Goal: Task Accomplishment & Management: Use online tool/utility

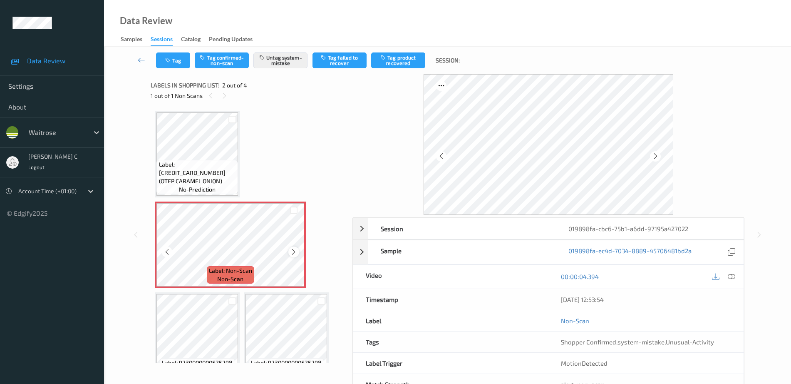
click at [296, 250] on icon at bounding box center [293, 251] width 7 height 7
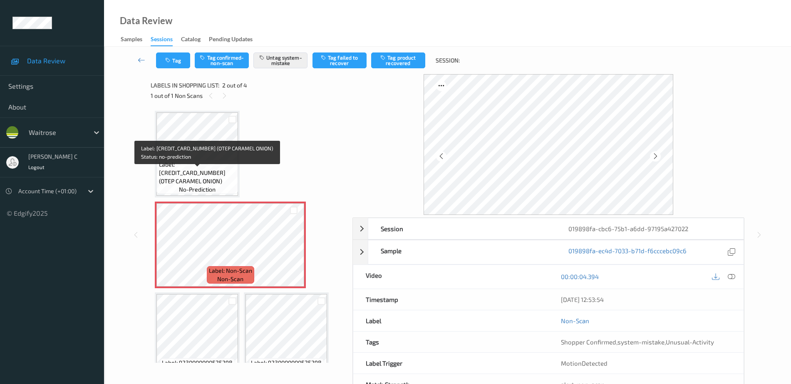
click at [195, 169] on span "Label: [CREDIT_CARD_NUMBER] (OTEP CARAMEL ONION)" at bounding box center [197, 172] width 77 height 25
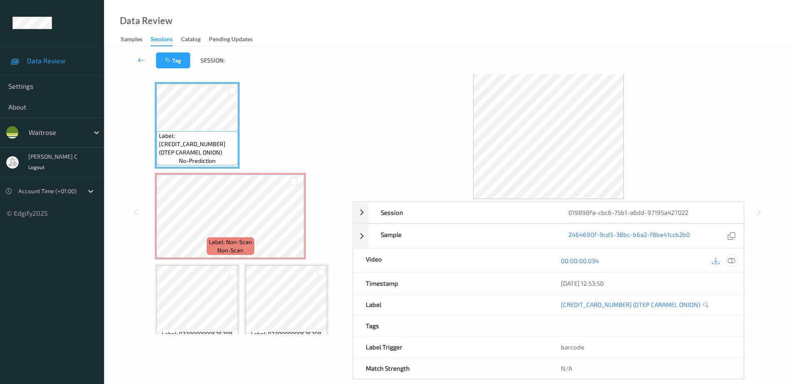
click at [731, 261] on icon at bounding box center [731, 260] width 7 height 7
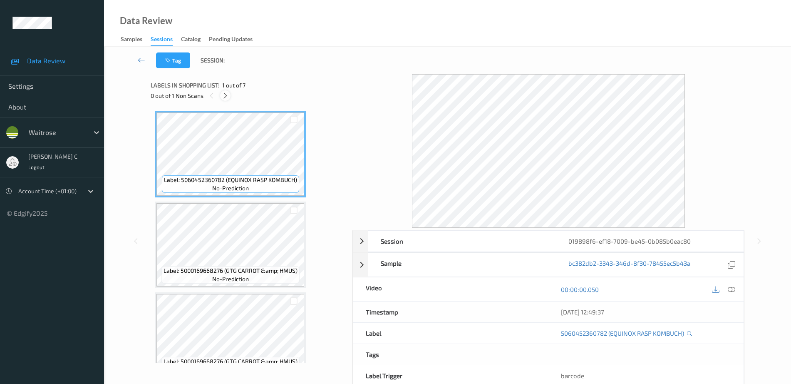
click at [228, 99] on icon at bounding box center [225, 95] width 7 height 7
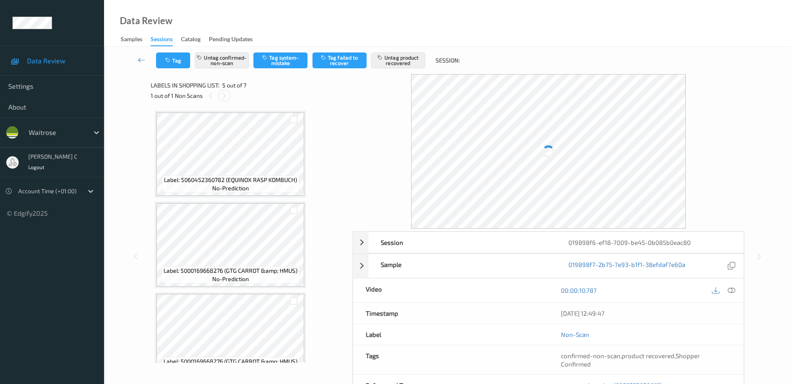
scroll to position [276, 0]
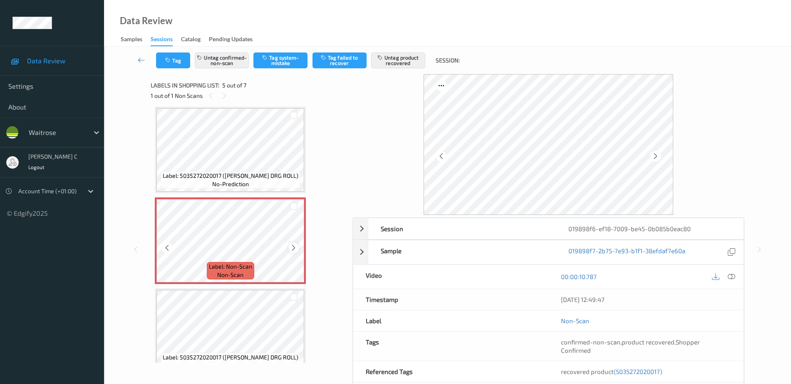
click at [295, 246] on icon at bounding box center [293, 247] width 7 height 7
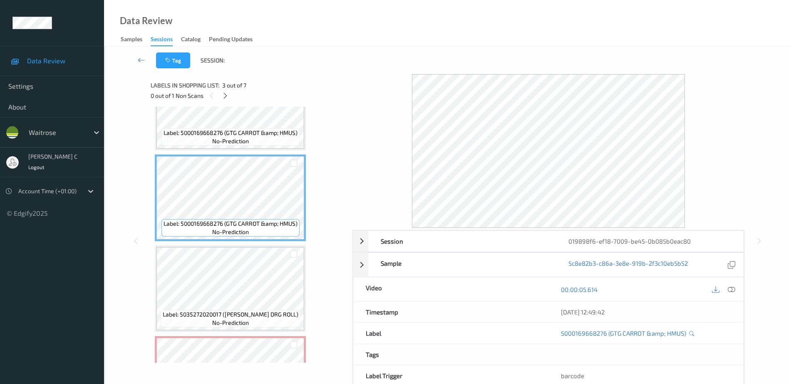
scroll to position [120, 0]
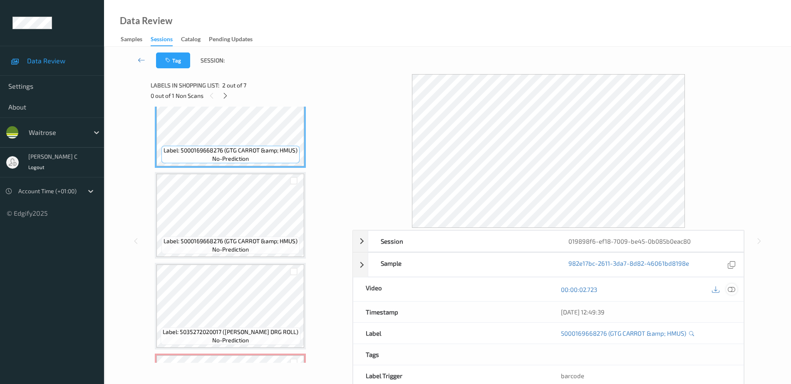
click at [732, 289] on icon at bounding box center [731, 288] width 7 height 7
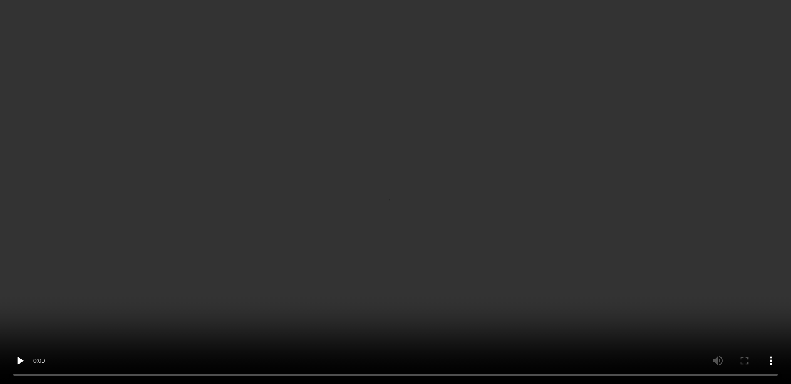
scroll to position [331, 0]
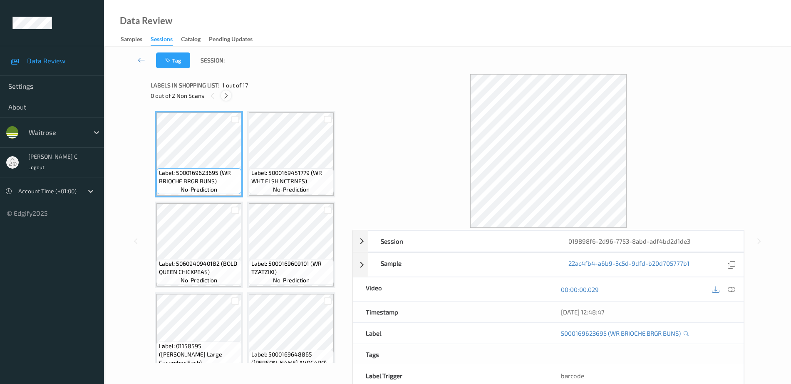
click at [227, 94] on icon at bounding box center [226, 95] width 7 height 7
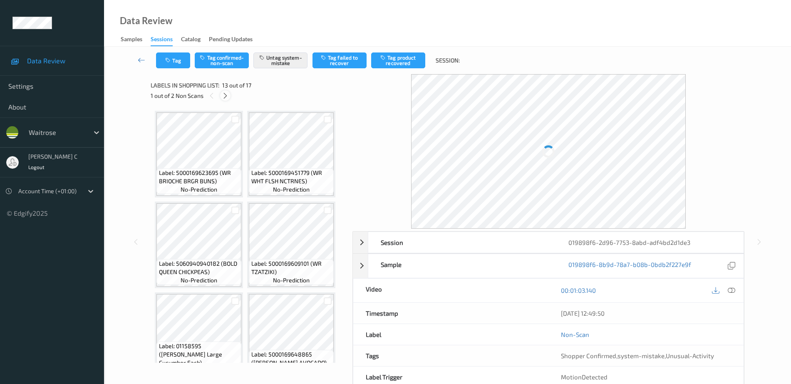
scroll to position [458, 0]
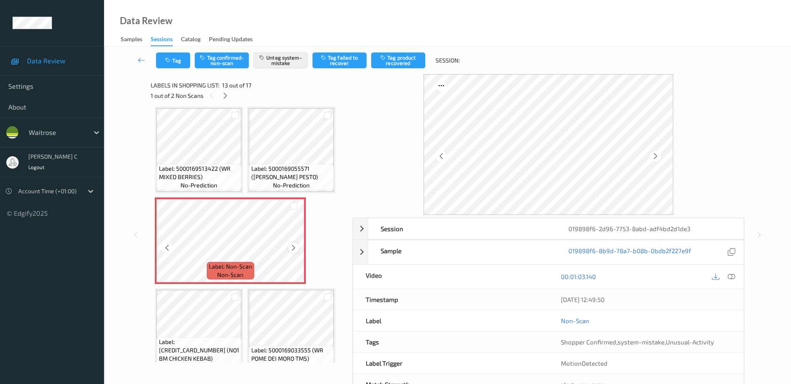
click at [295, 247] on icon at bounding box center [293, 247] width 7 height 7
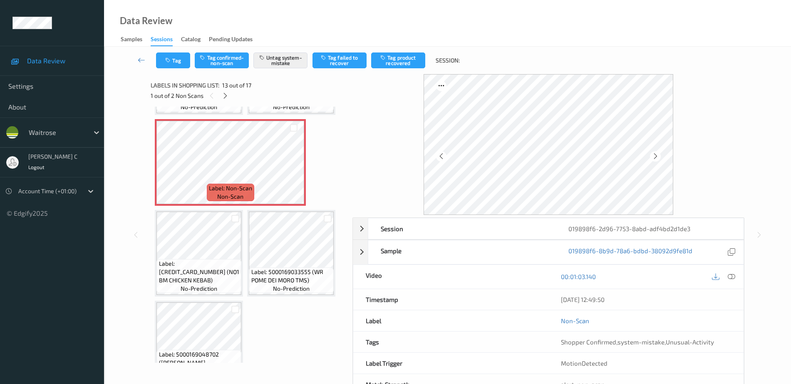
scroll to position [395, 0]
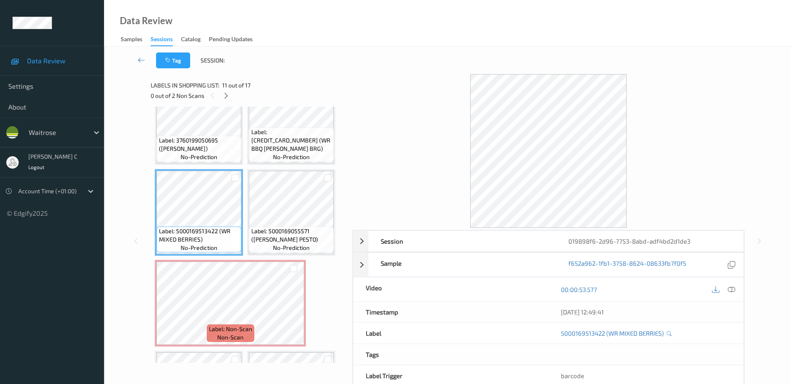
click at [734, 291] on icon at bounding box center [731, 288] width 7 height 7
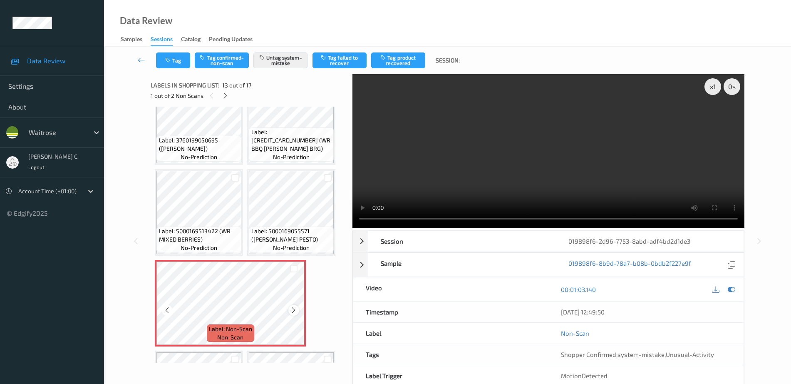
click at [295, 309] on icon at bounding box center [293, 309] width 7 height 7
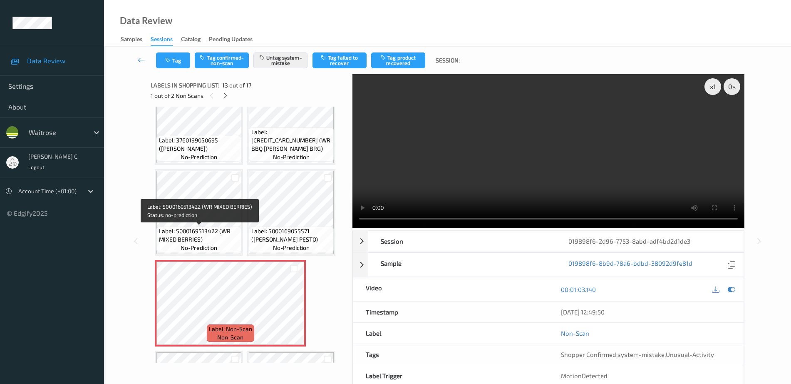
scroll to position [239, 0]
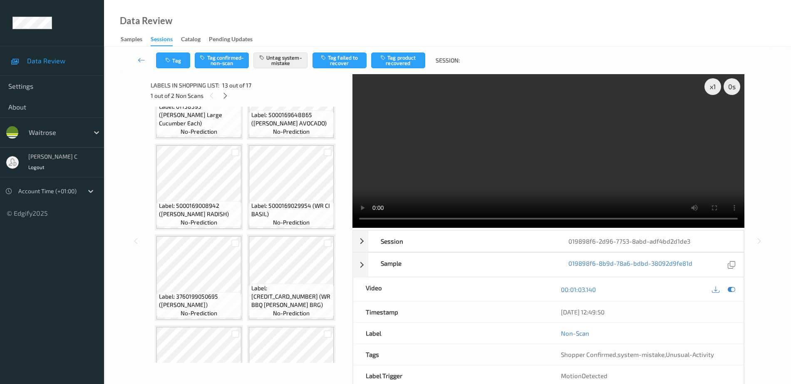
click at [300, 230] on div "Label: 5000169029954 (WR CI BASIL) no-prediction" at bounding box center [291, 187] width 88 height 87
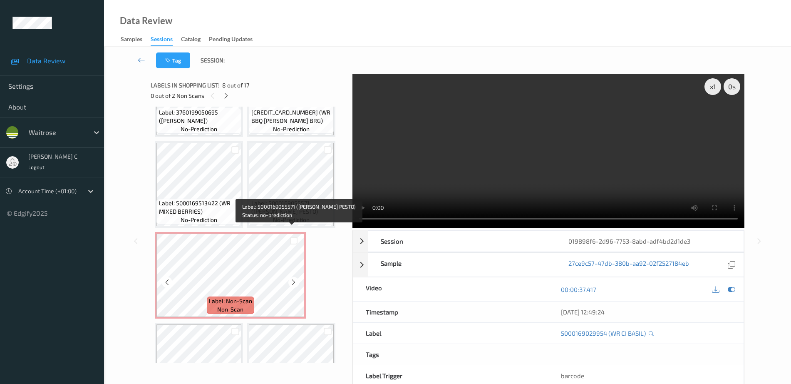
scroll to position [447, 0]
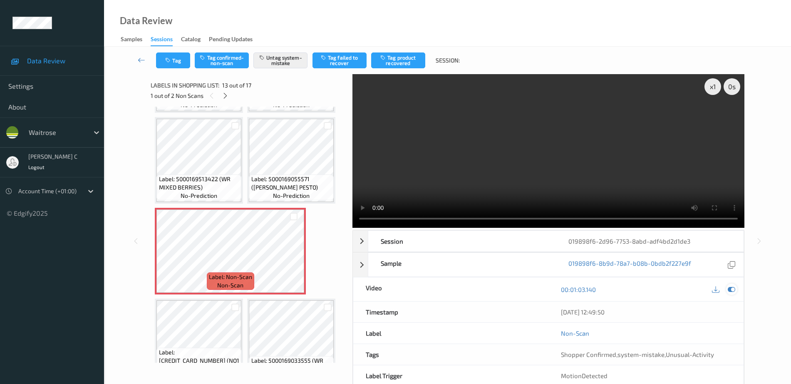
click at [728, 288] on icon at bounding box center [731, 288] width 7 height 7
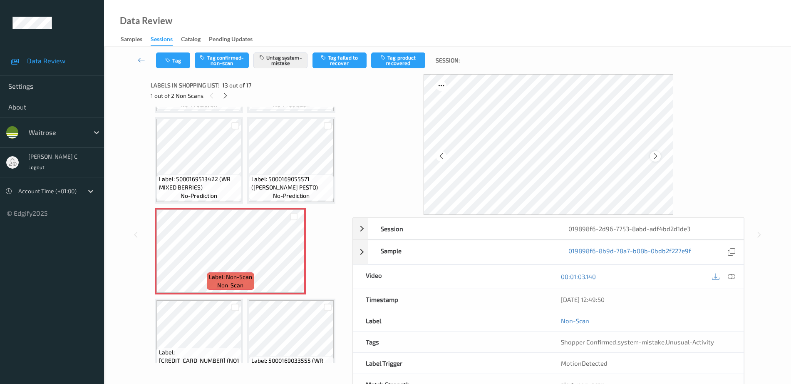
click at [655, 156] on icon at bounding box center [655, 155] width 7 height 7
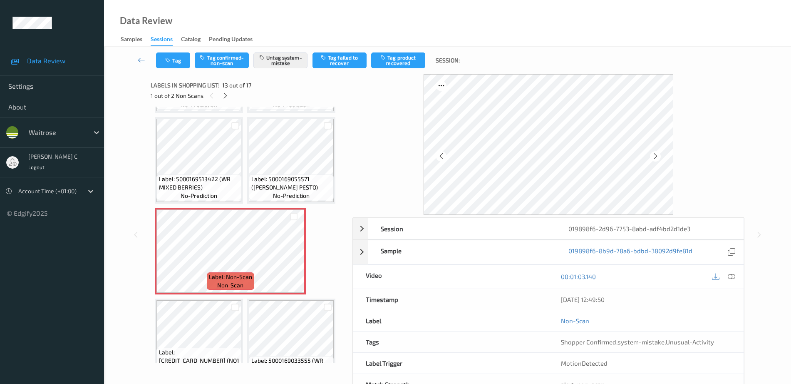
click at [655, 157] on icon at bounding box center [655, 155] width 7 height 7
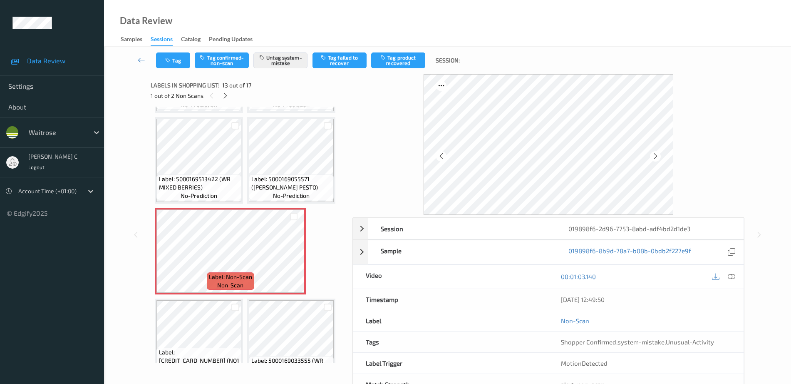
click at [655, 157] on icon at bounding box center [655, 155] width 7 height 7
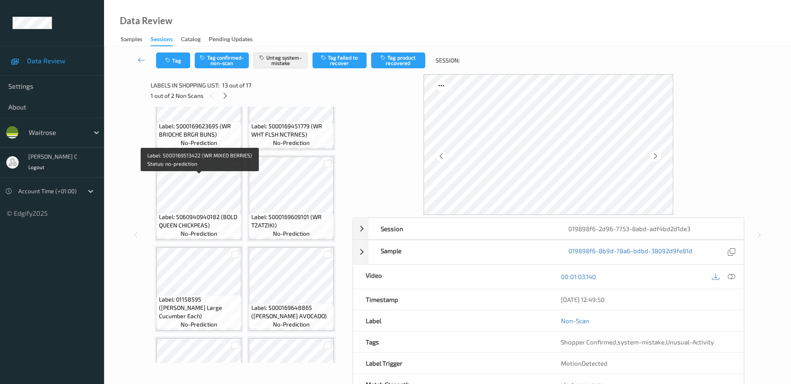
scroll to position [0, 0]
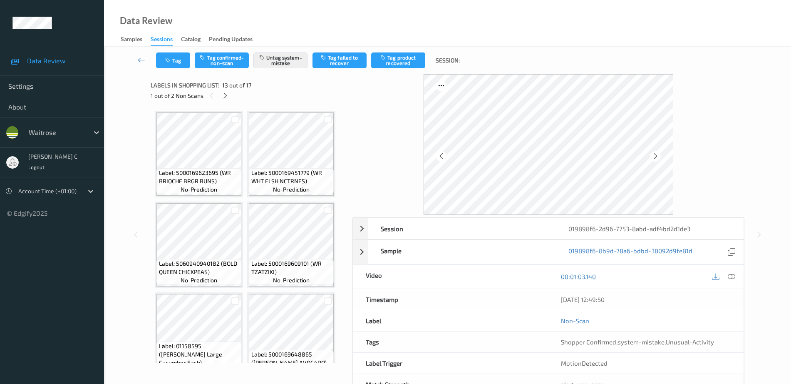
click at [209, 171] on span "Label: 5000169623695 (WR BRIOCHE BRGR BUNS)" at bounding box center [199, 177] width 81 height 17
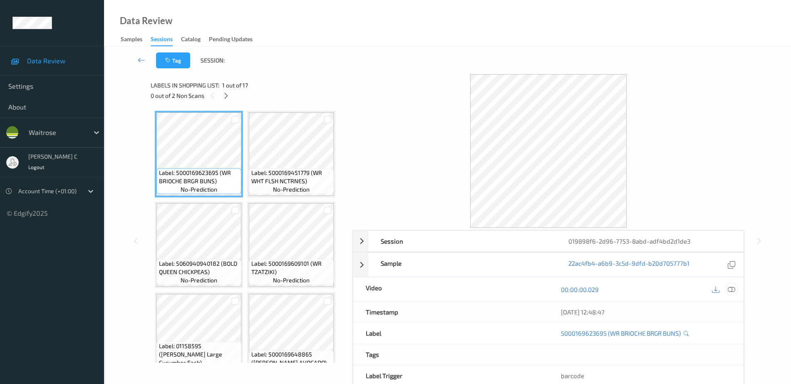
click at [733, 290] on icon at bounding box center [731, 288] width 7 height 7
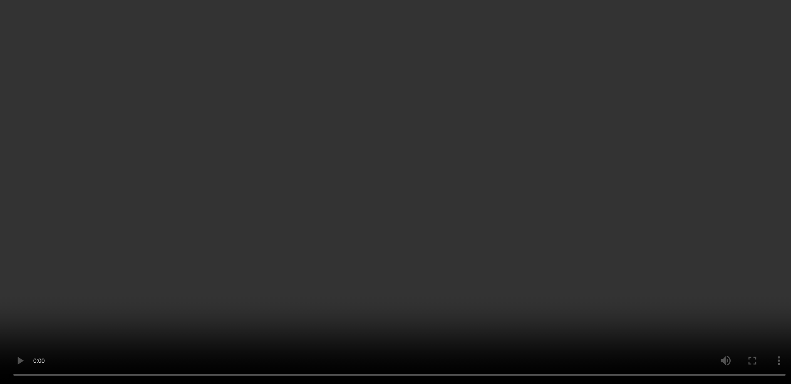
scroll to position [156, 0]
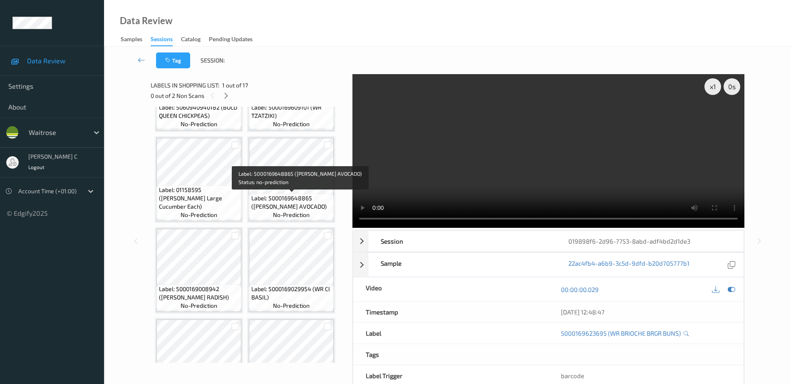
click at [288, 194] on span "Label: 5000169648865 (WR PRIPE AVOCADO)" at bounding box center [291, 202] width 81 height 17
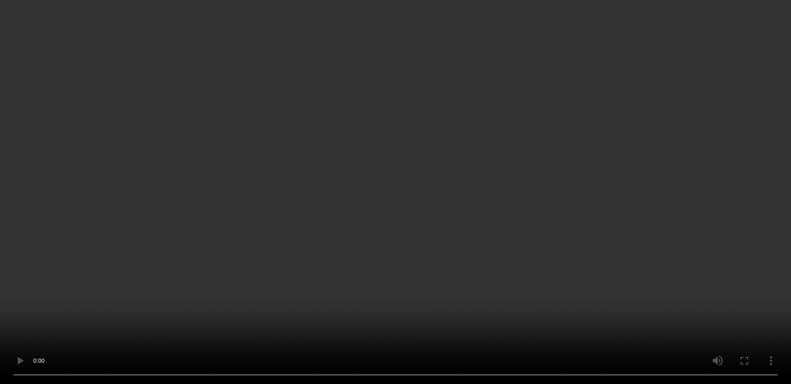
scroll to position [416, 0]
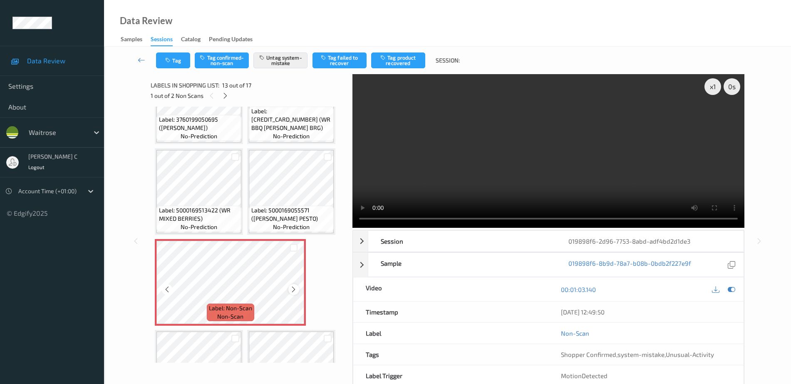
click at [293, 291] on icon at bounding box center [293, 288] width 7 height 7
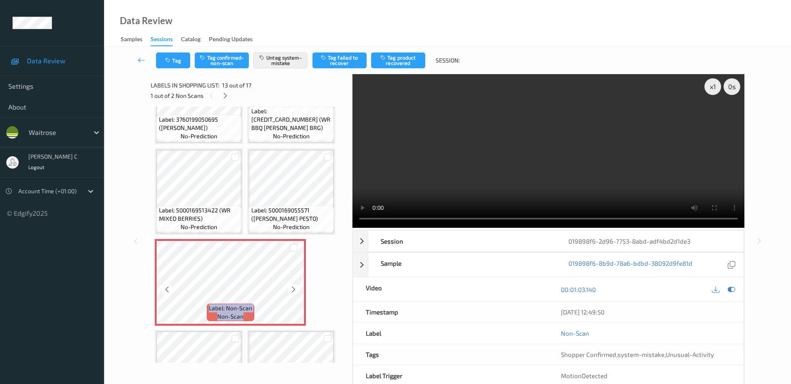
click at [293, 291] on icon at bounding box center [293, 288] width 7 height 7
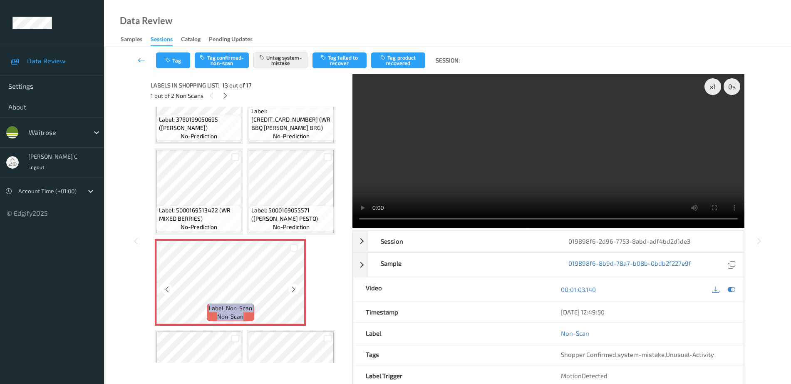
click at [293, 291] on icon at bounding box center [293, 288] width 7 height 7
click at [735, 288] on icon at bounding box center [731, 288] width 7 height 7
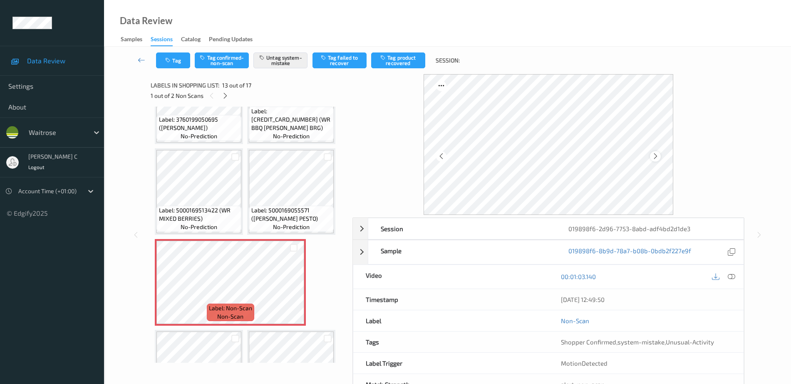
click at [656, 152] on icon at bounding box center [655, 155] width 7 height 7
click at [658, 158] on icon at bounding box center [655, 155] width 7 height 7
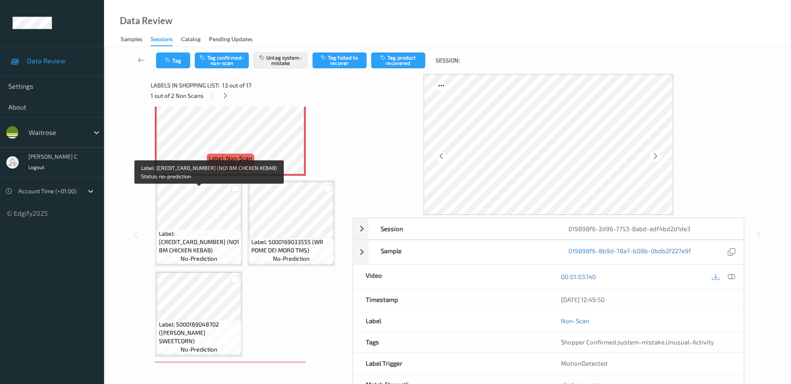
scroll to position [655, 0]
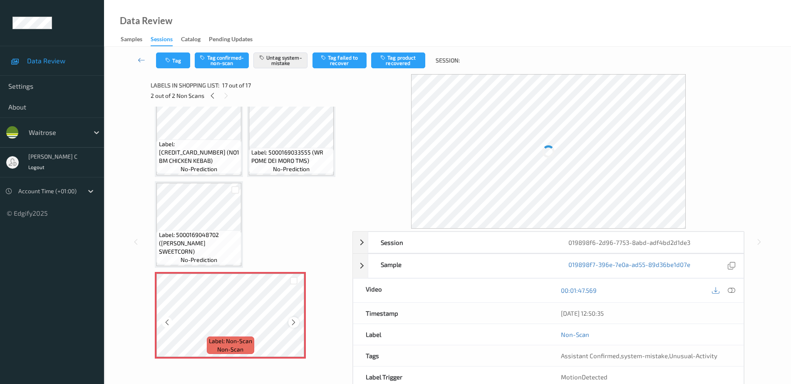
click at [293, 323] on icon at bounding box center [293, 321] width 7 height 7
click at [293, 324] on icon at bounding box center [293, 321] width 7 height 7
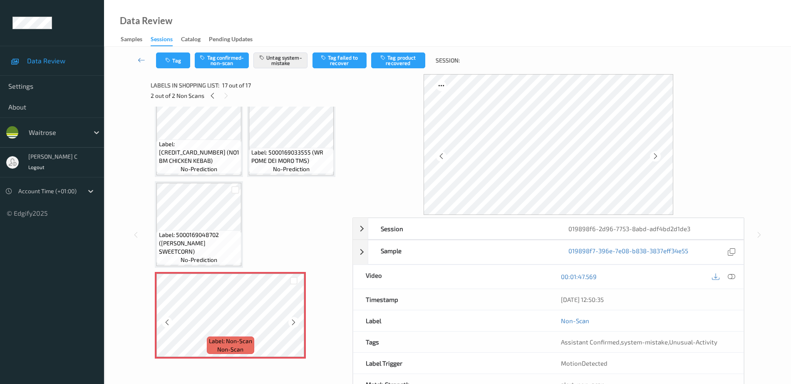
click at [293, 324] on icon at bounding box center [293, 321] width 7 height 7
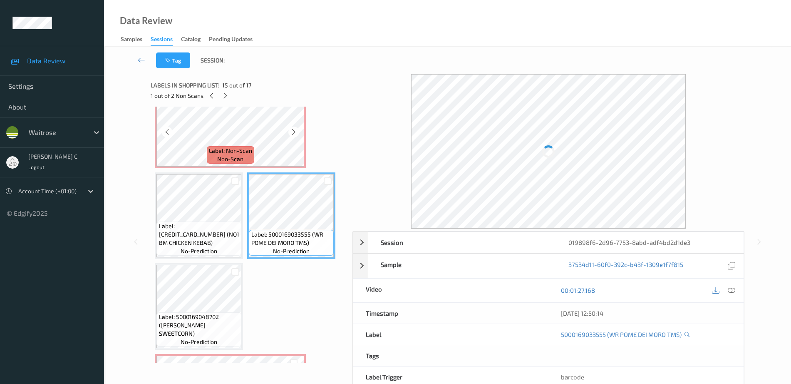
scroll to position [551, 0]
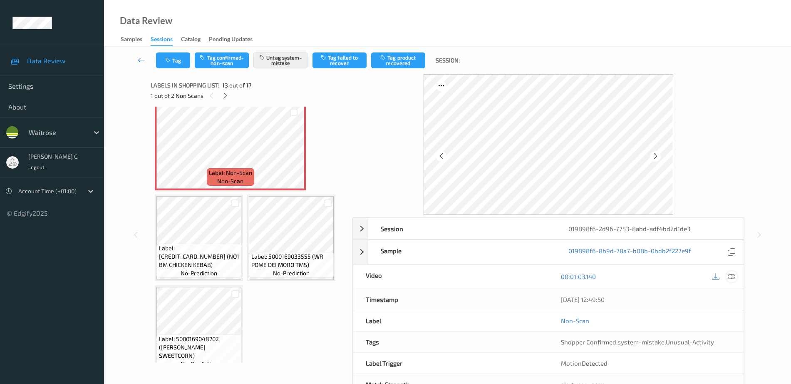
click at [737, 278] on div at bounding box center [731, 276] width 11 height 11
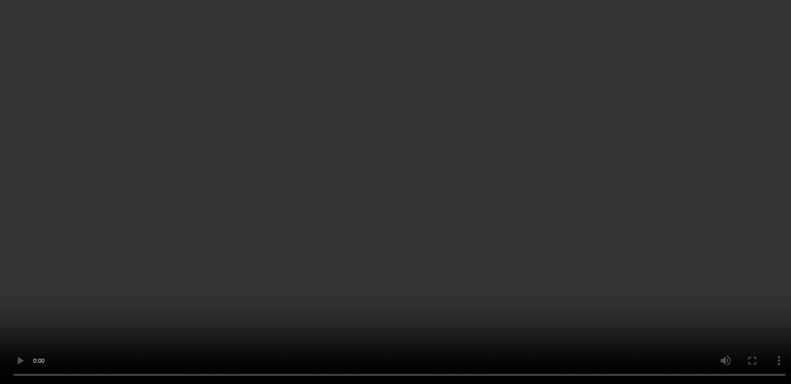
scroll to position [655, 0]
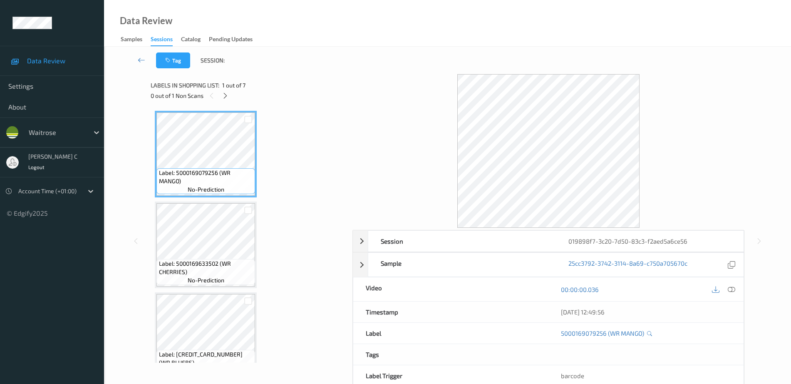
click at [228, 100] on div "0 out of 1 Non Scans" at bounding box center [249, 95] width 196 height 10
click at [226, 97] on icon at bounding box center [225, 95] width 7 height 7
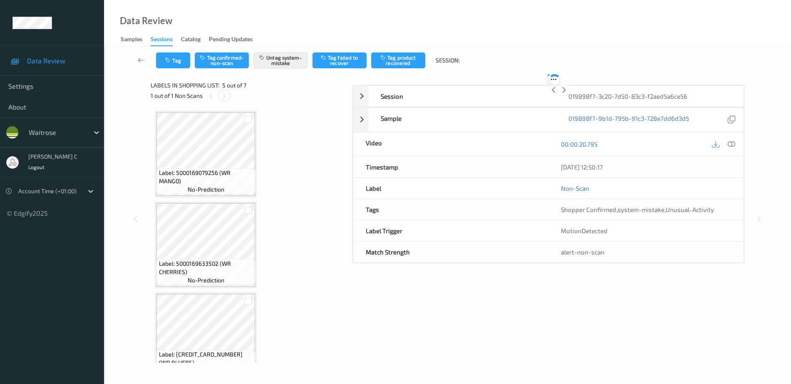
scroll to position [276, 0]
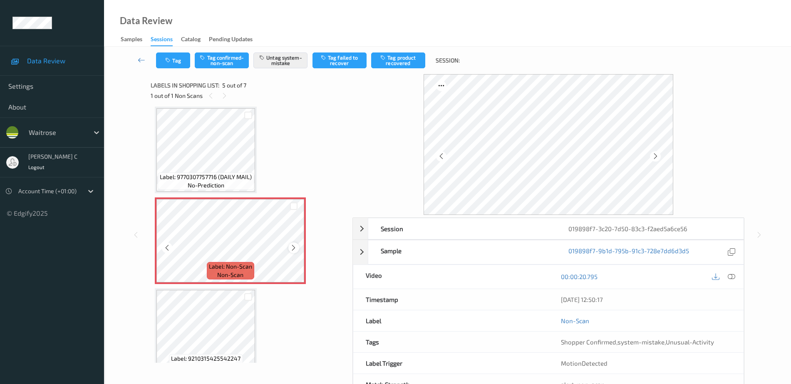
click at [294, 248] on icon at bounding box center [293, 247] width 7 height 7
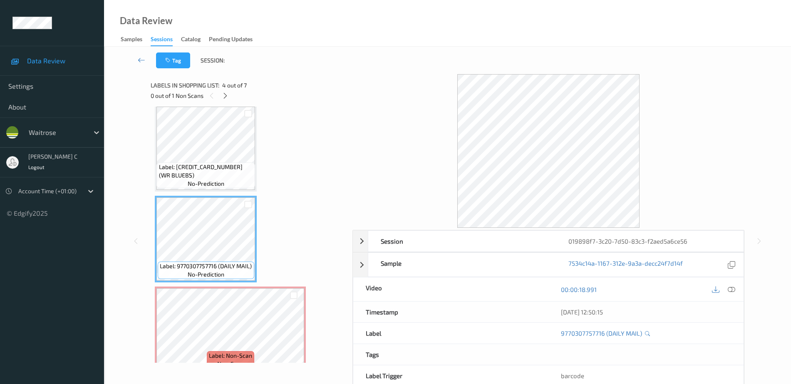
scroll to position [172, 0]
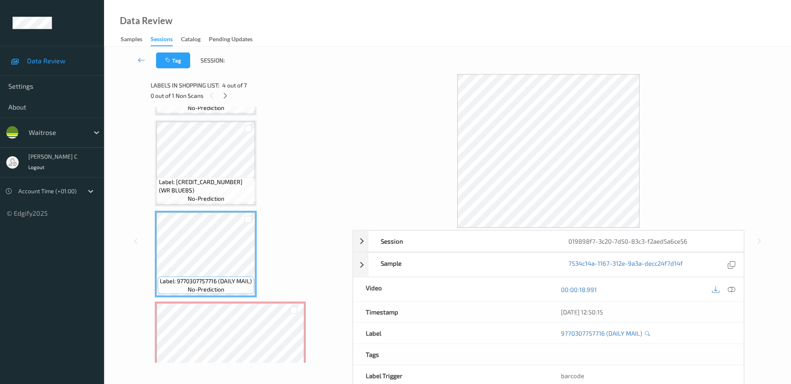
click at [196, 177] on div "Label: 5000169292419 (WR BLUEBS) no-prediction" at bounding box center [205, 190] width 99 height 26
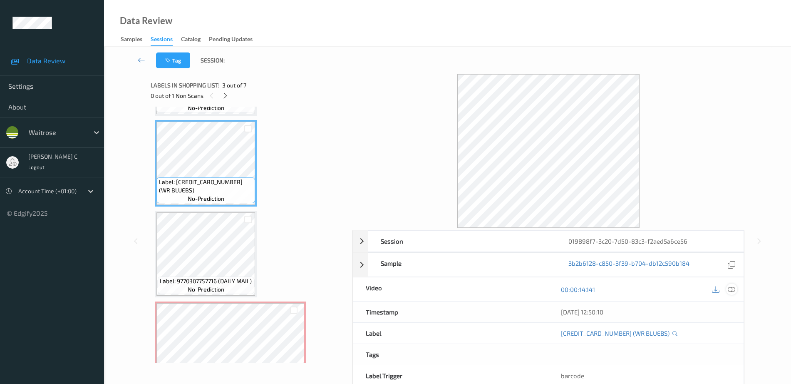
click at [736, 290] on div at bounding box center [731, 288] width 11 height 11
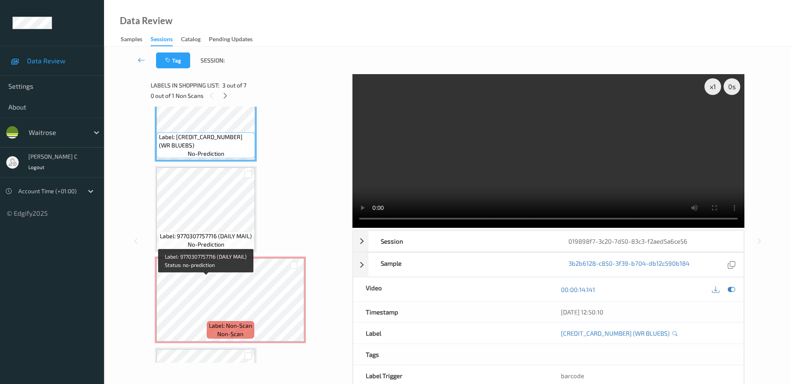
scroll to position [328, 0]
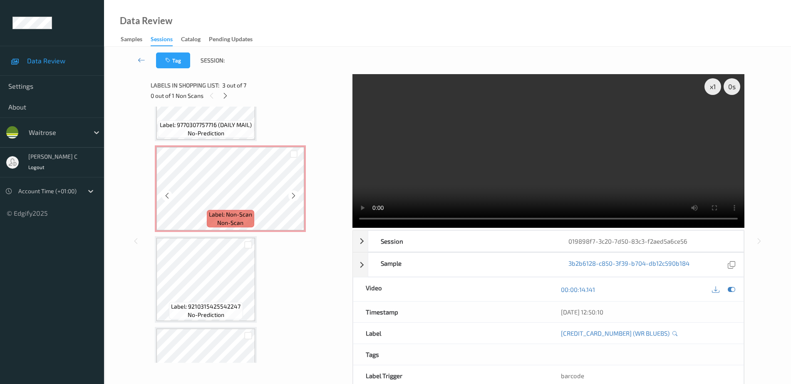
click at [210, 210] on span "Label: Non-Scan" at bounding box center [230, 214] width 43 height 8
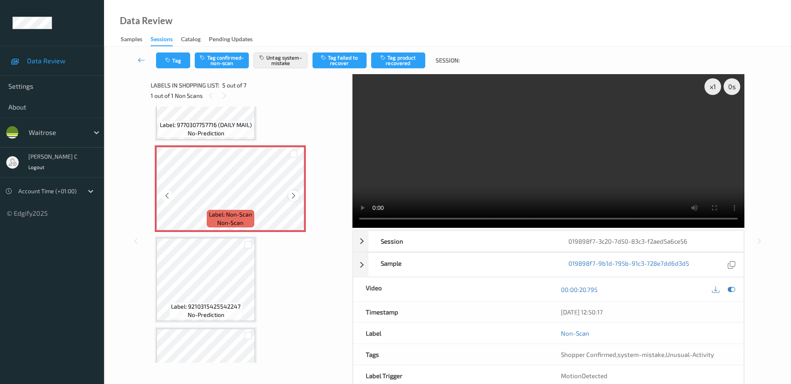
click at [295, 196] on icon at bounding box center [293, 195] width 7 height 7
click at [183, 53] on button "Tag" at bounding box center [173, 60] width 34 height 16
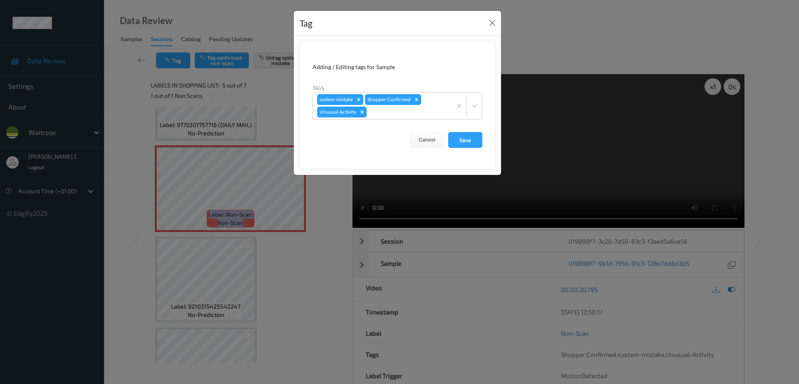
click at [361, 113] on icon "Remove Unusual-Activity" at bounding box center [362, 111] width 3 height 3
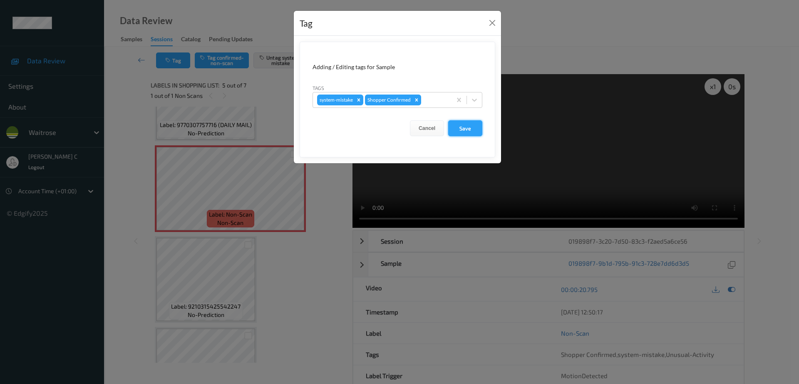
click at [452, 130] on button "Save" at bounding box center [465, 128] width 34 height 16
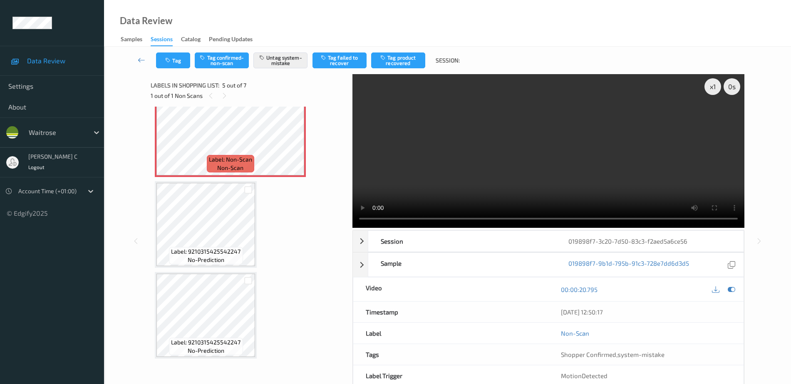
scroll to position [41, 0]
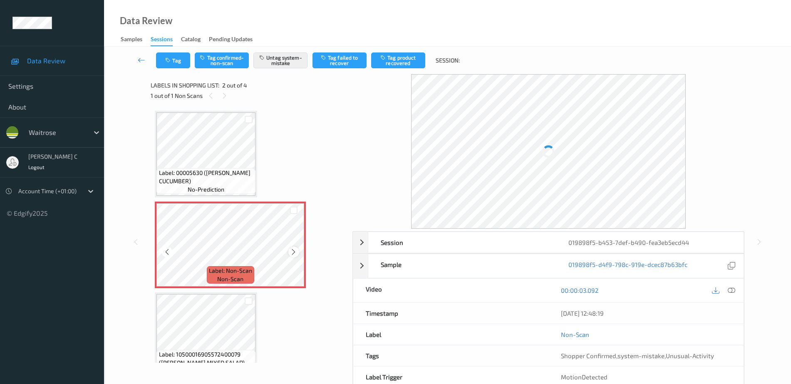
click at [295, 250] on icon at bounding box center [293, 251] width 7 height 7
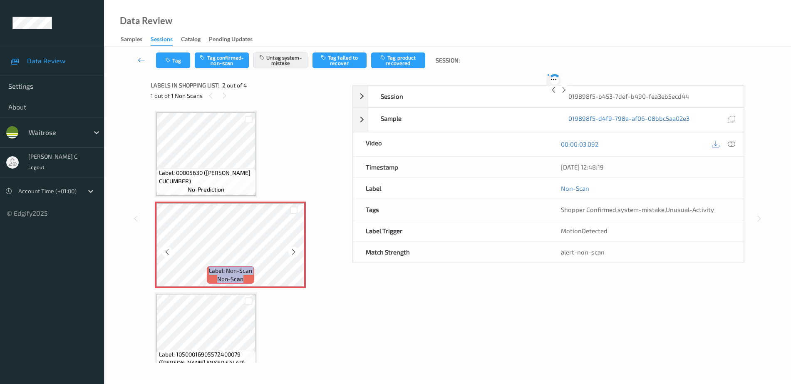
click at [295, 250] on icon at bounding box center [293, 251] width 7 height 7
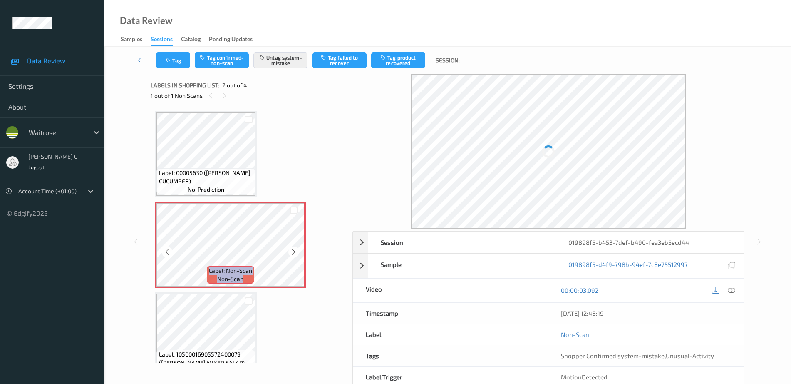
click at [295, 250] on icon at bounding box center [293, 251] width 7 height 7
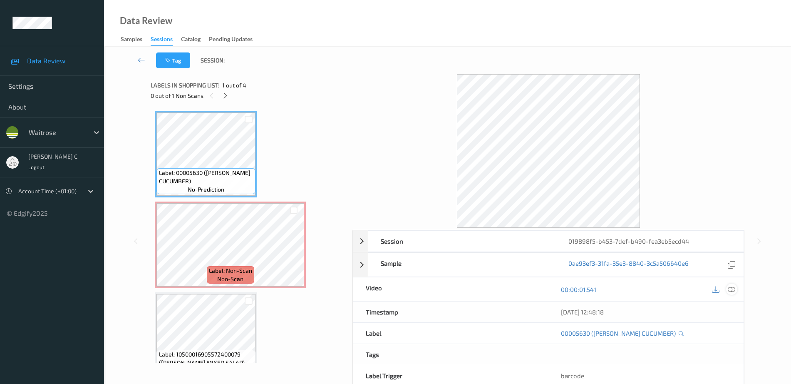
click at [735, 292] on icon at bounding box center [731, 288] width 7 height 7
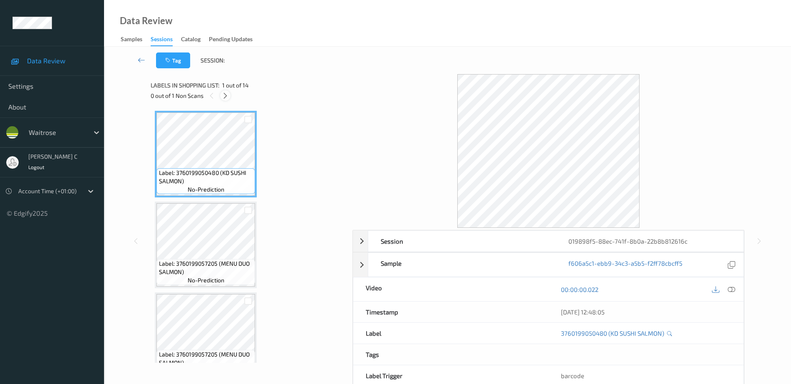
click at [224, 98] on icon at bounding box center [225, 95] width 7 height 7
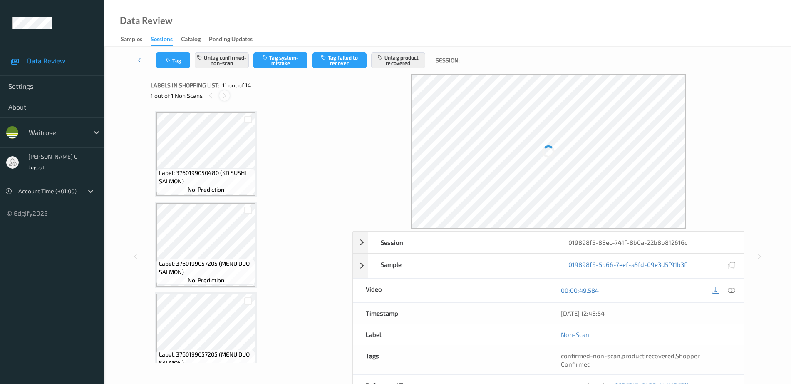
scroll to position [821, 0]
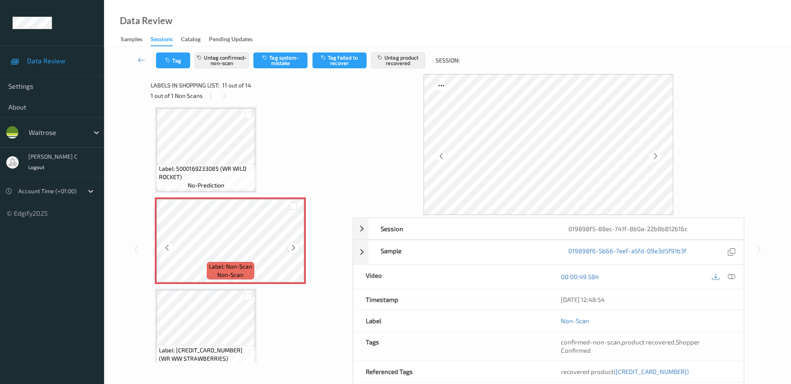
click at [293, 247] on icon at bounding box center [293, 247] width 7 height 7
click at [236, 176] on span "Label: 5000169233085 (WR WILD ROCKET)" at bounding box center [206, 172] width 94 height 17
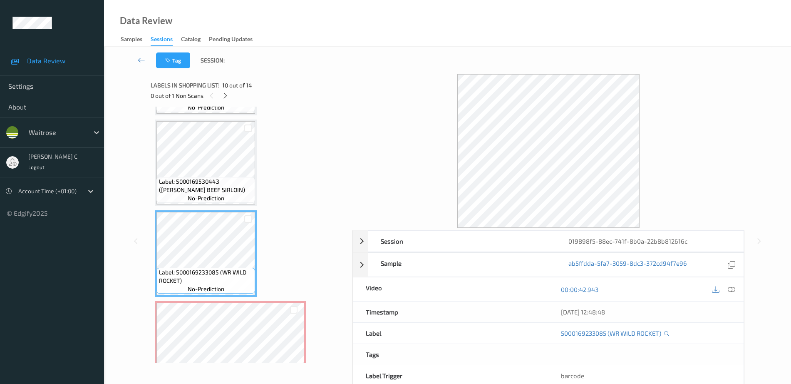
scroll to position [717, 0]
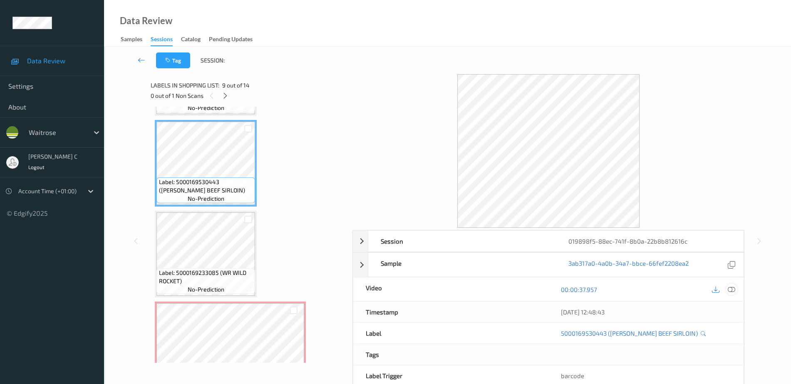
click at [733, 290] on icon at bounding box center [731, 288] width 7 height 7
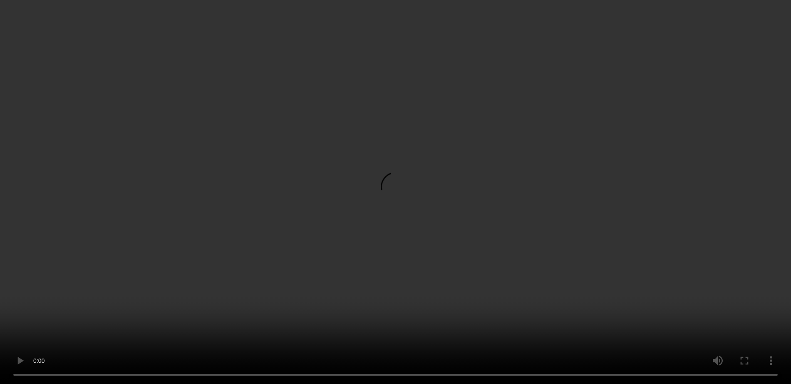
scroll to position [665, 0]
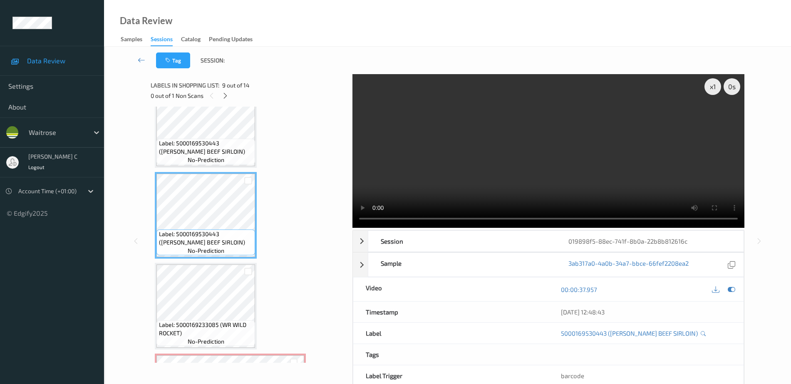
drag, startPoint x: 199, startPoint y: 258, endPoint x: 199, endPoint y: 264, distance: 5.4
click at [199, 259] on div "Label: 3760199050480 (KD SUSHI SALMON) no-prediction Label: 3760199057205 (MENU…" at bounding box center [249, 79] width 188 height 1266
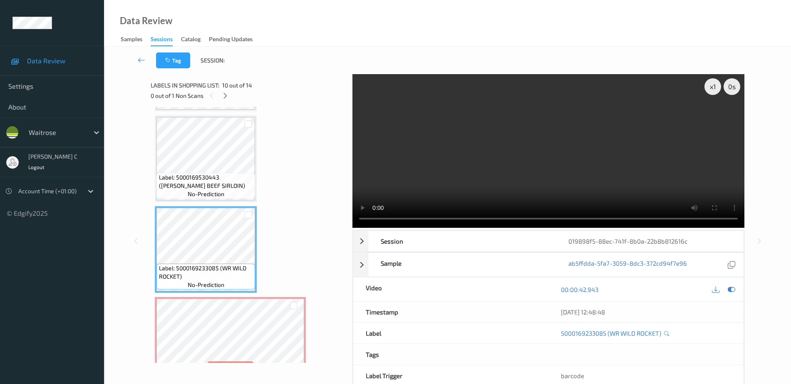
scroll to position [769, 0]
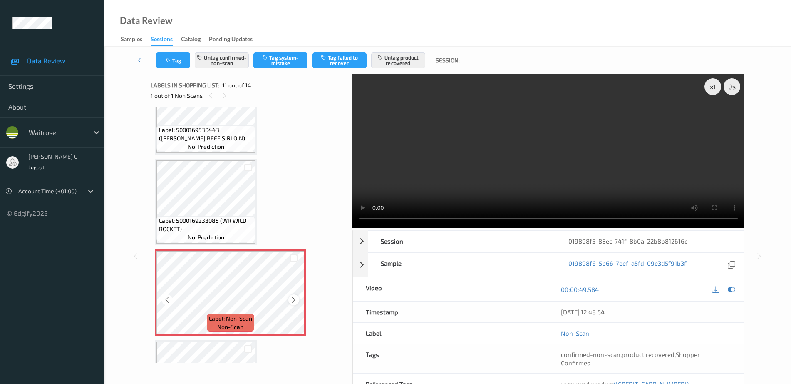
click at [295, 301] on icon at bounding box center [293, 299] width 7 height 7
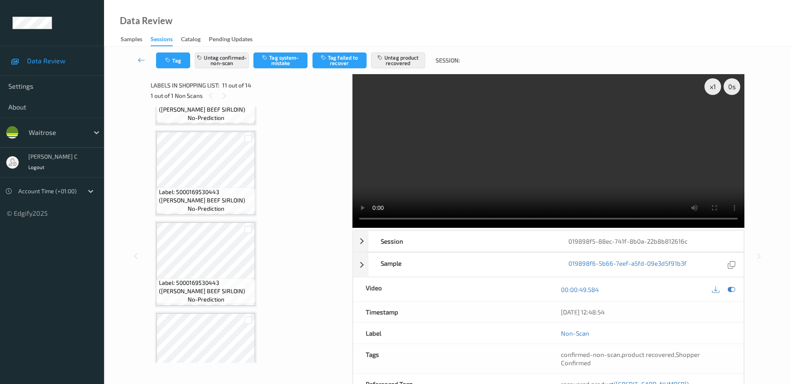
scroll to position [613, 0]
click at [194, 282] on span "Label: 5000169530443 (WR ESS BEEF SIRLOIN)" at bounding box center [206, 290] width 94 height 17
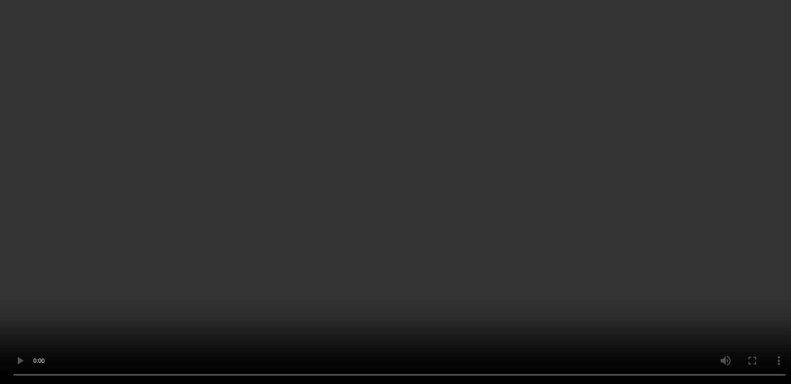
scroll to position [977, 0]
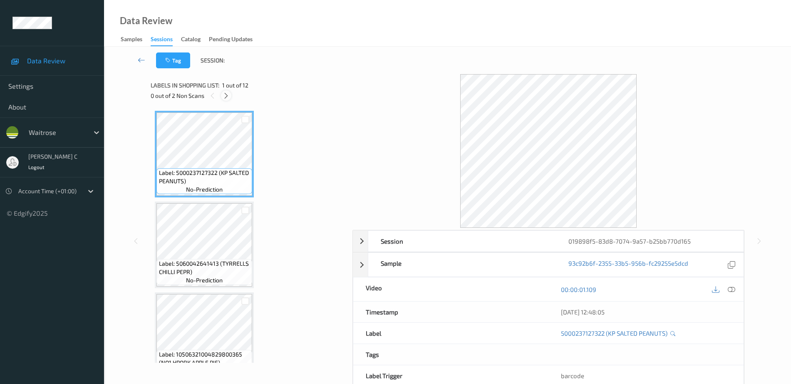
click at [225, 97] on icon at bounding box center [226, 95] width 7 height 7
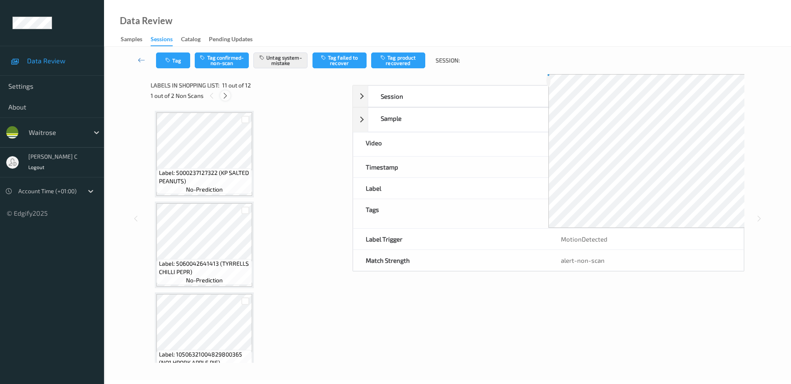
scroll to position [821, 0]
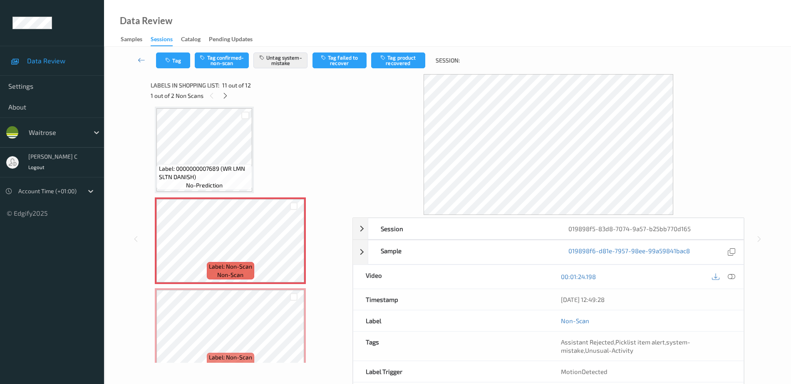
click at [209, 166] on span "Label: 0000000007689 (WR LMN SLTN DANISH)" at bounding box center [205, 172] width 92 height 17
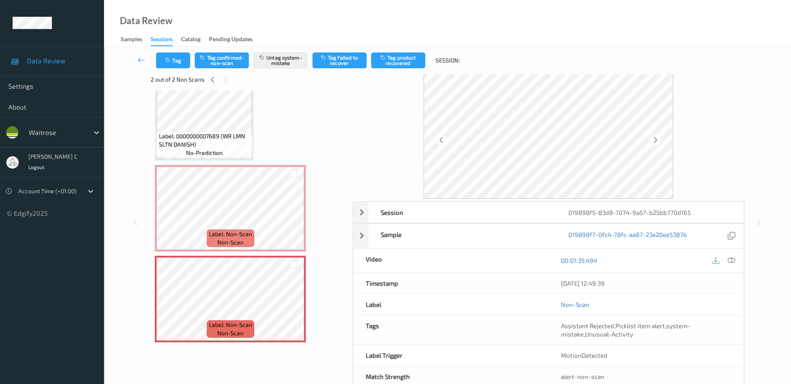
scroll to position [0, 0]
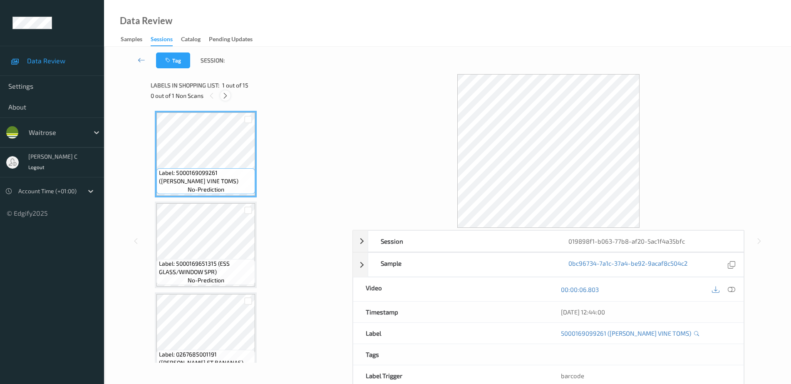
click at [226, 99] on icon at bounding box center [225, 95] width 7 height 7
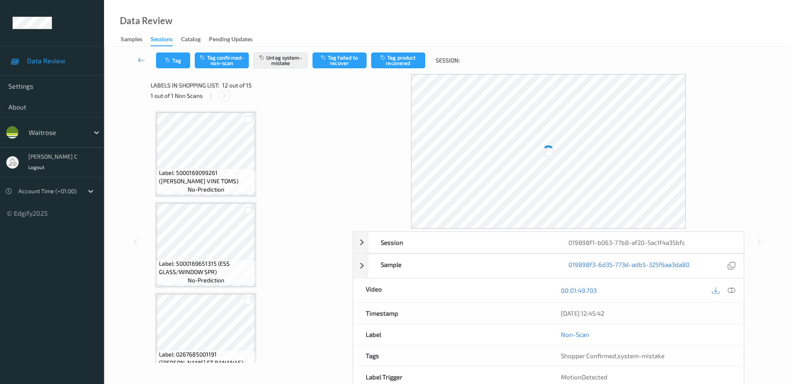
scroll to position [911, 0]
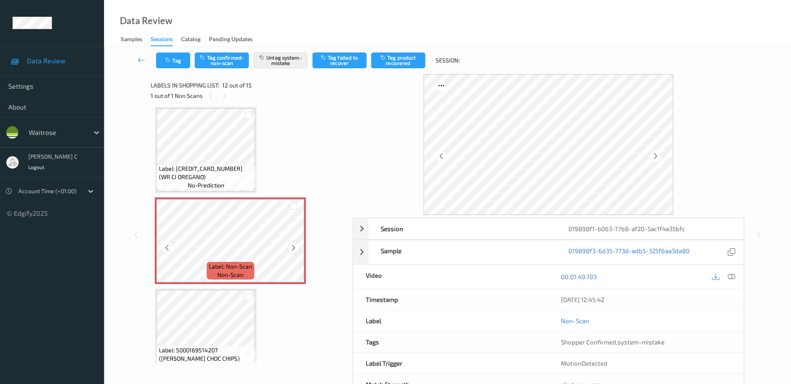
click at [296, 247] on icon at bounding box center [293, 247] width 7 height 7
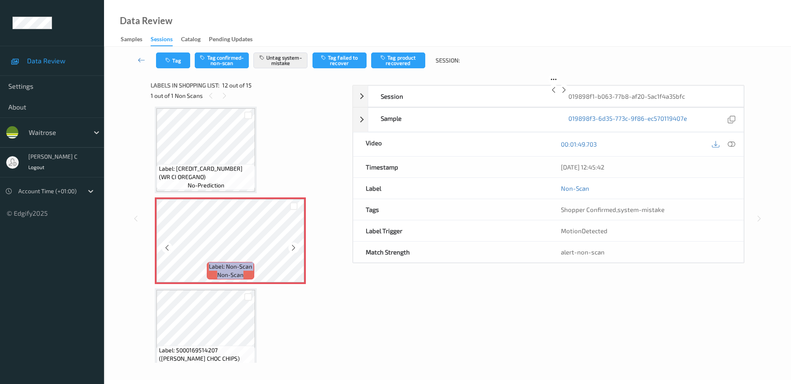
click at [296, 247] on icon at bounding box center [293, 247] width 7 height 7
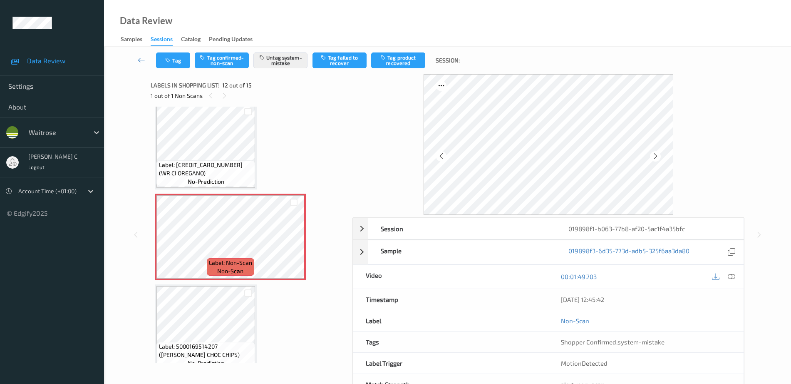
scroll to position [1015, 0]
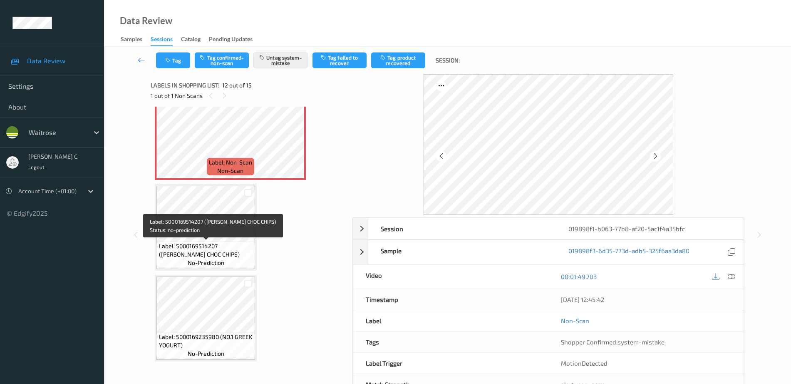
click at [210, 263] on span "no-prediction" at bounding box center [206, 262] width 37 height 8
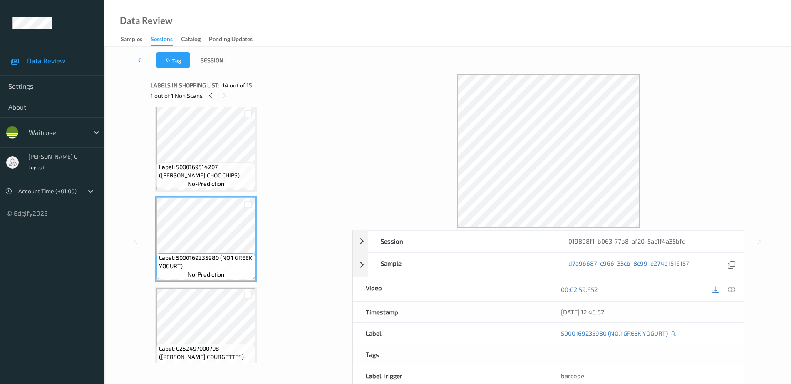
scroll to position [1109, 0]
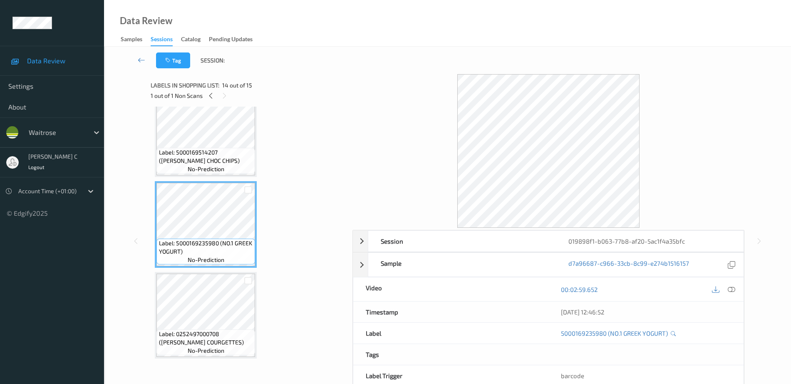
drag, startPoint x: 210, startPoint y: 263, endPoint x: 213, endPoint y: 272, distance: 9.4
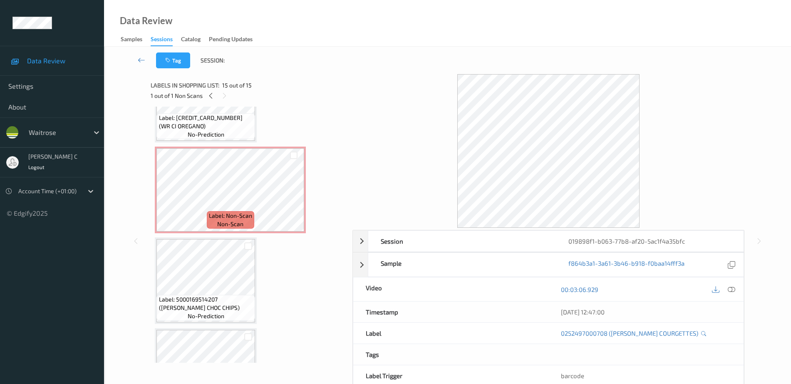
scroll to position [953, 0]
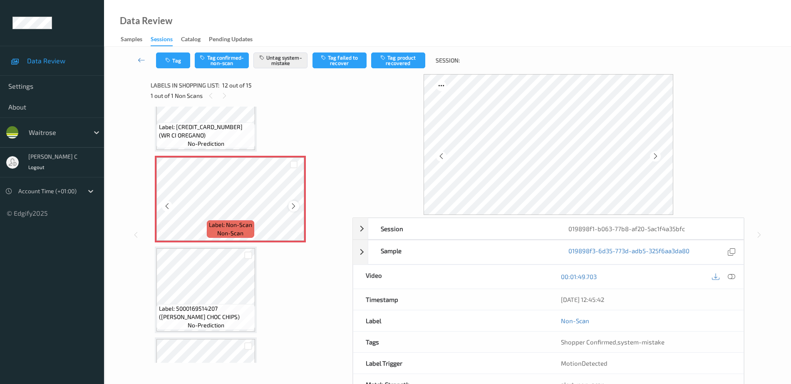
click at [293, 206] on icon at bounding box center [293, 205] width 7 height 7
click at [293, 205] on icon at bounding box center [293, 205] width 7 height 7
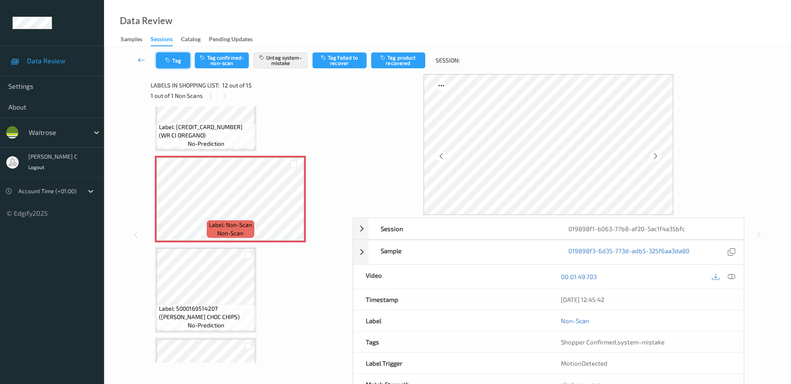
click at [165, 60] on icon "button" at bounding box center [168, 60] width 7 height 6
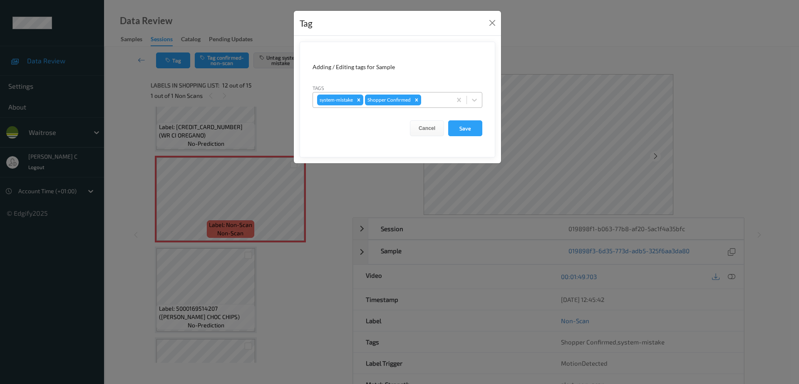
click at [439, 101] on div at bounding box center [435, 100] width 25 height 10
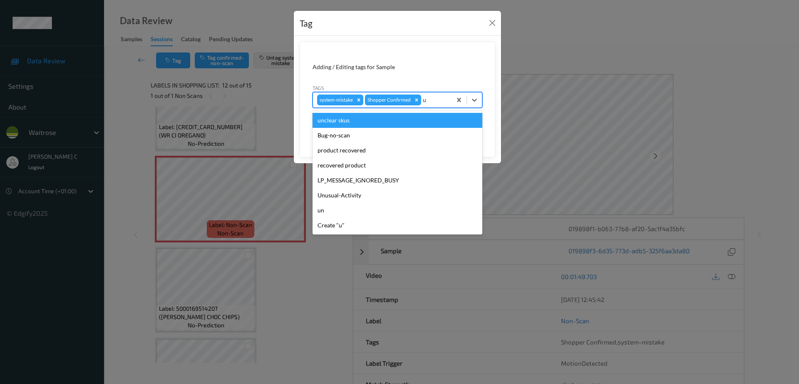
type input "un"
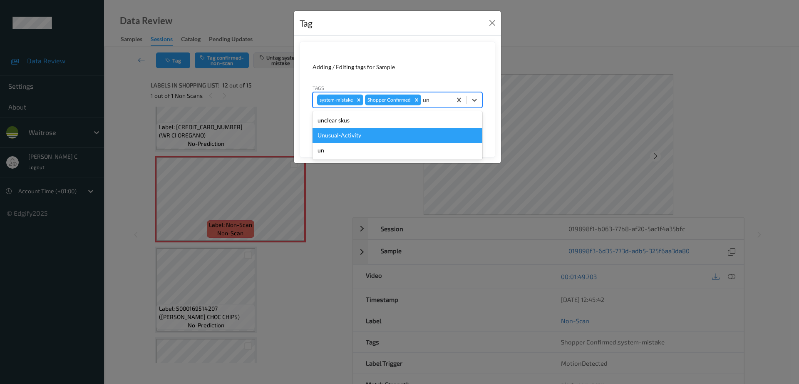
click at [352, 130] on div "Unusual-Activity" at bounding box center [398, 135] width 170 height 15
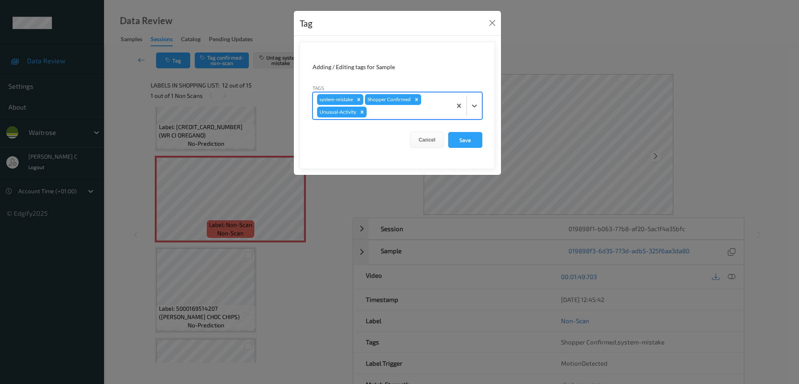
click at [446, 141] on div at bounding box center [446, 140] width 4 height 2
click at [469, 141] on button "Save" at bounding box center [465, 140] width 34 height 16
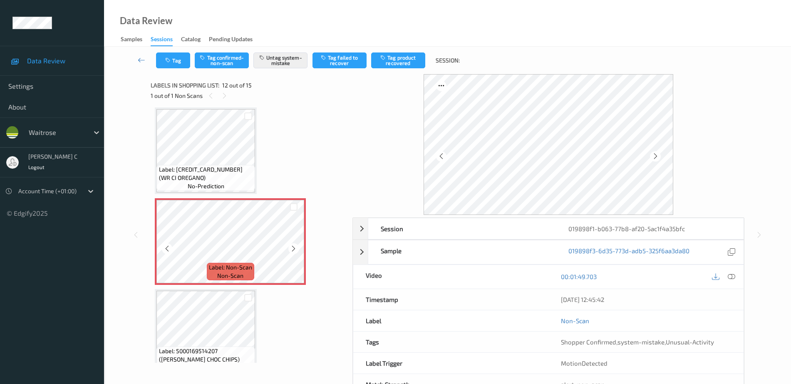
scroll to position [901, 0]
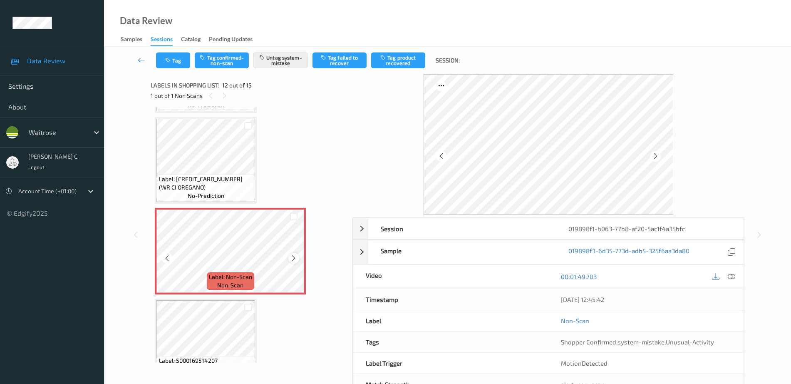
click at [297, 260] on icon at bounding box center [293, 257] width 7 height 7
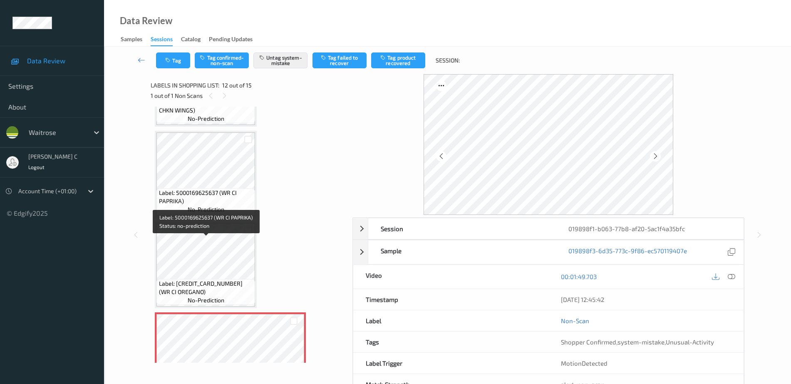
scroll to position [745, 0]
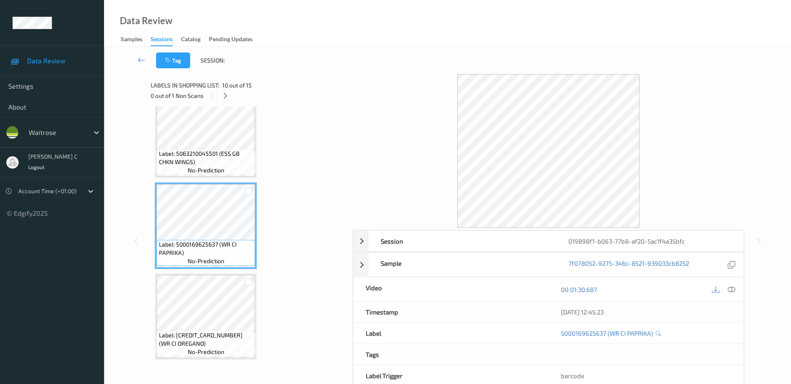
click at [199, 271] on div "Label: 5000169099261 (WR CHERRY VINE TOMS) no-prediction Label: 5000169651315 (…" at bounding box center [249, 44] width 188 height 1357
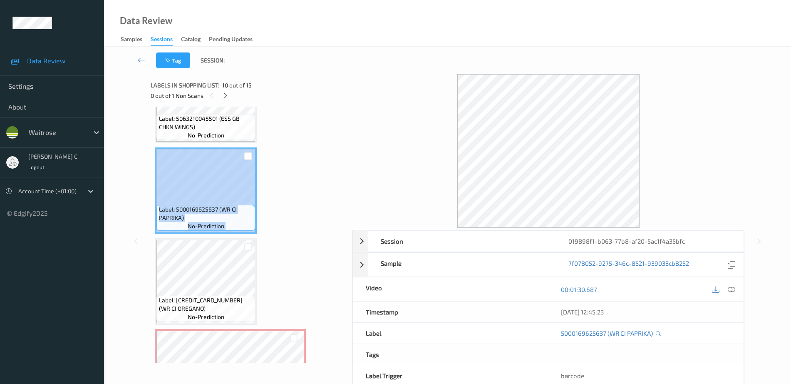
scroll to position [797, 0]
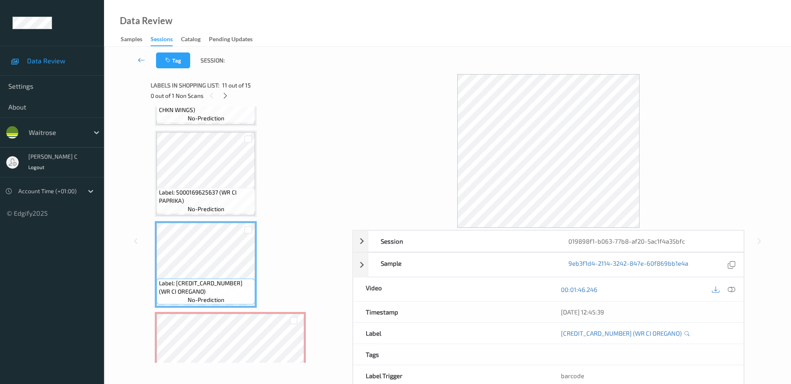
scroll to position [953, 0]
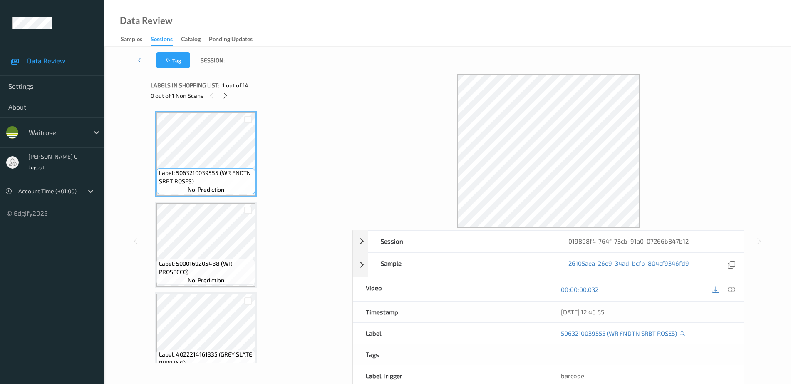
click at [231, 96] on div "0 out of 1 Non Scans" at bounding box center [249, 95] width 196 height 10
click at [224, 96] on icon at bounding box center [225, 95] width 7 height 7
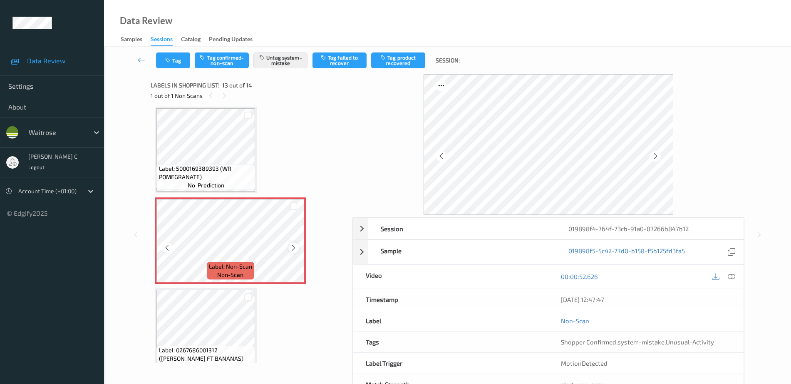
click at [293, 247] on icon at bounding box center [293, 247] width 7 height 7
click at [224, 177] on span "Label: 5000169389393 (WR POMEGRANATE)" at bounding box center [206, 172] width 94 height 17
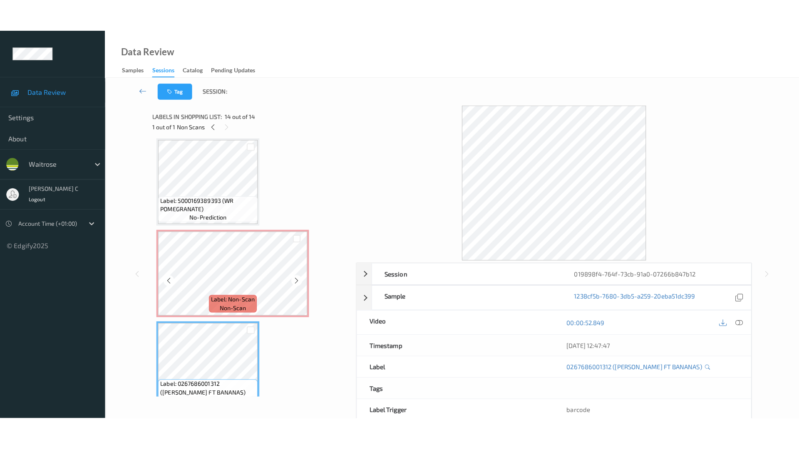
scroll to position [1018, 0]
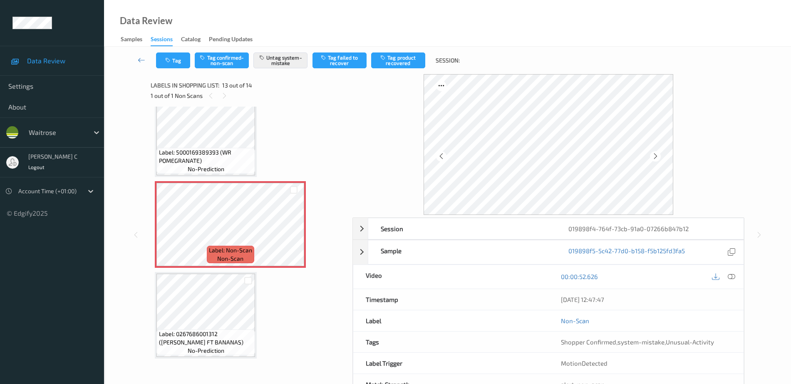
click at [733, 281] on div at bounding box center [731, 276] width 11 height 11
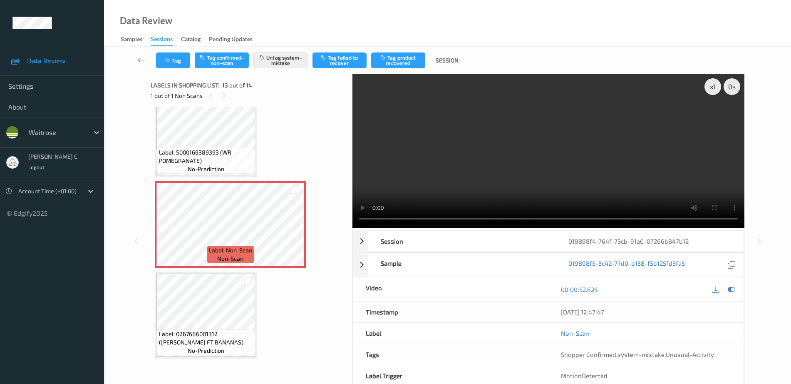
scroll to position [953, 0]
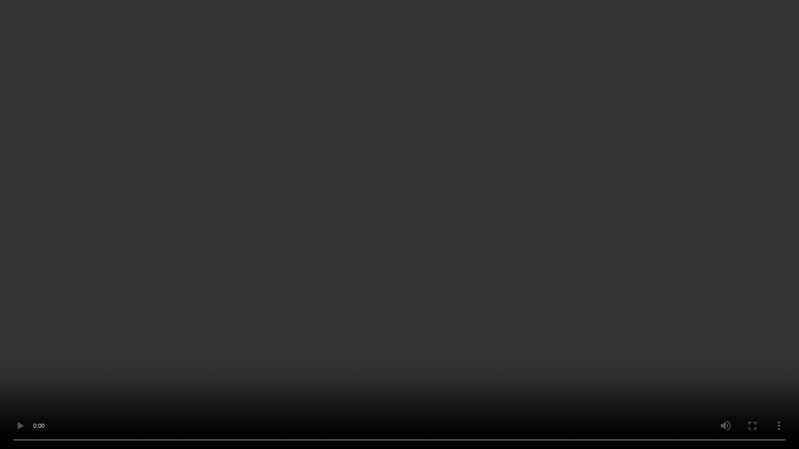
click at [396, 39] on video at bounding box center [399, 224] width 799 height 449
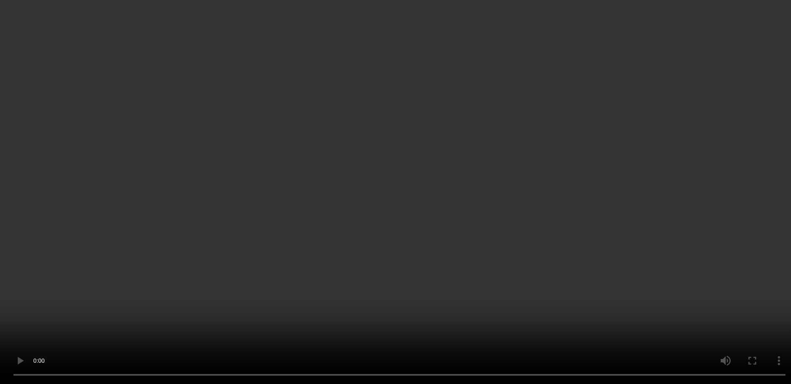
scroll to position [1018, 0]
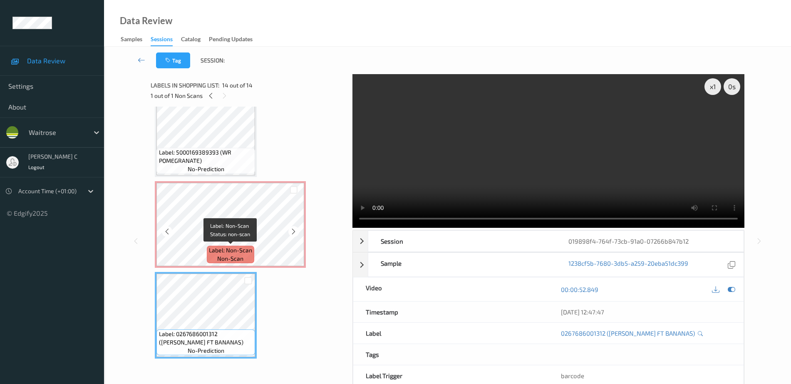
click at [236, 248] on span "Label: Non-Scan" at bounding box center [230, 250] width 43 height 8
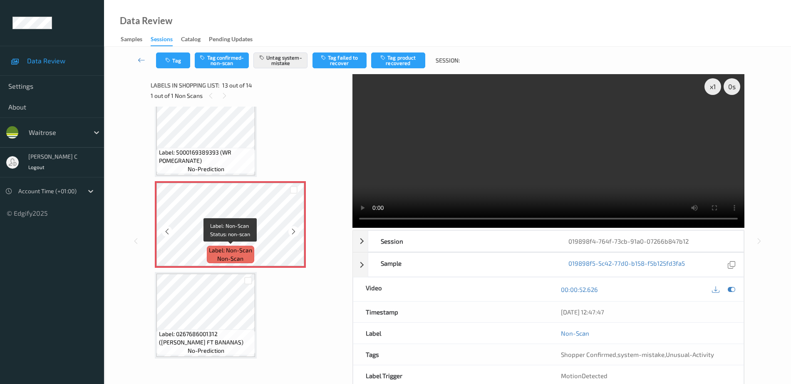
click at [236, 248] on span "Label: Non-Scan" at bounding box center [230, 250] width 43 height 8
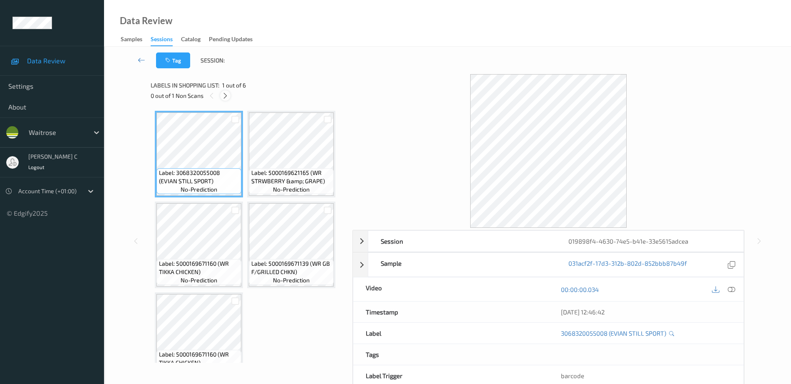
click at [223, 92] on icon at bounding box center [225, 95] width 7 height 7
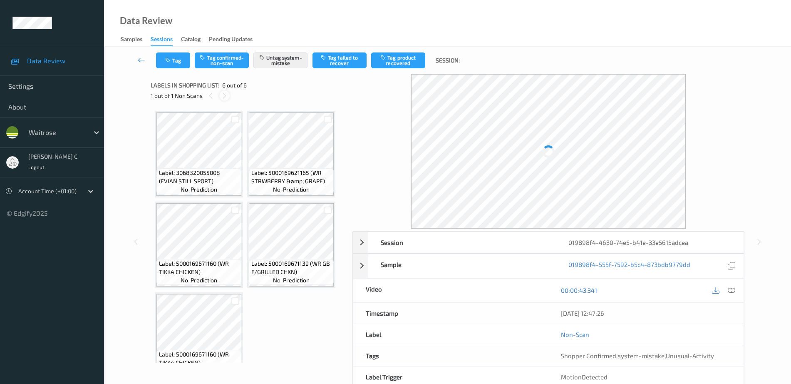
scroll to position [111, 0]
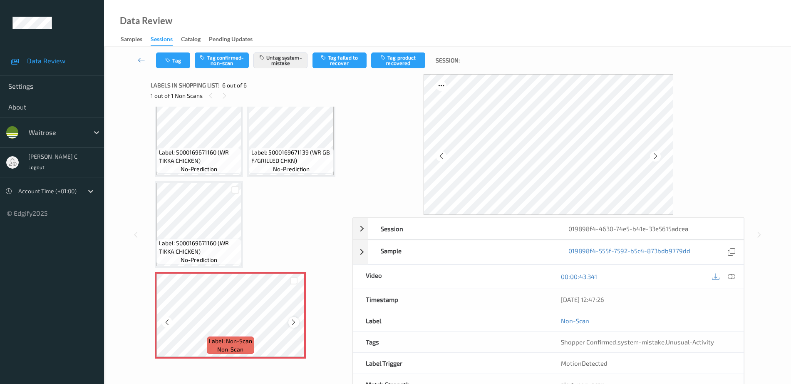
click at [296, 323] on icon at bounding box center [293, 321] width 7 height 7
click at [212, 243] on span "Label: 5000169671160 (WR TIKKA CHICKEN)" at bounding box center [199, 247] width 81 height 17
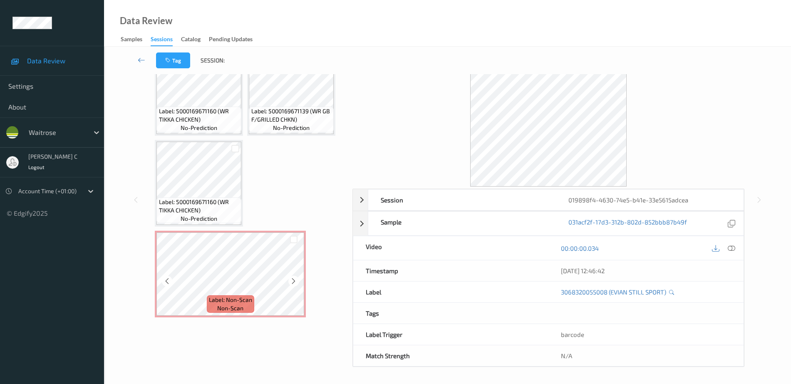
scroll to position [29, 0]
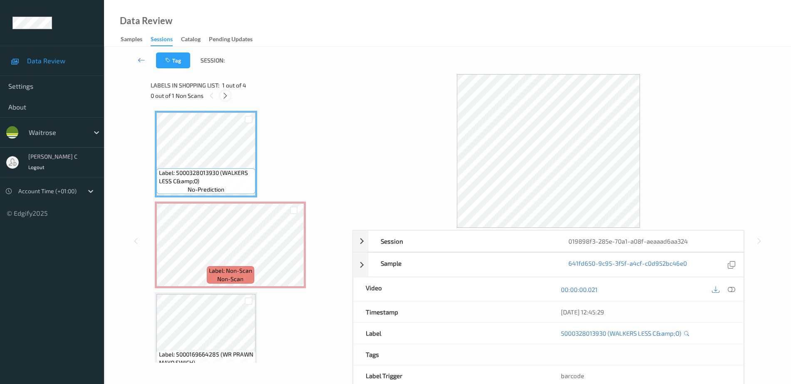
click at [228, 94] on icon at bounding box center [225, 95] width 7 height 7
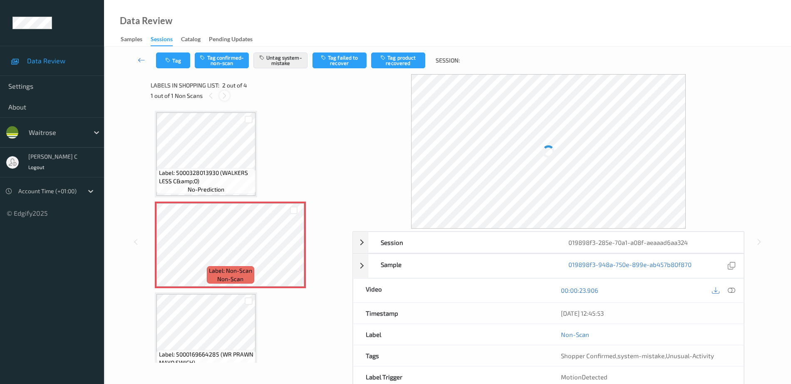
scroll to position [4, 0]
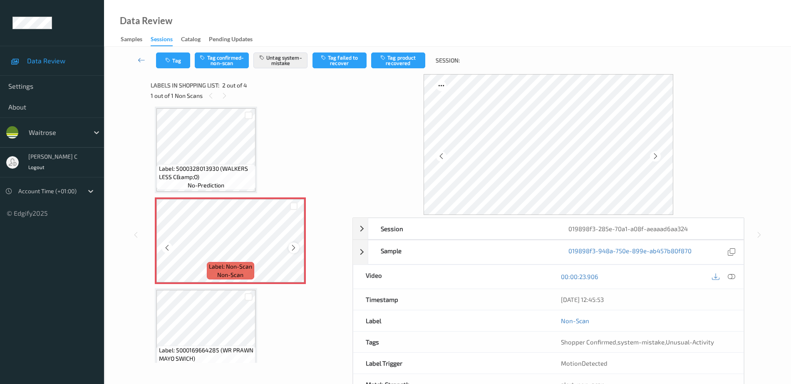
click at [293, 250] on icon at bounding box center [293, 247] width 7 height 7
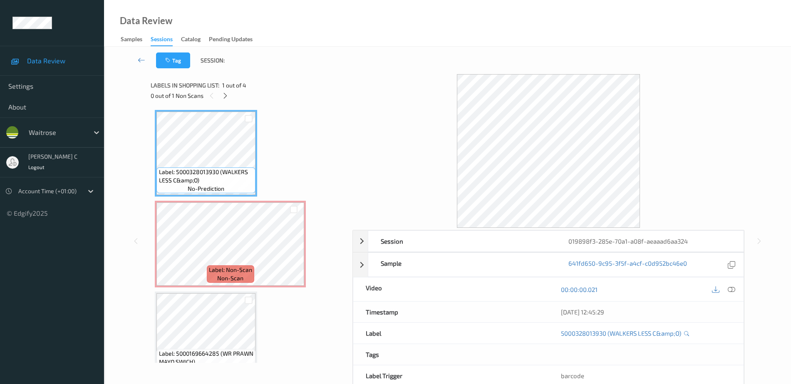
scroll to position [0, 0]
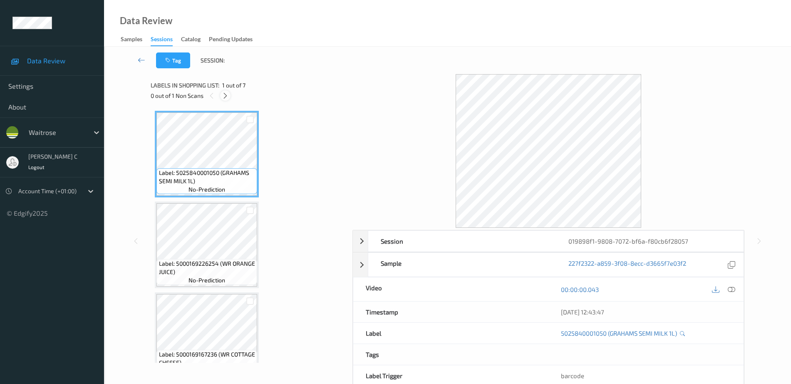
click at [226, 93] on icon at bounding box center [225, 95] width 7 height 7
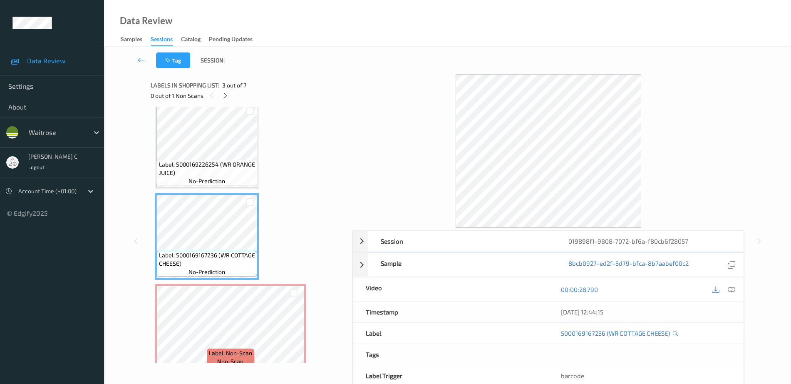
scroll to position [82, 0]
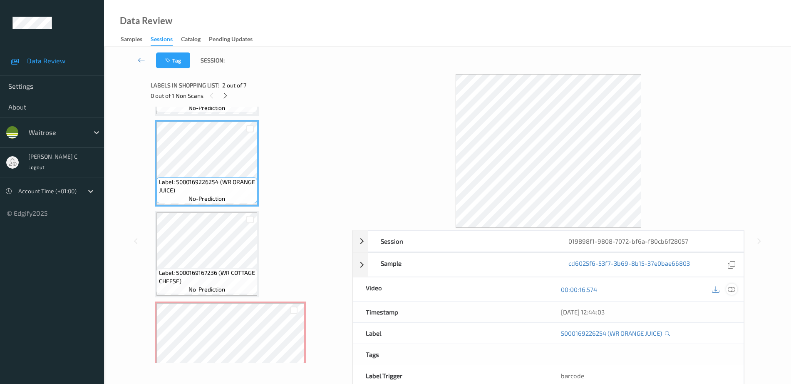
click at [731, 288] on icon at bounding box center [731, 288] width 7 height 7
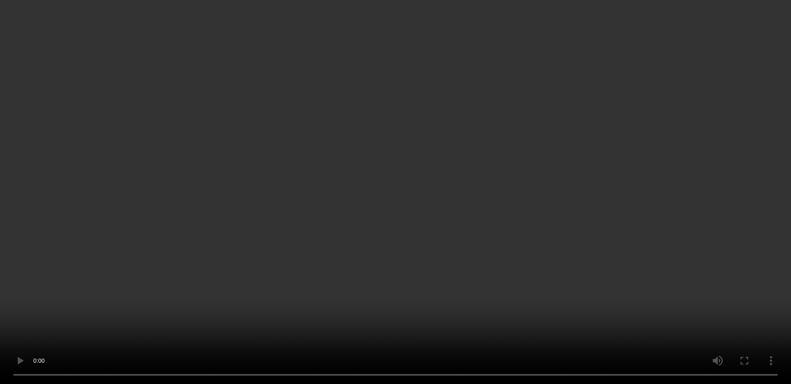
scroll to position [186, 0]
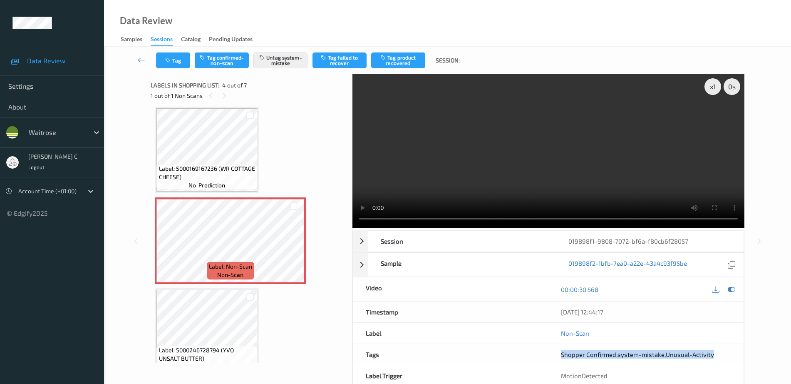
drag, startPoint x: 559, startPoint y: 356, endPoint x: 718, endPoint y: 357, distance: 159.4
click at [718, 357] on div "Shopper Confirmed , system-mistake , Unusual-Activity" at bounding box center [645, 354] width 195 height 21
click at [713, 347] on div "Shopper Confirmed , system-mistake , Unusual-Activity" at bounding box center [645, 354] width 195 height 21
drag, startPoint x: 720, startPoint y: 354, endPoint x: 617, endPoint y: 358, distance: 102.9
click at [617, 358] on div "Shopper Confirmed , system-mistake , Unusual-Activity" at bounding box center [646, 354] width 170 height 8
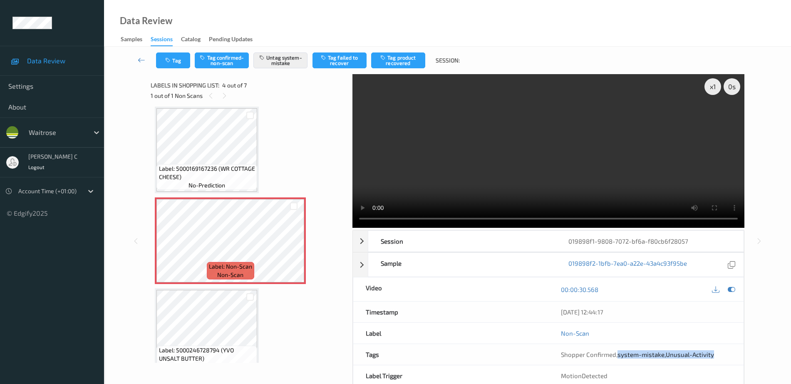
click at [730, 355] on div "Shopper Confirmed , system-mistake , Unusual-Activity" at bounding box center [646, 354] width 170 height 8
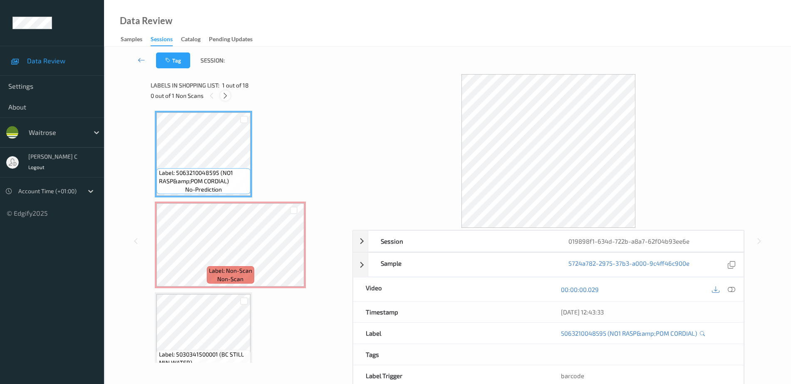
click at [224, 98] on icon at bounding box center [225, 95] width 7 height 7
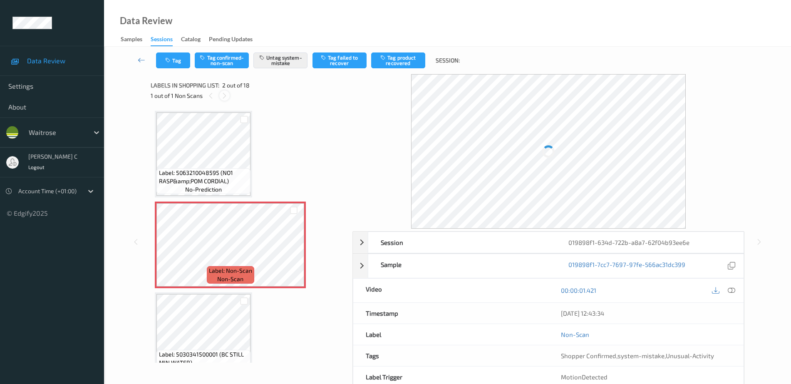
scroll to position [4, 0]
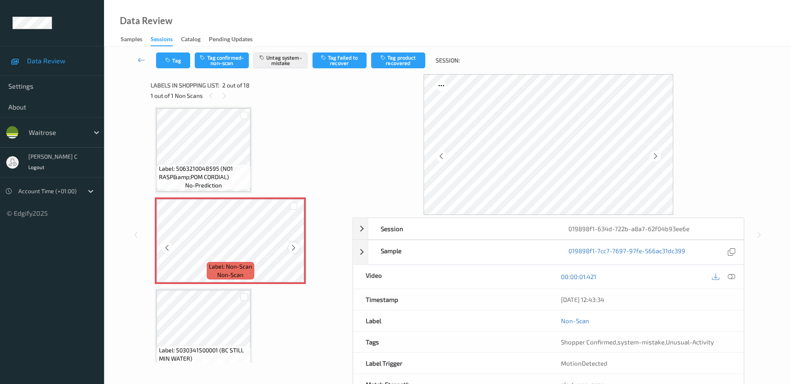
click at [294, 246] on icon at bounding box center [293, 247] width 7 height 7
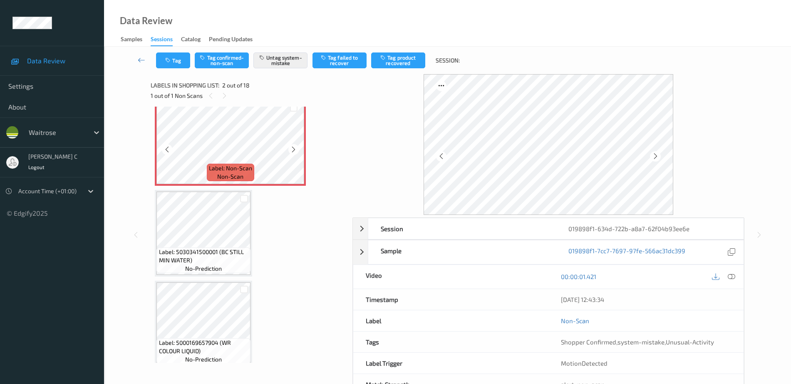
scroll to position [104, 0]
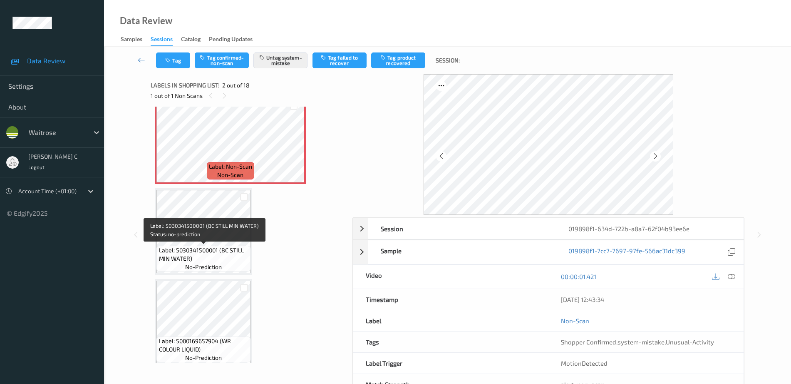
click at [209, 246] on span "Label: 5030341500001 (BC STILL MIN WATER)" at bounding box center [204, 254] width 90 height 17
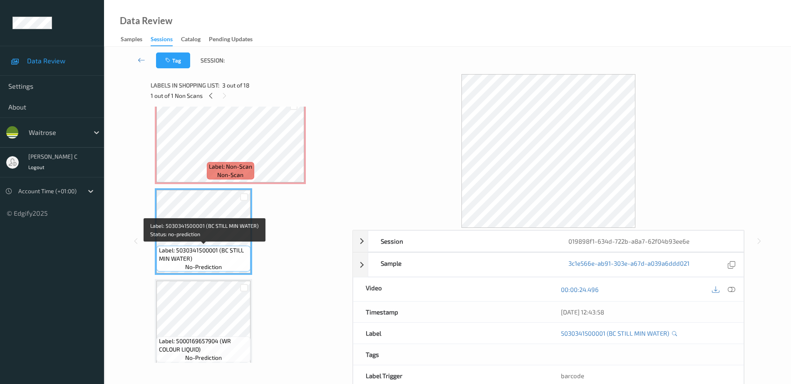
scroll to position [208, 0]
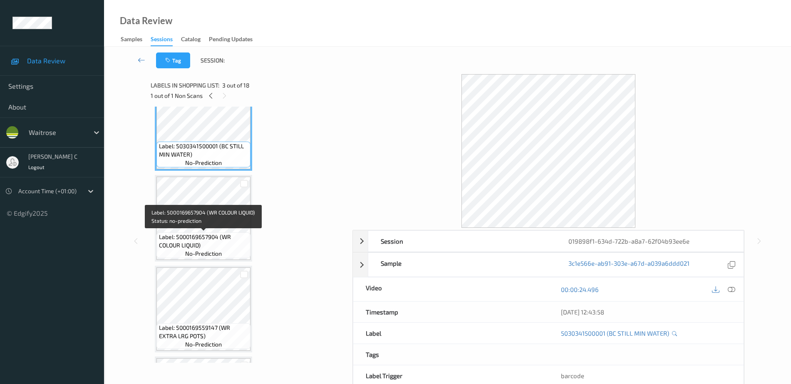
click at [214, 250] on span "no-prediction" at bounding box center [203, 253] width 37 height 8
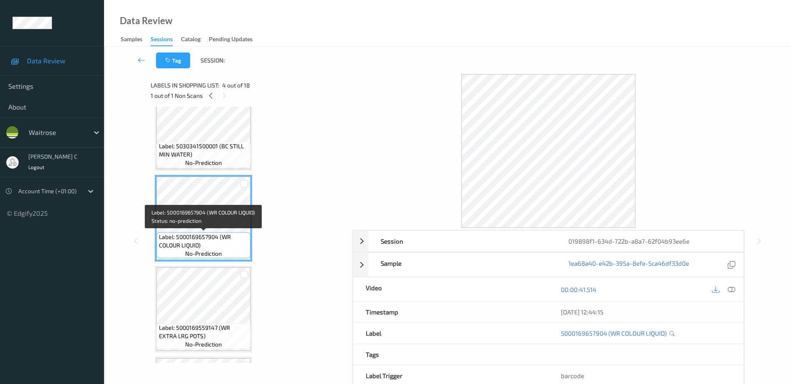
scroll to position [104, 0]
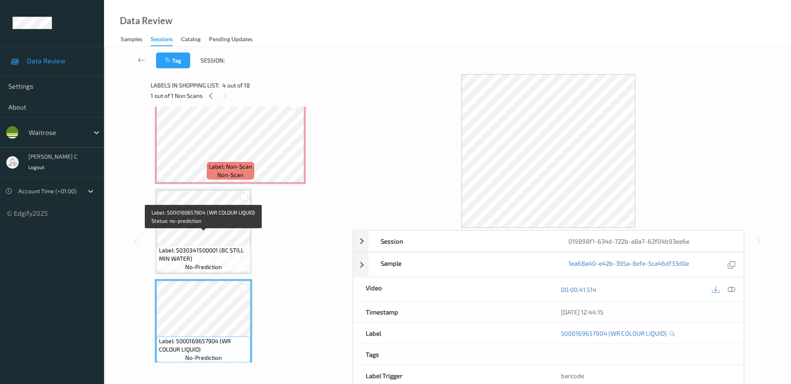
click at [214, 250] on span "Label: 5030341500001 (BC STILL MIN WATER)" at bounding box center [204, 254] width 90 height 17
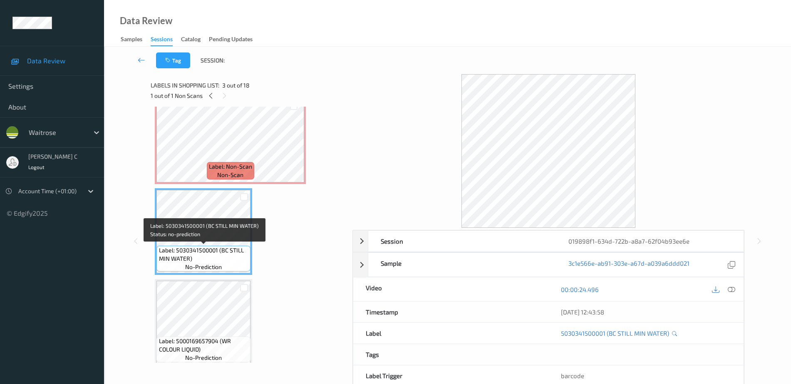
scroll to position [0, 0]
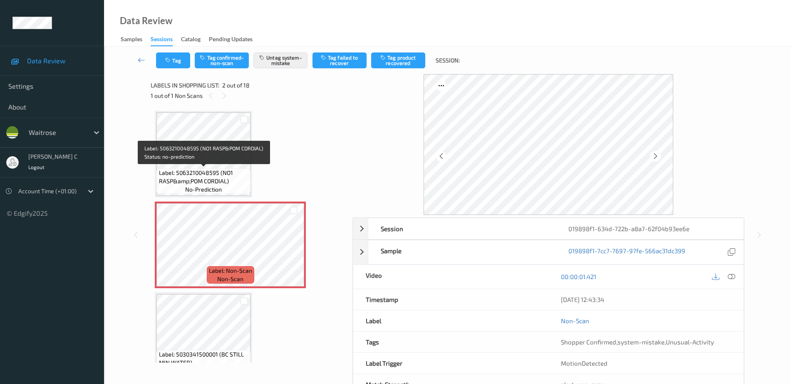
click at [218, 171] on span "Label: 5063210048595 (NO1 RASP&amp;POM CORDIAL)" at bounding box center [204, 177] width 90 height 17
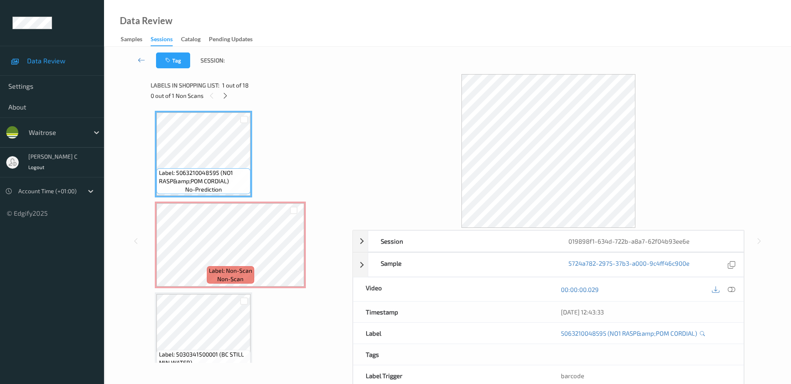
drag, startPoint x: 735, startPoint y: 288, endPoint x: 734, endPoint y: 303, distance: 14.6
click at [735, 288] on icon at bounding box center [731, 288] width 7 height 7
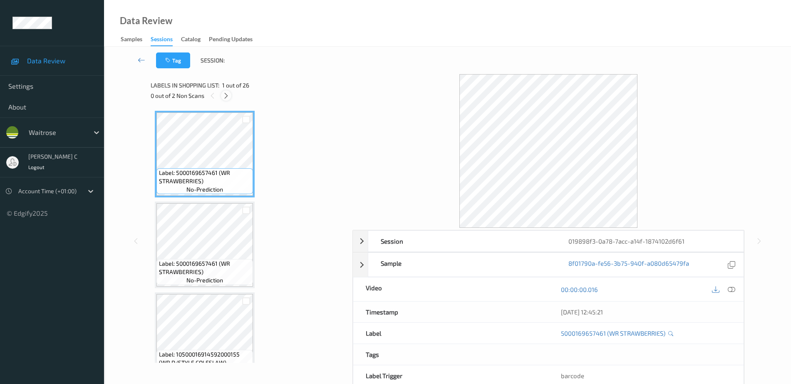
click at [225, 97] on icon at bounding box center [226, 95] width 7 height 7
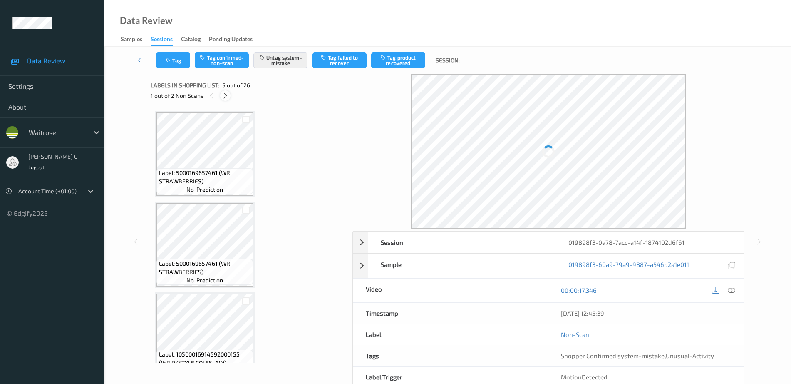
scroll to position [276, 0]
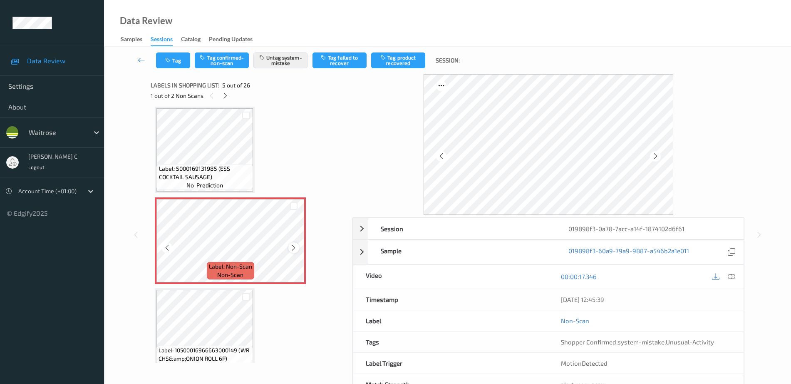
click at [296, 248] on icon at bounding box center [293, 247] width 7 height 7
click at [296, 247] on icon at bounding box center [293, 247] width 7 height 7
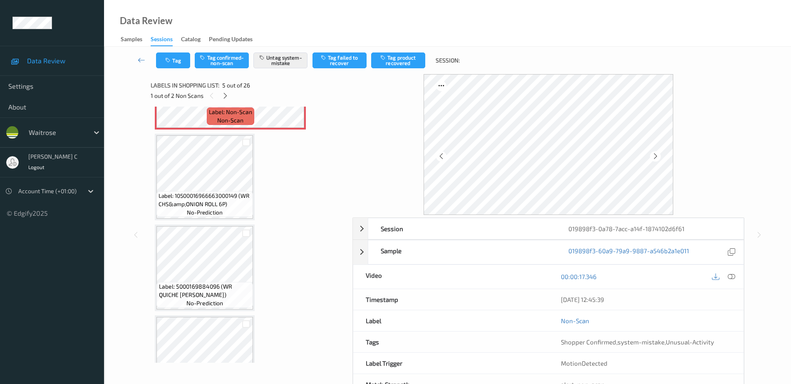
scroll to position [432, 0]
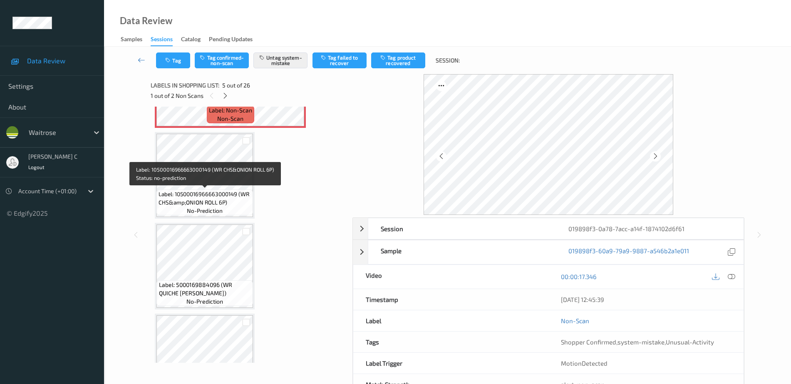
click at [211, 196] on span "Label: 10500016966663000149 (WR CHS&amp;ONION ROLL 6P)" at bounding box center [205, 198] width 92 height 17
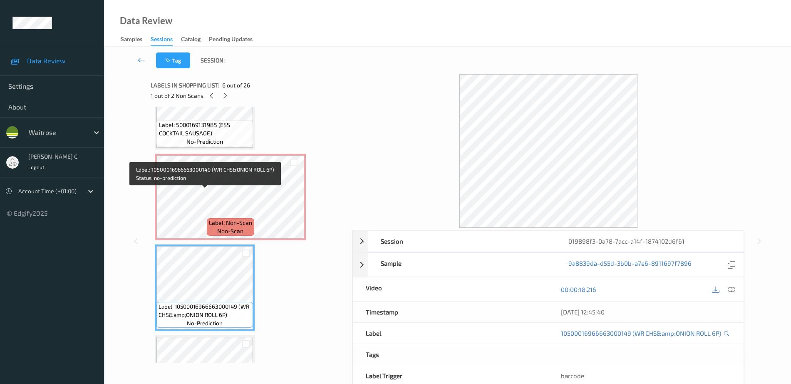
scroll to position [276, 0]
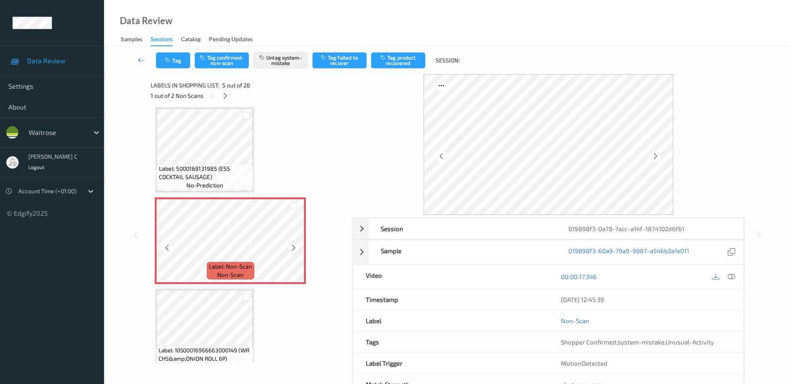
click at [293, 248] on icon at bounding box center [293, 247] width 7 height 7
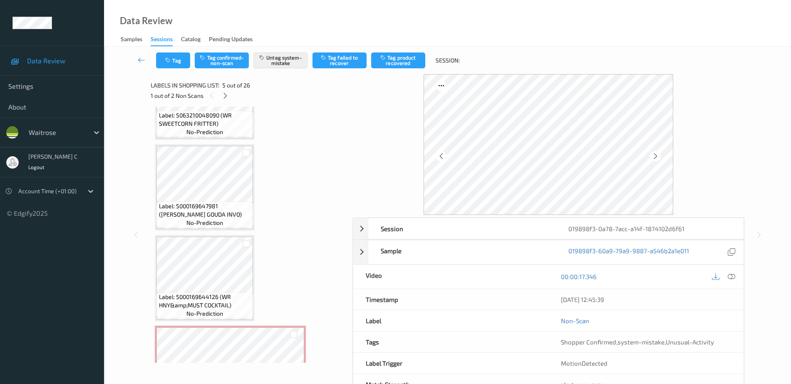
scroll to position [849, 0]
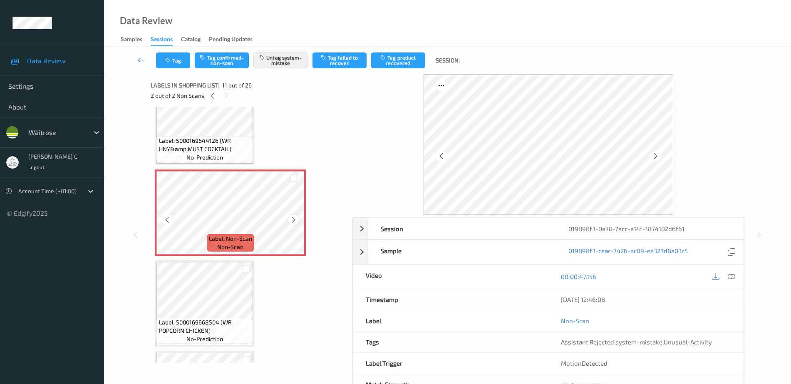
click at [294, 219] on icon at bounding box center [293, 219] width 7 height 7
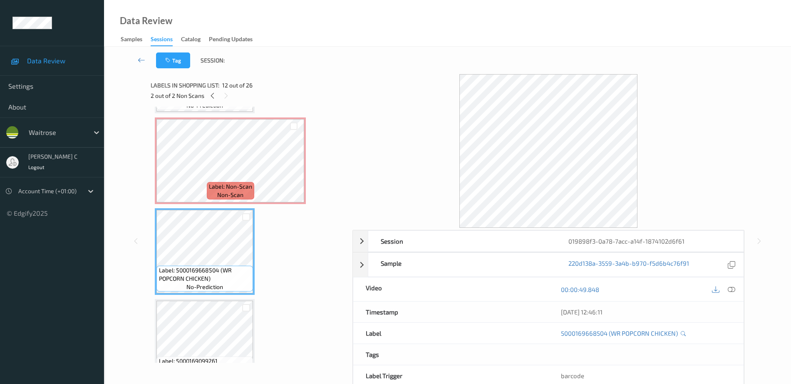
scroll to position [953, 0]
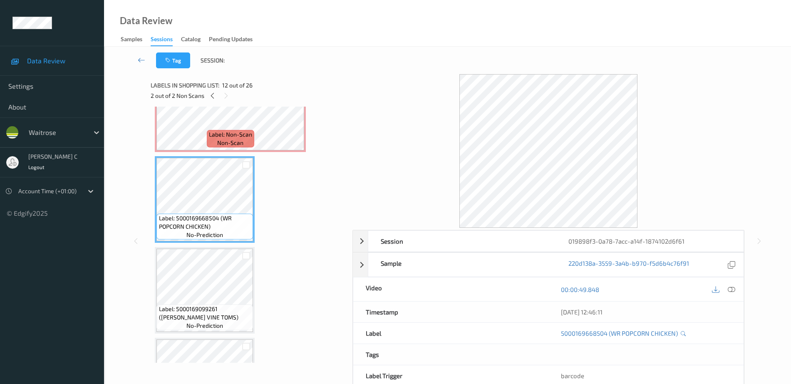
click at [219, 309] on span "Label: 5000169099261 ([PERSON_NAME] VINE TOMS)" at bounding box center [205, 313] width 92 height 17
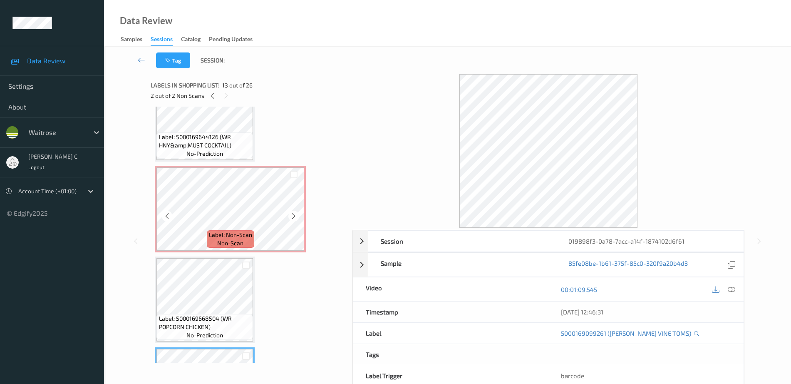
scroll to position [849, 0]
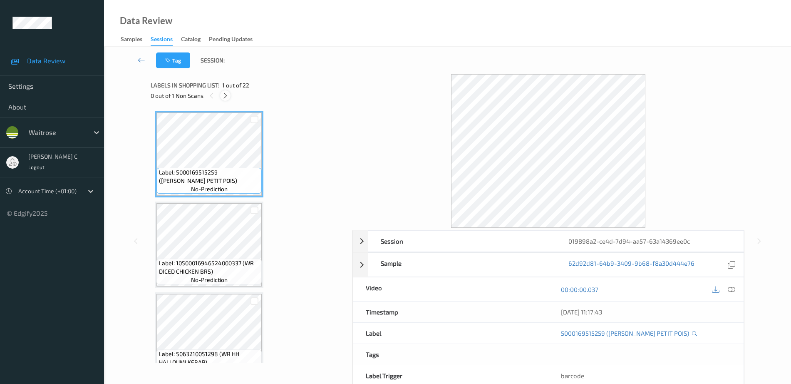
click at [224, 94] on icon at bounding box center [225, 95] width 7 height 7
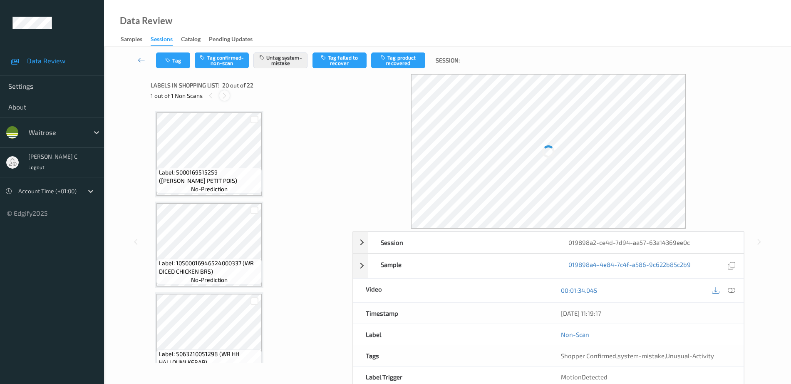
scroll to position [1637, 0]
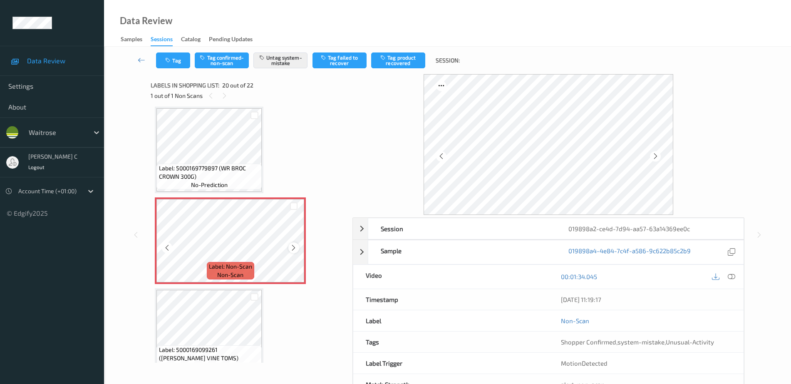
click at [291, 247] on icon at bounding box center [293, 247] width 7 height 7
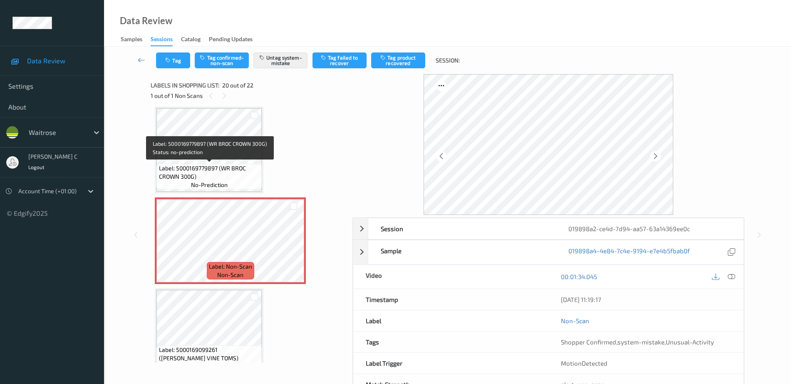
click at [216, 165] on span "Label: 5000169779897 (WR BROC CROWN 300G)" at bounding box center [209, 172] width 101 height 17
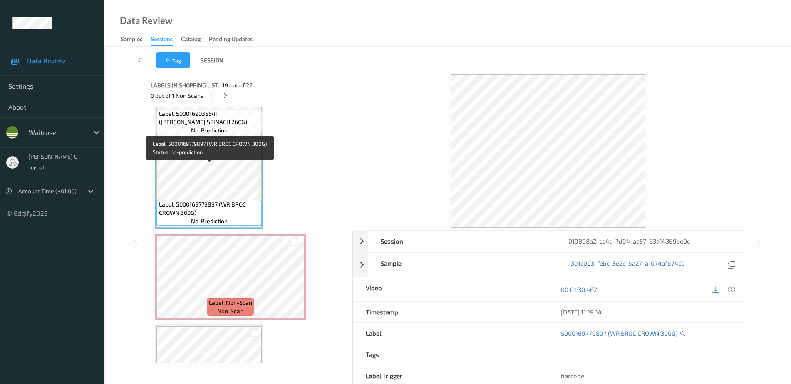
scroll to position [1585, 0]
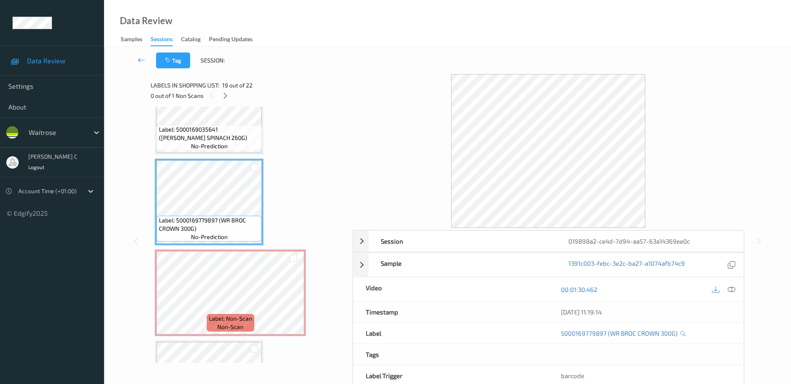
click at [225, 138] on span "Label: 5000169035641 ([PERSON_NAME] SPINACH 260G)" at bounding box center [209, 133] width 101 height 17
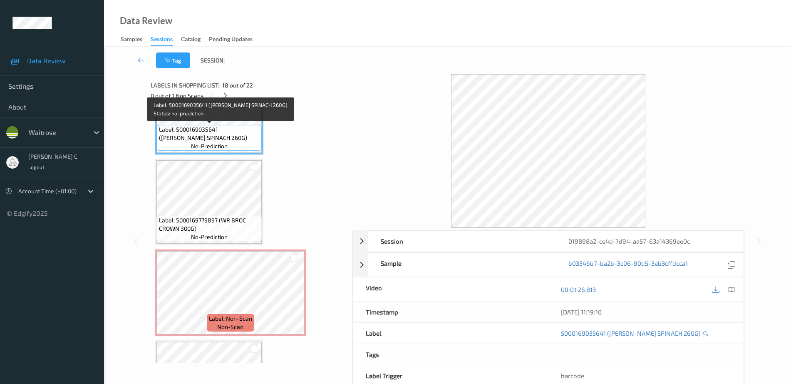
click at [225, 240] on span "no-prediction" at bounding box center [209, 237] width 37 height 8
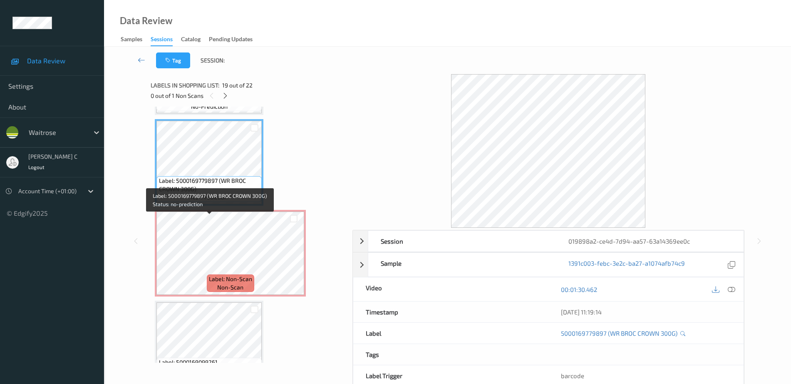
scroll to position [1689, 0]
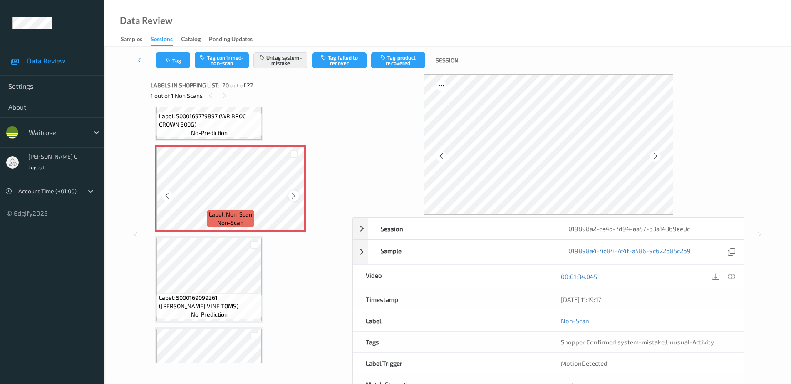
click at [291, 194] on icon at bounding box center [293, 195] width 7 height 7
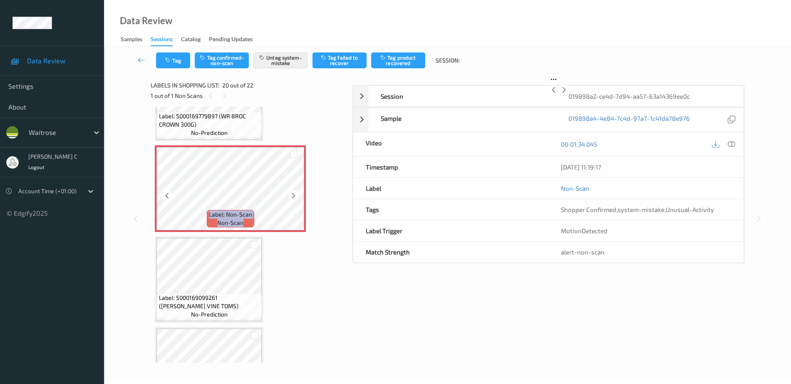
click at [291, 194] on icon at bounding box center [293, 195] width 7 height 7
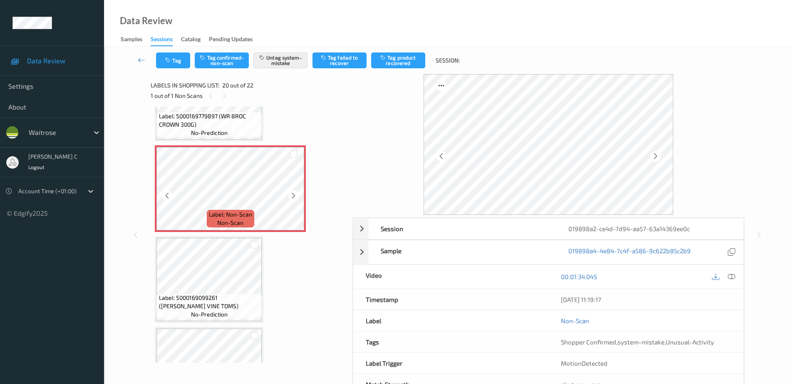
scroll to position [1637, 0]
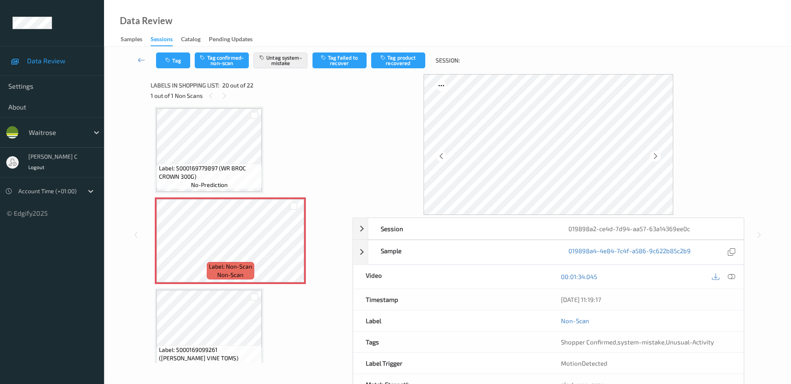
click at [230, 167] on span "Label: 5000169779897 (WR BROC CROWN 300G)" at bounding box center [209, 172] width 101 height 17
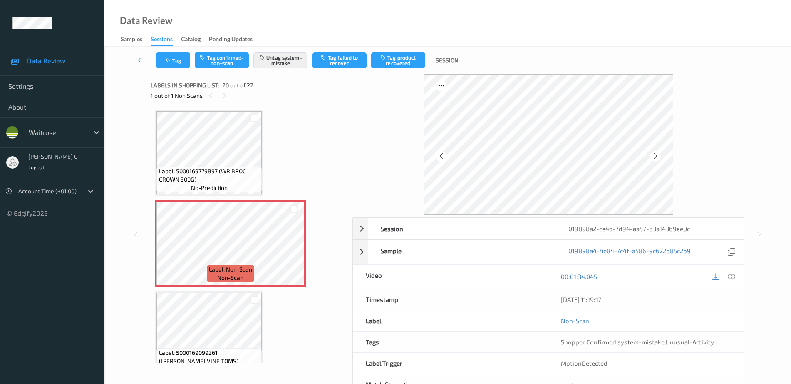
scroll to position [1585, 0]
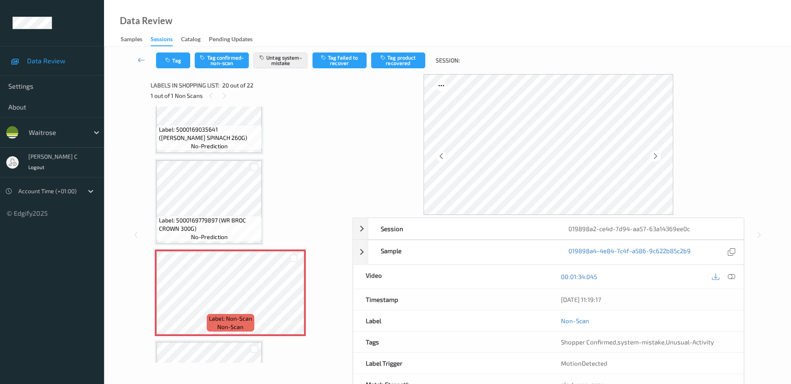
click at [239, 141] on span "Label: 5000169035641 ([PERSON_NAME] SPINACH 260G)" at bounding box center [209, 133] width 101 height 17
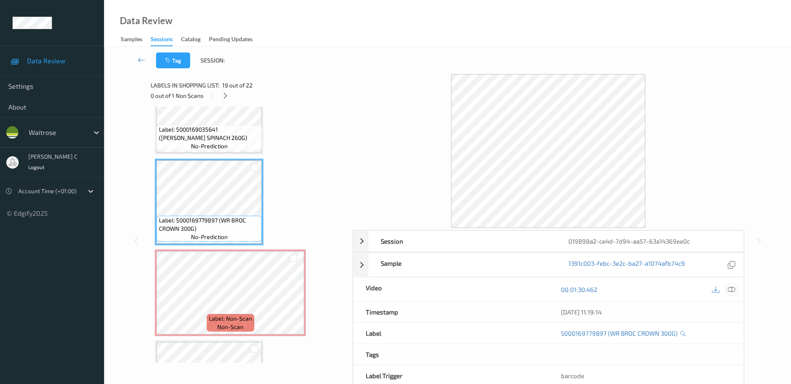
click at [729, 288] on icon at bounding box center [731, 288] width 7 height 7
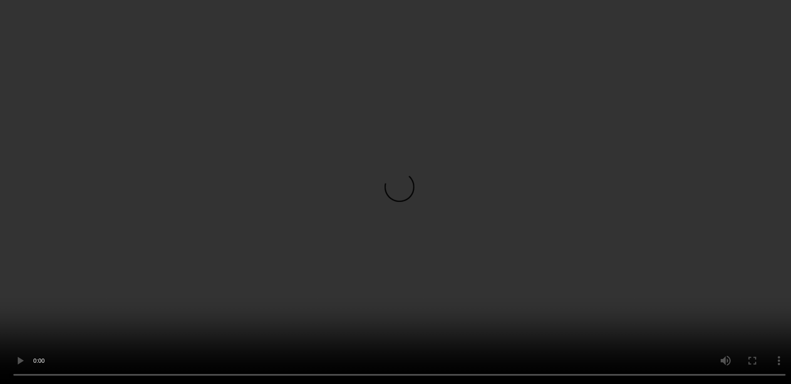
scroll to position [1689, 0]
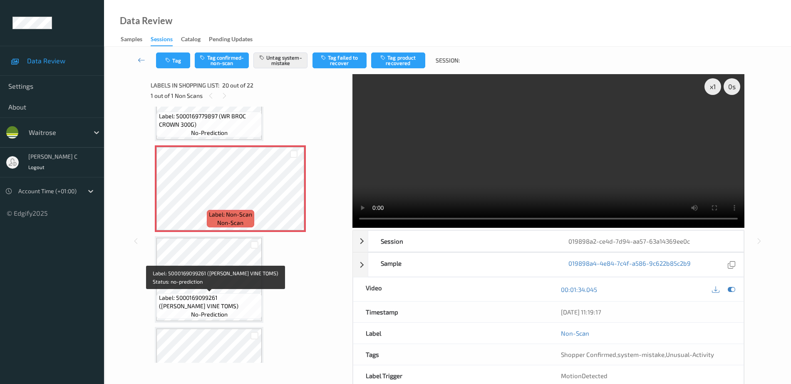
click at [228, 295] on span "Label: 5000169099261 ([PERSON_NAME] VINE TOMS)" at bounding box center [209, 301] width 101 height 17
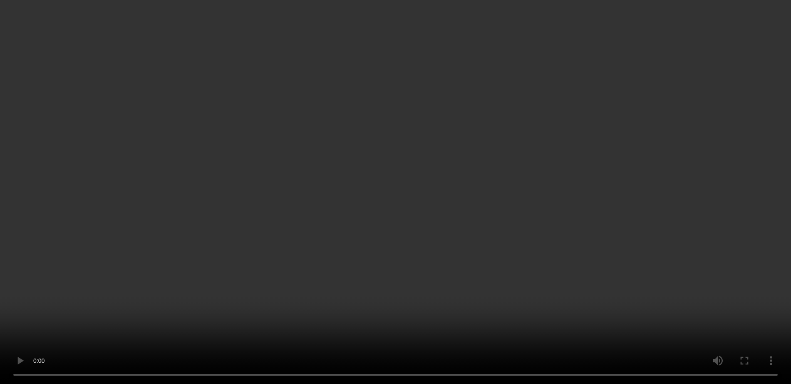
scroll to position [1585, 0]
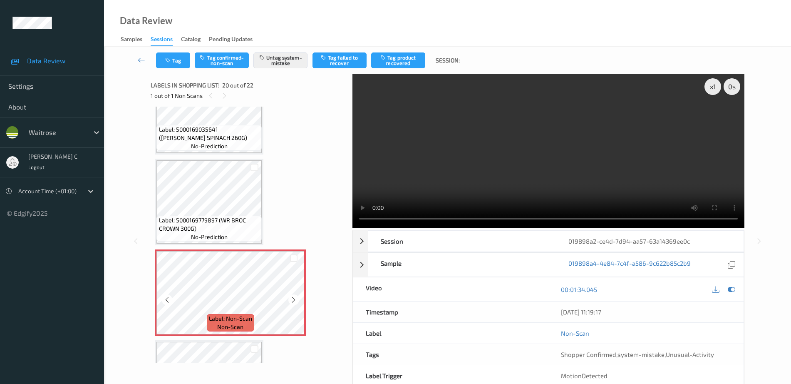
click at [222, 320] on span "Label: Non-Scan" at bounding box center [230, 318] width 43 height 8
click at [291, 303] on icon at bounding box center [293, 299] width 7 height 7
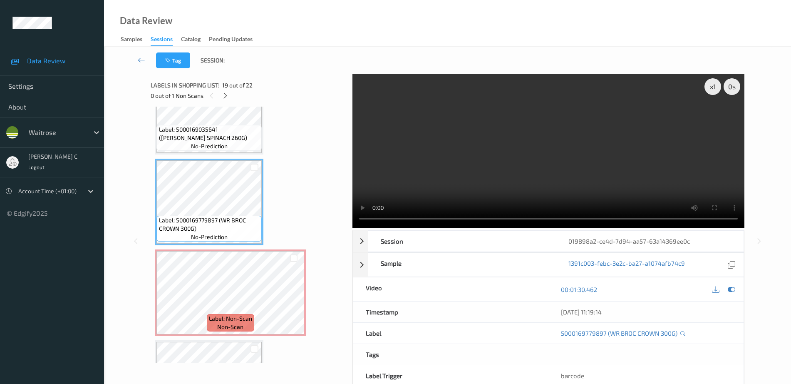
scroll to position [1689, 0]
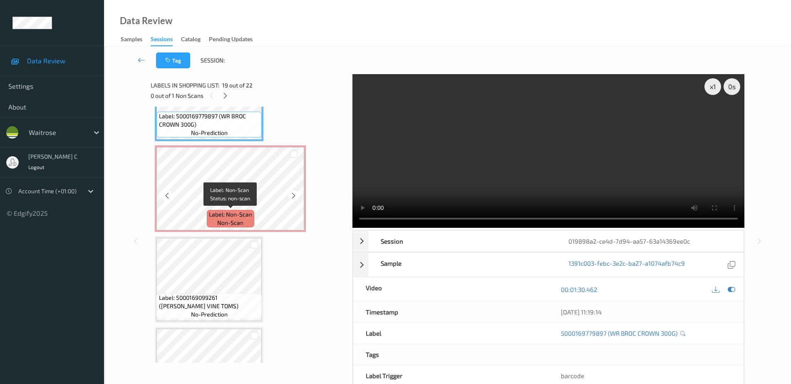
click at [214, 216] on span "Label: Non-Scan" at bounding box center [230, 214] width 43 height 8
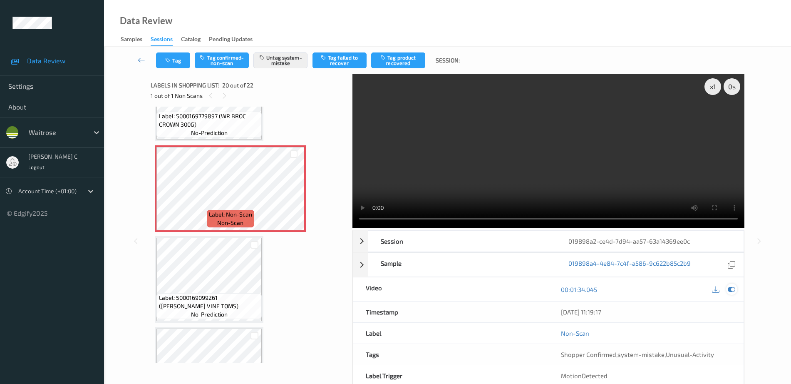
click at [733, 290] on icon at bounding box center [731, 288] width 7 height 7
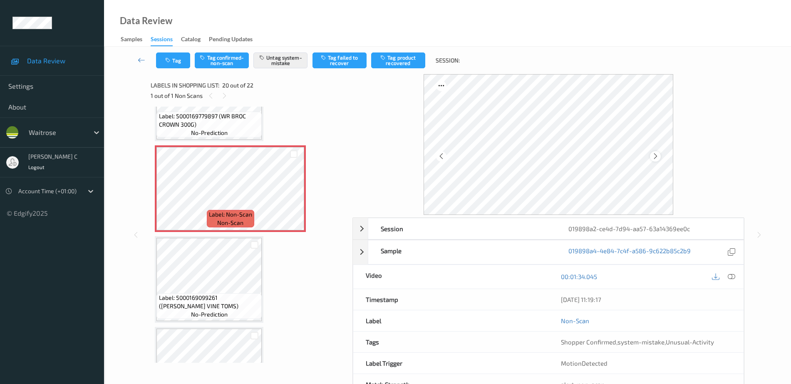
click at [658, 160] on div at bounding box center [655, 156] width 10 height 10
drag, startPoint x: 594, startPoint y: 300, endPoint x: 626, endPoint y: 299, distance: 32.5
click at [626, 299] on div "11/08/2025 11:19:17" at bounding box center [646, 299] width 170 height 8
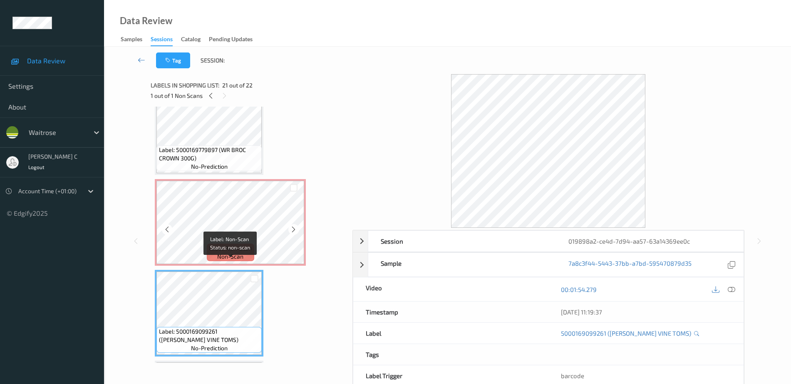
scroll to position [1640, 0]
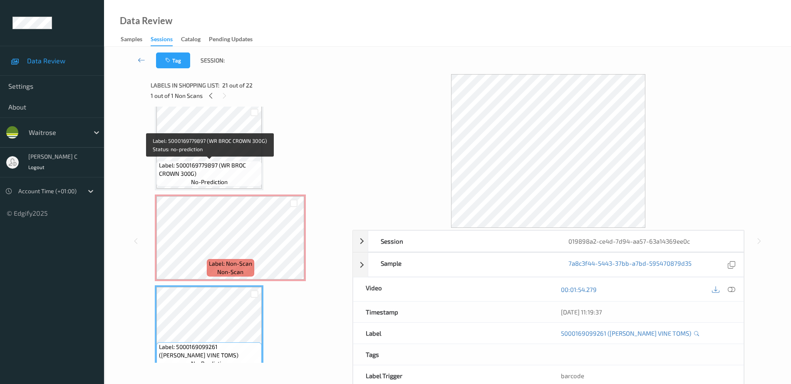
click at [212, 161] on div "Label: 5000169779897 (WR BROC CROWN 300G) no-prediction" at bounding box center [208, 174] width 105 height 26
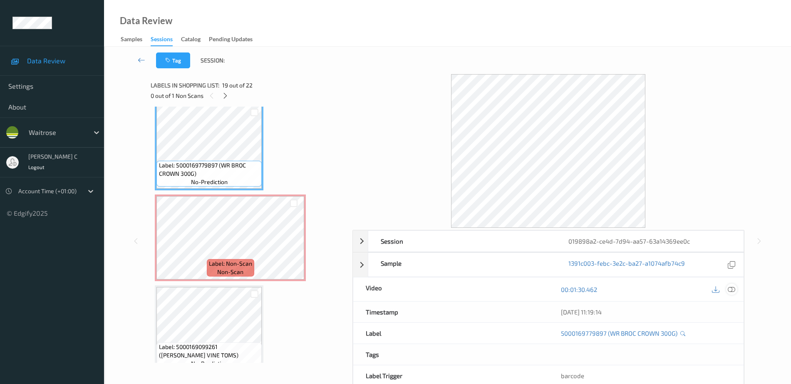
click at [735, 287] on icon at bounding box center [731, 288] width 7 height 7
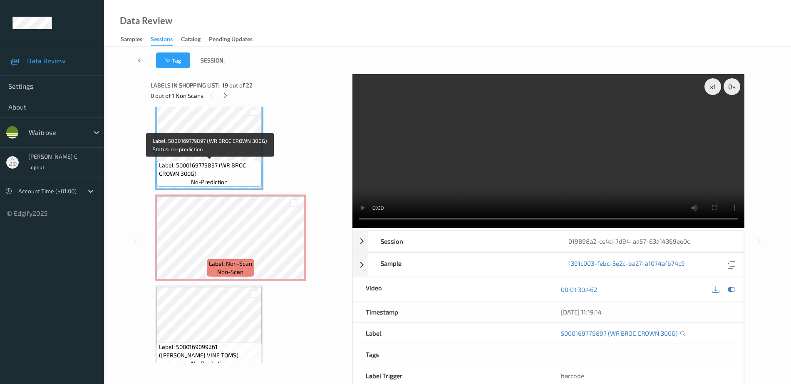
click at [228, 161] on span "Label: 5000169779897 (WR BROC CROWN 300G)" at bounding box center [209, 169] width 101 height 17
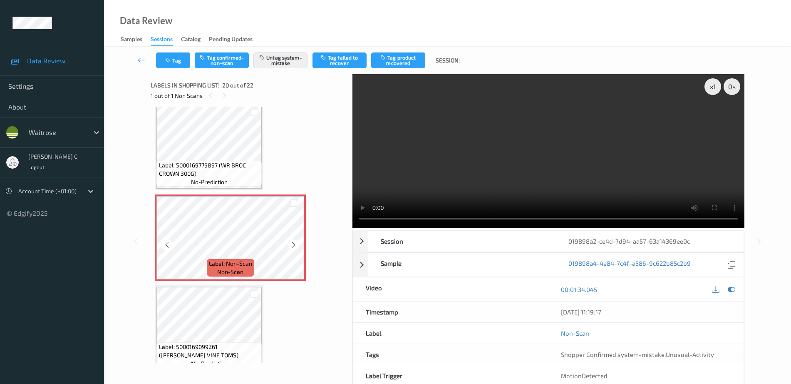
click at [215, 184] on span "no-prediction" at bounding box center [209, 182] width 37 height 8
click at [274, 62] on button "Untag system-mistake" at bounding box center [280, 60] width 54 height 16
click at [173, 58] on button "Tag" at bounding box center [173, 60] width 34 height 16
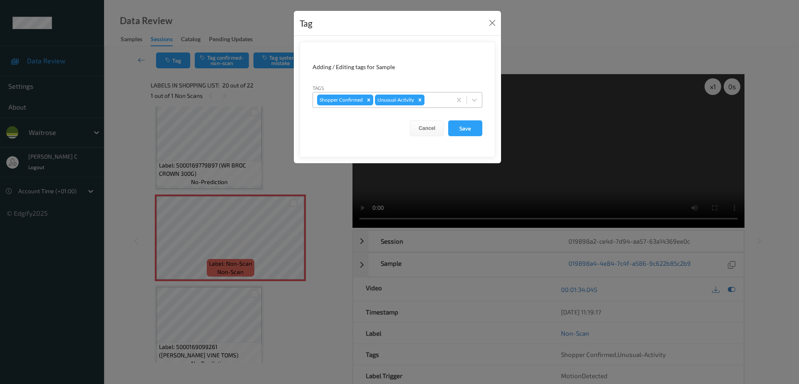
drag, startPoint x: 417, startPoint y: 97, endPoint x: 437, endPoint y: 119, distance: 30.1
click at [418, 97] on icon "Remove Unusual-Activity" at bounding box center [420, 100] width 6 height 6
click at [457, 127] on button "Save" at bounding box center [465, 128] width 34 height 16
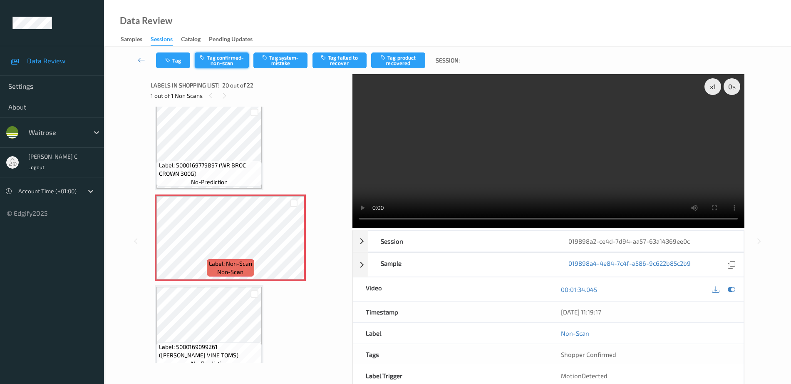
click at [239, 58] on button "Tag confirmed-non-scan" at bounding box center [222, 60] width 54 height 16
click at [402, 60] on button "Tag product recovered" at bounding box center [398, 60] width 54 height 16
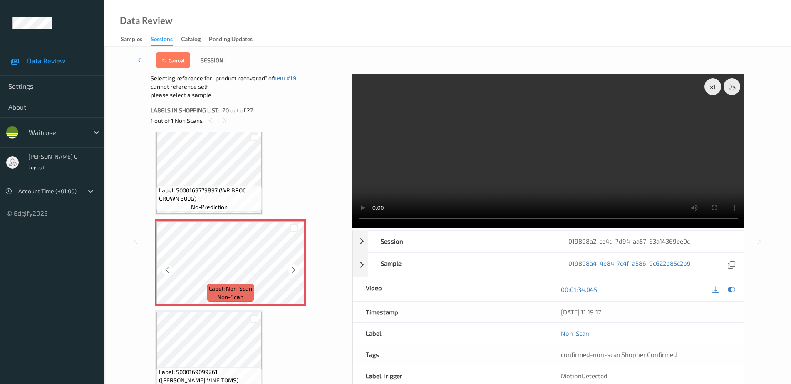
scroll to position [1744, 0]
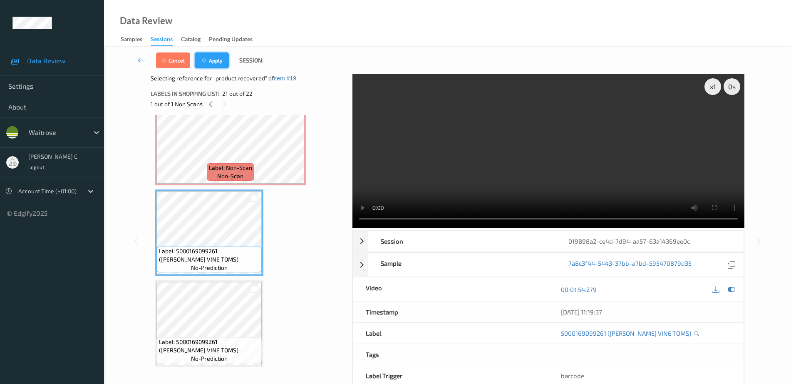
click at [220, 62] on button "Apply" at bounding box center [212, 60] width 34 height 16
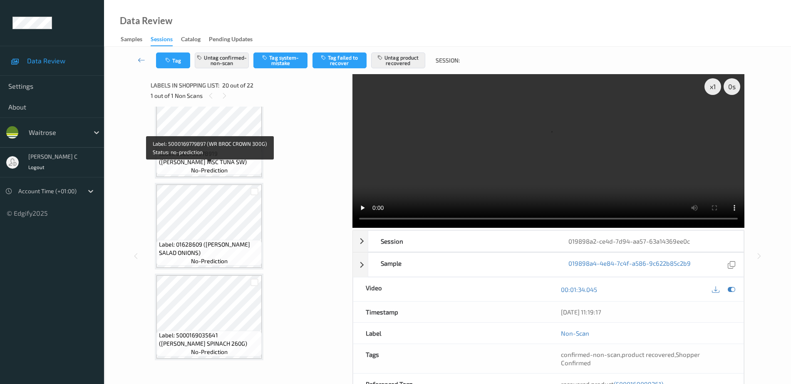
scroll to position [1377, 0]
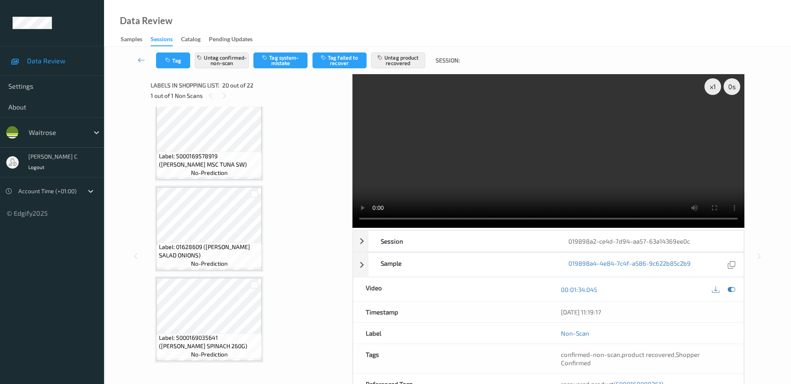
click at [230, 97] on div "1 out of 1 Non Scans" at bounding box center [249, 95] width 196 height 10
click at [206, 95] on div at bounding box center [211, 95] width 10 height 10
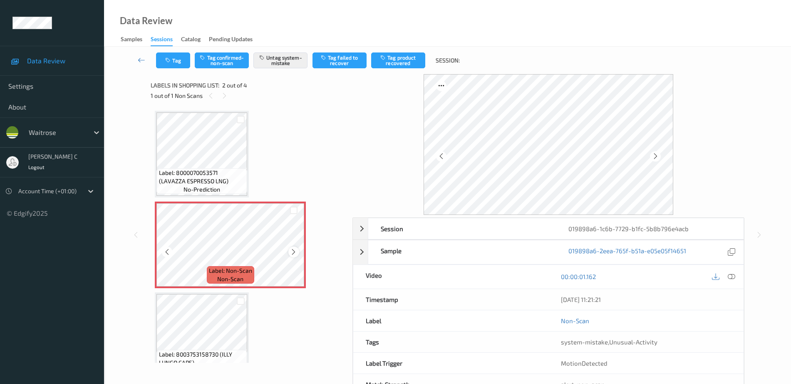
click at [291, 250] on icon at bounding box center [293, 251] width 7 height 7
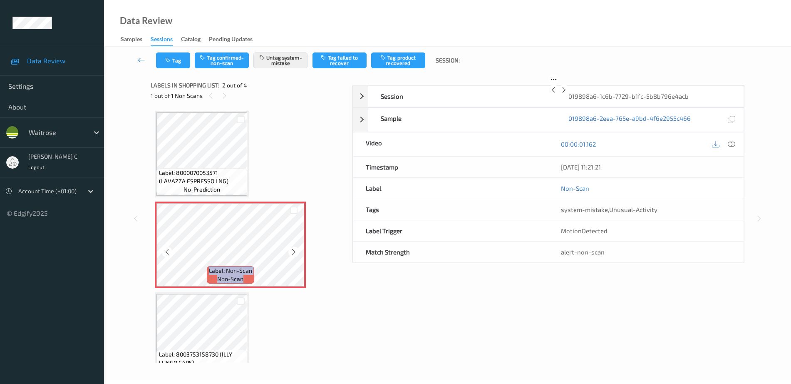
click at [291, 250] on icon at bounding box center [293, 251] width 7 height 7
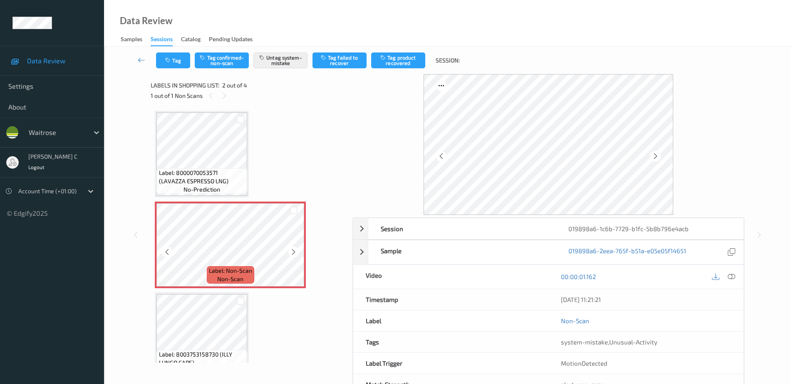
click at [201, 188] on span "no-prediction" at bounding box center [202, 189] width 37 height 8
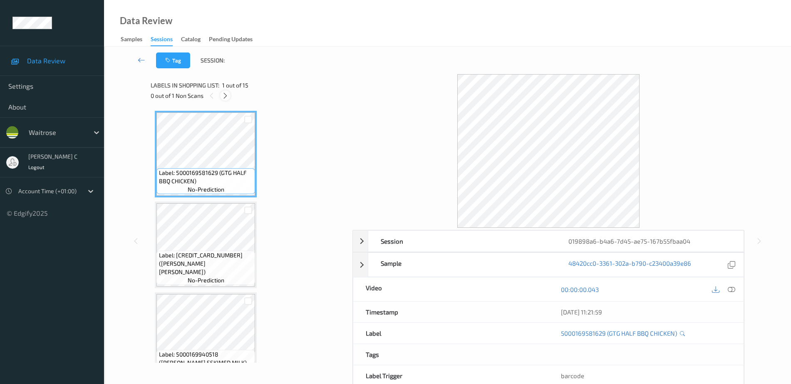
click at [227, 94] on icon at bounding box center [225, 95] width 7 height 7
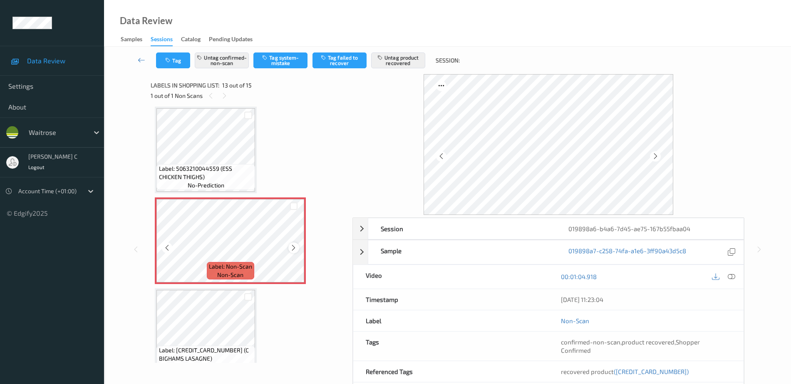
click at [295, 248] on icon at bounding box center [293, 247] width 7 height 7
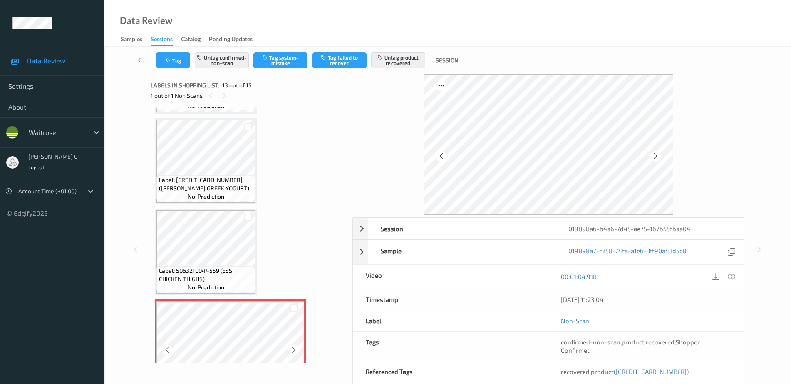
scroll to position [898, 0]
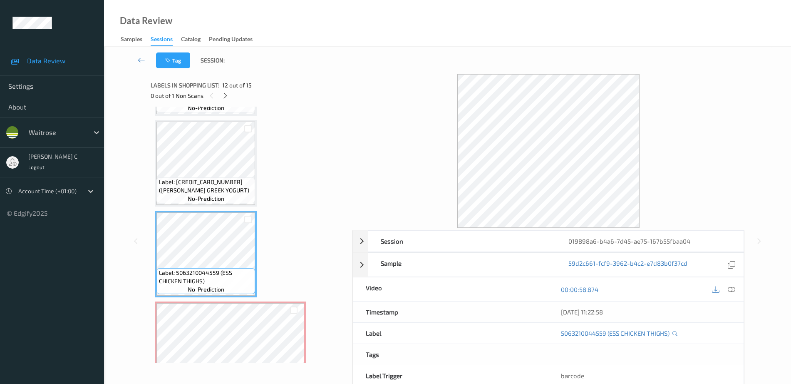
click at [734, 289] on icon at bounding box center [731, 288] width 7 height 7
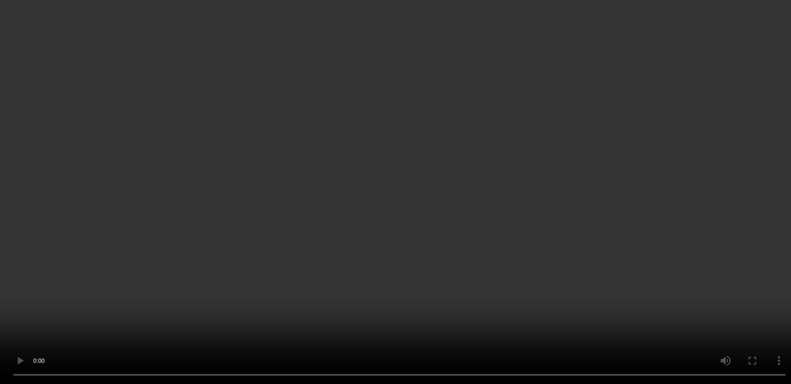
scroll to position [1054, 0]
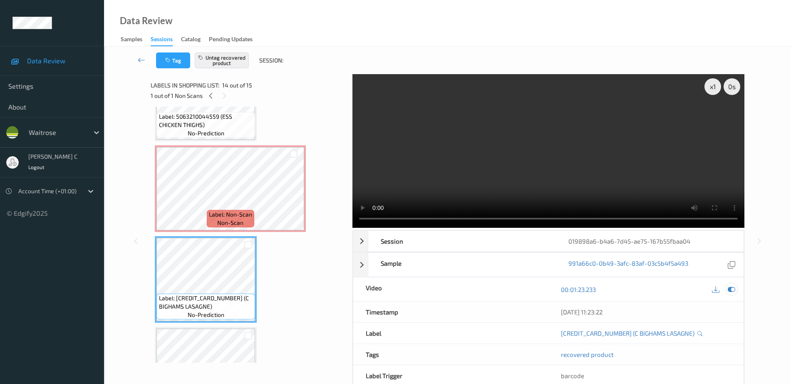
drag, startPoint x: 734, startPoint y: 288, endPoint x: 735, endPoint y: 292, distance: 4.7
click at [734, 288] on icon at bounding box center [731, 288] width 7 height 7
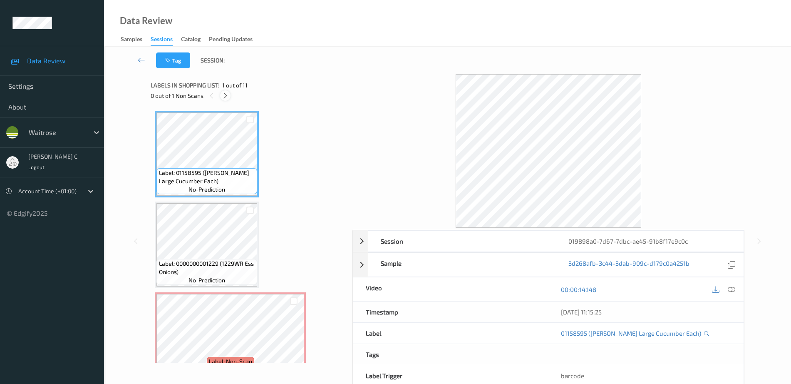
click at [228, 96] on icon at bounding box center [225, 95] width 7 height 7
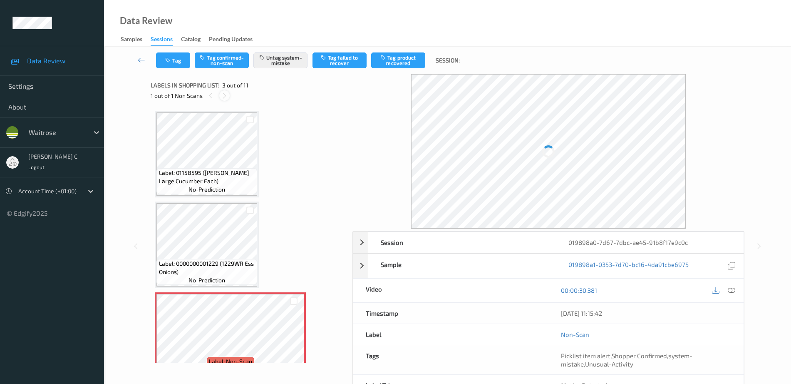
scroll to position [95, 0]
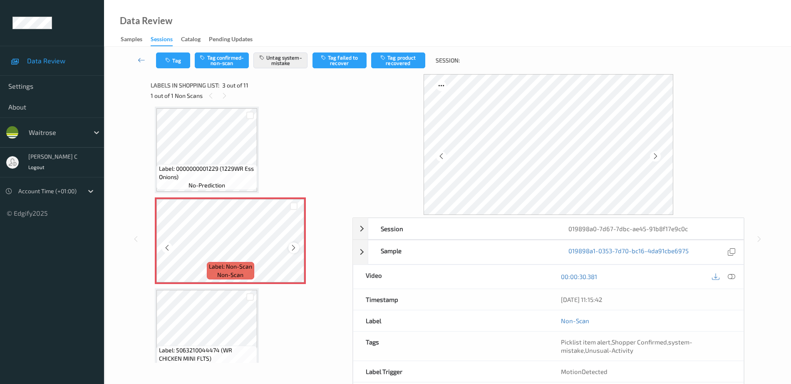
click at [293, 248] on icon at bounding box center [293, 247] width 7 height 7
click at [289, 247] on div at bounding box center [293, 247] width 10 height 10
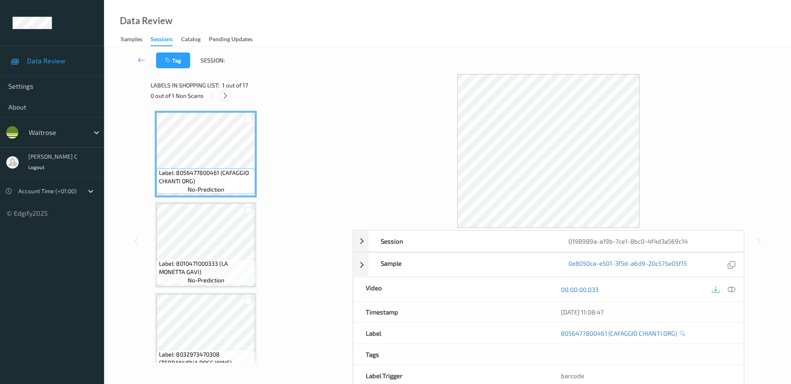
click at [226, 95] on icon at bounding box center [225, 95] width 7 height 7
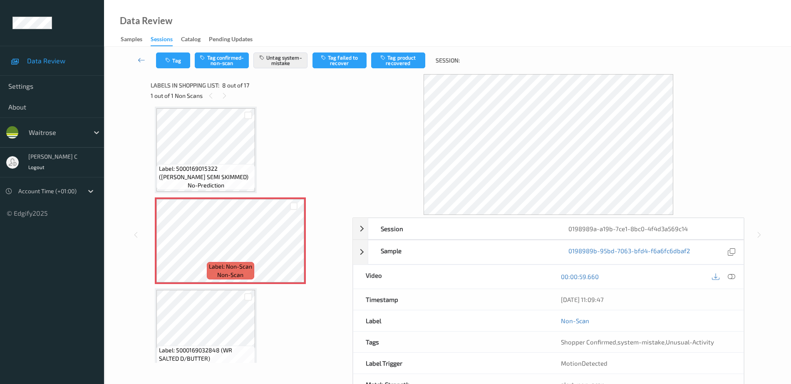
click at [230, 168] on span "Label: 5000169015322 (WR ESS SEMI SKIMMED)" at bounding box center [206, 172] width 94 height 17
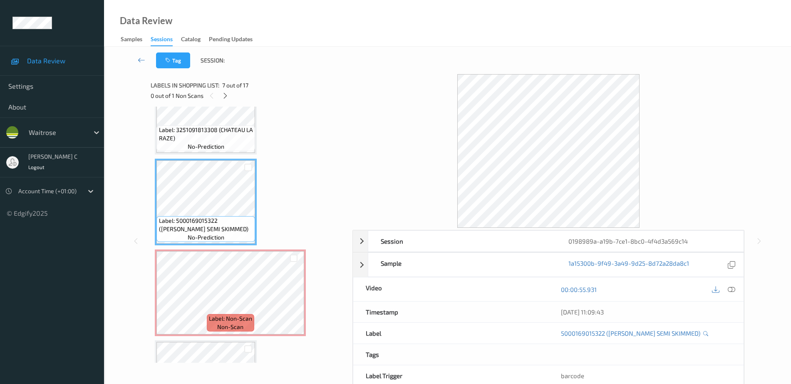
scroll to position [444, 0]
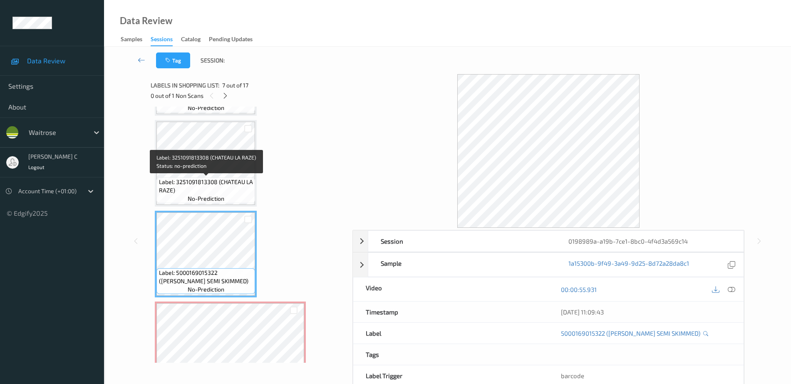
click at [215, 179] on span "Label: 3251091813308 (CHATEAU LA RAZE)" at bounding box center [206, 186] width 94 height 17
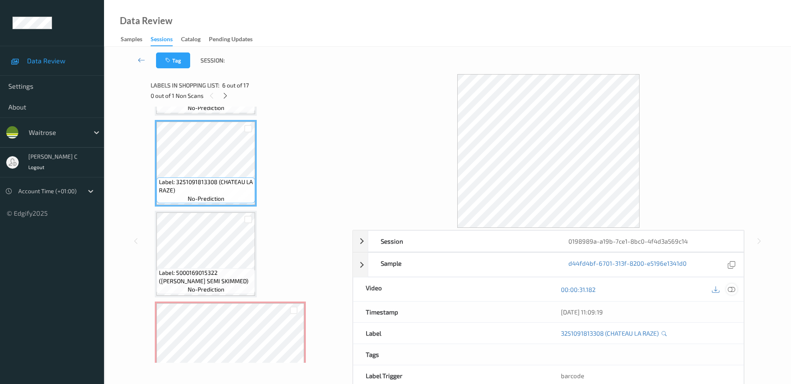
click at [733, 290] on icon at bounding box center [731, 288] width 7 height 7
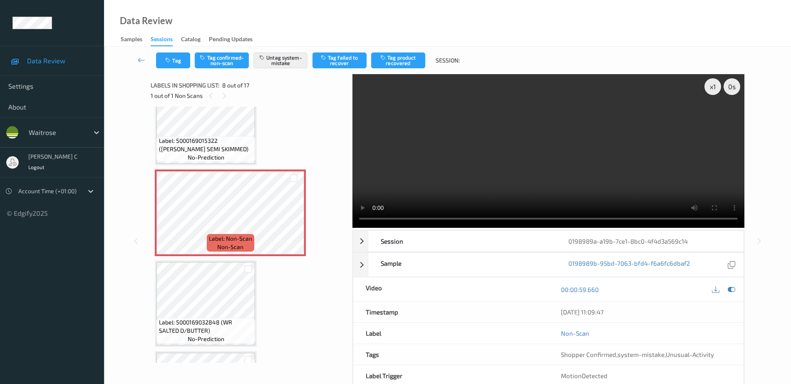
scroll to position [705, 0]
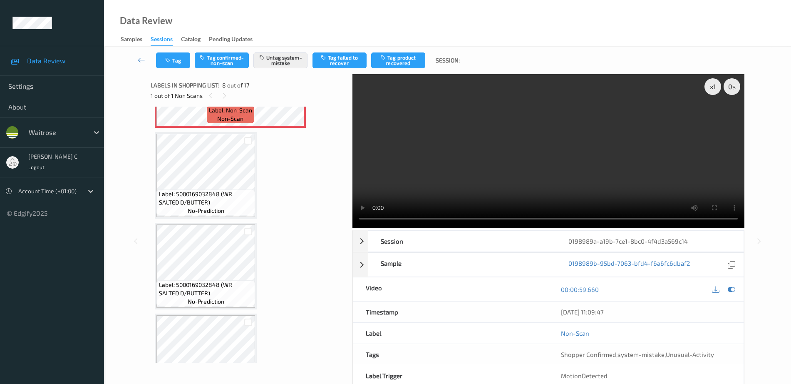
click at [212, 191] on span "Label: 5000169032848 (WR SALTED D/BUTTER)" at bounding box center [206, 198] width 94 height 17
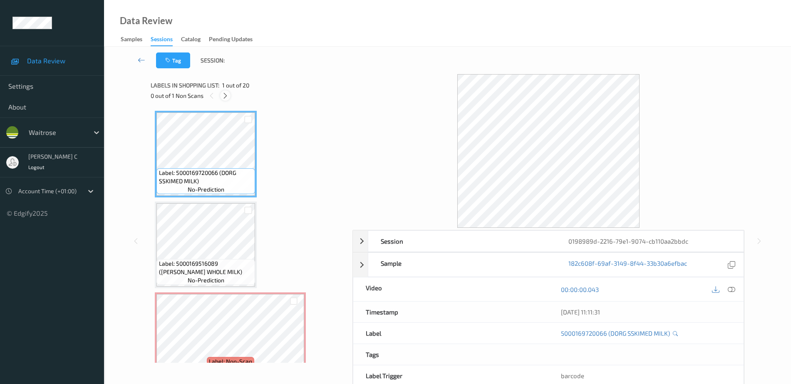
click at [225, 94] on icon at bounding box center [225, 95] width 7 height 7
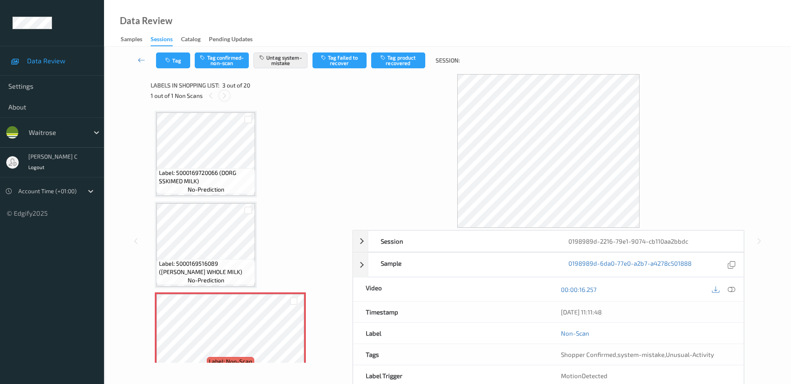
scroll to position [95, 0]
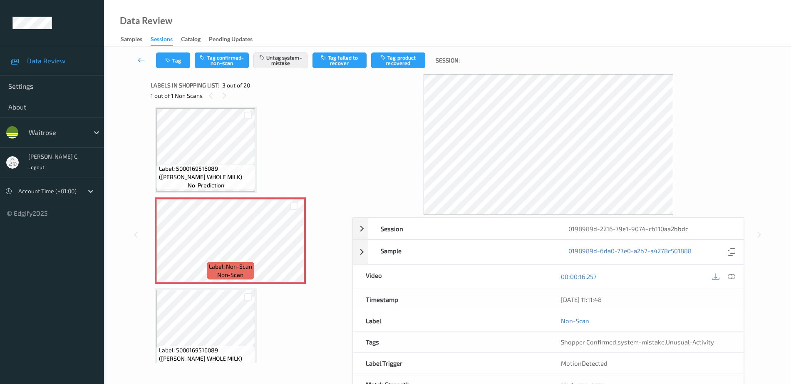
click at [190, 179] on span "Label: 5000169516089 ([PERSON_NAME] WHOLE MILK)" at bounding box center [206, 172] width 94 height 17
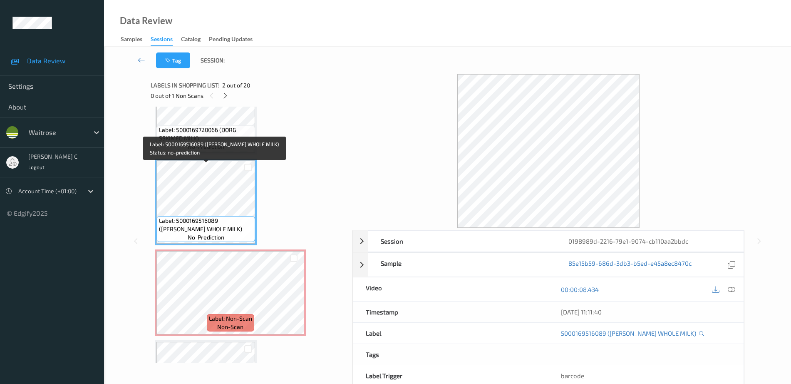
scroll to position [0, 0]
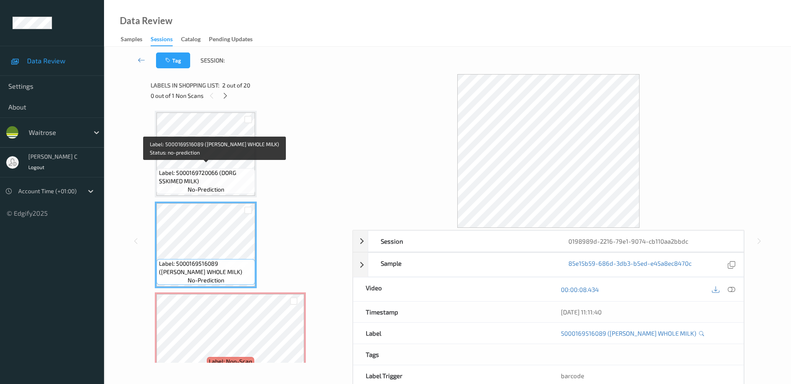
click at [190, 179] on span "Label: 5000169720066 (DORG SSKIMED MILK)" at bounding box center [206, 177] width 94 height 17
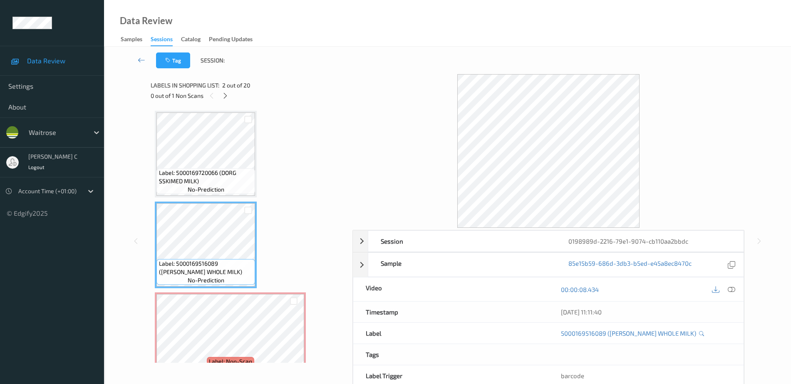
scroll to position [52, 0]
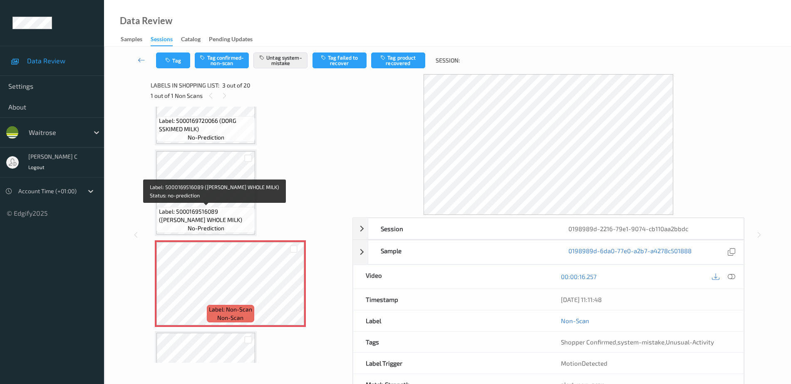
click at [204, 211] on span "Label: 5000169516089 (WR DORG WHOLE MILK)" at bounding box center [206, 215] width 94 height 17
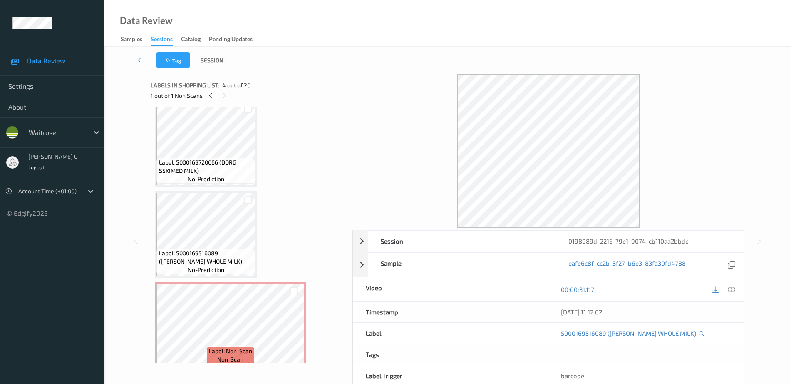
scroll to position [0, 0]
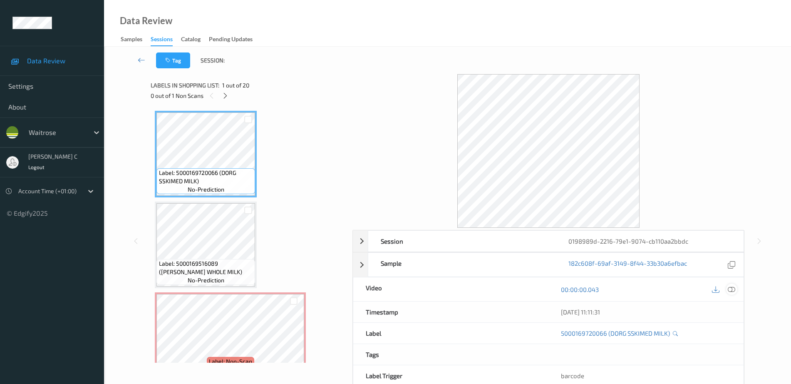
click at [732, 287] on icon at bounding box center [731, 288] width 7 height 7
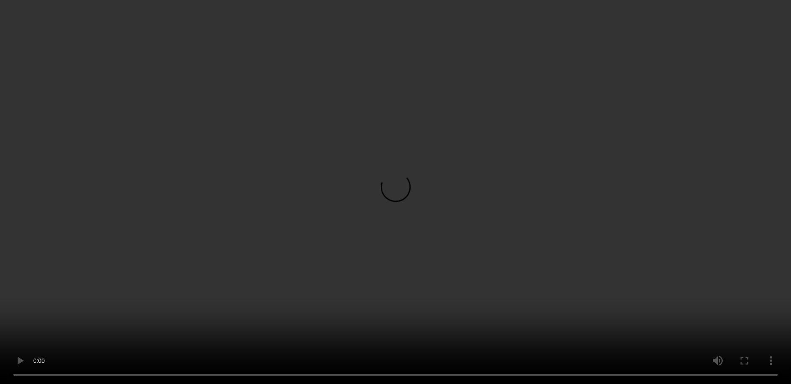
scroll to position [104, 0]
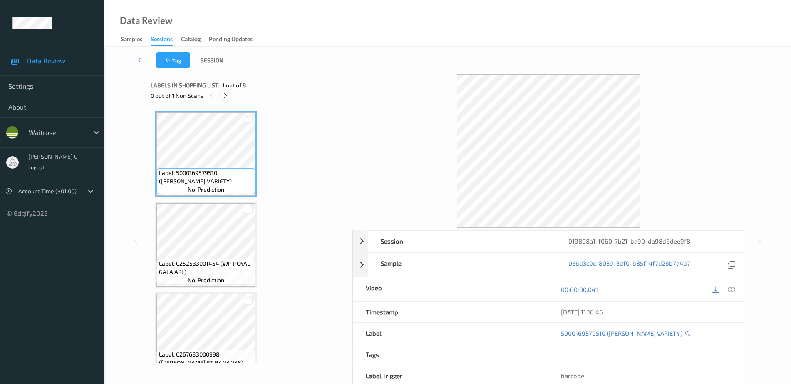
click at [225, 93] on icon at bounding box center [225, 95] width 7 height 7
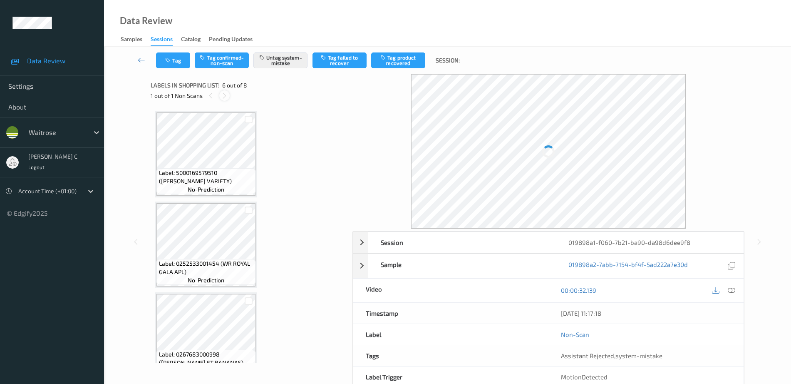
scroll to position [367, 0]
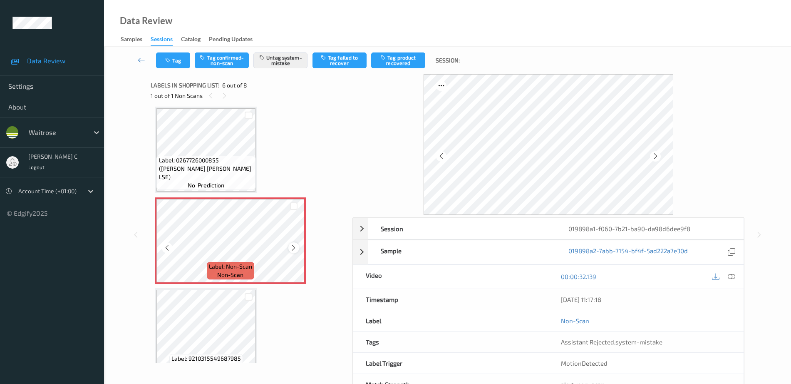
click at [292, 247] on icon at bounding box center [293, 247] width 7 height 7
click at [213, 171] on span "Label: 0267726000855 ([PERSON_NAME] [PERSON_NAME] LSE)" at bounding box center [206, 168] width 95 height 25
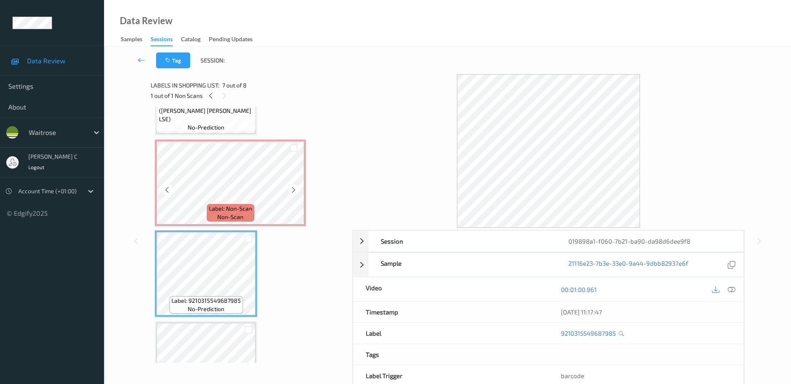
scroll to position [370, 0]
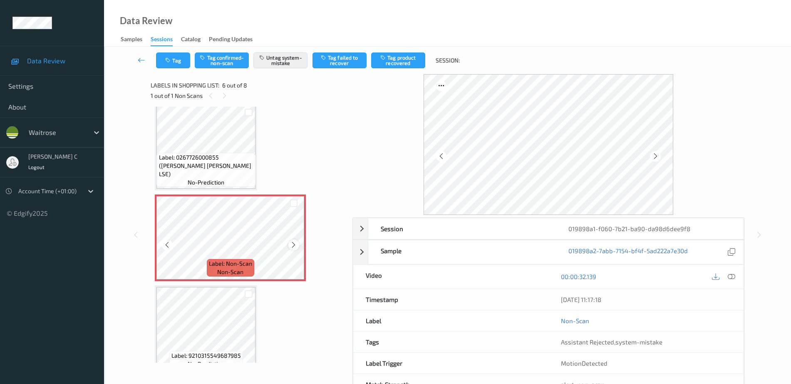
click at [293, 243] on icon at bounding box center [293, 244] width 7 height 7
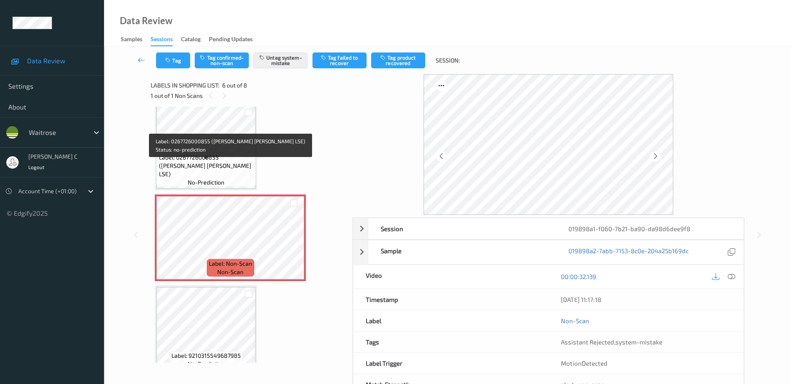
click at [217, 165] on span "Label: 0267726000855 (WR ESS BROC LSE)" at bounding box center [206, 165] width 95 height 25
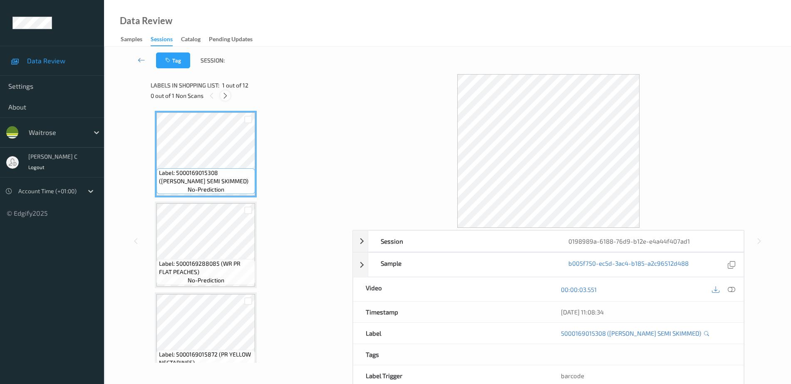
click at [228, 94] on icon at bounding box center [225, 95] width 7 height 7
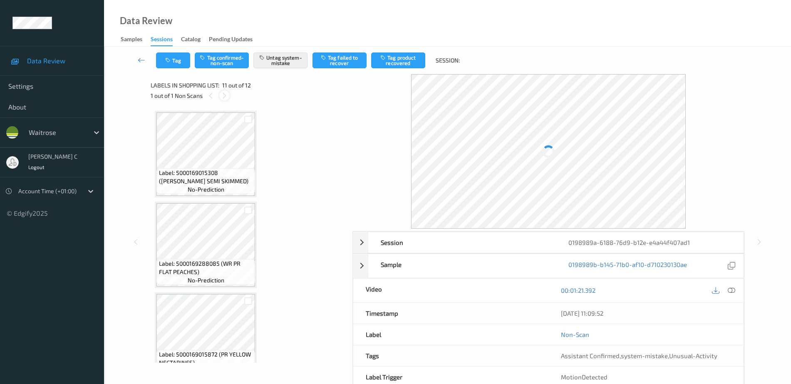
scroll to position [821, 0]
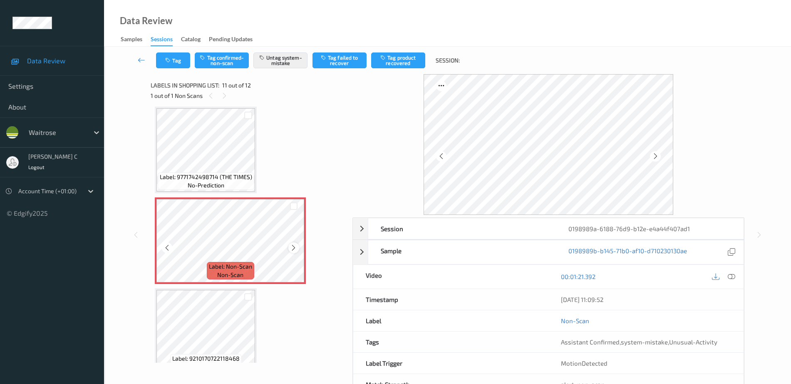
click at [294, 246] on icon at bounding box center [293, 247] width 7 height 7
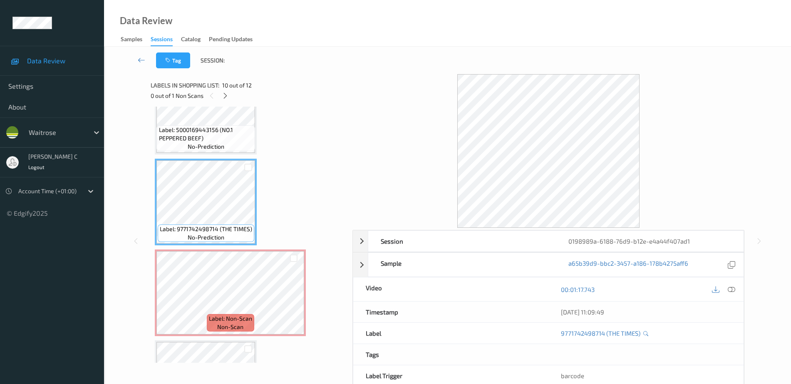
scroll to position [717, 0]
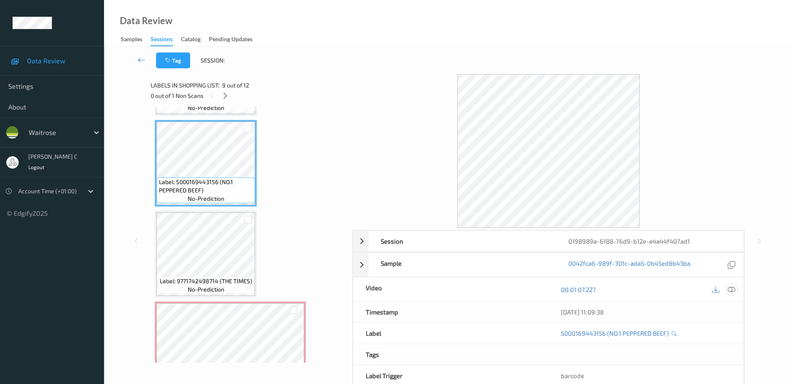
click at [734, 288] on icon at bounding box center [731, 288] width 7 height 7
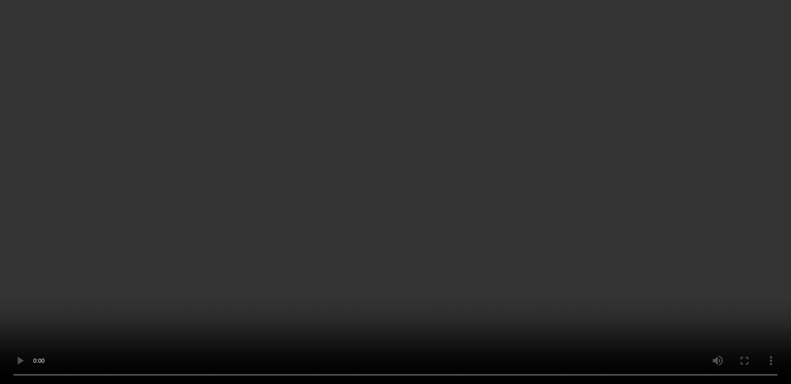
scroll to position [821, 0]
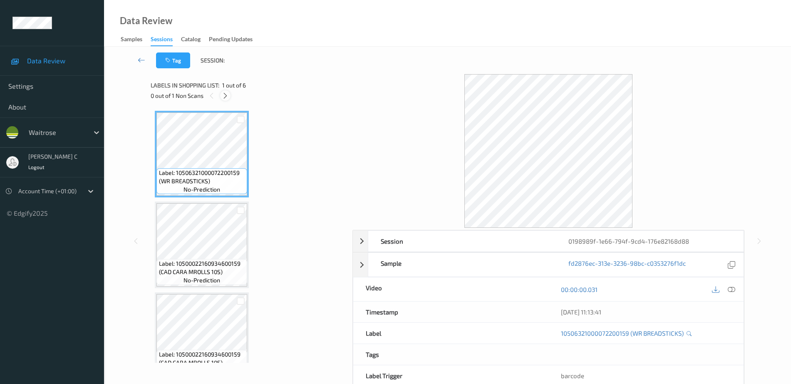
click at [223, 97] on icon at bounding box center [225, 95] width 7 height 7
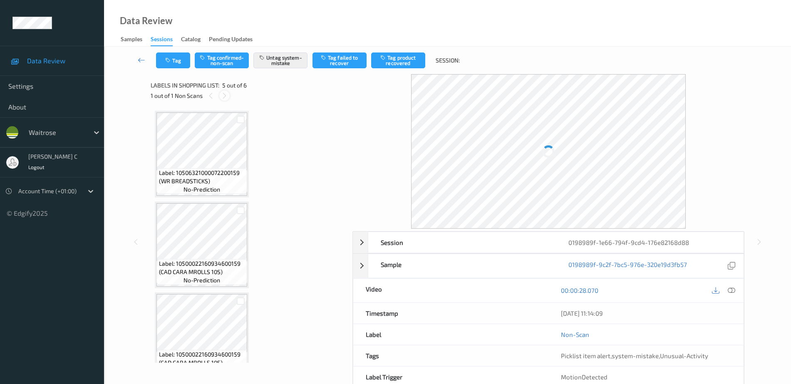
scroll to position [276, 0]
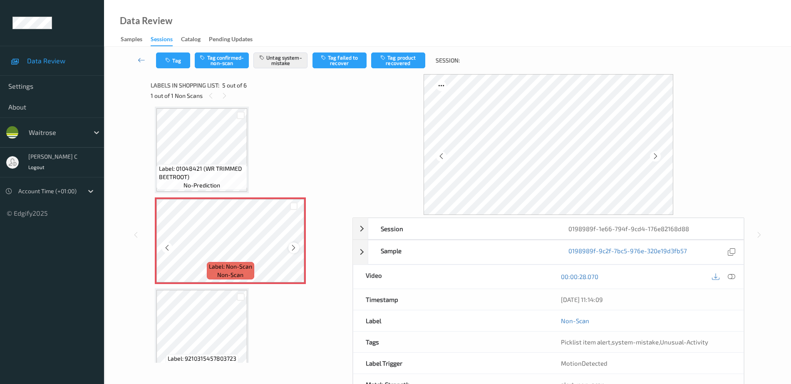
click at [289, 248] on div at bounding box center [293, 247] width 10 height 10
click at [291, 248] on icon at bounding box center [293, 247] width 7 height 7
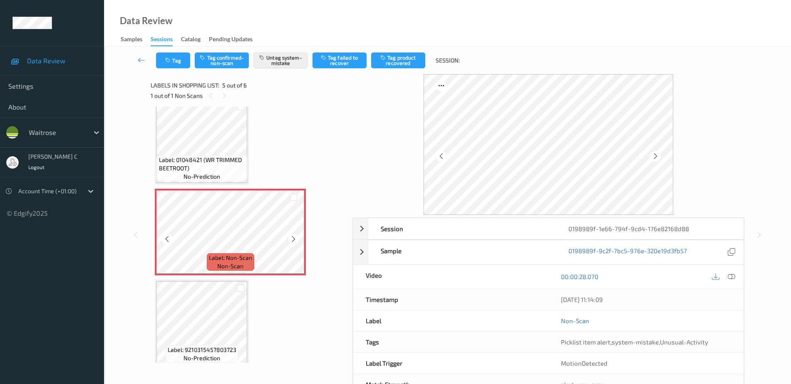
scroll to position [293, 0]
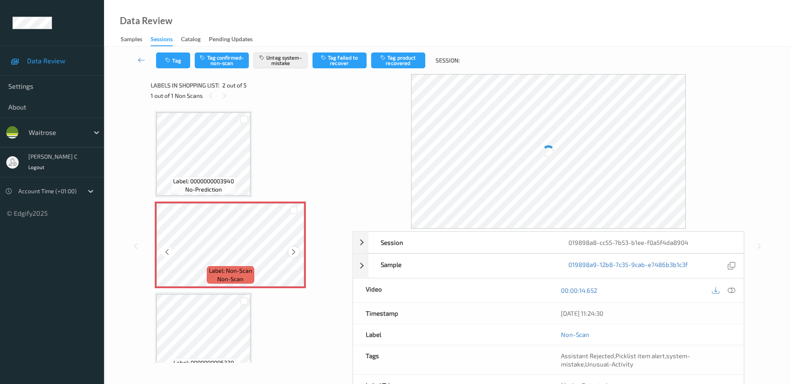
click at [295, 251] on icon at bounding box center [293, 251] width 7 height 7
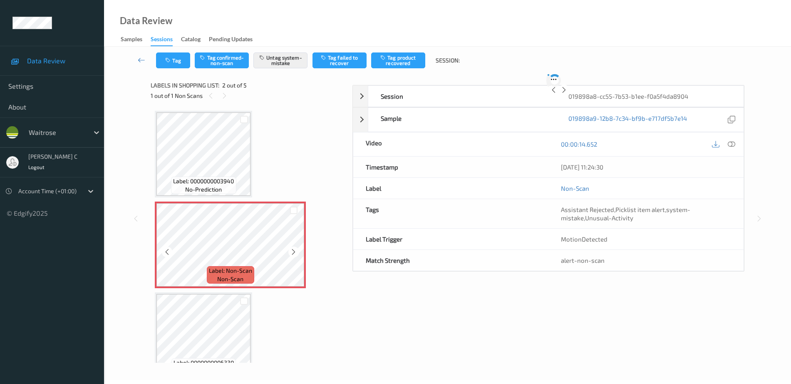
click at [295, 251] on icon at bounding box center [293, 251] width 7 height 7
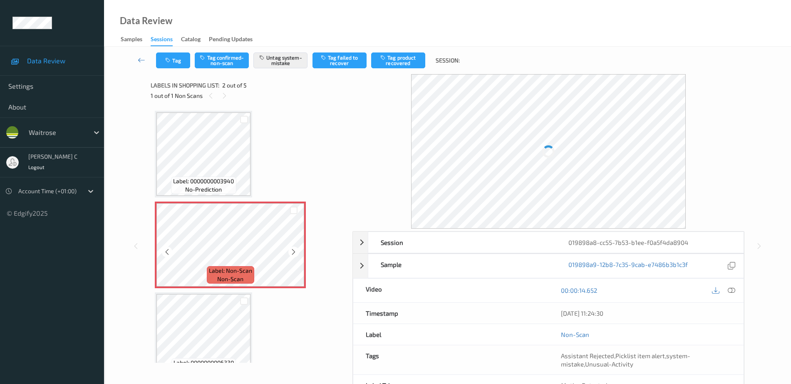
click at [295, 251] on icon at bounding box center [293, 251] width 7 height 7
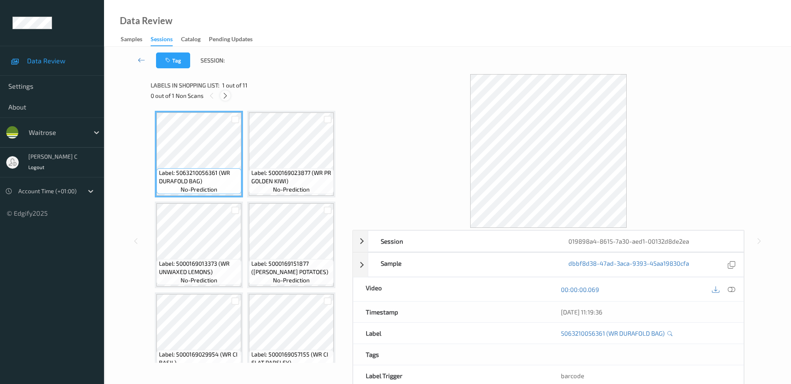
click at [227, 98] on icon at bounding box center [225, 95] width 7 height 7
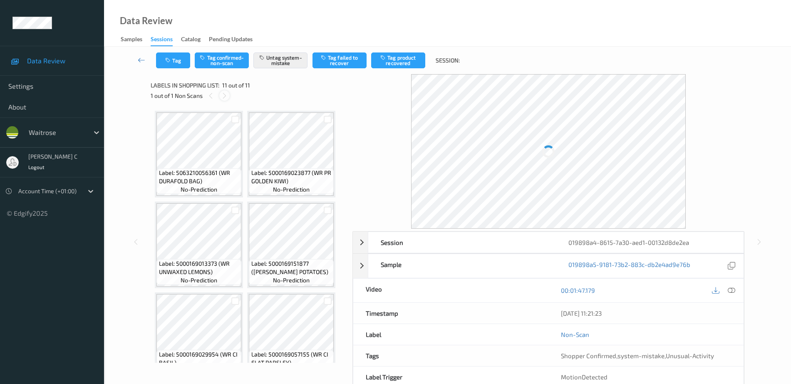
scroll to position [293, 0]
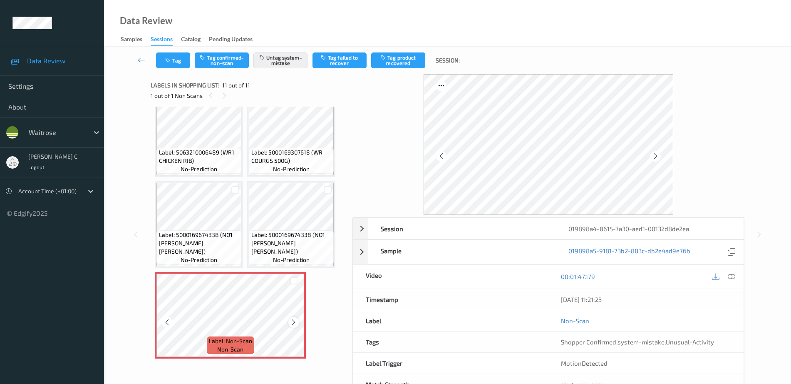
click at [291, 323] on icon at bounding box center [293, 321] width 7 height 7
click at [283, 251] on span "Label: 5000169674338 (NO1 DULCE JOY TOM)" at bounding box center [291, 243] width 81 height 25
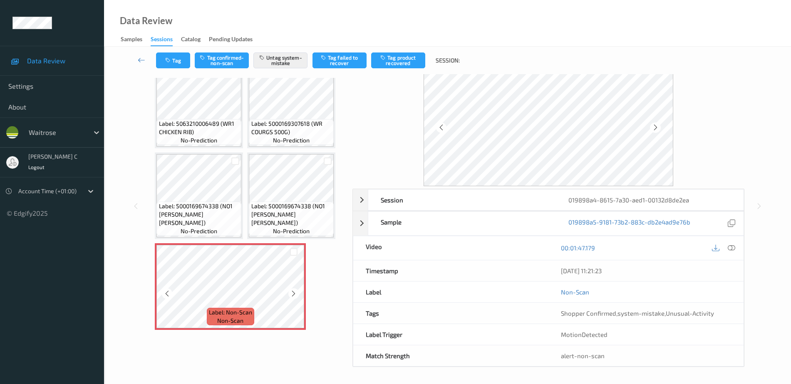
scroll to position [29, 0]
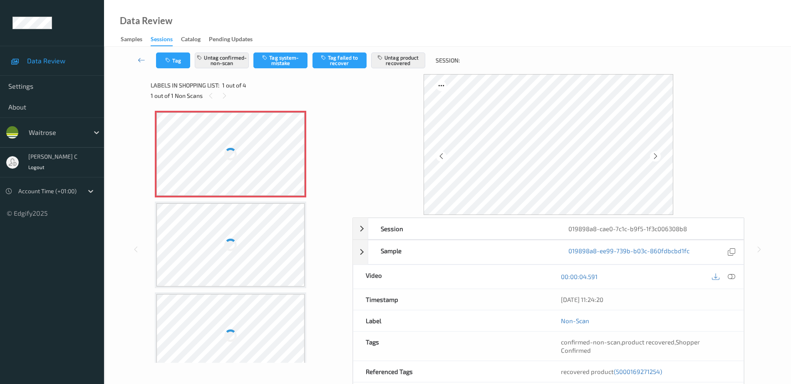
click at [246, 150] on div at bounding box center [230, 153] width 148 height 83
click at [731, 275] on icon at bounding box center [731, 276] width 7 height 7
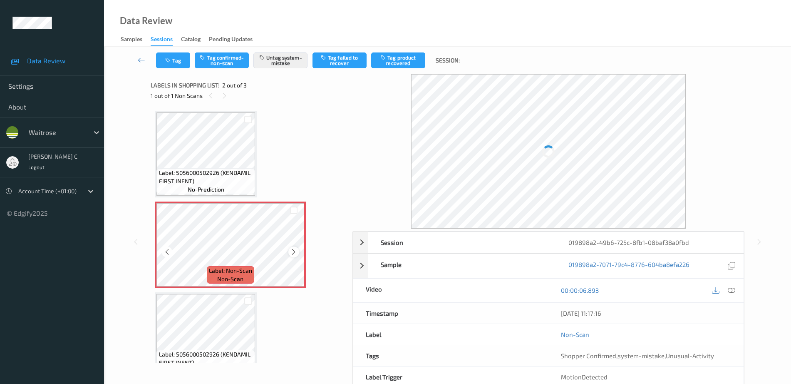
click at [293, 248] on icon at bounding box center [293, 251] width 7 height 7
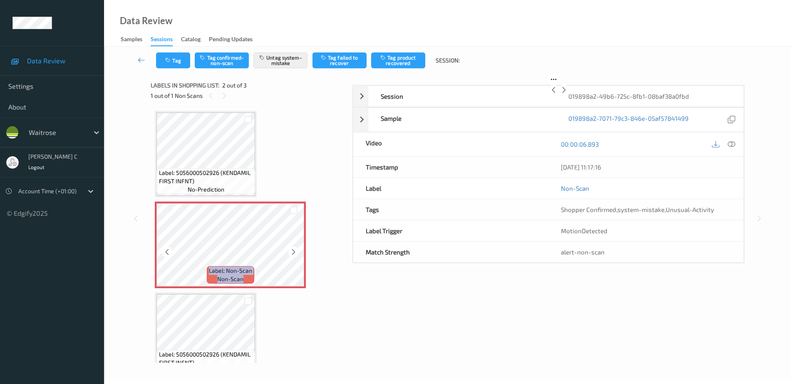
click at [293, 248] on icon at bounding box center [293, 251] width 7 height 7
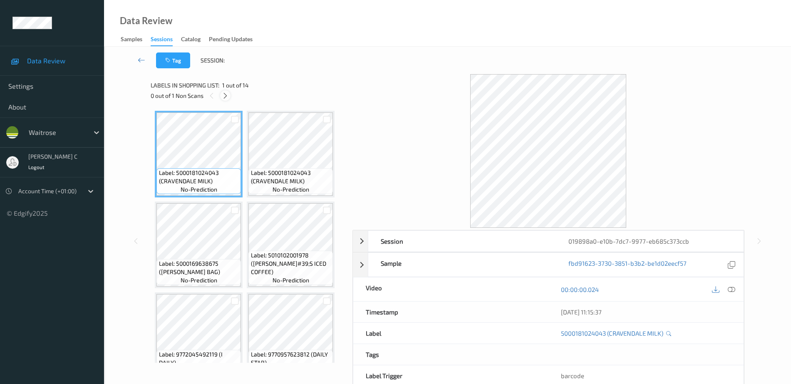
click at [226, 98] on icon at bounding box center [225, 95] width 7 height 7
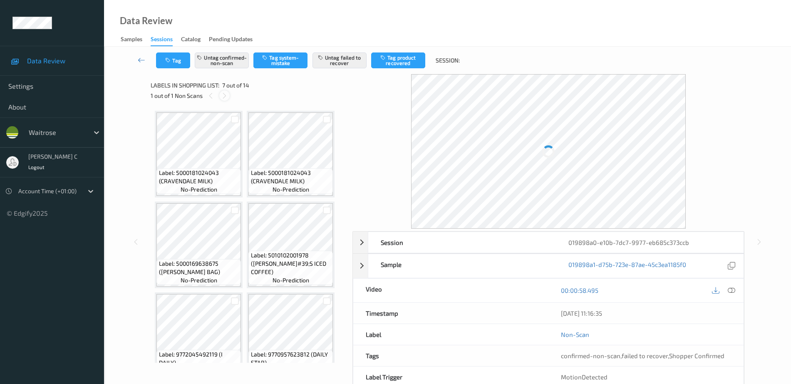
scroll to position [186, 0]
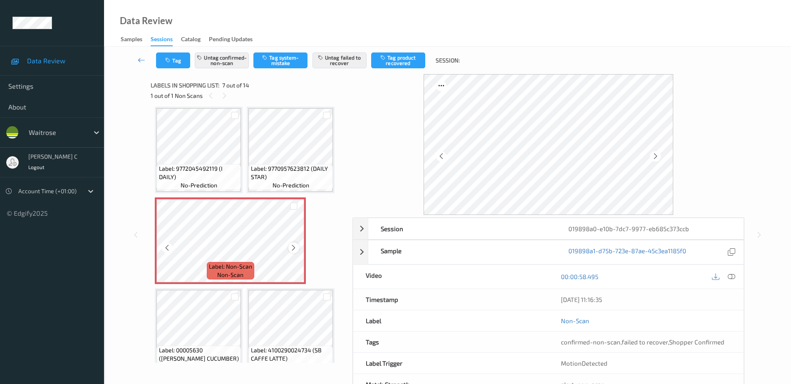
click at [294, 247] on icon at bounding box center [293, 247] width 7 height 7
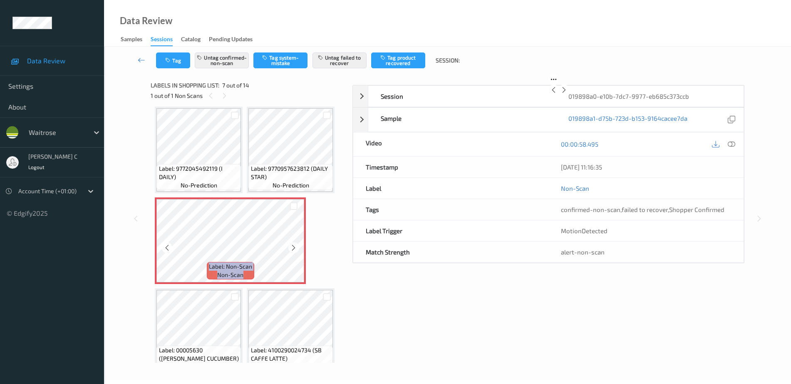
click at [294, 247] on icon at bounding box center [293, 247] width 7 height 7
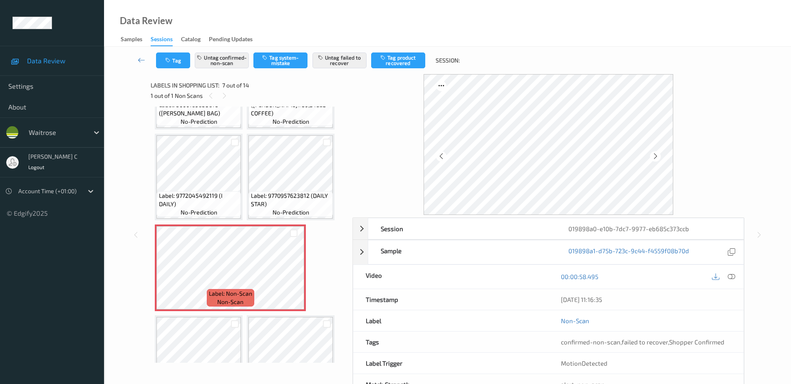
scroll to position [134, 0]
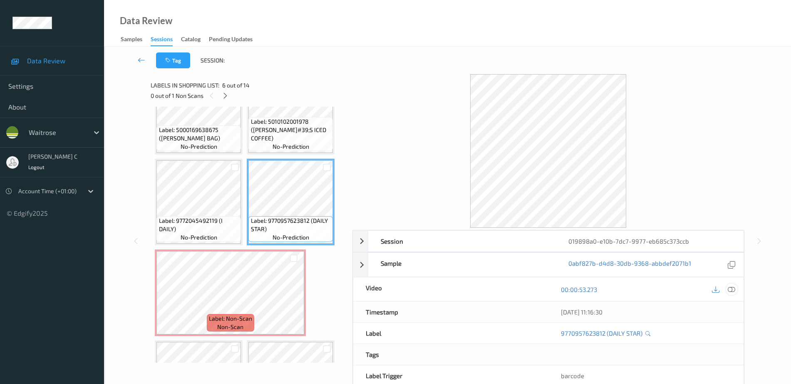
click at [730, 289] on icon at bounding box center [731, 288] width 7 height 7
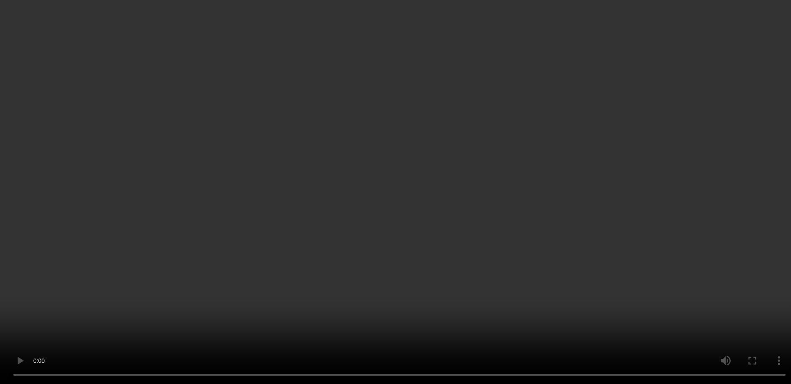
scroll to position [186, 0]
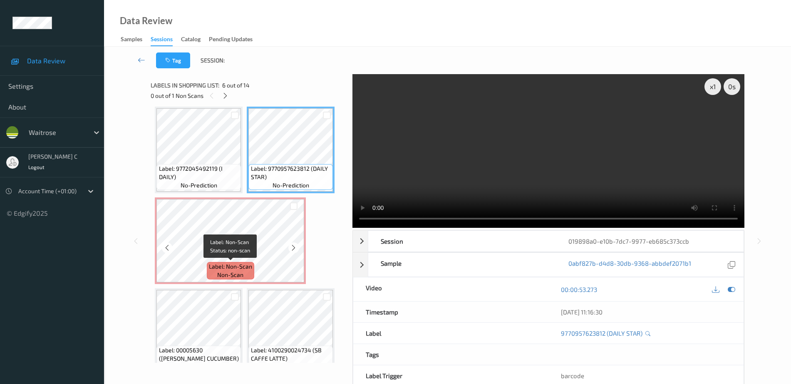
click at [213, 269] on span "Label: Non-Scan" at bounding box center [230, 266] width 43 height 8
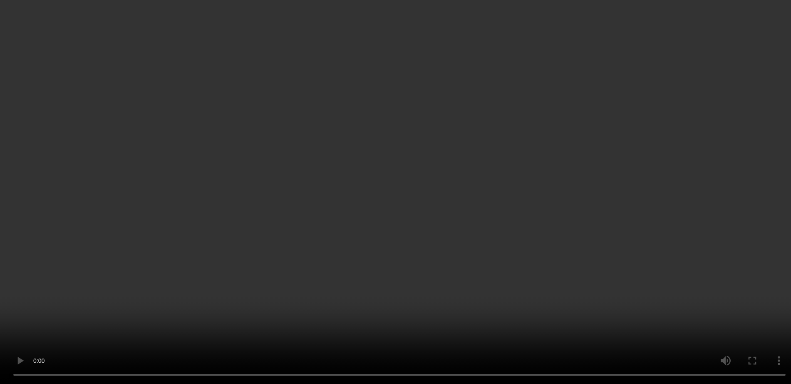
scroll to position [0, 0]
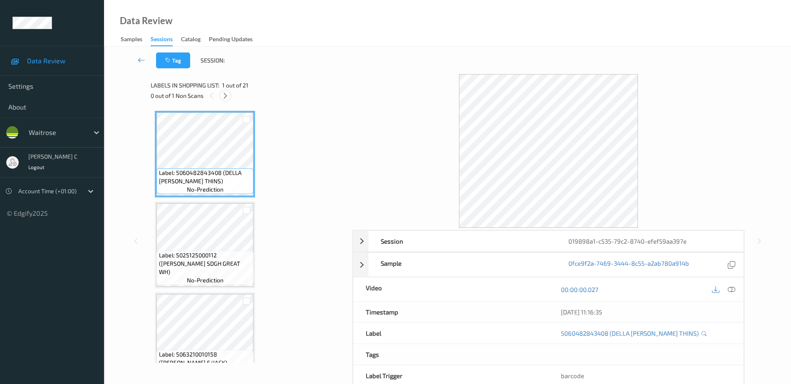
click at [225, 94] on icon at bounding box center [225, 95] width 7 height 7
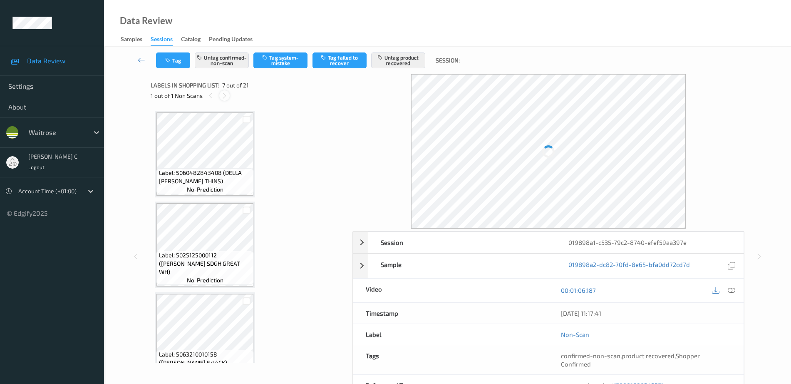
scroll to position [458, 0]
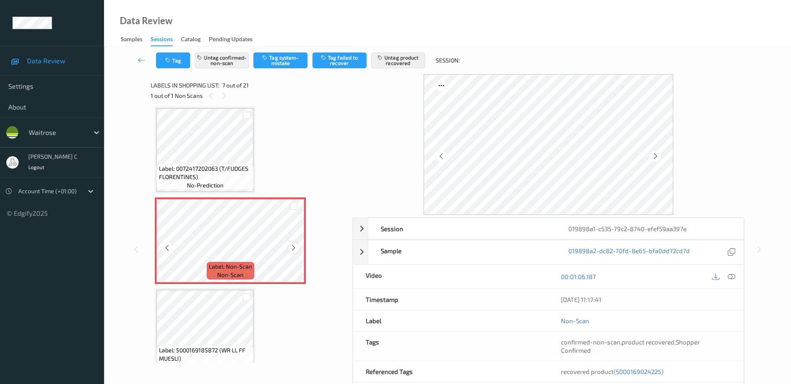
click at [291, 248] on icon at bounding box center [293, 247] width 7 height 7
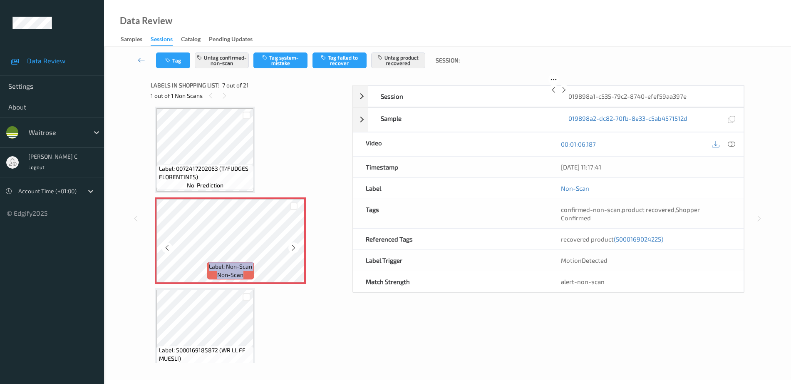
click at [291, 248] on icon at bounding box center [293, 247] width 7 height 7
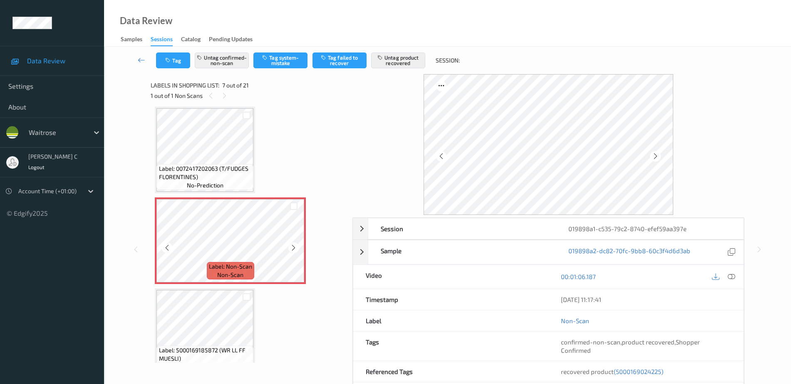
click at [291, 248] on icon at bounding box center [293, 247] width 7 height 7
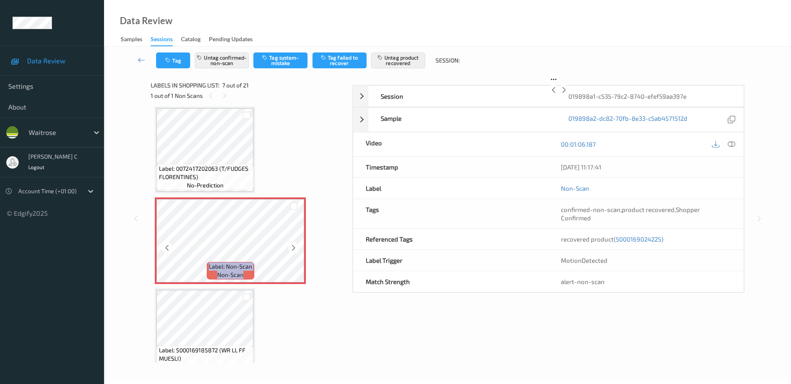
click at [291, 248] on icon at bounding box center [293, 247] width 7 height 7
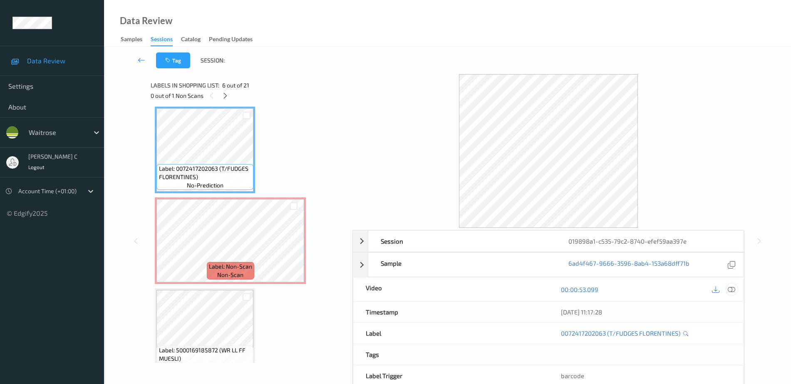
click at [735, 290] on icon at bounding box center [731, 288] width 7 height 7
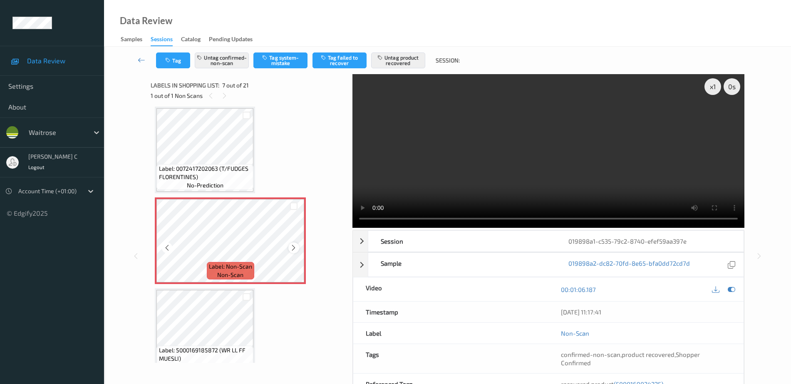
click at [291, 246] on icon at bounding box center [293, 247] width 7 height 7
click at [188, 171] on span "Label: 0072417202063 (T/FUDGES FLORENTINES)" at bounding box center [205, 172] width 93 height 17
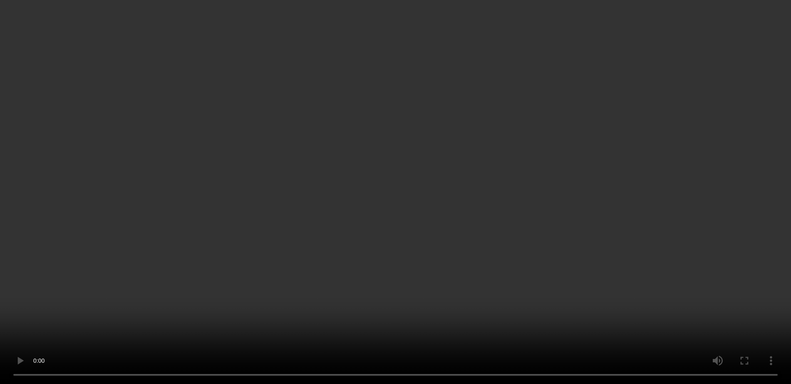
scroll to position [614, 0]
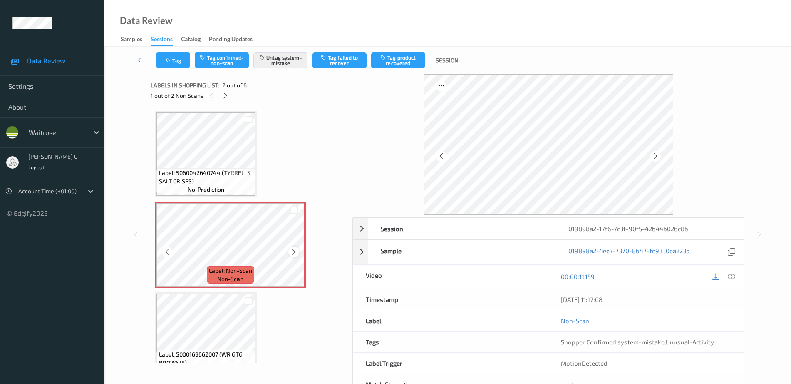
click at [295, 252] on icon at bounding box center [293, 251] width 7 height 7
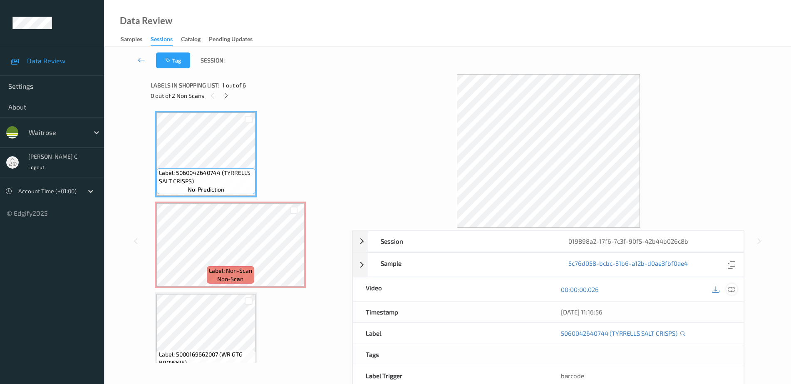
click at [734, 293] on icon at bounding box center [731, 288] width 7 height 7
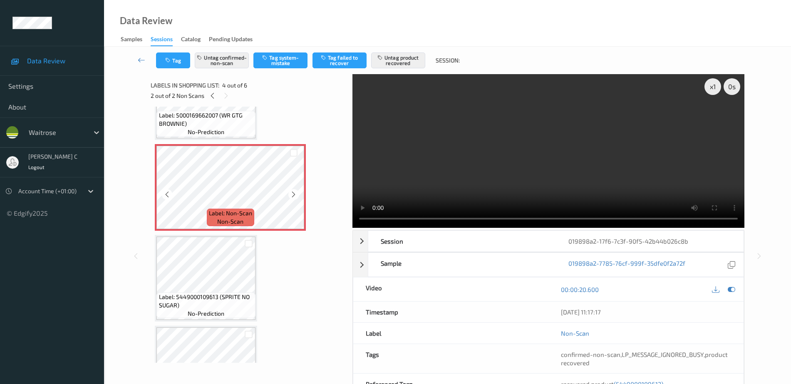
scroll to position [260, 0]
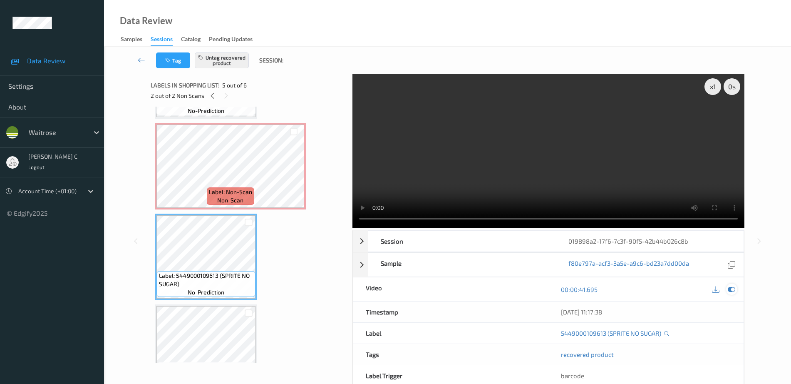
click at [734, 290] on icon at bounding box center [731, 288] width 7 height 7
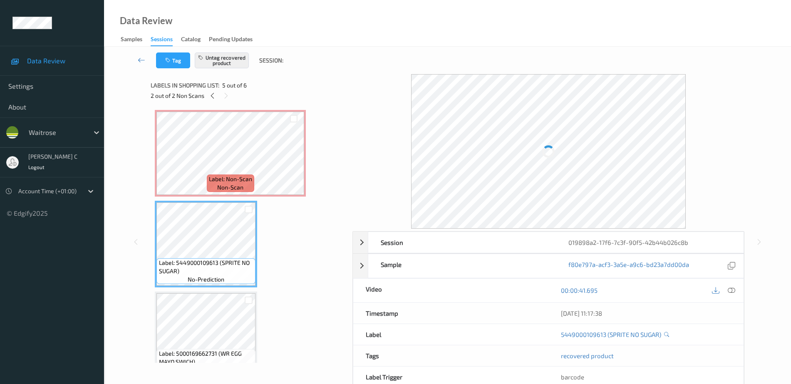
scroll to position [293, 0]
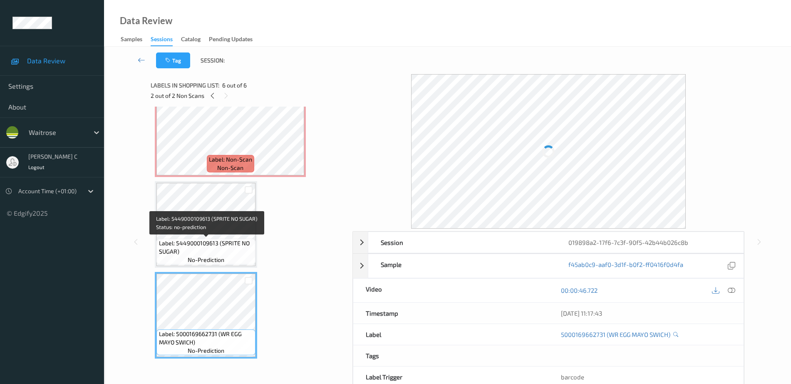
click at [220, 241] on span "Label: 5449000109613 (SPRITE NO SUGAR)" at bounding box center [206, 247] width 95 height 17
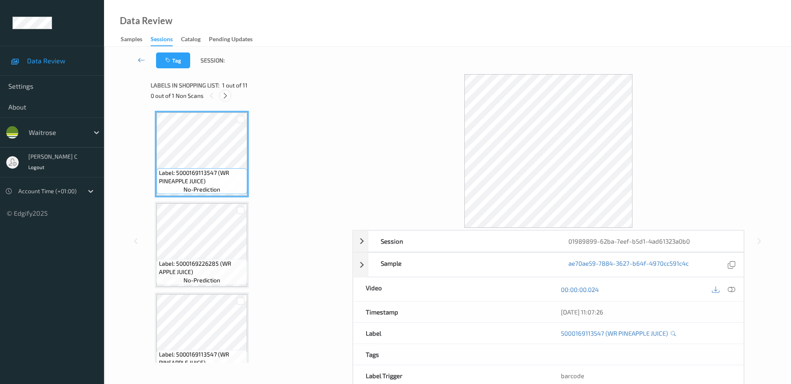
click at [226, 94] on icon at bounding box center [225, 95] width 7 height 7
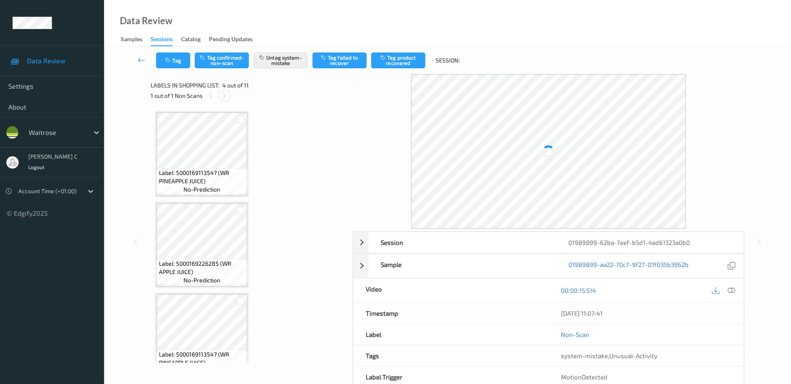
scroll to position [186, 0]
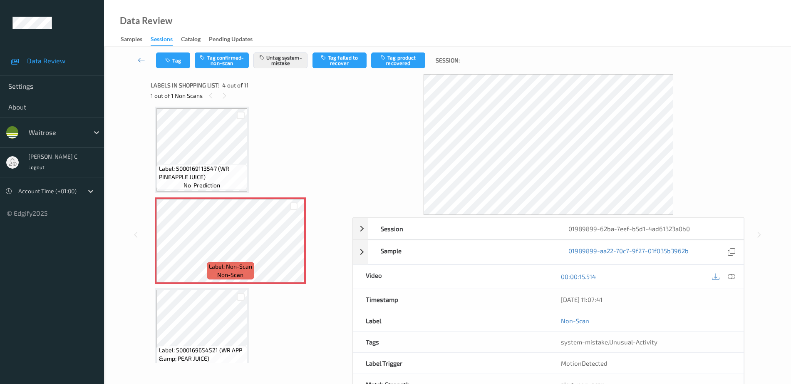
click at [215, 179] on span "Label: 5000169113547 (WR PINEAPPLE JUICE)" at bounding box center [202, 172] width 87 height 17
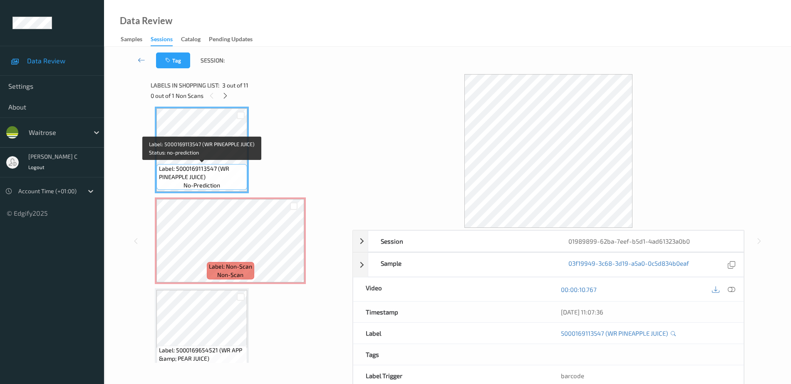
scroll to position [82, 0]
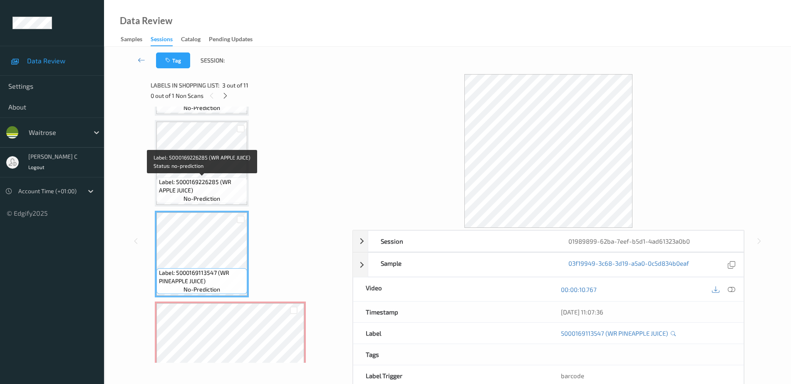
click at [210, 179] on span "Label: 5000169226285 (WR APPLE JUICE)" at bounding box center [202, 186] width 87 height 17
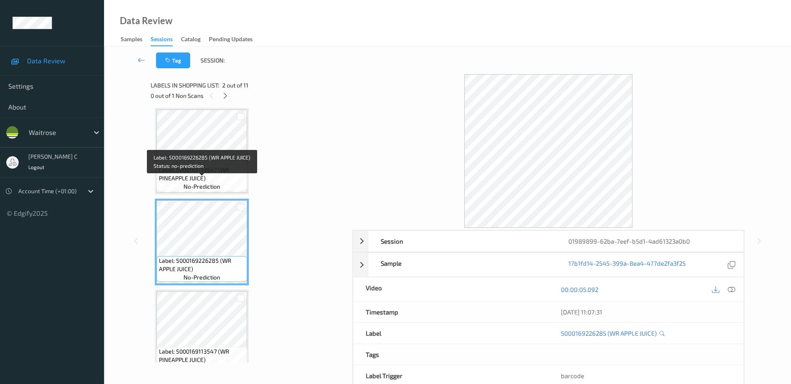
scroll to position [0, 0]
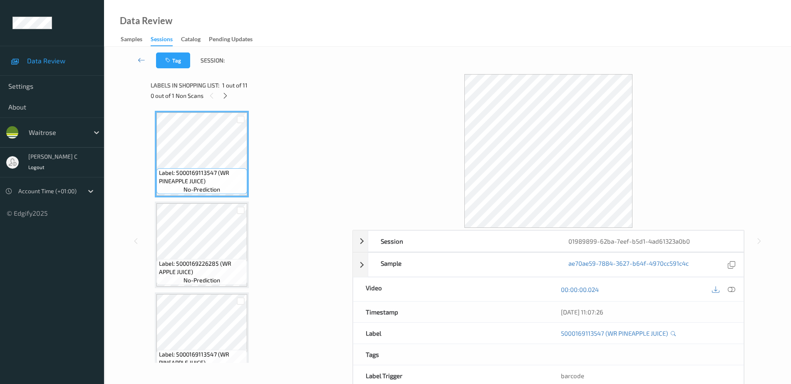
click at [732, 291] on icon at bounding box center [731, 288] width 7 height 7
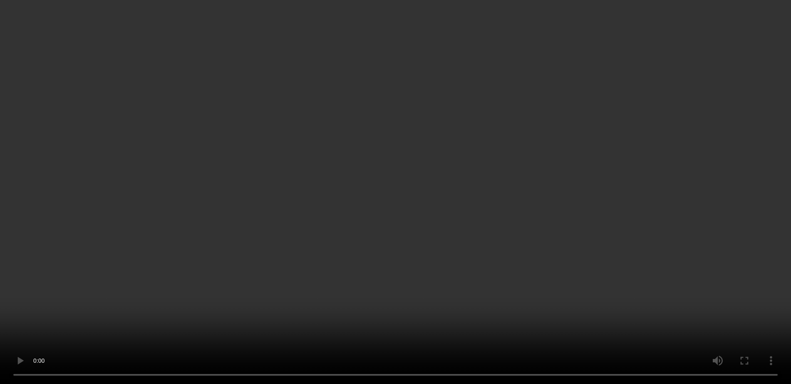
click at [714, 252] on video at bounding box center [395, 192] width 791 height 384
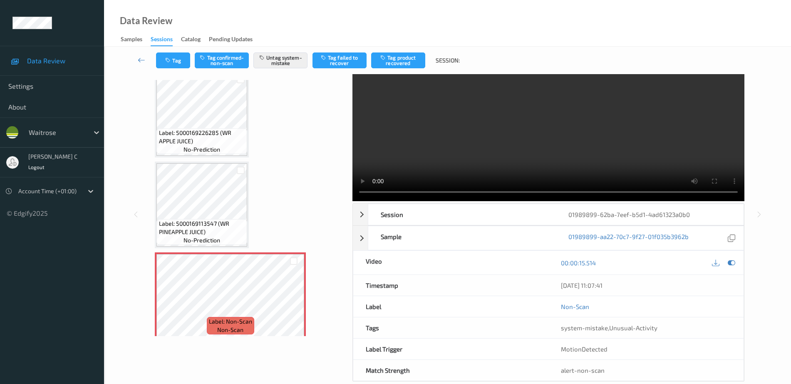
scroll to position [41, 0]
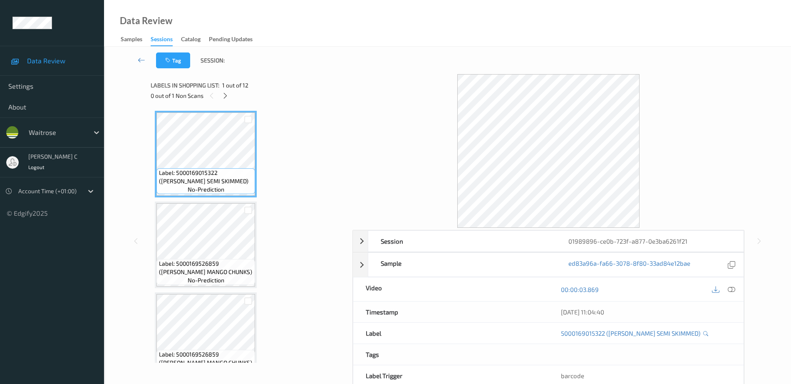
click at [226, 89] on span "1 out of 12" at bounding box center [235, 85] width 26 height 8
click at [226, 97] on icon at bounding box center [225, 95] width 7 height 7
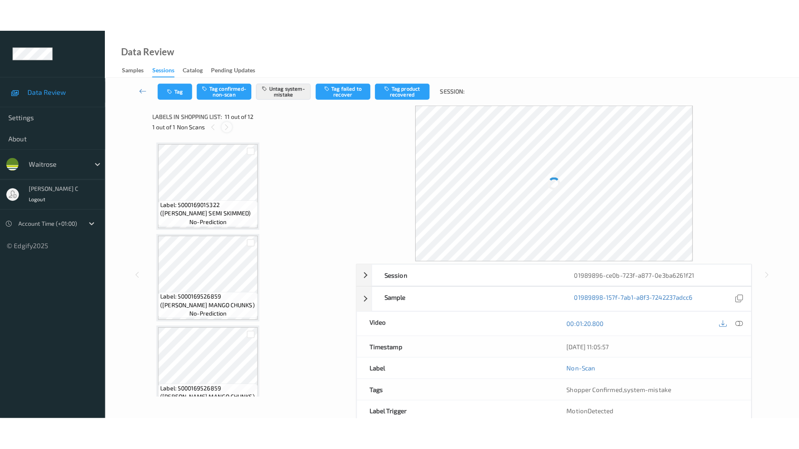
scroll to position [821, 0]
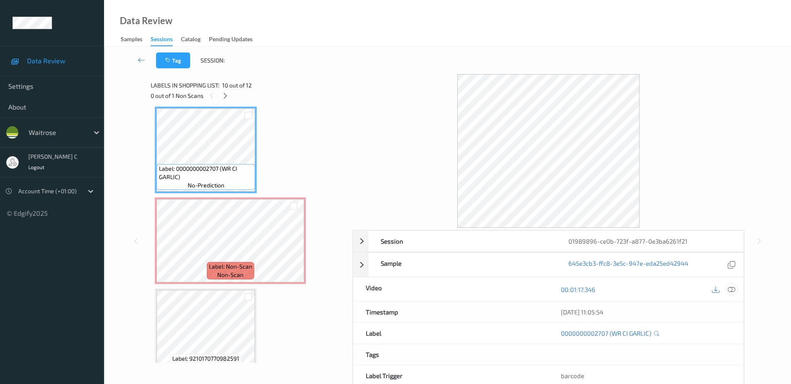
click at [734, 290] on icon at bounding box center [731, 288] width 7 height 7
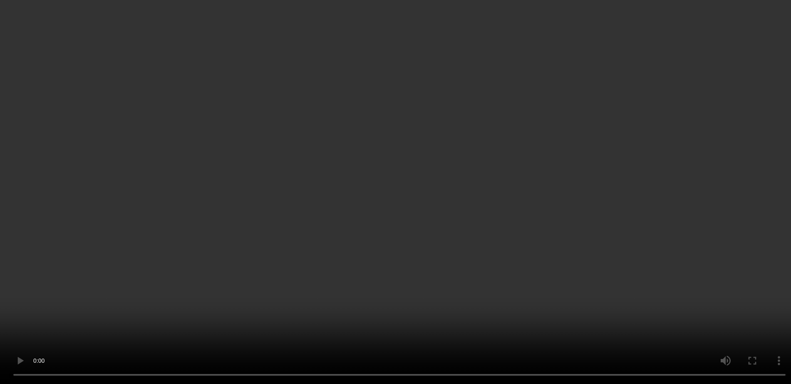
scroll to position [0, 0]
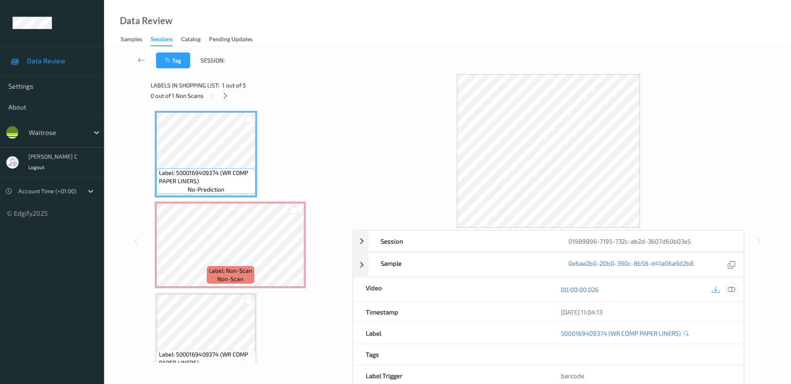
click at [732, 289] on icon at bounding box center [731, 288] width 7 height 7
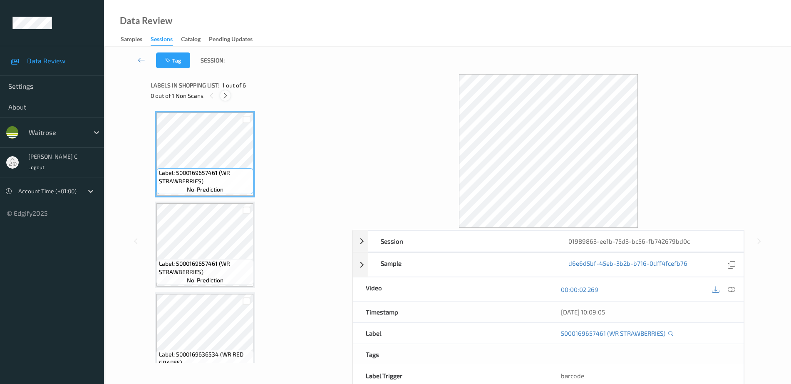
click at [222, 95] on icon at bounding box center [225, 95] width 7 height 7
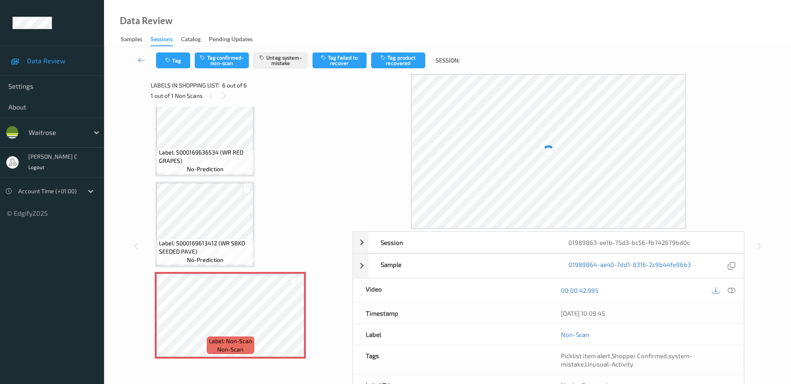
click at [200, 251] on span "Label: 5000169613412 (WR SBKD SEEDED PAVE)" at bounding box center [205, 247] width 93 height 17
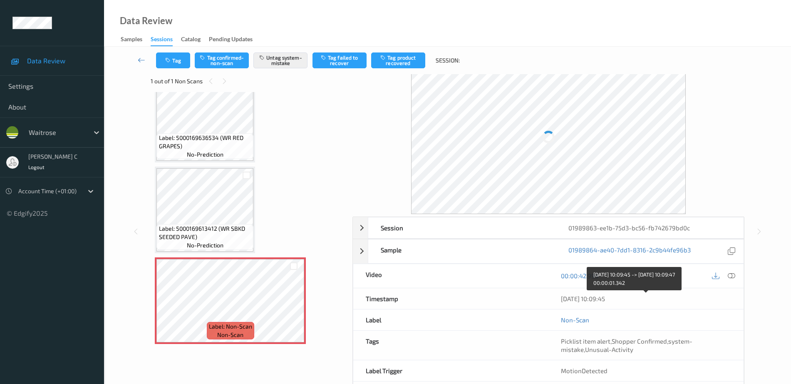
scroll to position [0, 0]
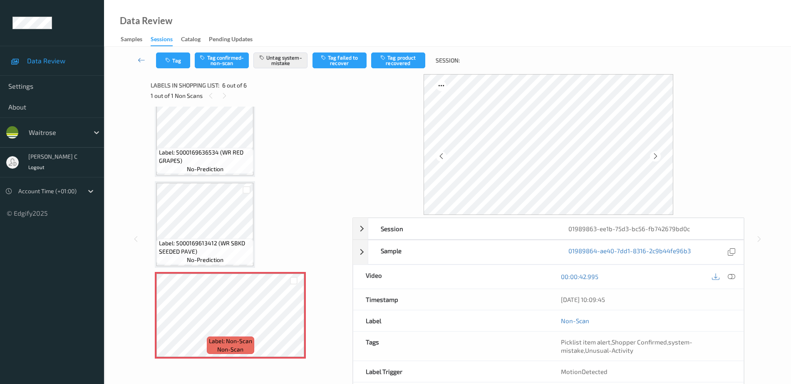
click at [199, 252] on span "Label: 5000169613412 (WR SBKD SEEDED PAVE)" at bounding box center [205, 247] width 93 height 17
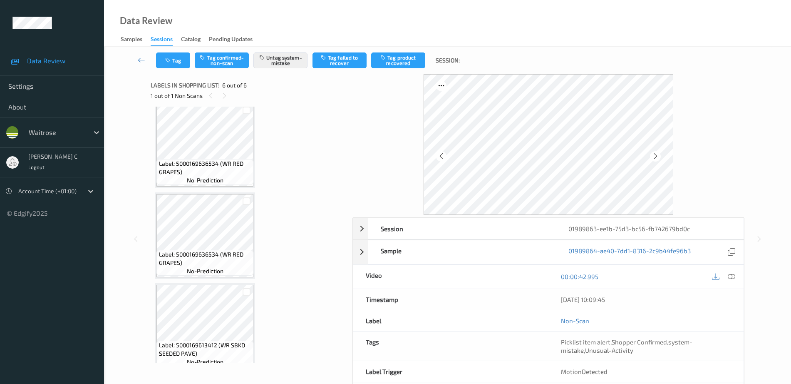
scroll to position [189, 0]
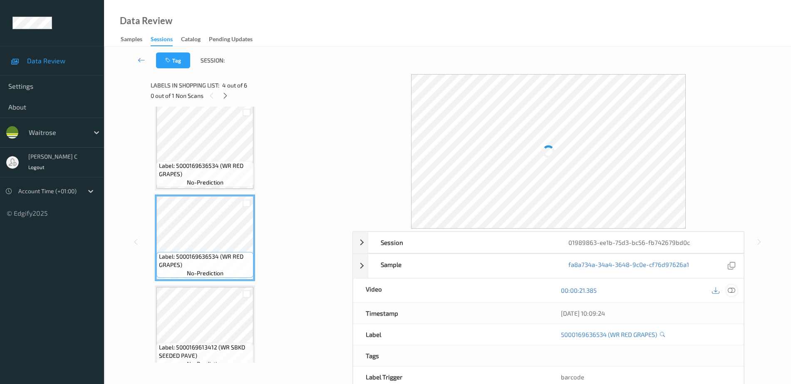
click at [737, 289] on div at bounding box center [731, 290] width 11 height 11
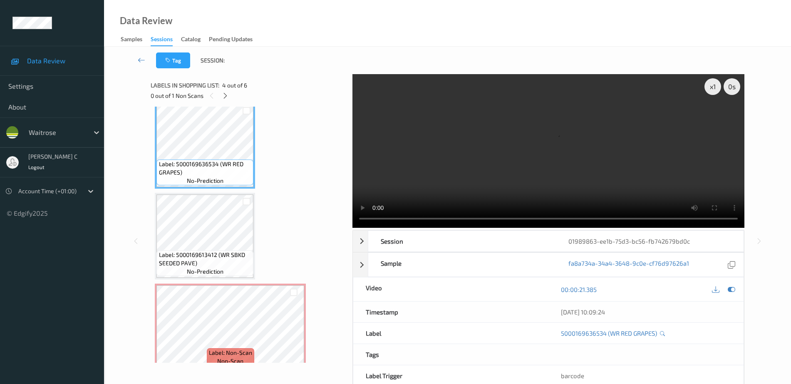
scroll to position [293, 0]
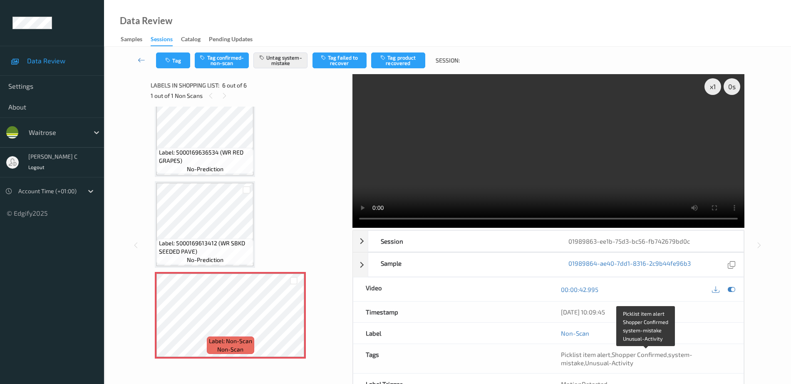
click at [595, 354] on span "Picklist item alert" at bounding box center [586, 353] width 50 height 7
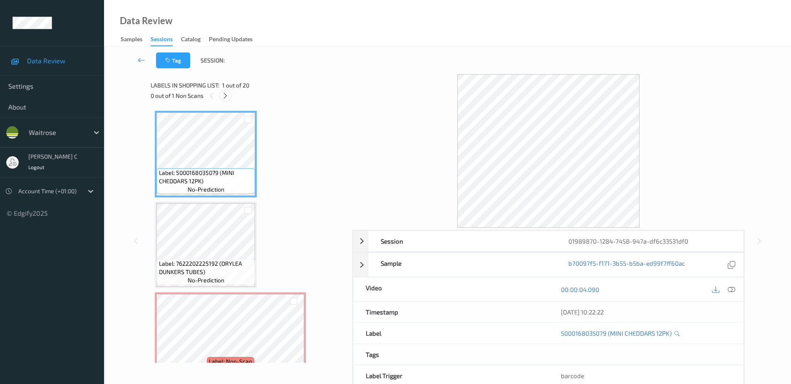
click at [226, 98] on icon at bounding box center [225, 95] width 7 height 7
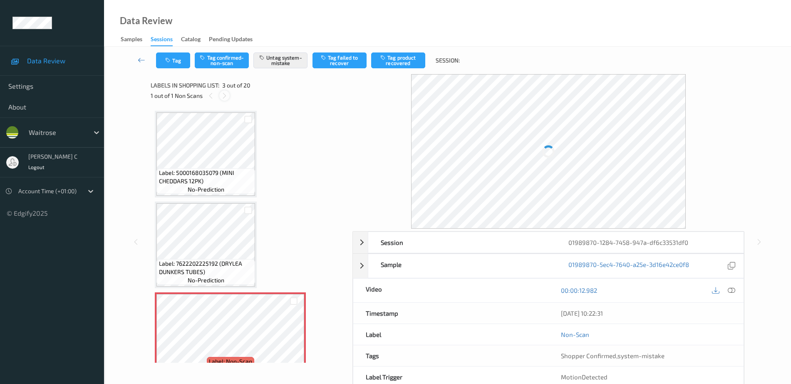
scroll to position [95, 0]
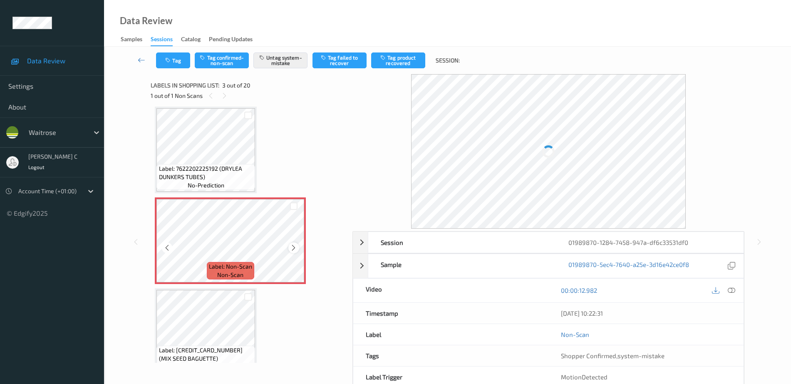
click at [295, 243] on div at bounding box center [293, 247] width 10 height 10
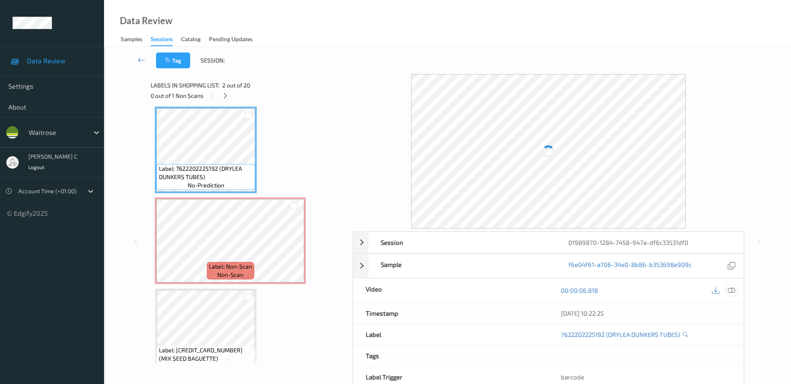
click at [735, 294] on div at bounding box center [731, 290] width 11 height 11
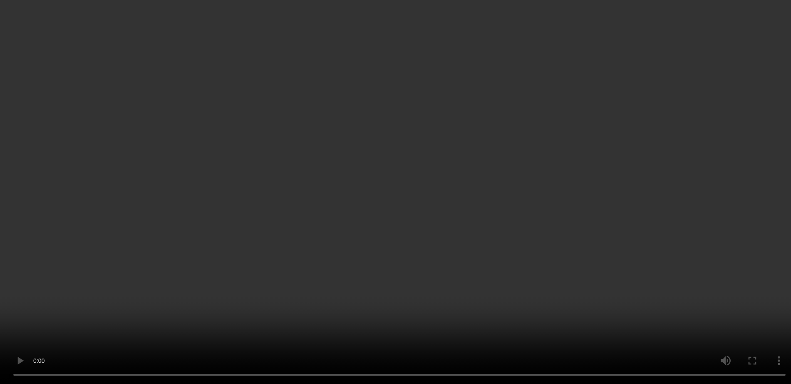
scroll to position [156, 0]
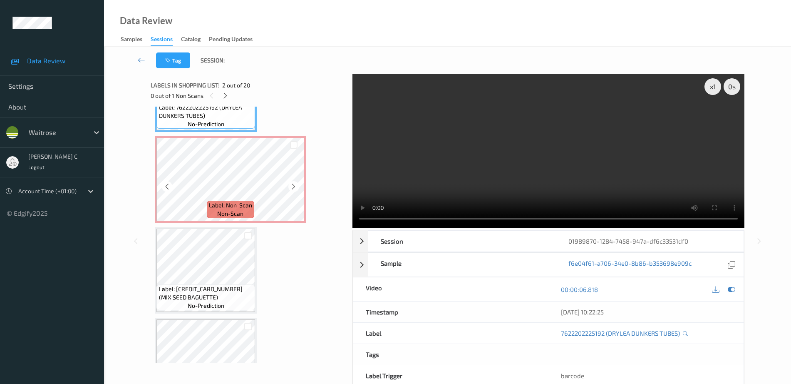
click at [208, 210] on div "Label: Non-Scan non-scan" at bounding box center [230, 209] width 47 height 17
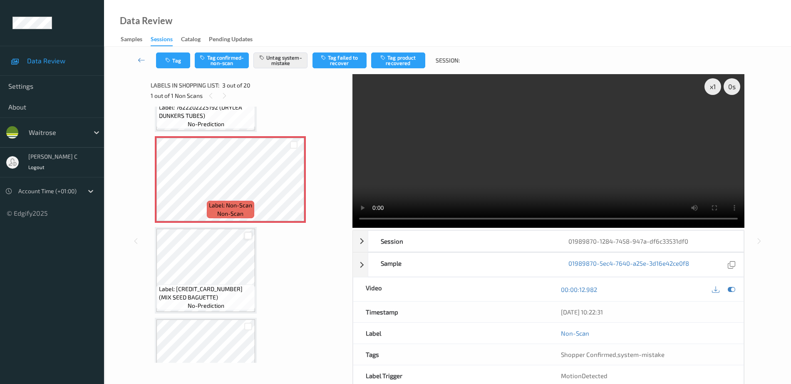
click at [244, 235] on div at bounding box center [248, 236] width 8 height 8
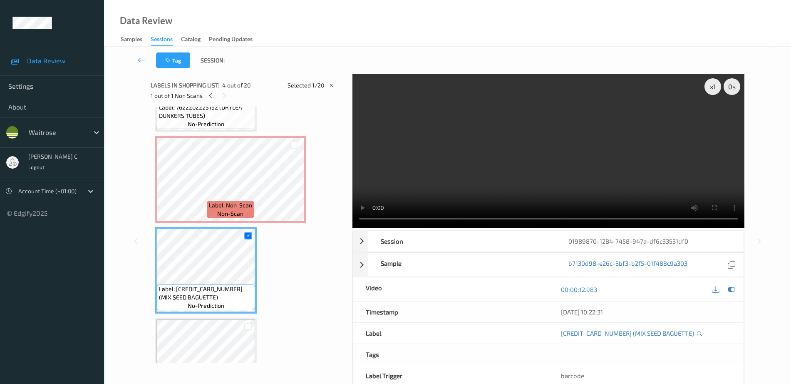
click at [253, 233] on div at bounding box center [248, 235] width 14 height 14
click at [249, 235] on icon at bounding box center [248, 235] width 5 height 5
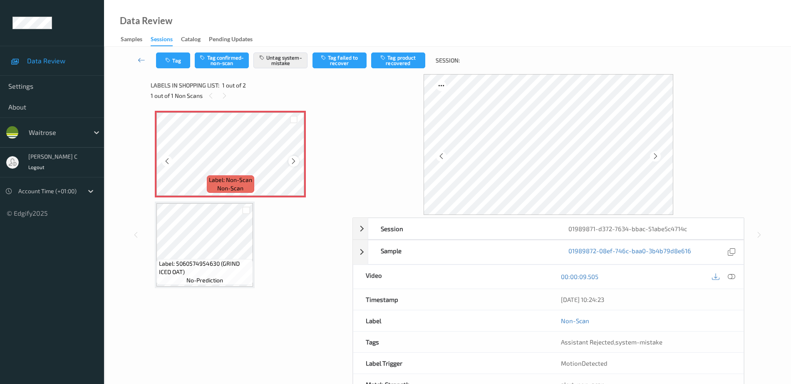
click at [293, 163] on icon at bounding box center [293, 160] width 7 height 7
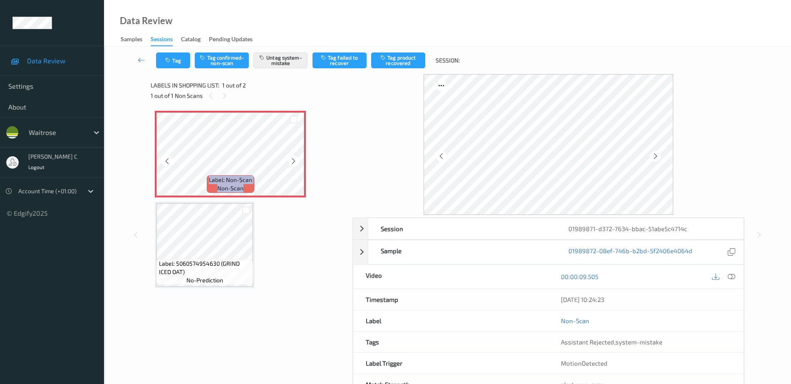
click at [293, 163] on icon at bounding box center [293, 160] width 7 height 7
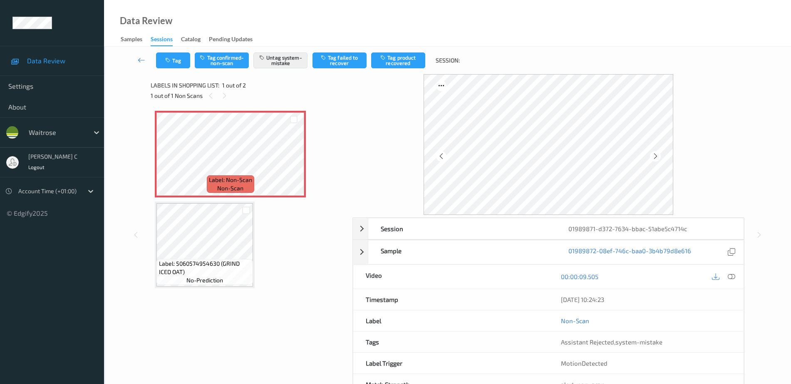
click at [185, 260] on span "Label: 5060574954630 (GRIND ICED OAT)" at bounding box center [205, 267] width 92 height 17
click at [730, 273] on icon at bounding box center [731, 276] width 7 height 7
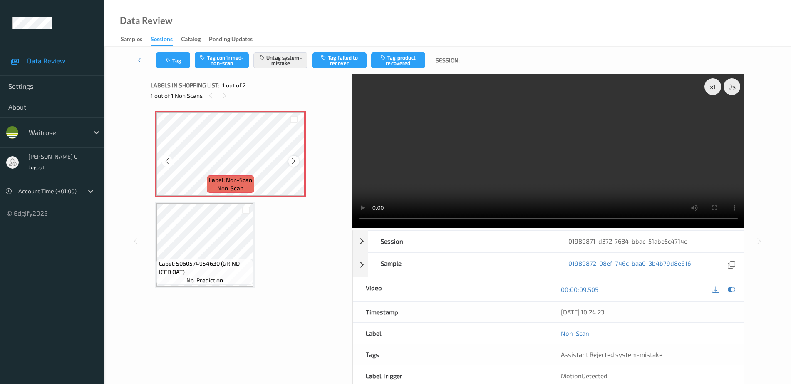
click at [290, 160] on icon at bounding box center [293, 160] width 7 height 7
click at [290, 159] on icon at bounding box center [293, 160] width 7 height 7
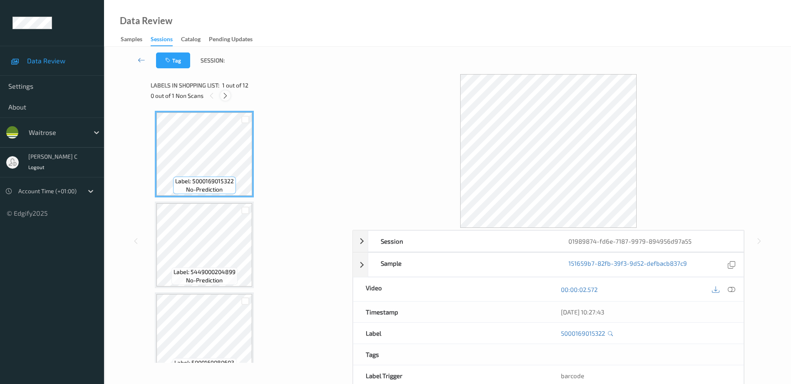
click at [224, 97] on icon at bounding box center [225, 95] width 7 height 7
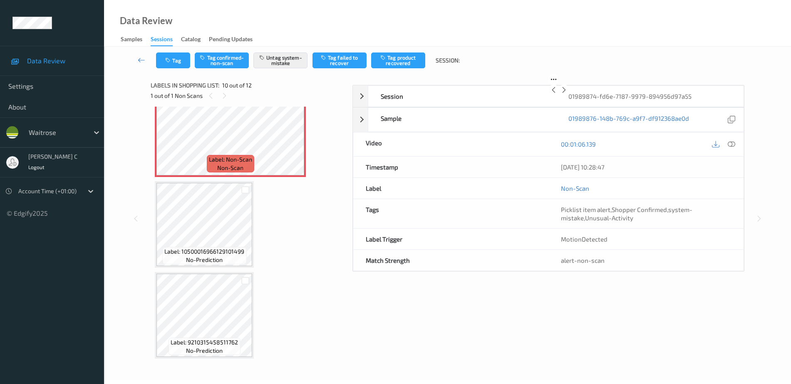
scroll to position [783, 0]
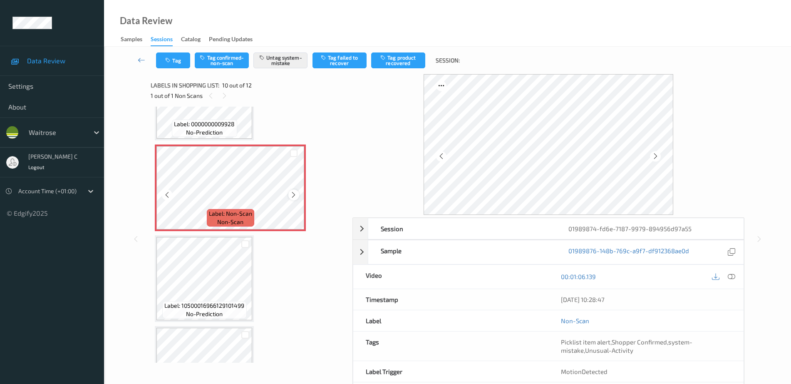
click at [293, 196] on icon at bounding box center [293, 194] width 7 height 7
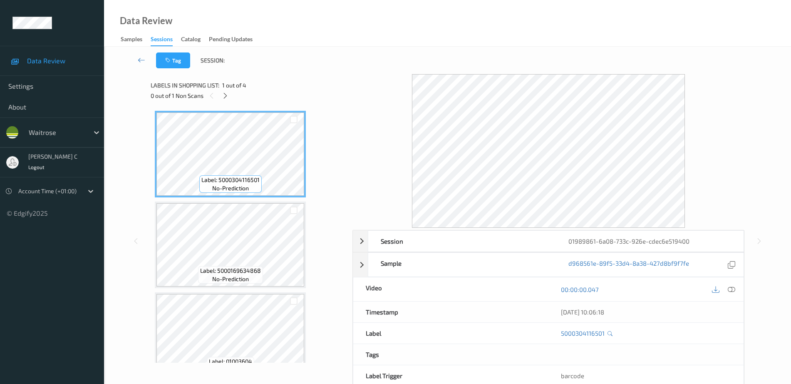
click at [233, 88] on span "1 out of 4" at bounding box center [234, 85] width 24 height 8
click at [224, 91] on div at bounding box center [225, 95] width 10 height 10
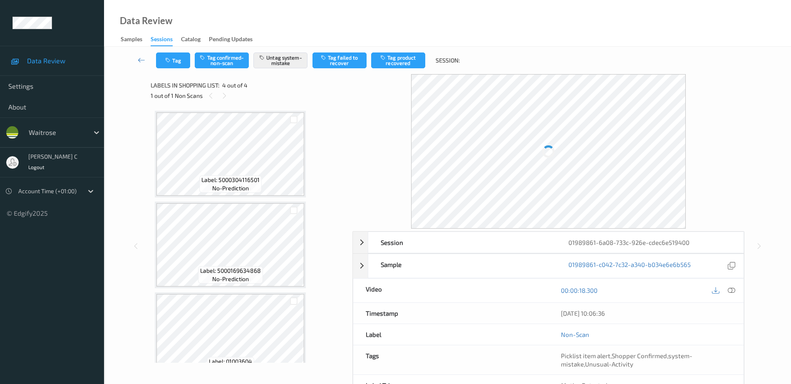
scroll to position [111, 0]
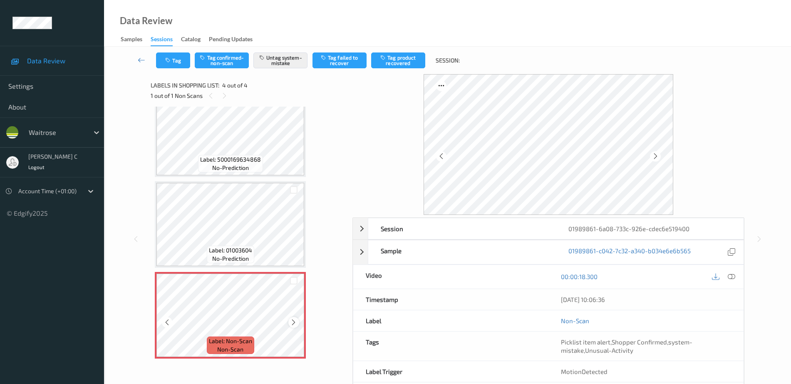
click at [294, 319] on icon at bounding box center [293, 321] width 7 height 7
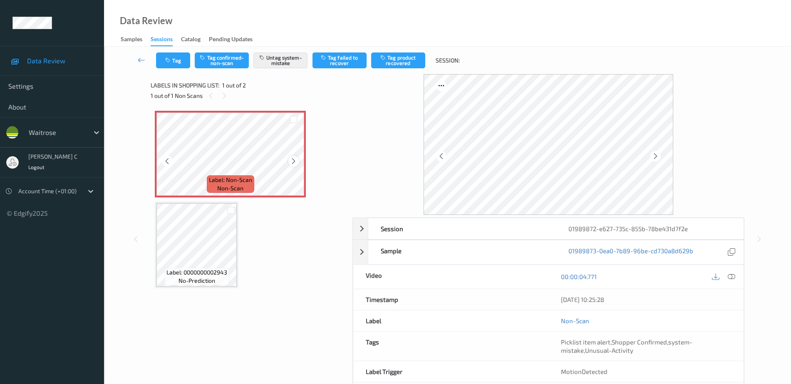
click at [294, 163] on icon at bounding box center [293, 160] width 7 height 7
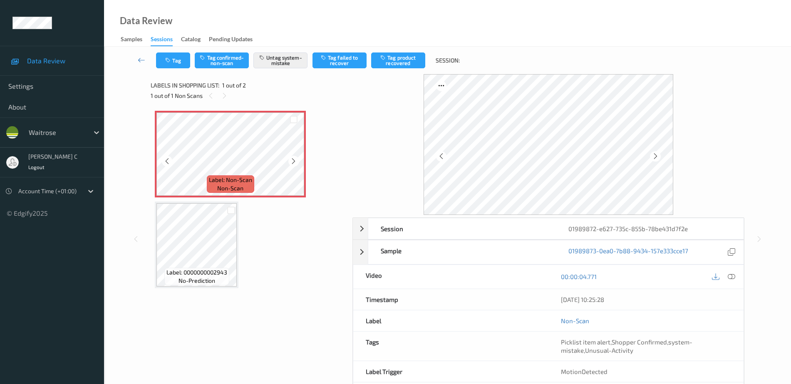
click at [294, 163] on icon at bounding box center [293, 160] width 7 height 7
click at [732, 277] on icon at bounding box center [731, 276] width 7 height 7
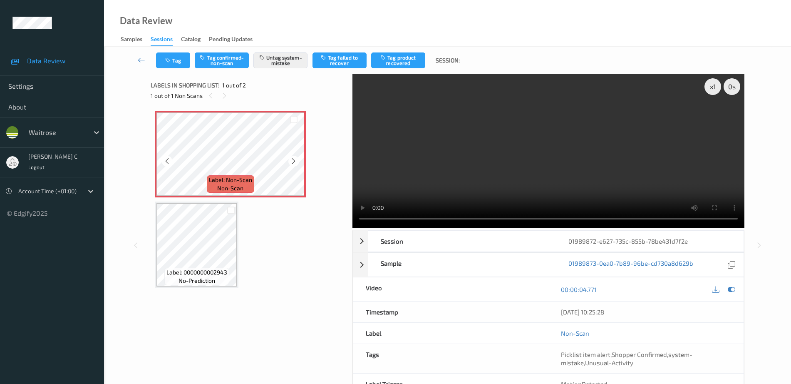
click at [232, 185] on span "non-scan" at bounding box center [230, 188] width 26 height 8
click at [283, 57] on button "Untag system-mistake" at bounding box center [280, 60] width 54 height 16
click at [180, 51] on div "Tag Tag confirmed-non-scan Tag system-mistake Tag failed to recover Tag product…" at bounding box center [447, 60] width 653 height 27
click at [179, 56] on button "Tag" at bounding box center [173, 60] width 34 height 16
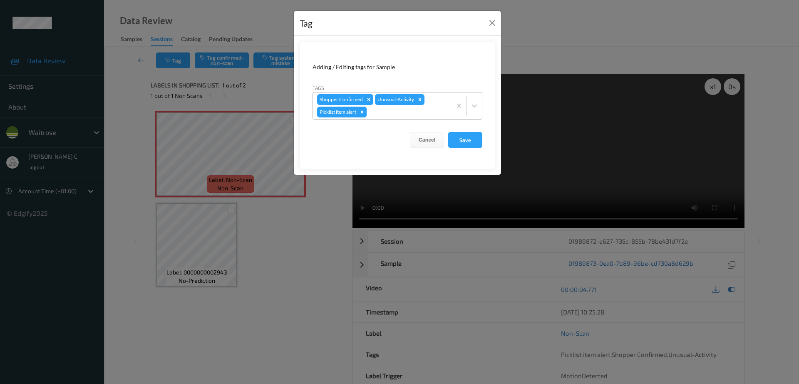
click at [364, 114] on icon "Remove Picklist item alert" at bounding box center [362, 112] width 6 height 6
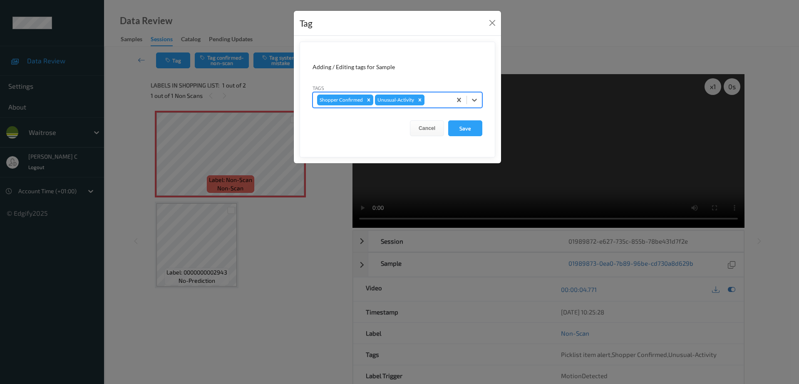
click at [417, 98] on icon "Remove Unusual-Activity" at bounding box center [420, 100] width 6 height 6
click at [466, 126] on button "Save" at bounding box center [465, 128] width 34 height 16
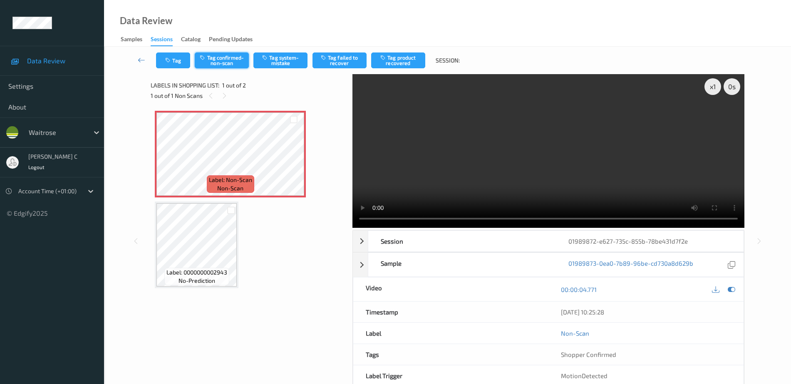
click at [235, 67] on button "Tag confirmed-non-scan" at bounding box center [222, 60] width 54 height 16
click at [398, 59] on button "Tag product recovered" at bounding box center [398, 60] width 54 height 16
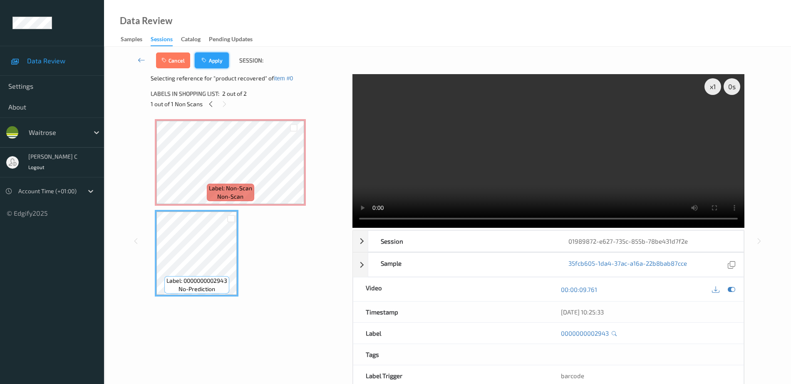
click at [216, 62] on button "Apply" at bounding box center [212, 60] width 34 height 16
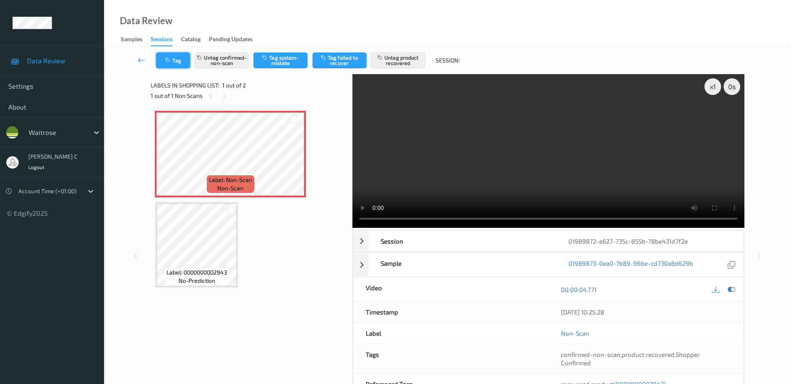
click at [167, 59] on icon "button" at bounding box center [168, 60] width 7 height 6
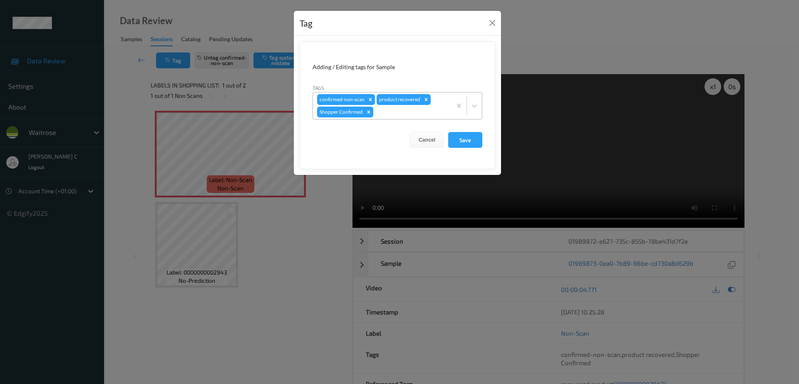
click at [407, 112] on div at bounding box center [411, 112] width 72 height 10
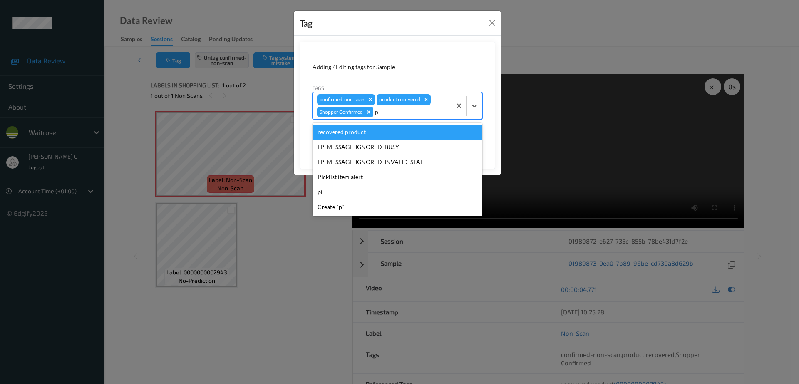
type input "pi"
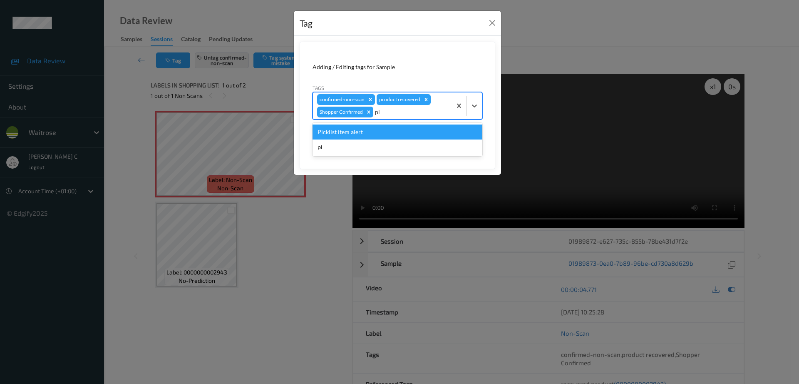
click at [388, 130] on div "Picklist item alert" at bounding box center [398, 131] width 170 height 15
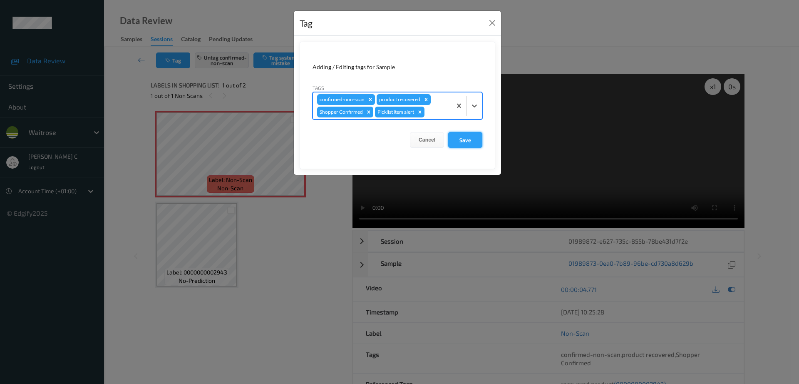
click at [467, 136] on button "Save" at bounding box center [465, 140] width 34 height 16
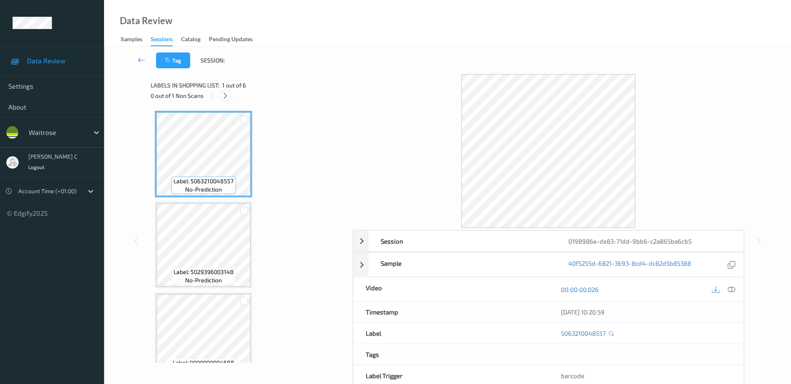
click at [226, 97] on icon at bounding box center [225, 95] width 7 height 7
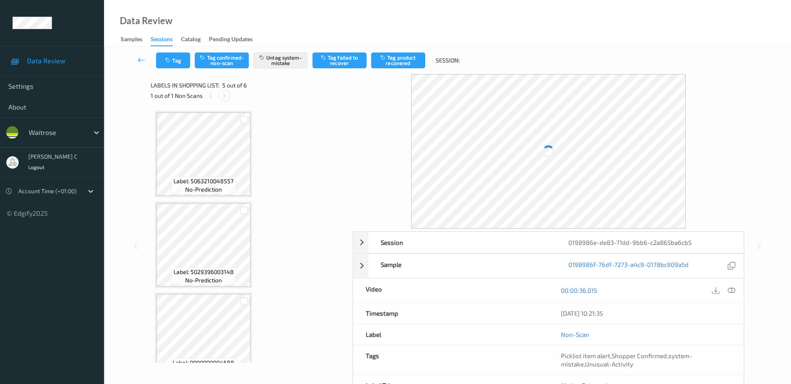
scroll to position [276, 0]
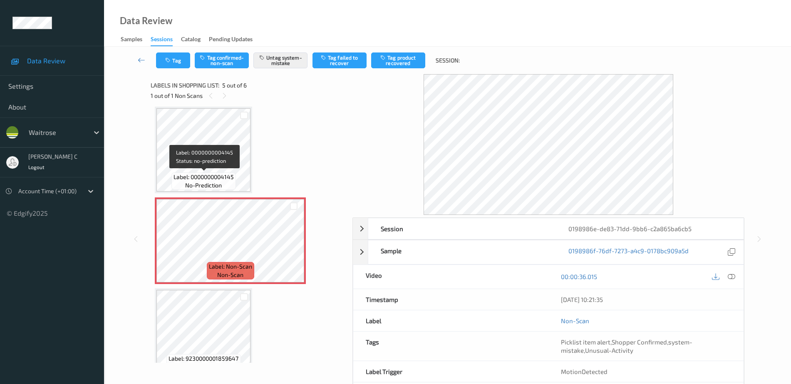
click at [215, 177] on span "Label: 0000000004145" at bounding box center [204, 177] width 60 height 8
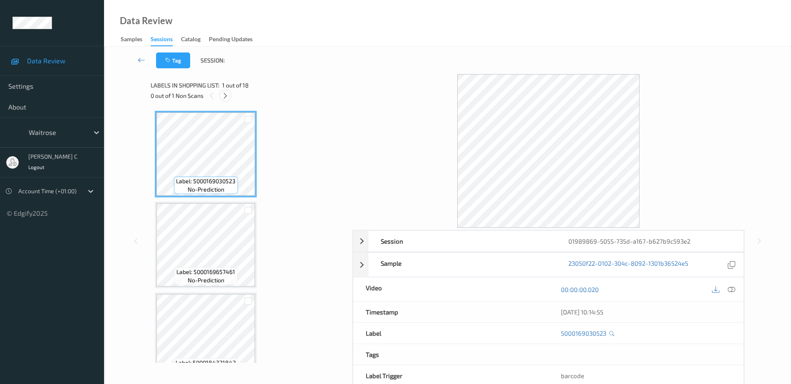
click at [223, 94] on icon at bounding box center [225, 95] width 7 height 7
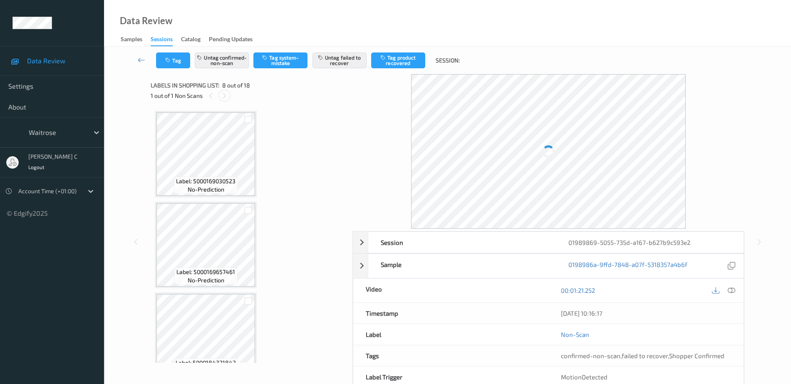
scroll to position [548, 0]
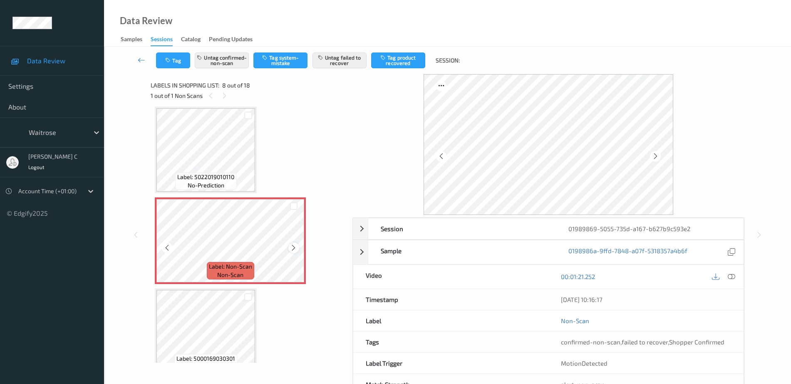
click at [291, 244] on icon at bounding box center [293, 247] width 7 height 7
click at [227, 176] on span "Label: 5022019010110" at bounding box center [205, 177] width 57 height 8
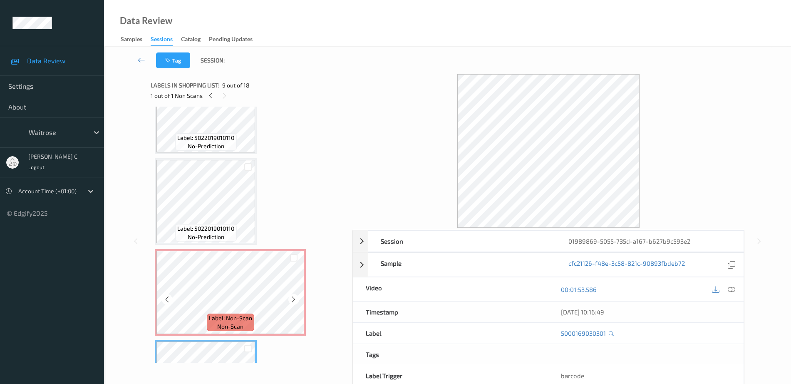
scroll to position [496, 0]
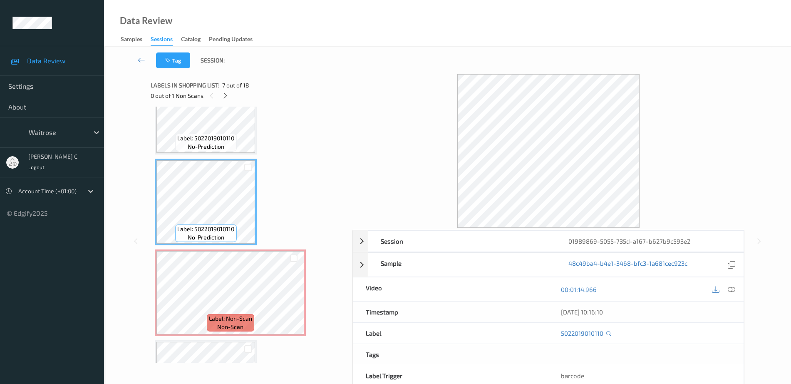
click at [221, 136] on span "Label: 5022019010110" at bounding box center [205, 138] width 57 height 8
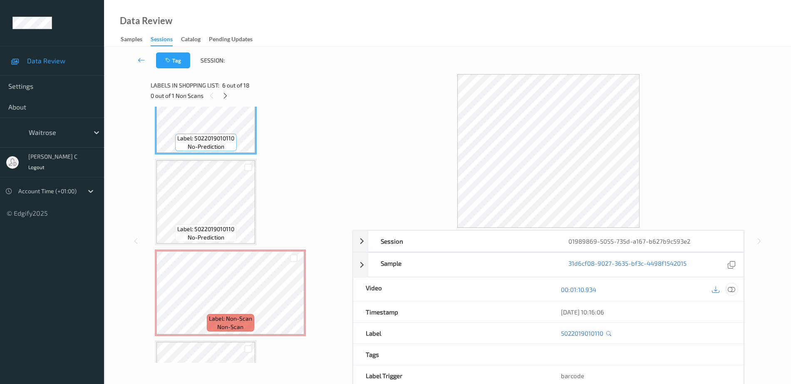
click at [732, 293] on div at bounding box center [731, 288] width 11 height 11
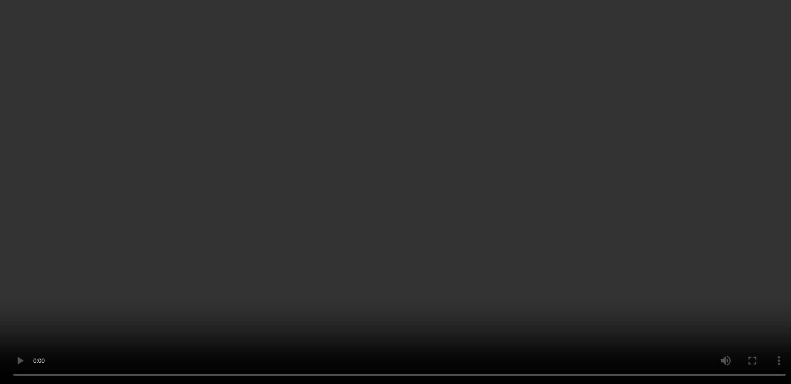
scroll to position [653, 0]
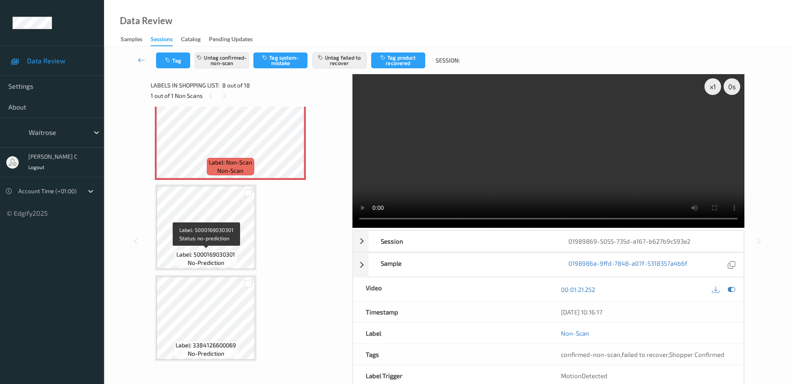
click at [213, 254] on span "Label: 5000169030301" at bounding box center [205, 254] width 59 height 8
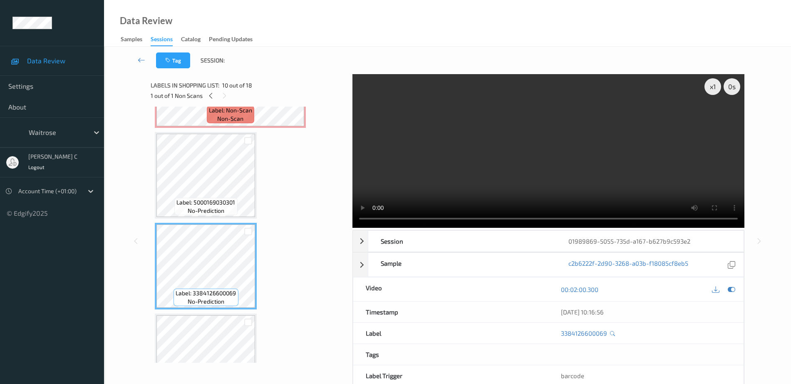
scroll to position [809, 0]
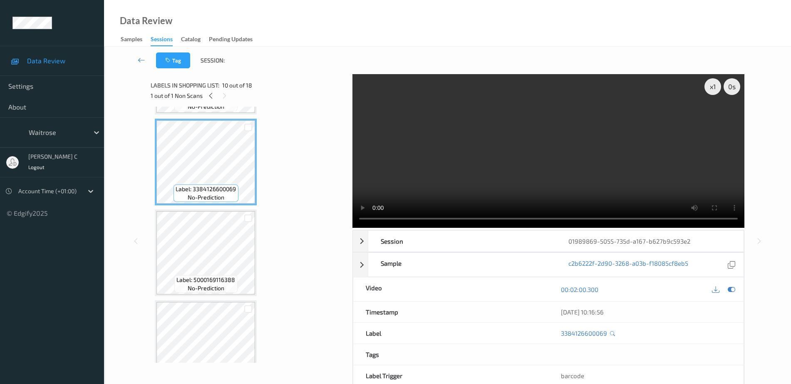
click at [205, 276] on span "Label: 5000169116388" at bounding box center [205, 279] width 59 height 8
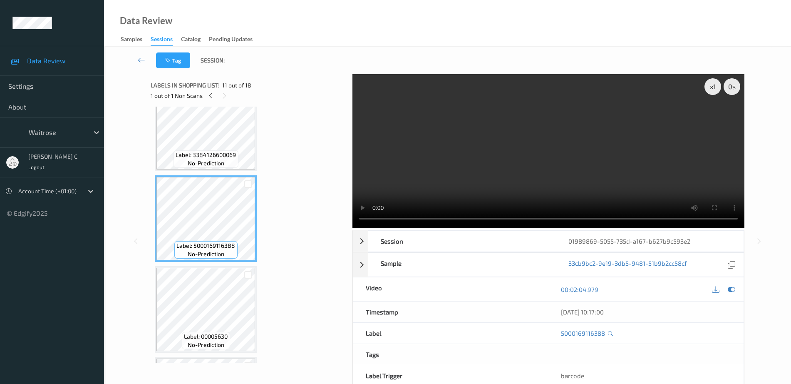
scroll to position [861, 0]
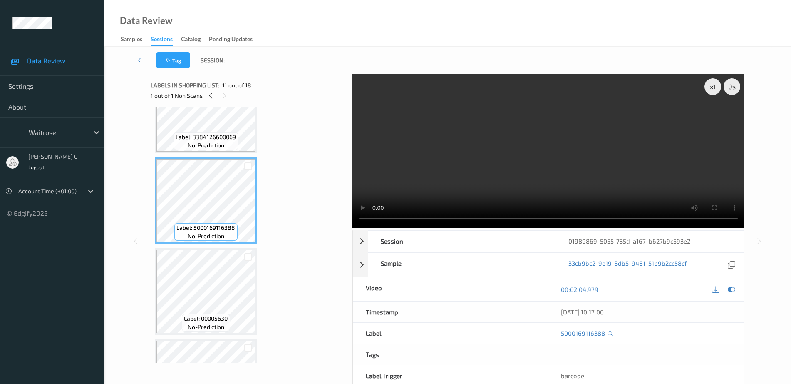
click at [209, 245] on div "Label: 5000169030523 no-prediction Label: 5000169657461 no-prediction Label: 50…" at bounding box center [249, 64] width 188 height 1629
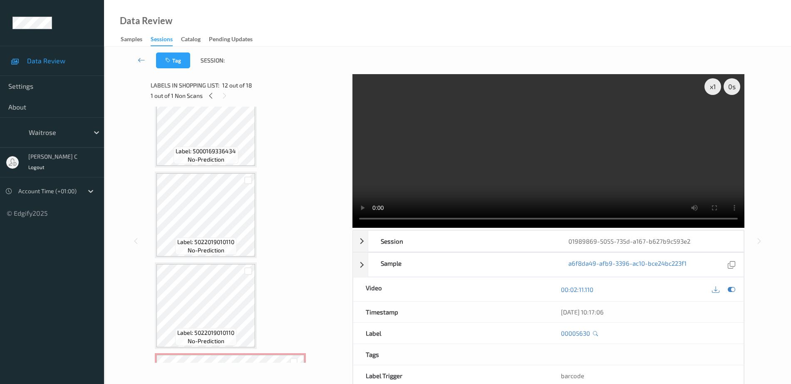
scroll to position [497, 0]
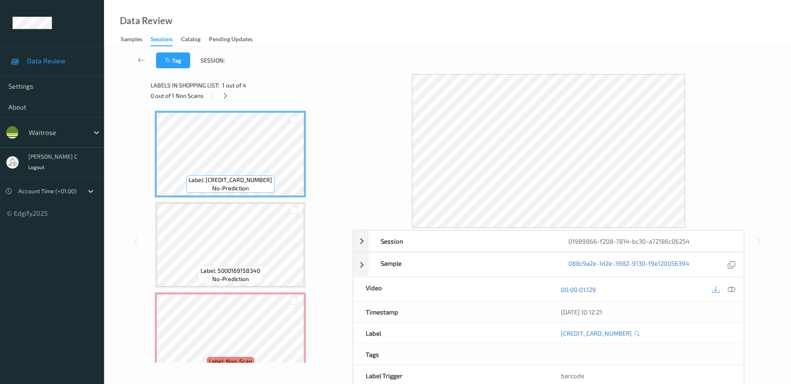
click at [223, 102] on div "Labels in shopping list: 1 out of 4 0 out of 1 Non Scans" at bounding box center [249, 90] width 196 height 32
click at [225, 98] on icon at bounding box center [225, 95] width 7 height 7
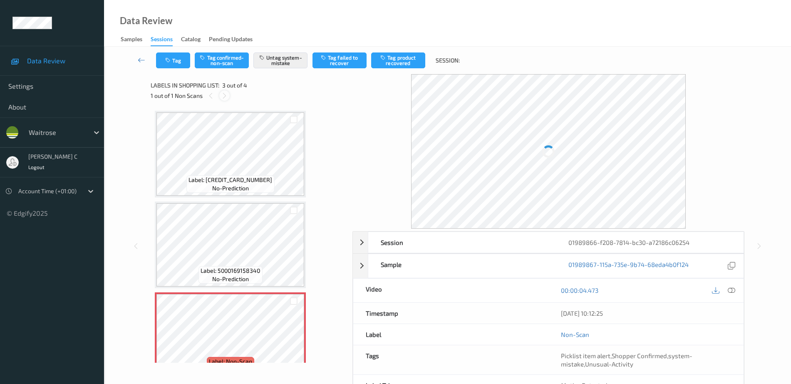
scroll to position [95, 0]
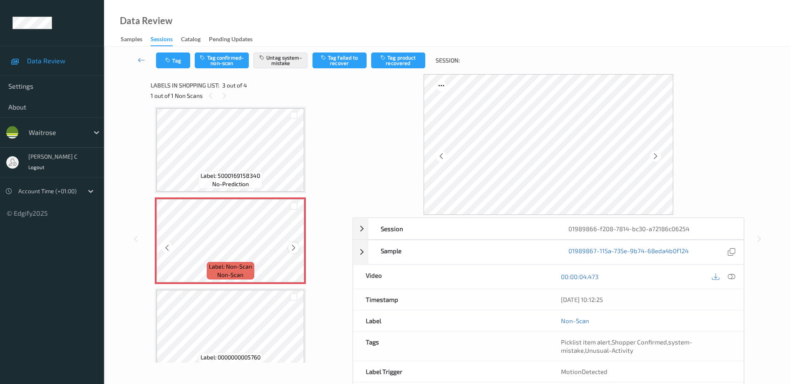
click at [297, 248] on icon at bounding box center [293, 247] width 7 height 7
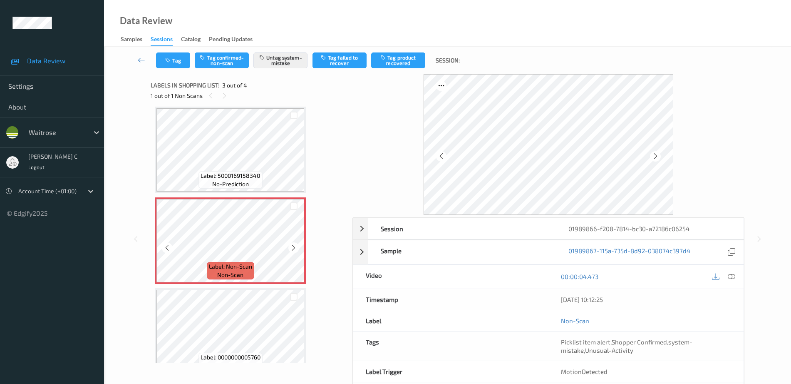
click at [297, 248] on icon at bounding box center [293, 247] width 7 height 7
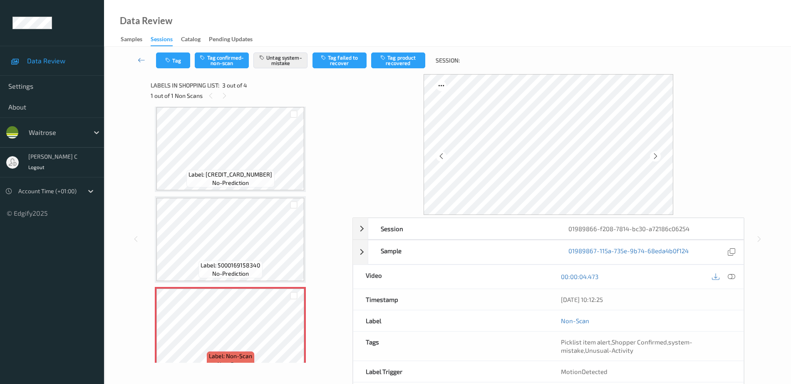
scroll to position [0, 0]
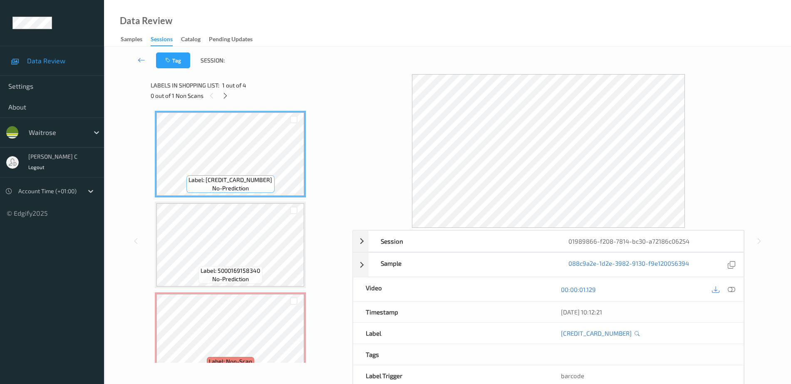
drag, startPoint x: 732, startPoint y: 287, endPoint x: 715, endPoint y: 303, distance: 23.0
click at [732, 287] on icon at bounding box center [731, 288] width 7 height 7
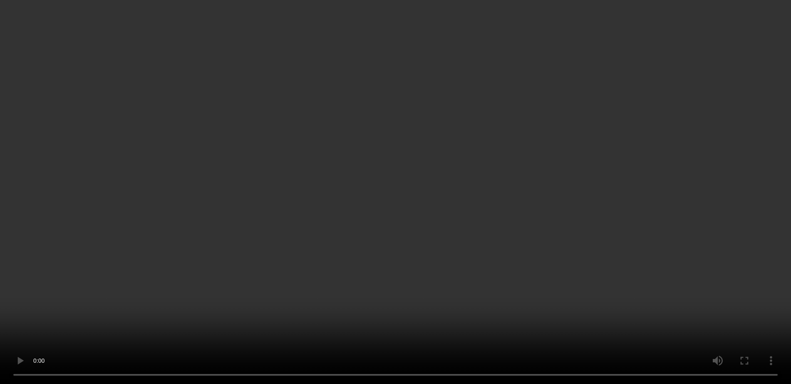
scroll to position [104, 0]
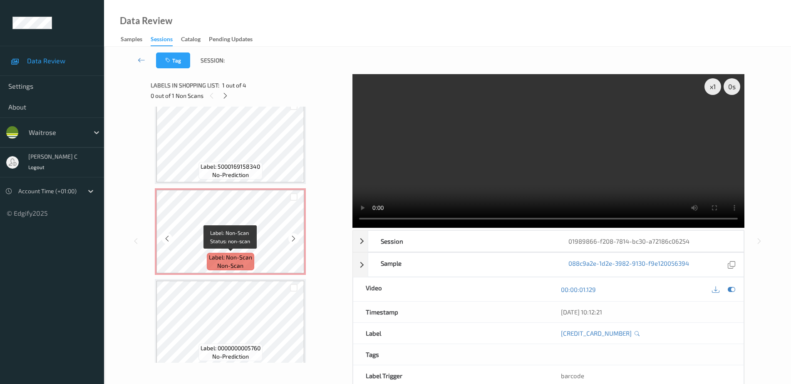
click at [236, 266] on span "non-scan" at bounding box center [230, 265] width 26 height 8
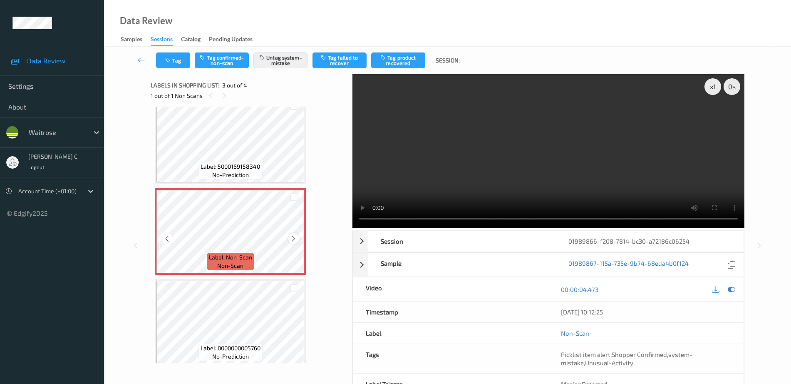
click at [293, 237] on icon at bounding box center [293, 238] width 7 height 7
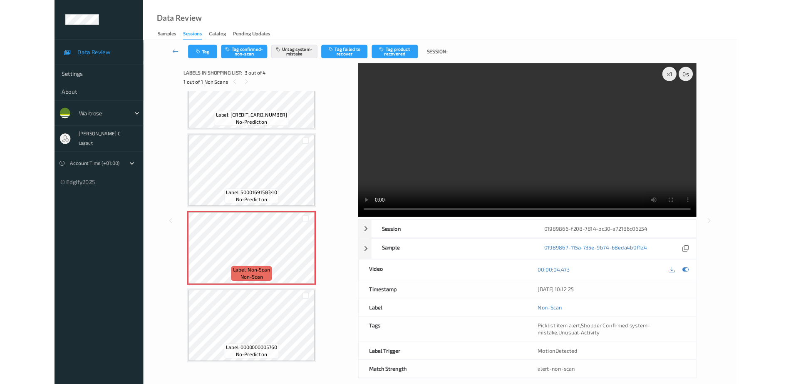
scroll to position [45, 0]
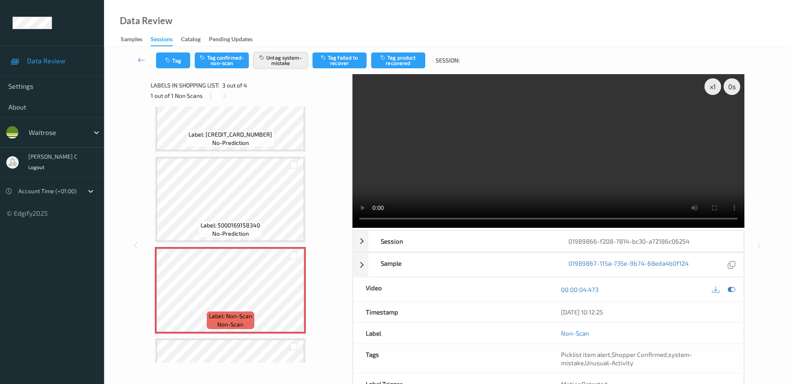
click at [294, 54] on button "Untag system-mistake" at bounding box center [280, 60] width 54 height 16
click at [179, 67] on button "Tag" at bounding box center [173, 60] width 34 height 16
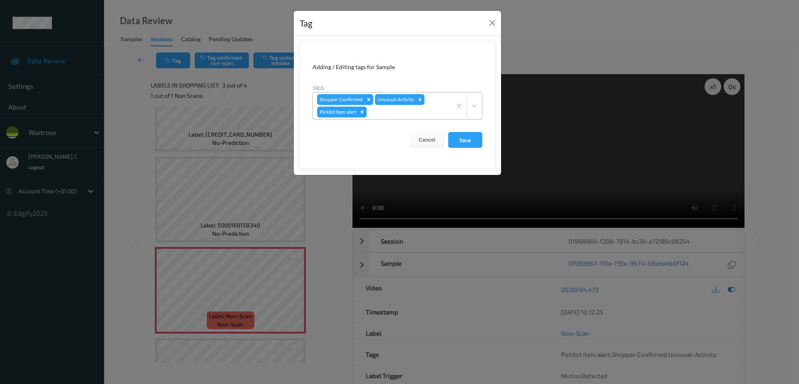
click at [362, 113] on icon "Remove Picklist item alert" at bounding box center [362, 111] width 3 height 3
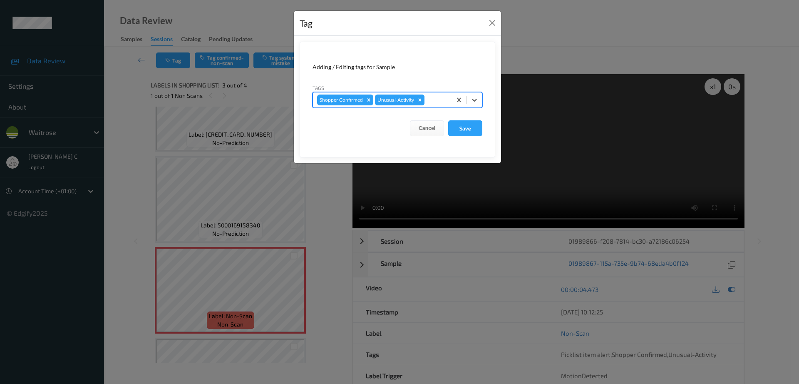
click at [418, 102] on icon "Remove Unusual-Activity" at bounding box center [420, 100] width 6 height 6
click at [456, 132] on button "Save" at bounding box center [465, 128] width 34 height 16
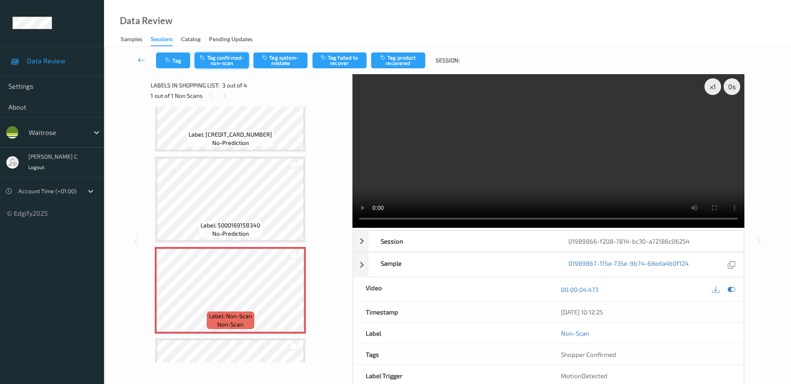
click at [231, 60] on button "Tag confirmed-non-scan" at bounding box center [222, 60] width 54 height 16
click at [400, 64] on button "Tag product recovered" at bounding box center [398, 60] width 54 height 16
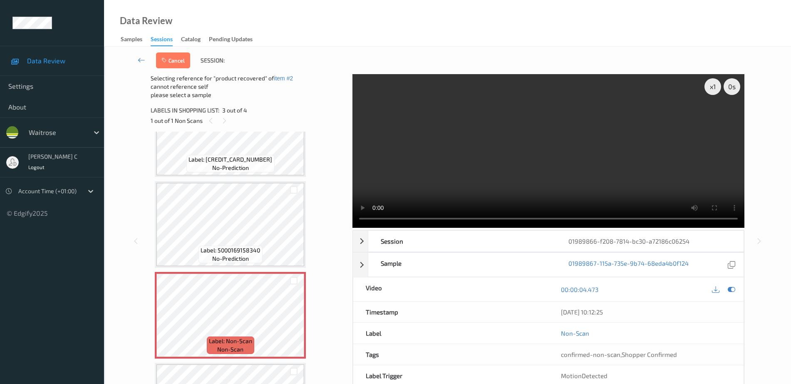
scroll to position [111, 0]
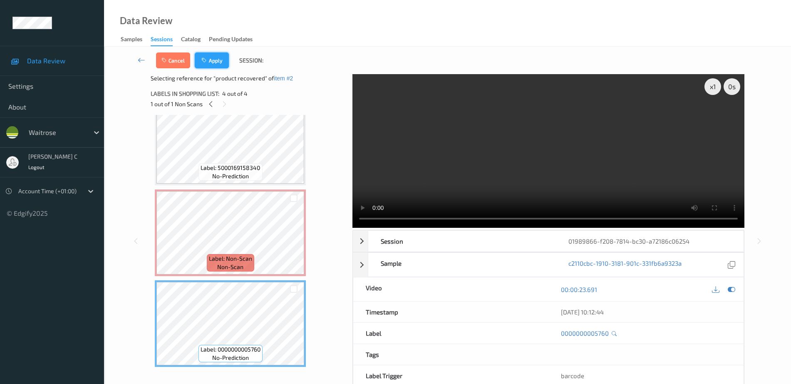
click at [209, 61] on button "Apply" at bounding box center [212, 60] width 34 height 16
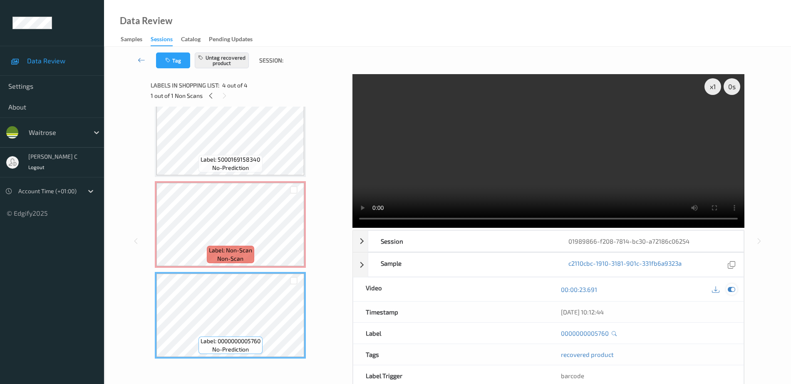
click at [736, 287] on div "00:00:23.691" at bounding box center [645, 289] width 195 height 24
click at [736, 288] on div at bounding box center [731, 288] width 11 height 11
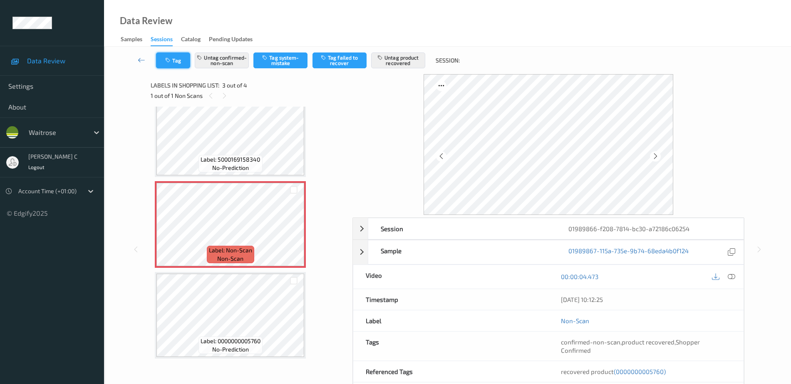
click at [178, 61] on button "Tag" at bounding box center [173, 60] width 34 height 16
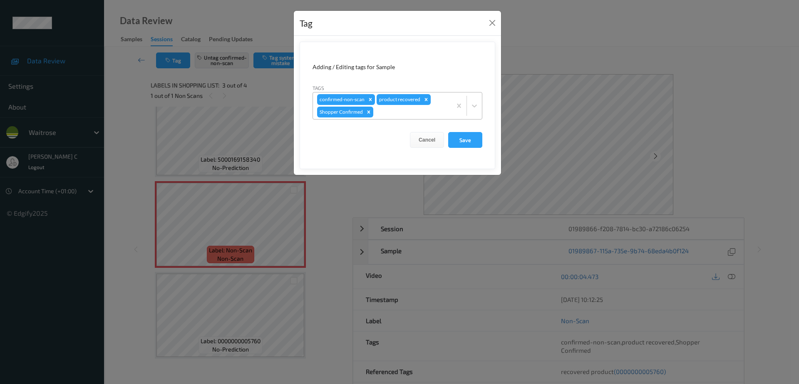
click at [400, 112] on div at bounding box center [411, 112] width 72 height 10
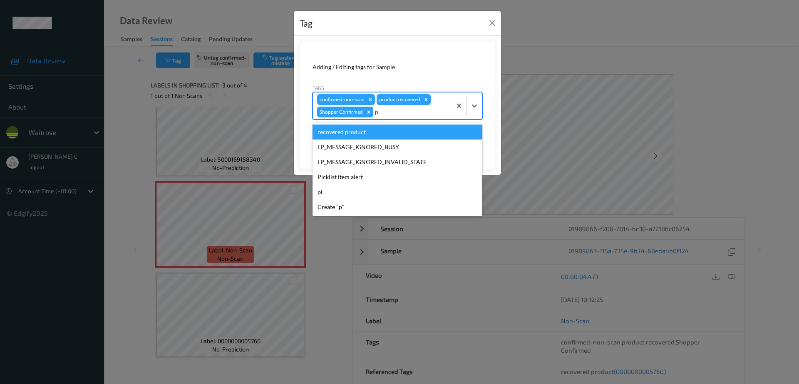
type input "pi"
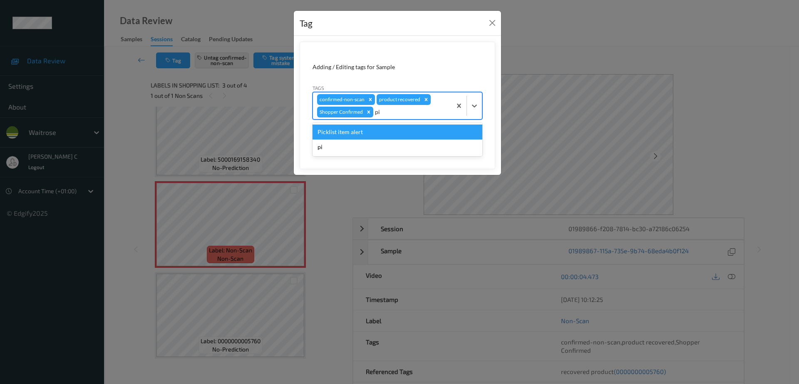
click at [389, 129] on div "Picklist item alert" at bounding box center [398, 131] width 170 height 15
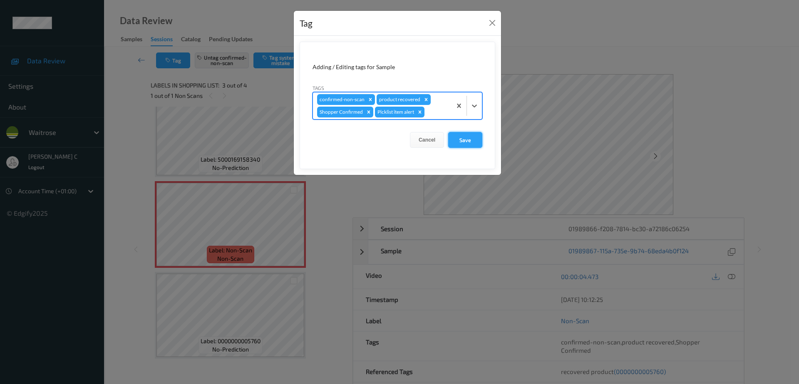
click at [464, 139] on button "Save" at bounding box center [465, 140] width 34 height 16
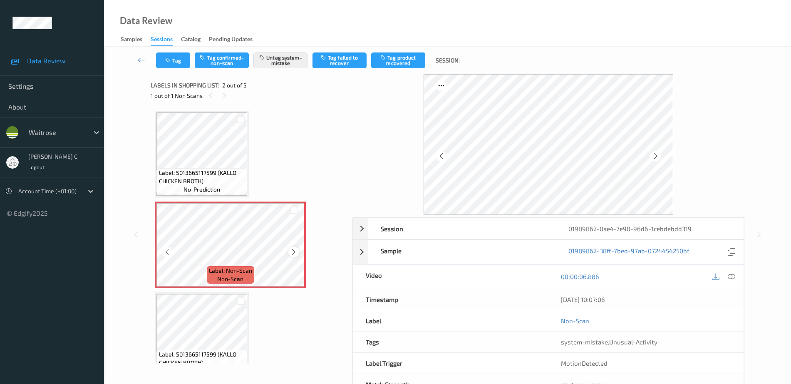
click at [296, 253] on icon at bounding box center [293, 251] width 7 height 7
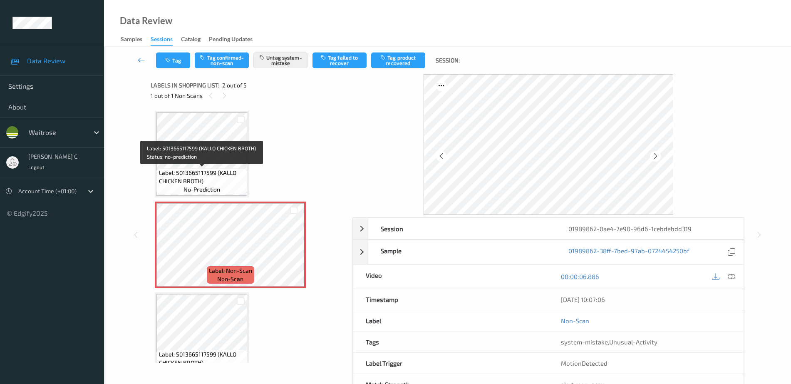
click at [190, 192] on span "no-prediction" at bounding box center [202, 189] width 37 height 8
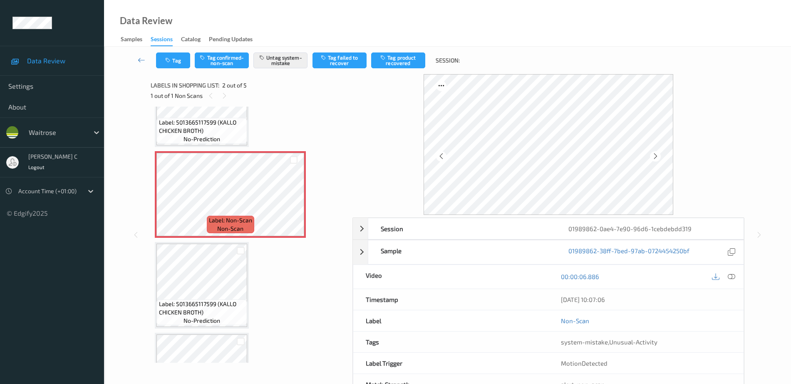
scroll to position [52, 0]
click at [209, 314] on span "Label: 5013665117599 (KALLO CHICKEN BROTH)" at bounding box center [202, 306] width 87 height 17
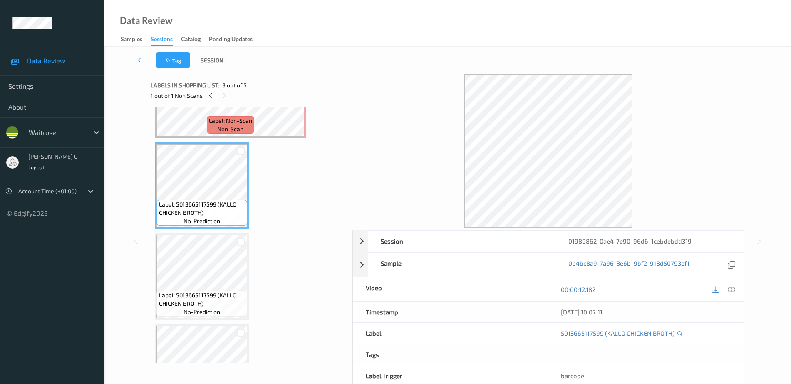
scroll to position [0, 0]
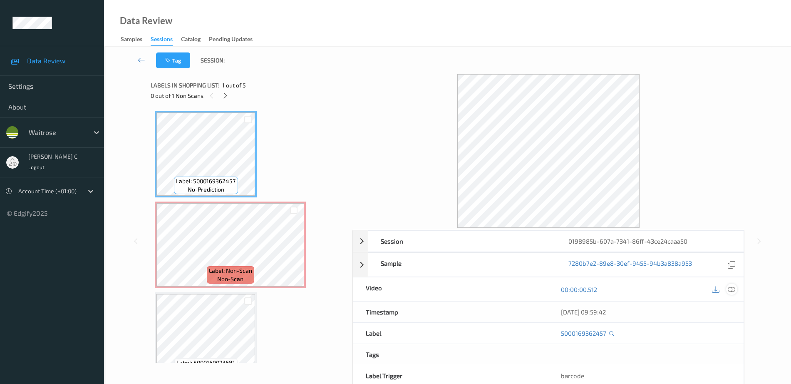
click at [732, 289] on icon at bounding box center [731, 288] width 7 height 7
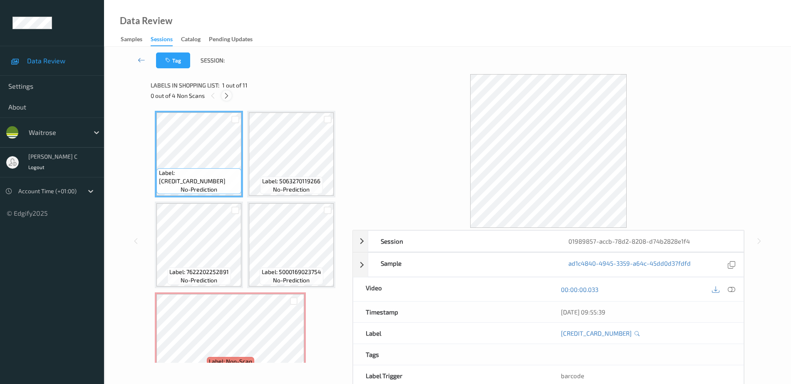
click at [227, 94] on icon at bounding box center [226, 95] width 7 height 7
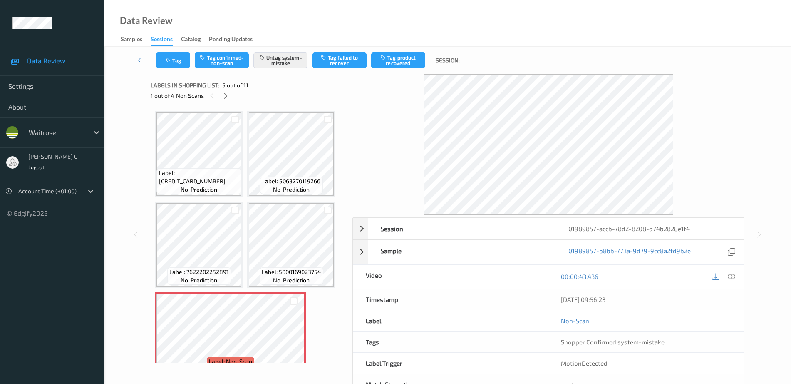
click at [149, 136] on div "Session 01989857-accb-78d2-8208-d74b2828e1f4 Session ID 01989857-accb-78d2-8208…" at bounding box center [447, 234] width 653 height 321
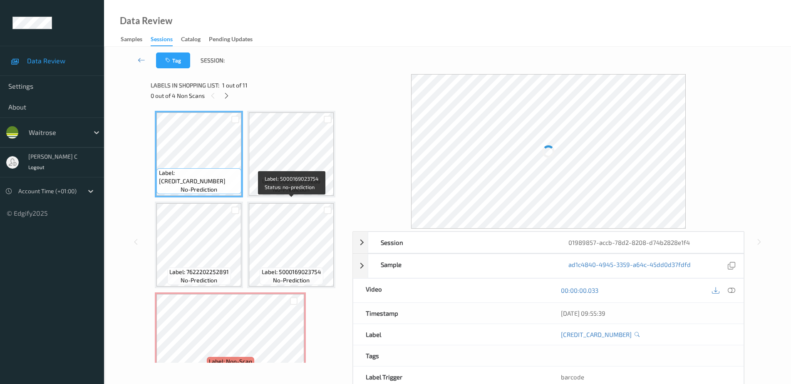
scroll to position [104, 0]
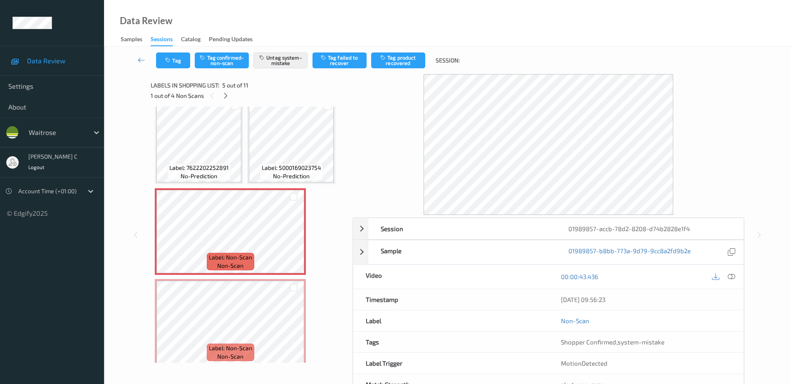
click at [275, 171] on span "Label: 5000169023754" at bounding box center [292, 168] width 60 height 8
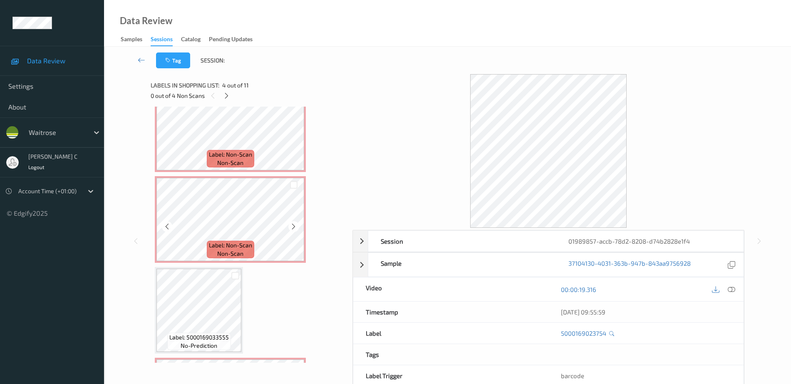
scroll to position [208, 0]
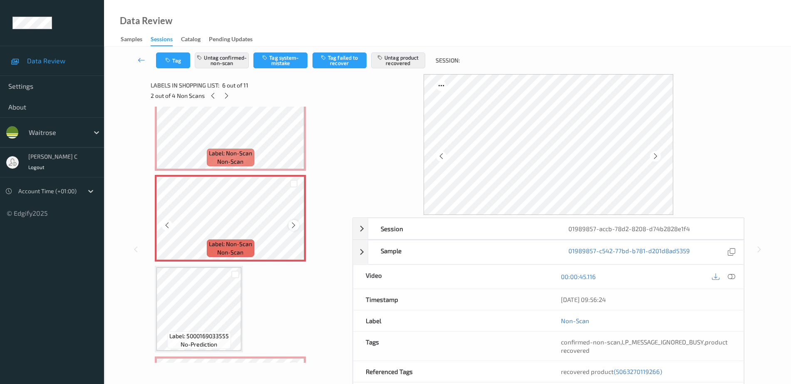
click at [292, 222] on icon at bounding box center [293, 224] width 7 height 7
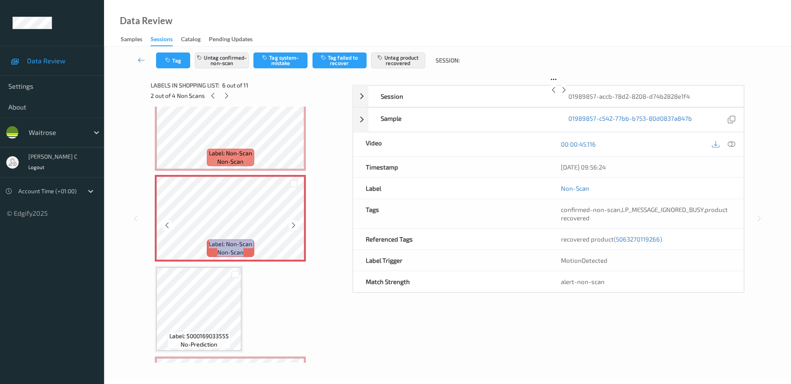
click at [292, 222] on icon at bounding box center [293, 224] width 7 height 7
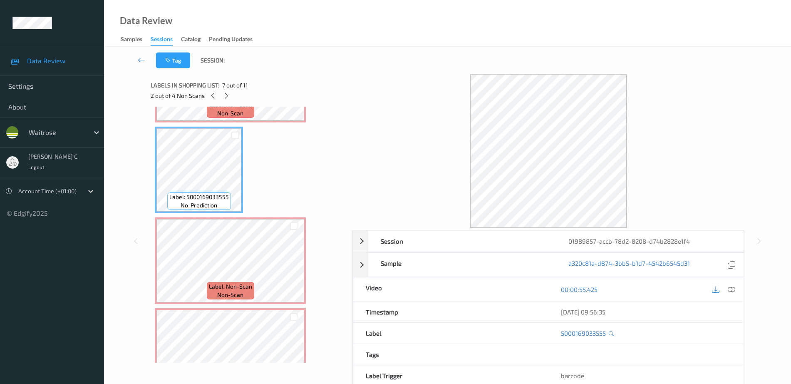
scroll to position [364, 0]
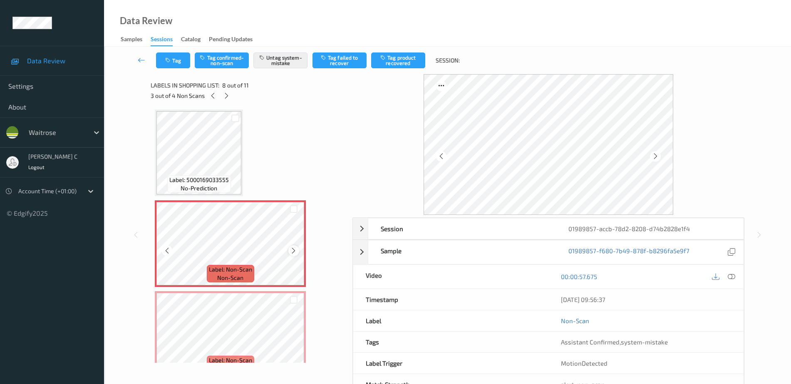
click at [295, 251] on icon at bounding box center [293, 250] width 7 height 7
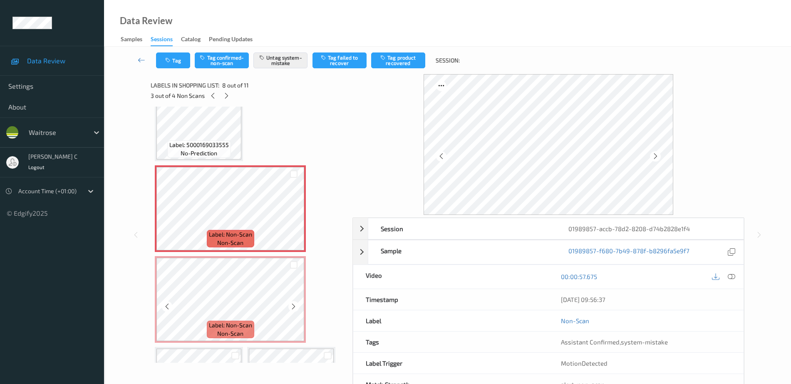
scroll to position [416, 0]
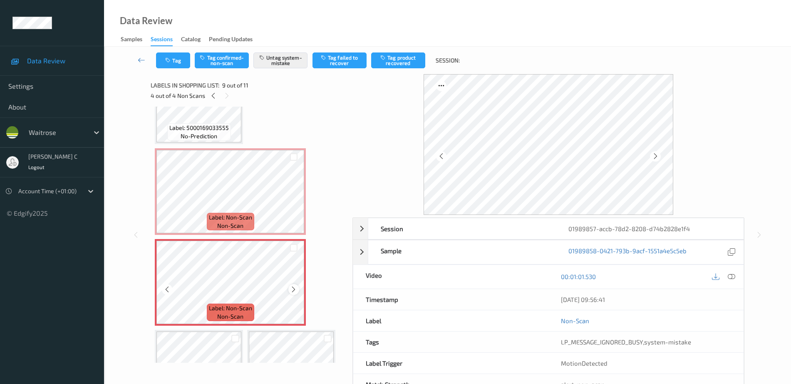
click at [295, 289] on icon at bounding box center [293, 288] width 7 height 7
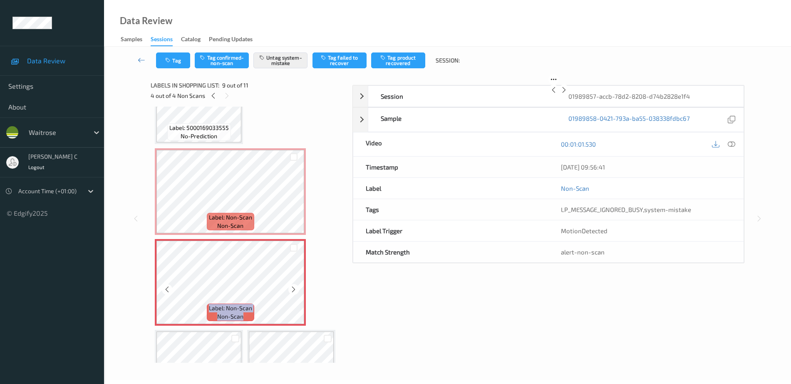
click at [295, 289] on icon at bounding box center [293, 288] width 7 height 7
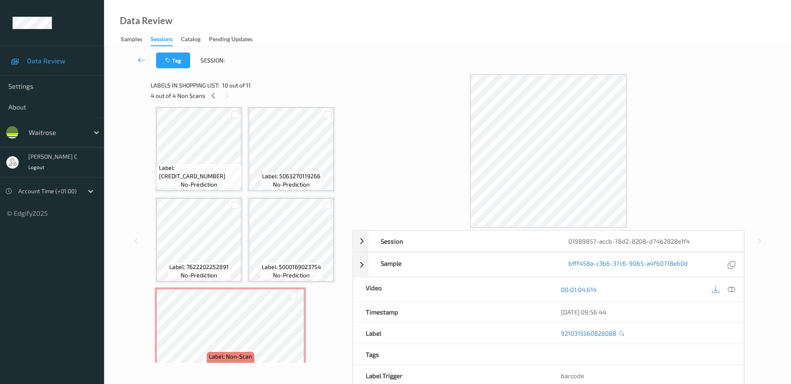
scroll to position [0, 0]
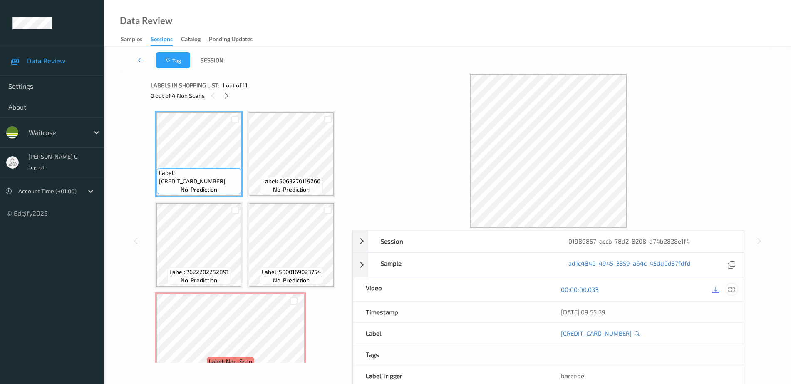
click at [730, 288] on icon at bounding box center [731, 288] width 7 height 7
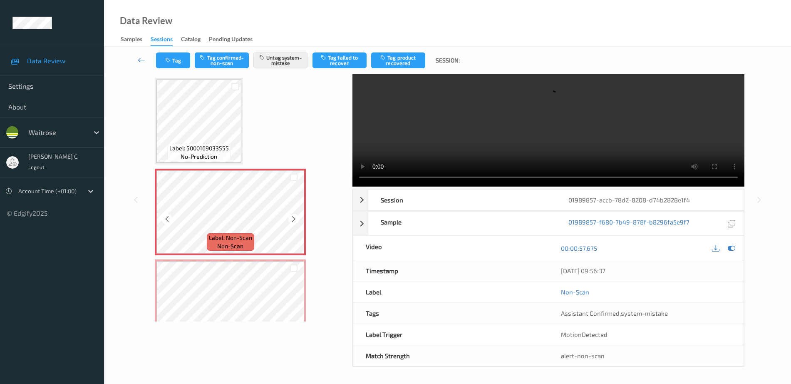
scroll to position [416, 0]
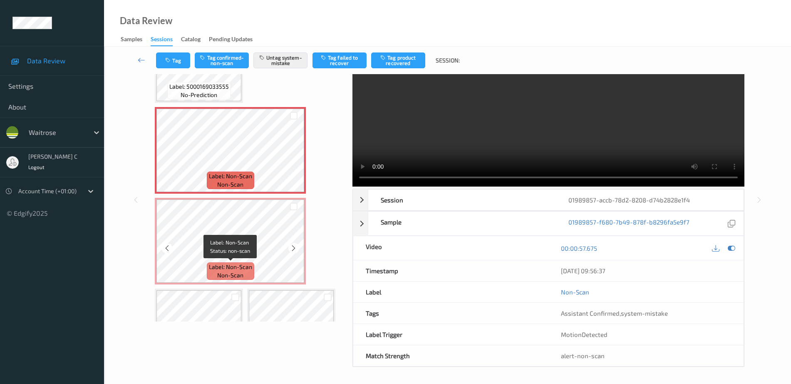
click at [209, 278] on div "Label: Non-Scan non-scan" at bounding box center [230, 270] width 47 height 17
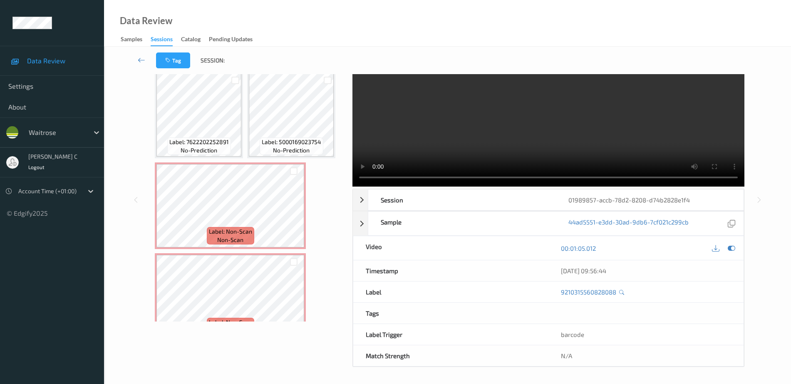
scroll to position [58, 0]
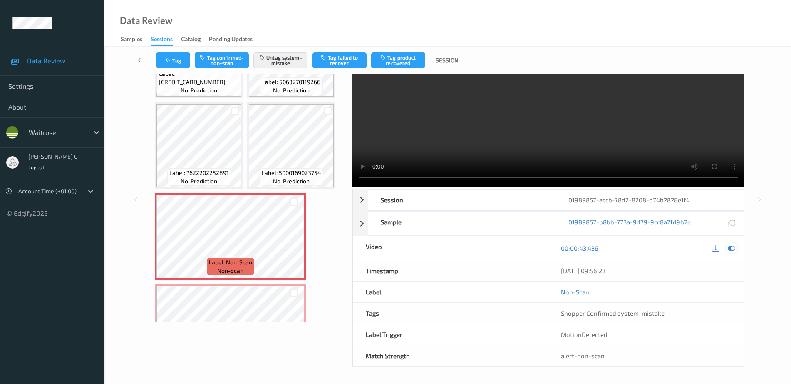
click at [730, 246] on icon at bounding box center [731, 247] width 7 height 7
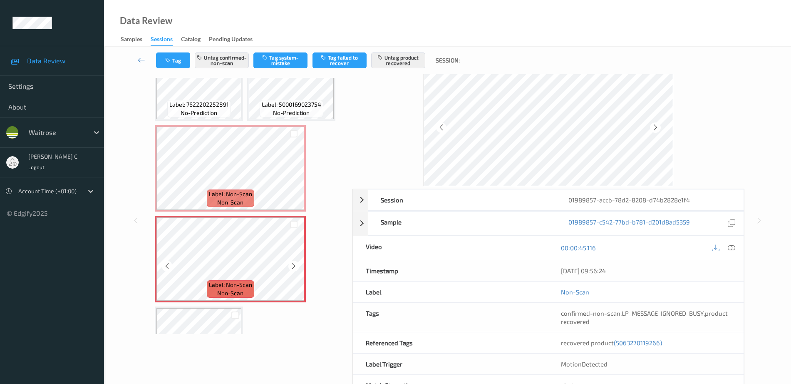
scroll to position [156, 0]
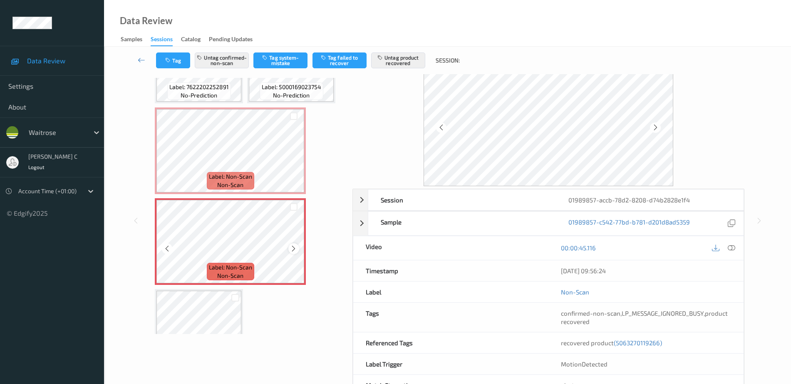
click at [293, 250] on icon at bounding box center [293, 248] width 7 height 7
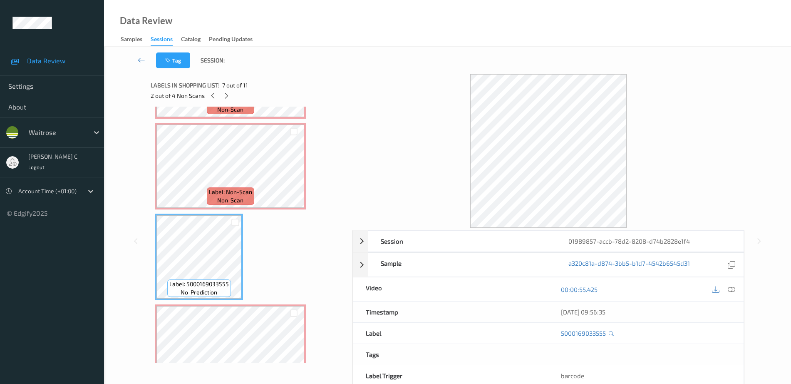
scroll to position [0, 0]
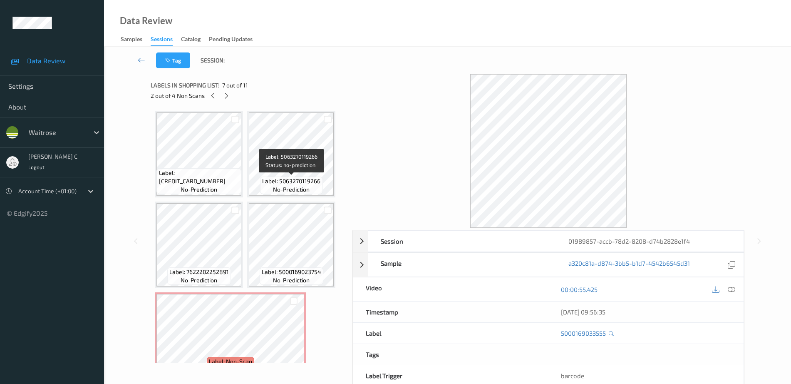
click at [283, 187] on span "no-prediction" at bounding box center [291, 189] width 37 height 8
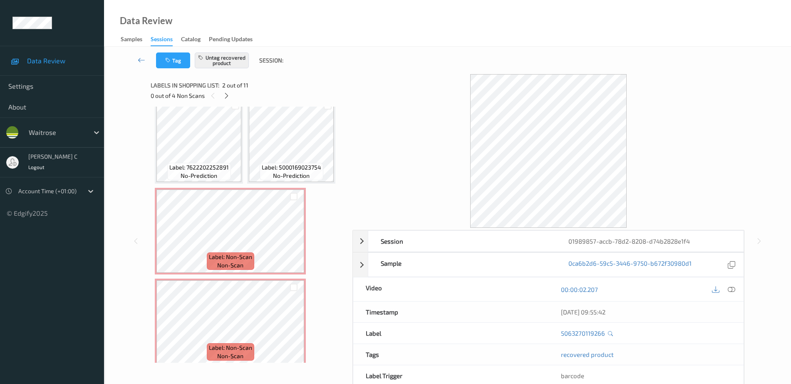
scroll to position [156, 0]
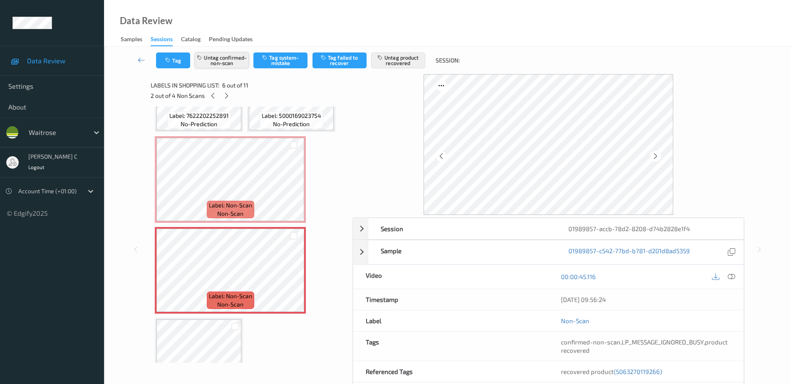
click at [231, 65] on button "Untag confirmed-non-scan" at bounding box center [222, 60] width 54 height 16
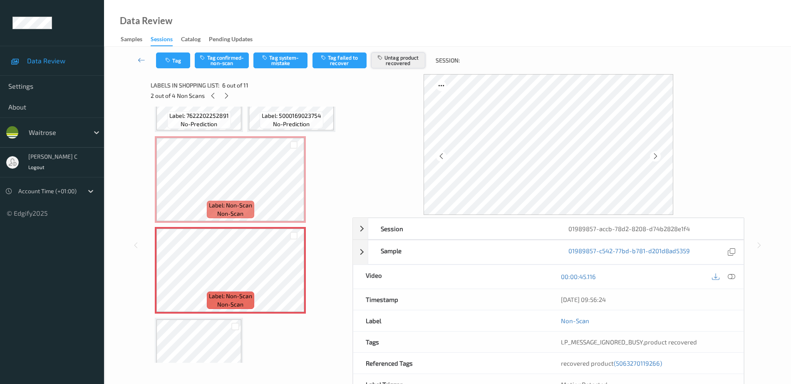
click at [411, 63] on button "Untag product recovered" at bounding box center [398, 60] width 54 height 16
click at [281, 57] on button "Tag system-mistake" at bounding box center [280, 60] width 54 height 16
click at [181, 67] on button "Tag" at bounding box center [173, 60] width 34 height 16
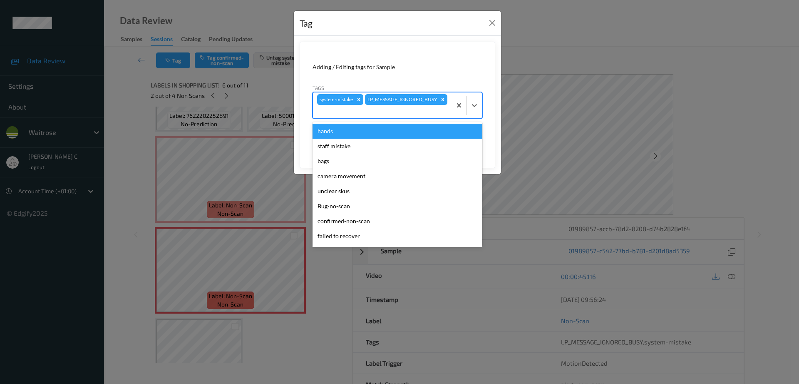
click at [413, 107] on div at bounding box center [382, 112] width 130 height 10
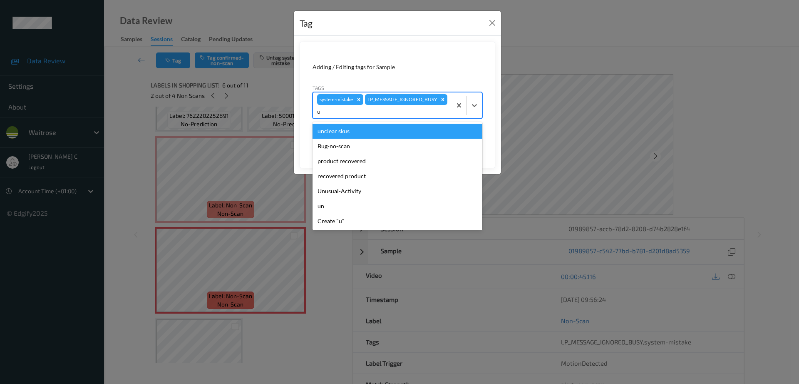
type input "un"
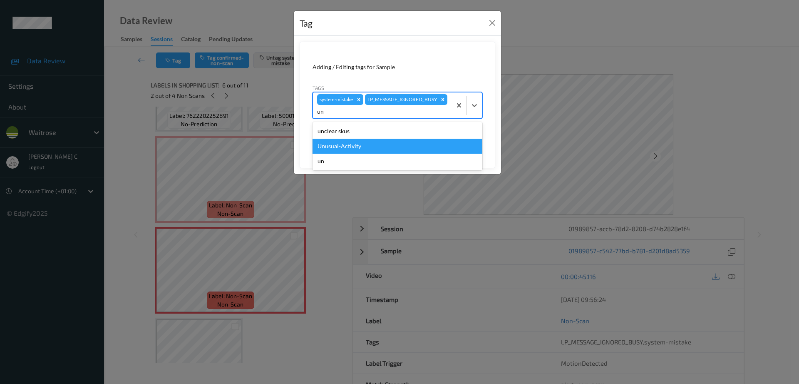
click at [377, 145] on div "Unusual-Activity" at bounding box center [398, 146] width 170 height 15
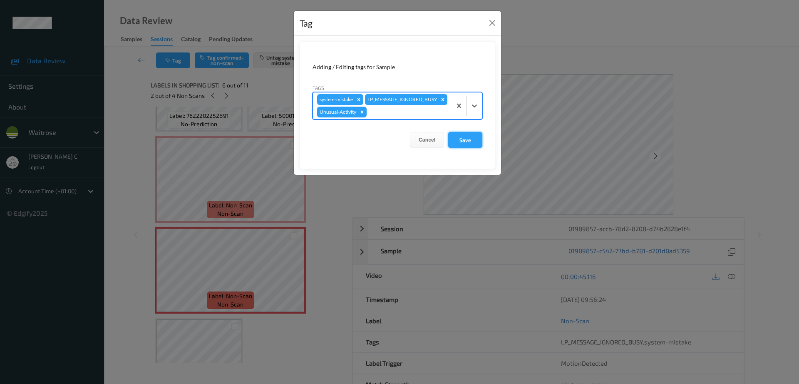
click at [469, 148] on button "Save" at bounding box center [465, 140] width 34 height 16
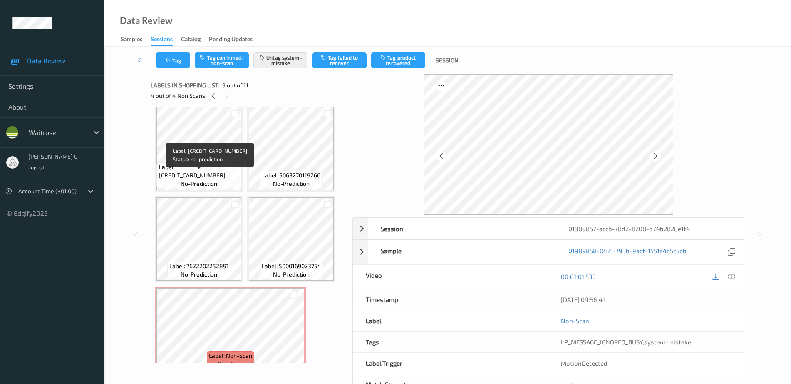
scroll to position [0, 0]
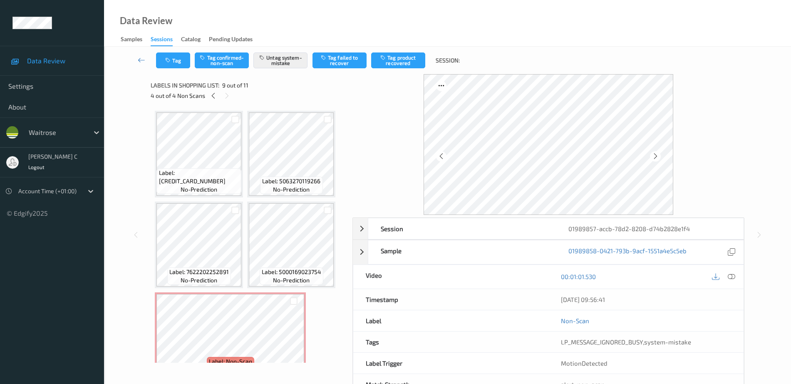
click at [224, 2] on div "Data Review Samples Sessions Catalog Pending Updates" at bounding box center [447, 23] width 687 height 47
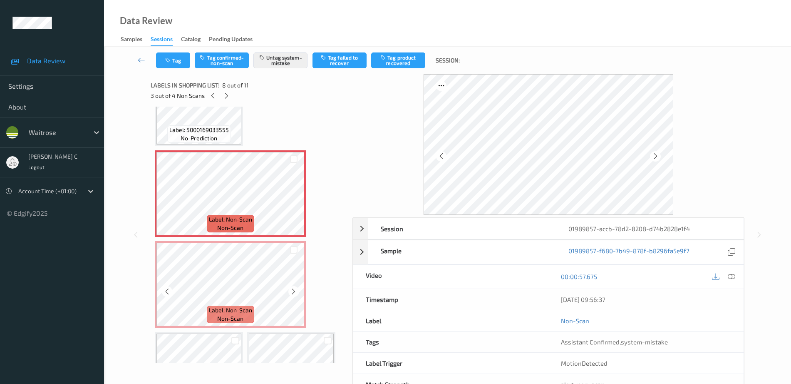
scroll to position [416, 0]
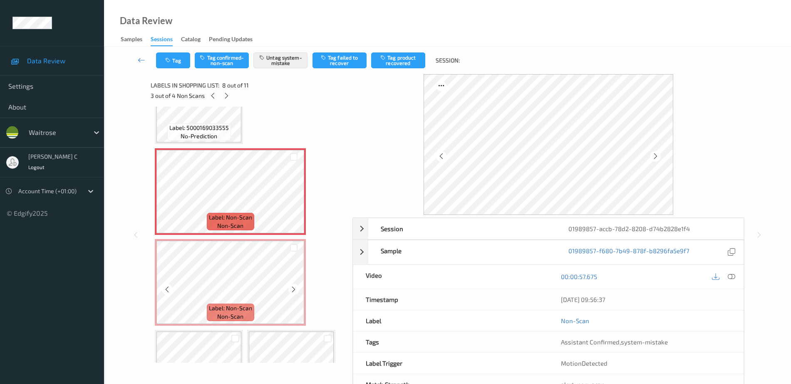
click at [243, 318] on span "non-scan" at bounding box center [230, 316] width 26 height 8
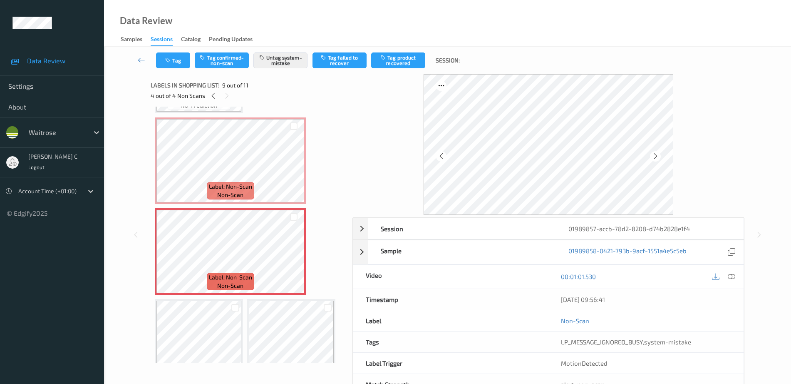
scroll to position [474, 0]
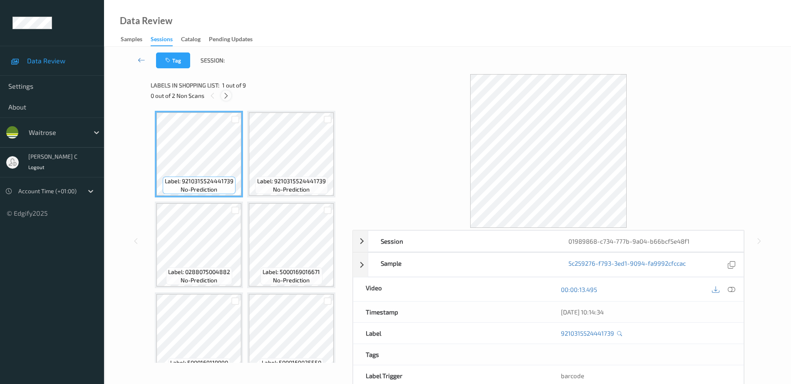
click at [230, 97] on icon at bounding box center [226, 95] width 7 height 7
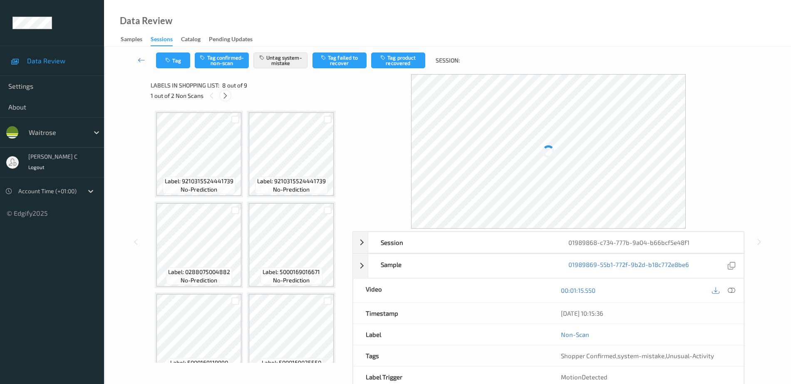
scroll to position [276, 0]
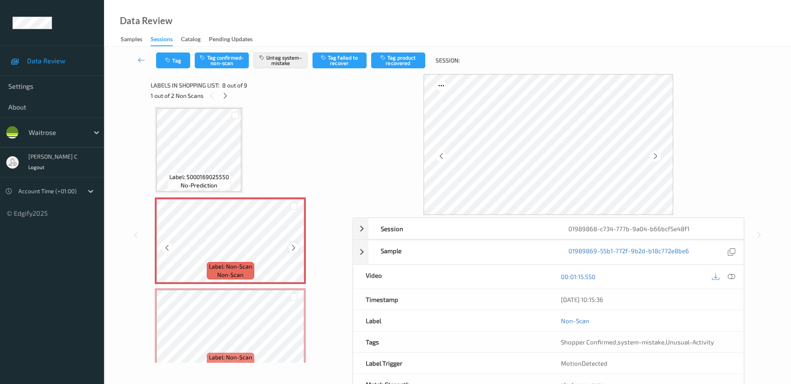
click at [289, 246] on div at bounding box center [293, 247] width 10 height 10
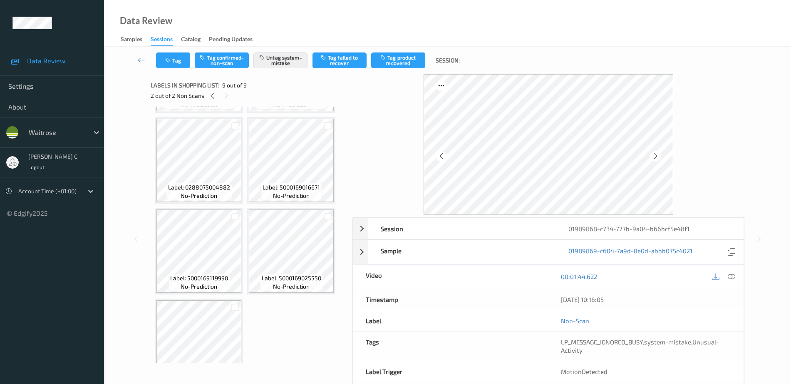
scroll to position [0, 0]
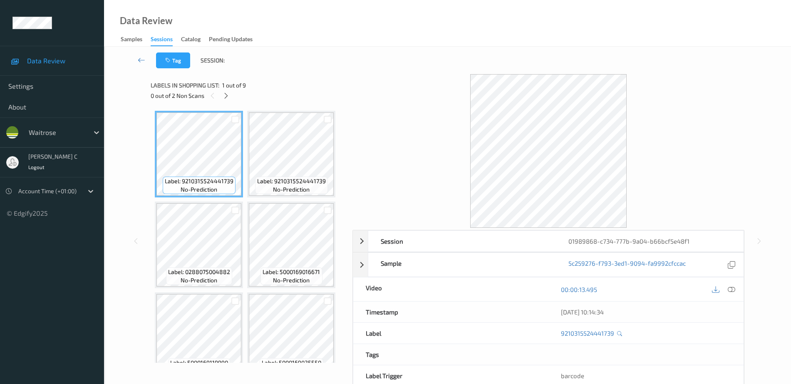
click at [738, 288] on div "00:00:13.495" at bounding box center [645, 289] width 195 height 24
click at [734, 287] on icon at bounding box center [731, 288] width 7 height 7
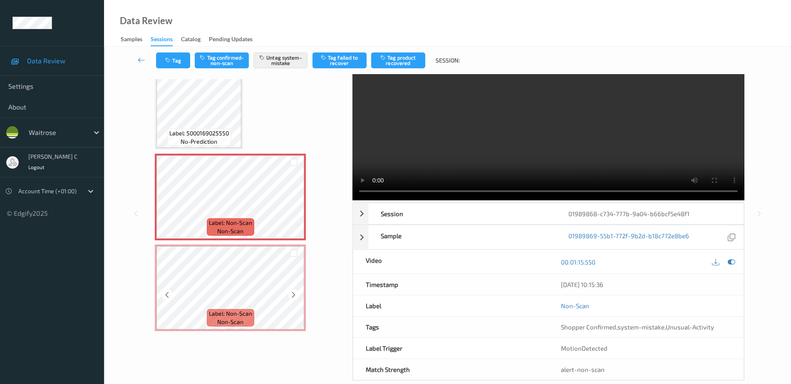
scroll to position [41, 0]
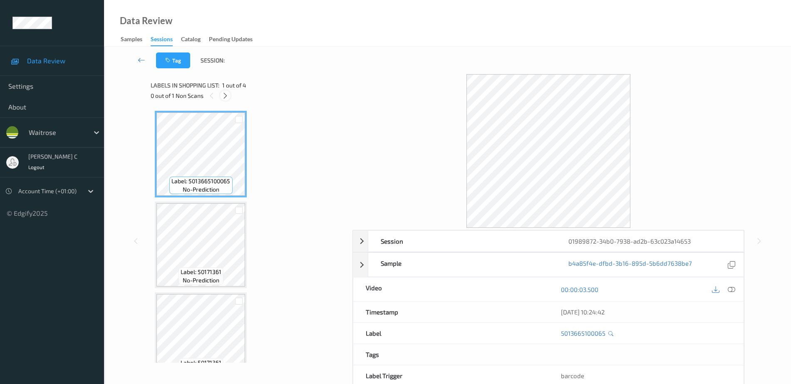
click at [225, 97] on icon at bounding box center [225, 95] width 7 height 7
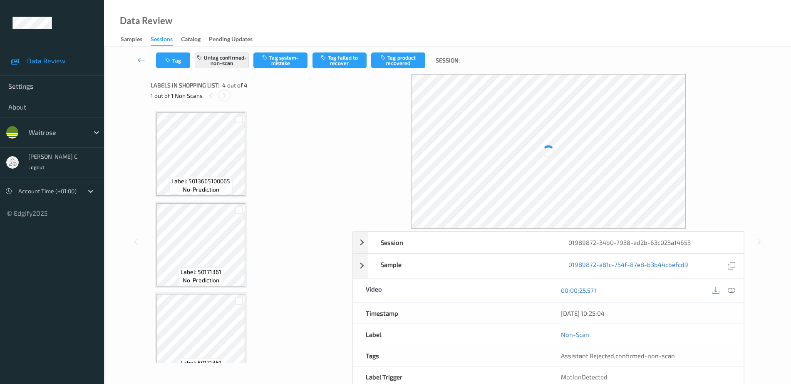
scroll to position [111, 0]
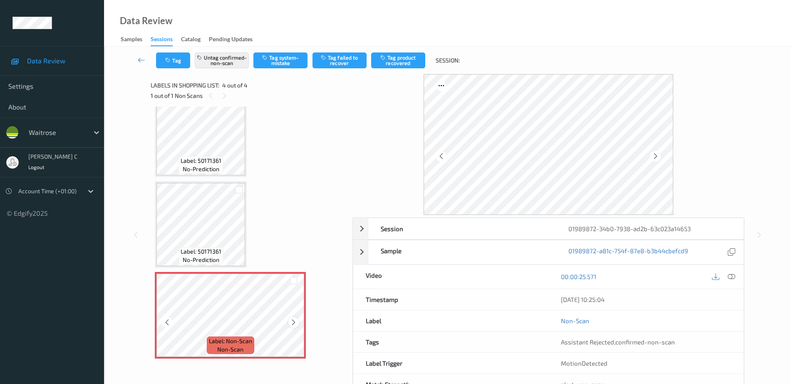
click at [293, 318] on icon at bounding box center [293, 321] width 7 height 7
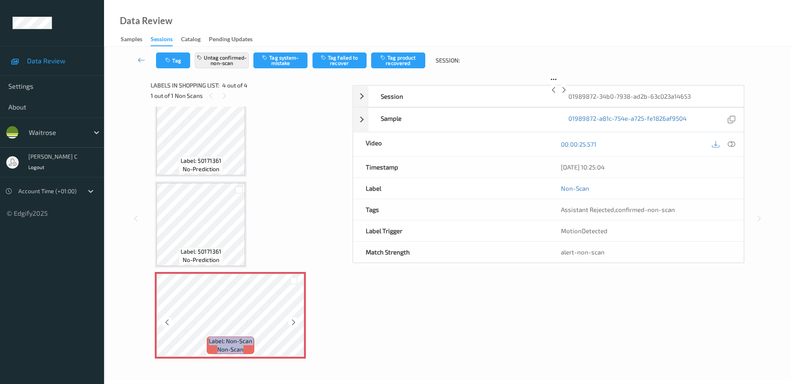
click at [293, 318] on icon at bounding box center [293, 321] width 7 height 7
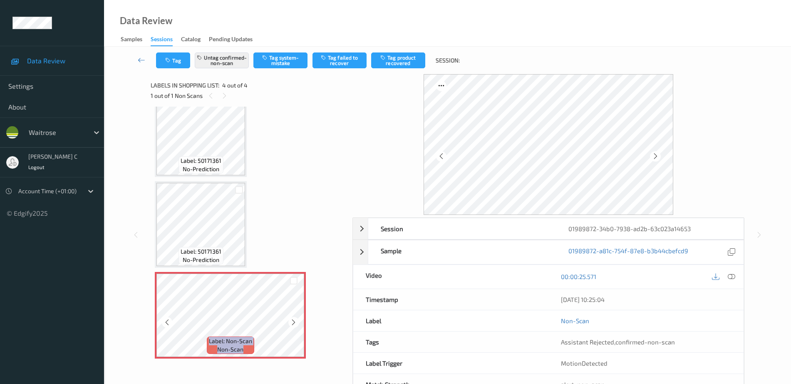
click at [293, 318] on icon at bounding box center [293, 321] width 7 height 7
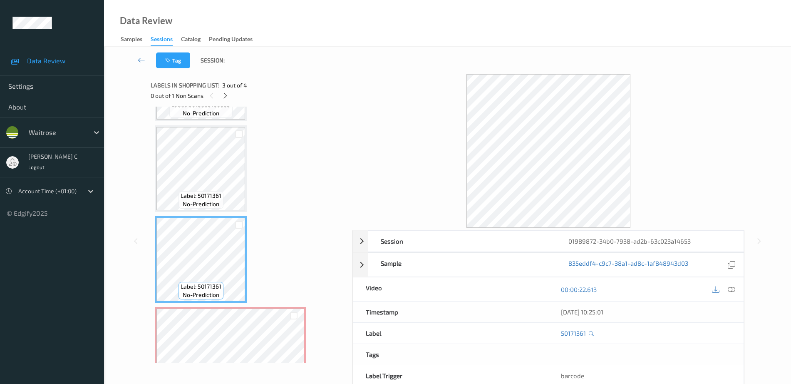
scroll to position [59, 0]
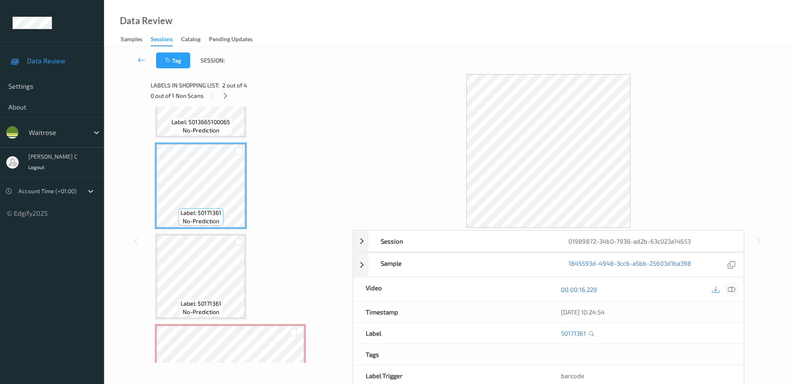
click at [732, 291] on icon at bounding box center [731, 288] width 7 height 7
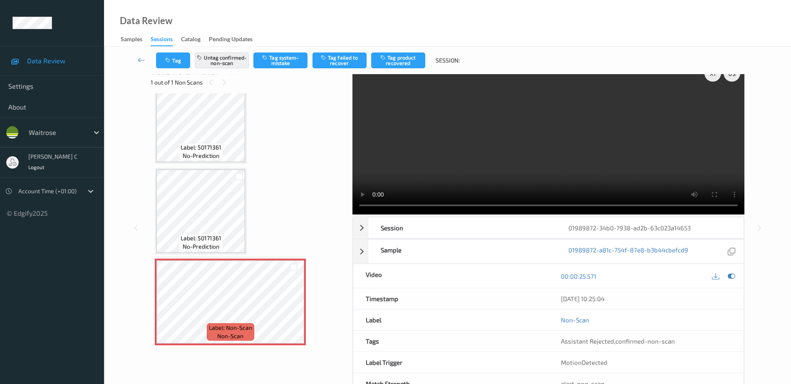
scroll to position [0, 0]
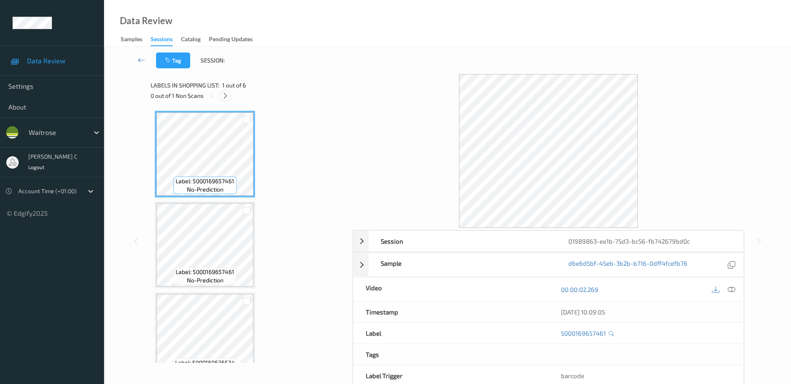
click at [225, 97] on icon at bounding box center [225, 95] width 7 height 7
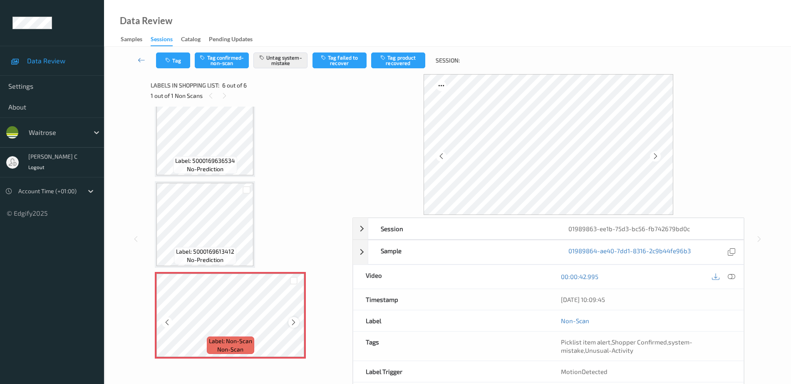
click at [295, 324] on icon at bounding box center [293, 321] width 7 height 7
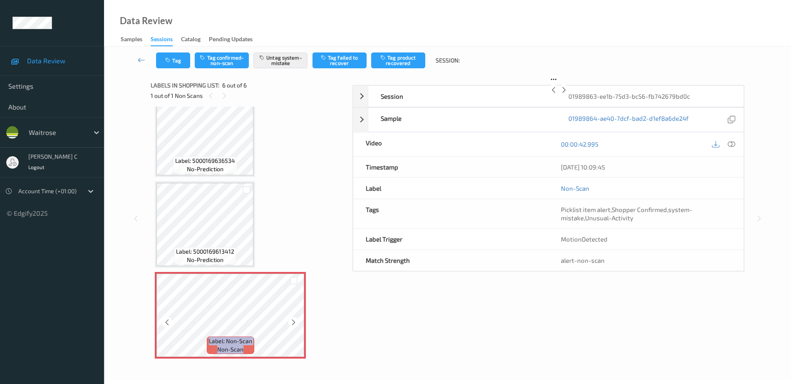
click at [295, 324] on icon at bounding box center [293, 321] width 7 height 7
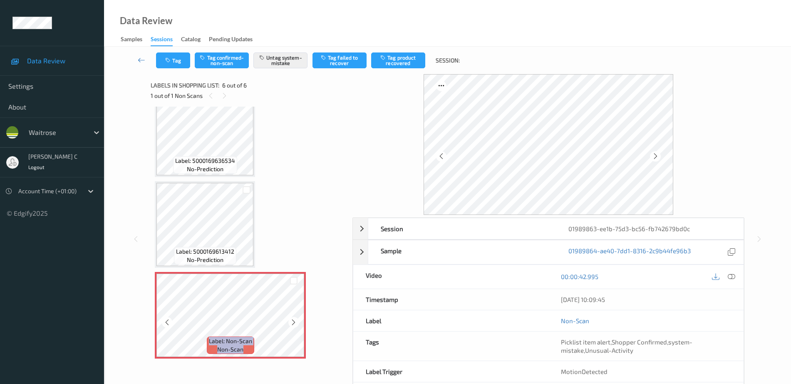
click at [295, 324] on icon at bounding box center [293, 321] width 7 height 7
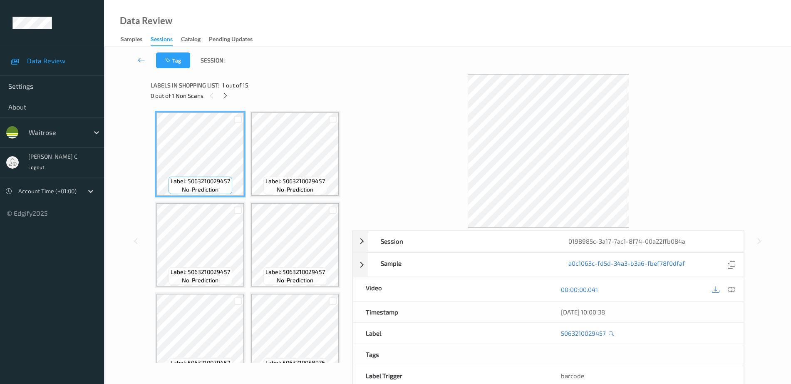
click at [228, 99] on icon at bounding box center [225, 95] width 7 height 7
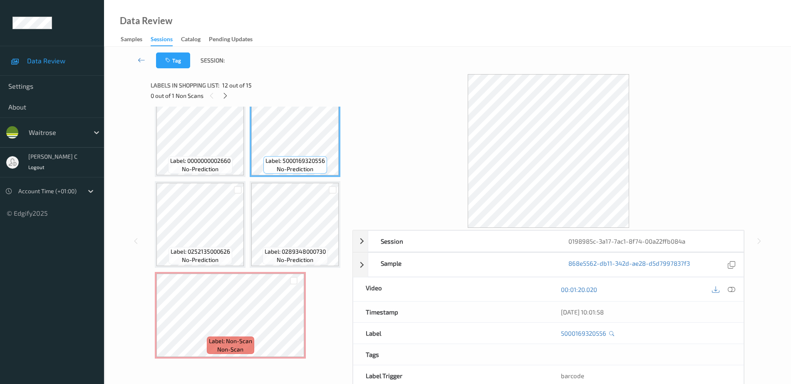
scroll to position [849, 0]
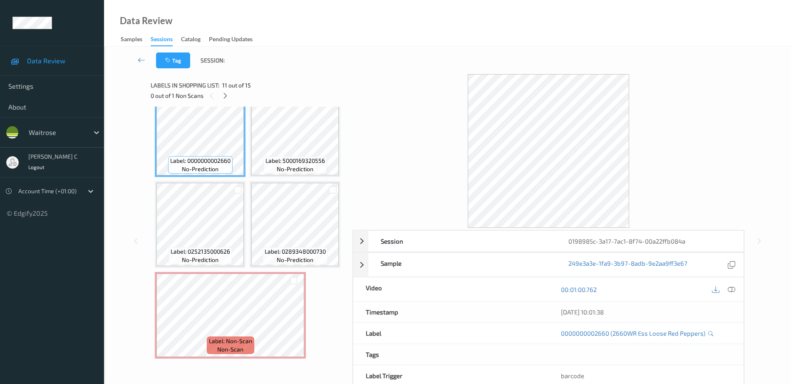
click at [277, 173] on span "no-prediction" at bounding box center [295, 169] width 37 height 8
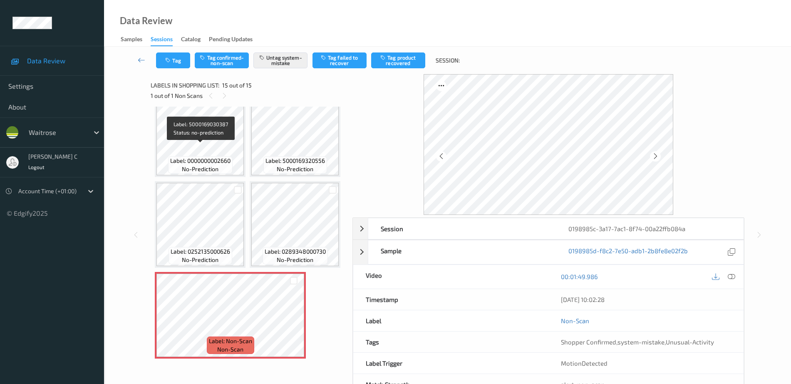
click at [277, 82] on span "no-prediction" at bounding box center [295, 78] width 37 height 8
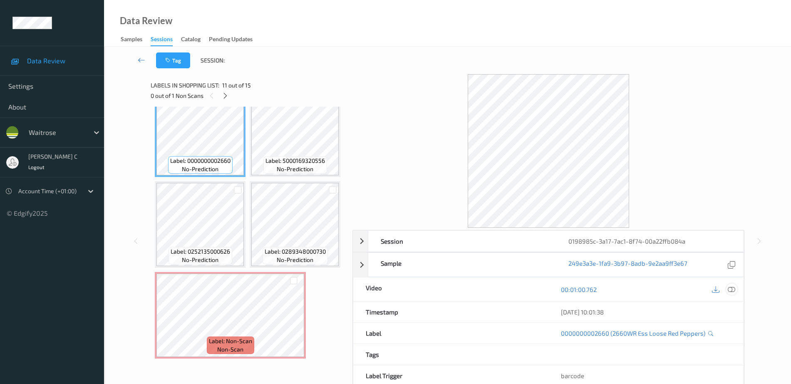
click at [730, 285] on div at bounding box center [731, 288] width 11 height 11
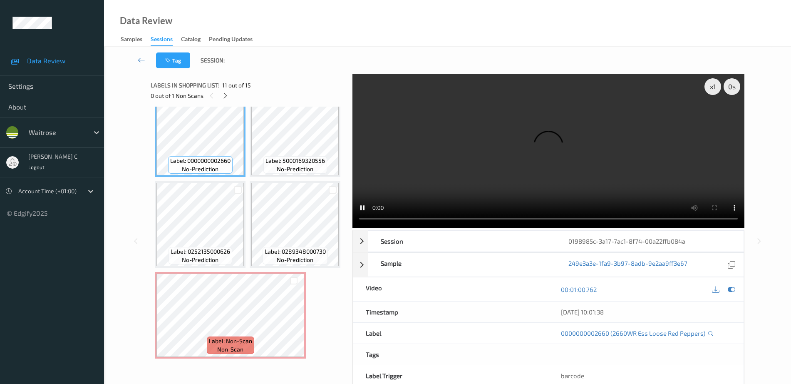
click at [266, 74] on span "Label: 5000169030387" at bounding box center [296, 70] width 60 height 8
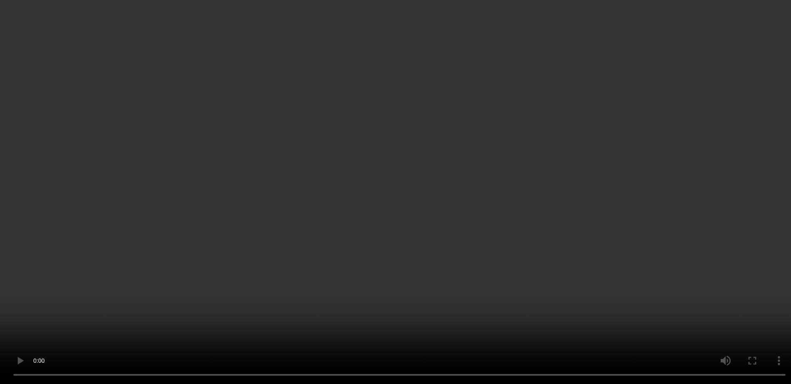
scroll to position [1109, 0]
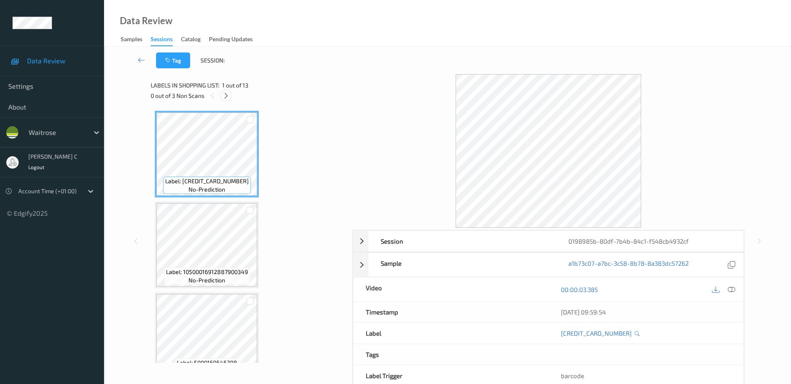
click at [225, 94] on icon at bounding box center [226, 95] width 7 height 7
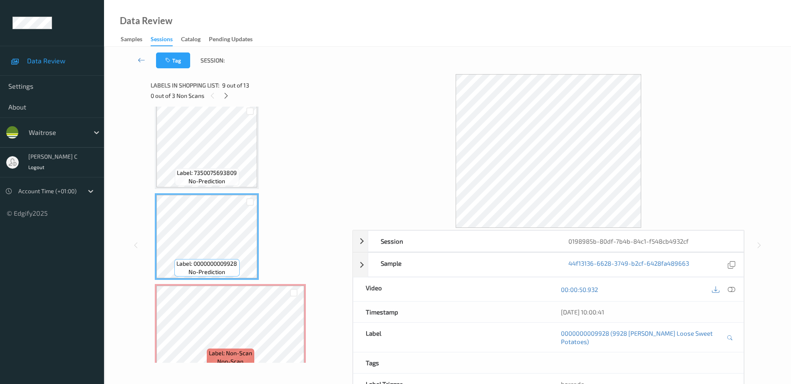
scroll to position [626, 0]
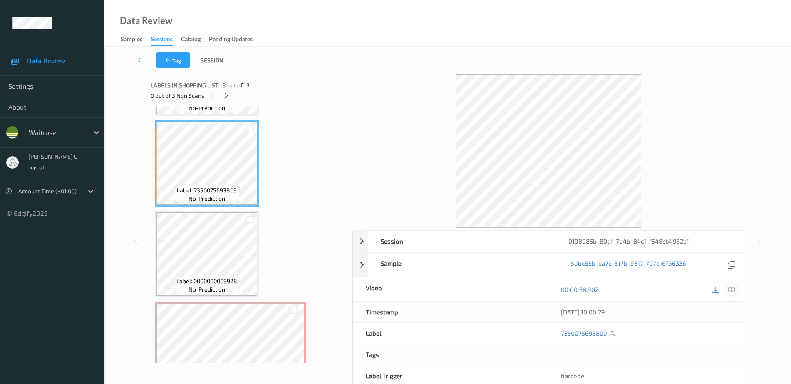
click at [735, 291] on icon at bounding box center [731, 288] width 7 height 7
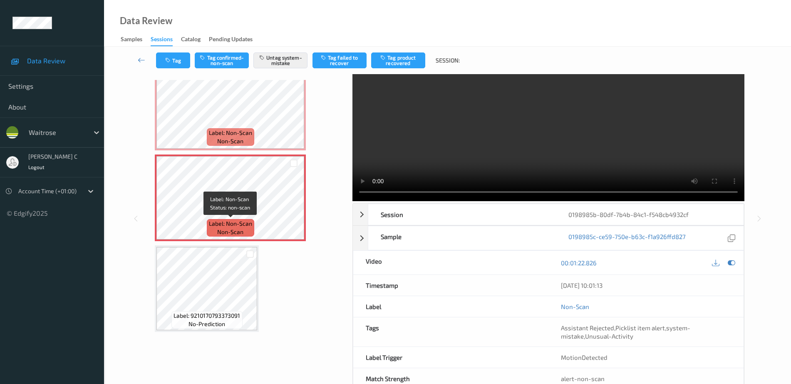
scroll to position [50, 0]
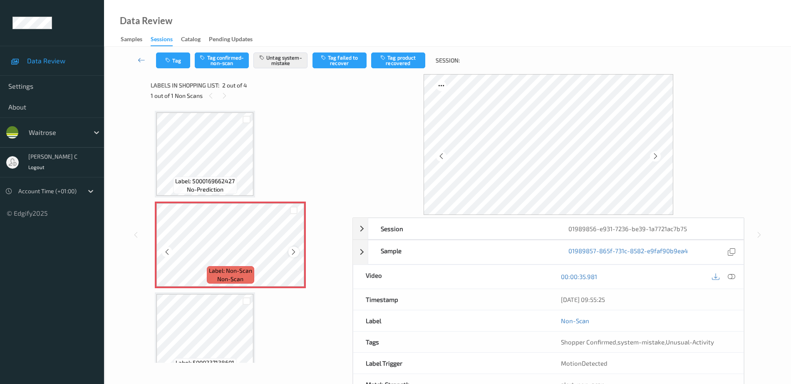
click at [290, 255] on icon at bounding box center [293, 251] width 7 height 7
click at [291, 254] on icon at bounding box center [293, 251] width 7 height 7
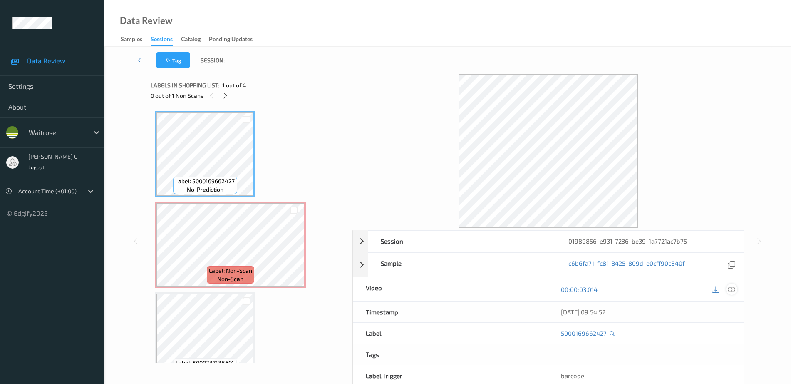
click at [728, 290] on icon at bounding box center [731, 288] width 7 height 7
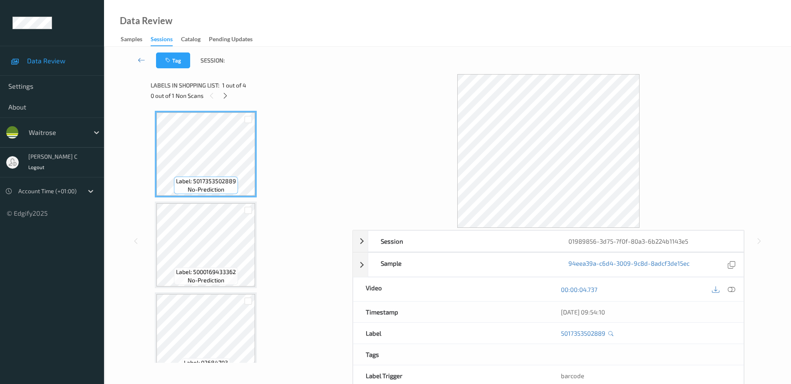
click at [231, 93] on div "0 out of 1 Non Scans" at bounding box center [249, 95] width 196 height 10
click at [225, 93] on icon at bounding box center [225, 95] width 7 height 7
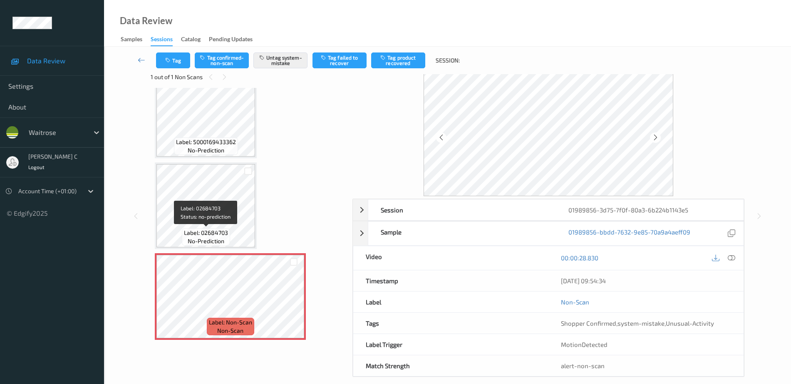
scroll to position [29, 0]
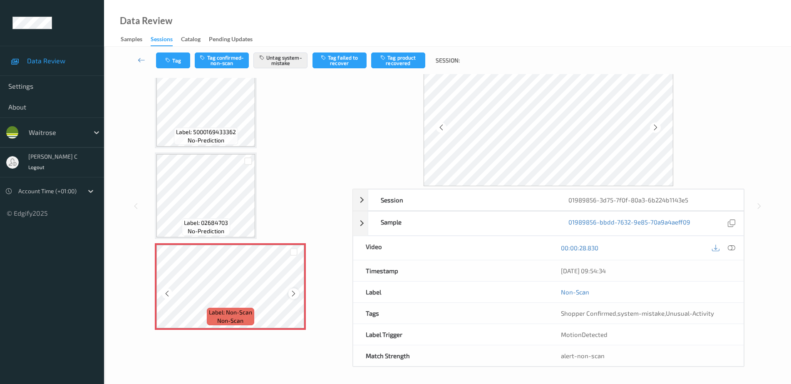
click at [294, 291] on icon at bounding box center [293, 293] width 7 height 7
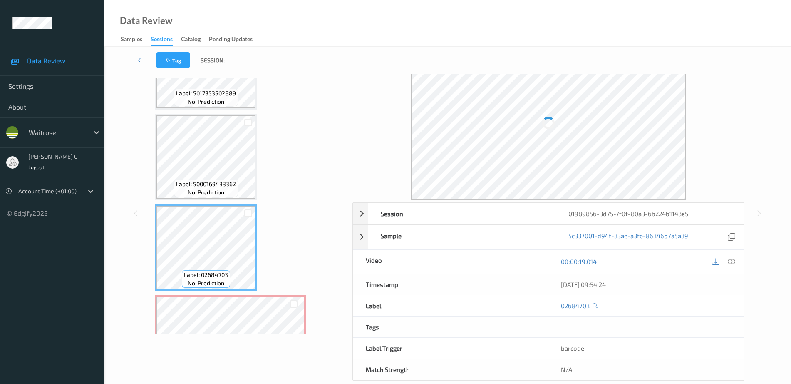
scroll to position [0, 0]
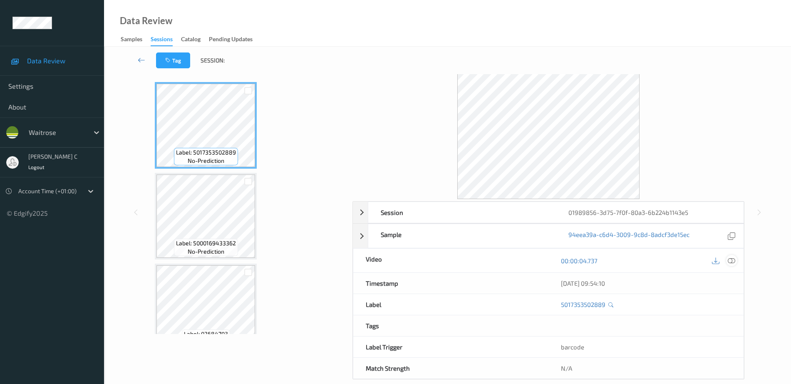
click at [733, 260] on icon at bounding box center [731, 260] width 7 height 7
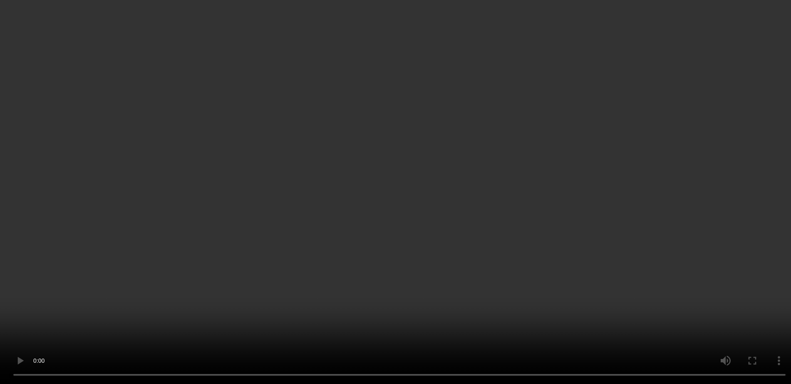
scroll to position [111, 0]
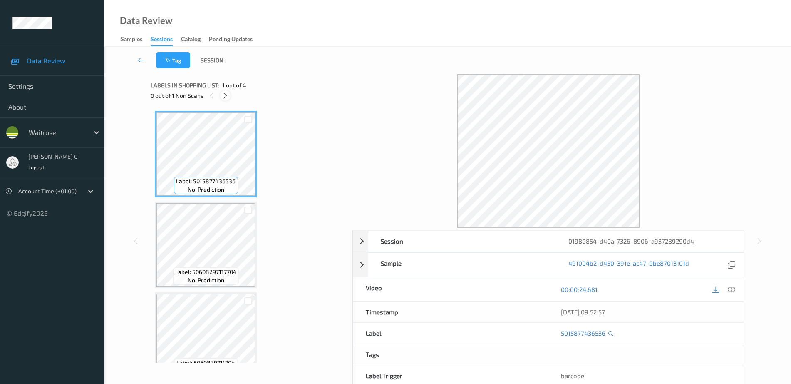
click at [228, 97] on icon at bounding box center [225, 95] width 7 height 7
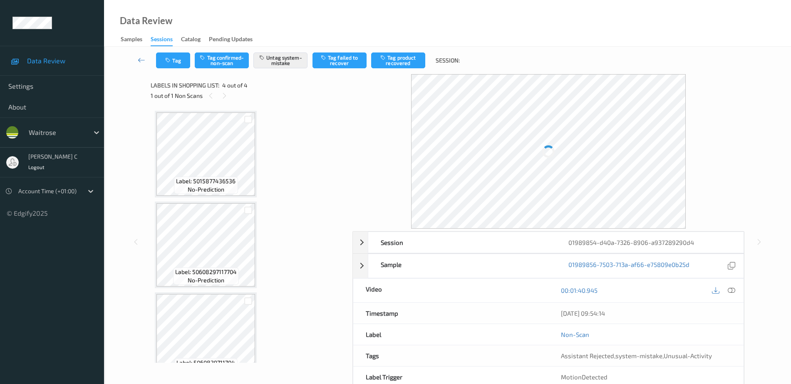
scroll to position [111, 0]
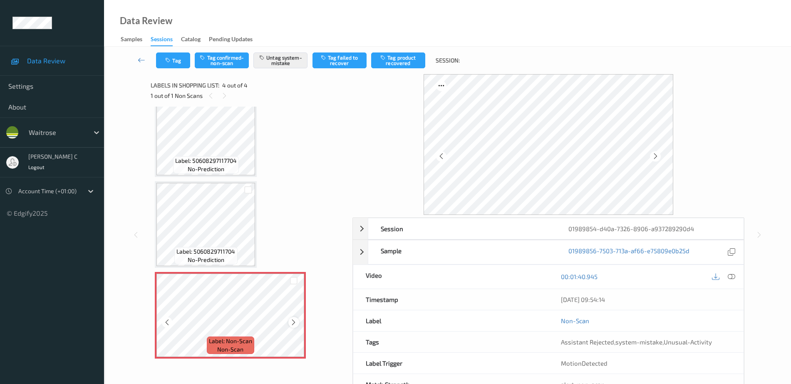
click at [295, 318] on icon at bounding box center [293, 321] width 7 height 7
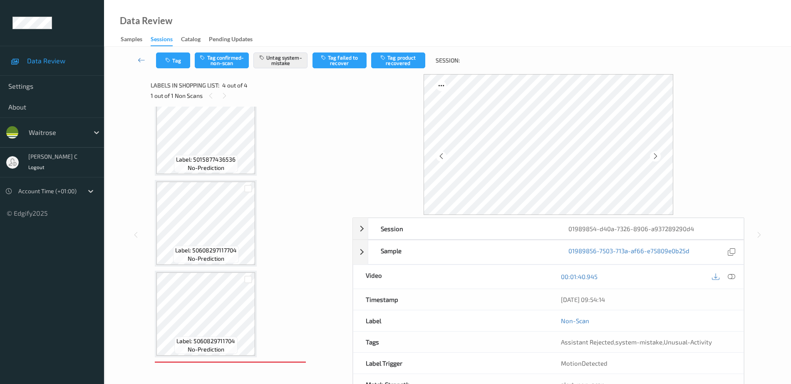
scroll to position [0, 0]
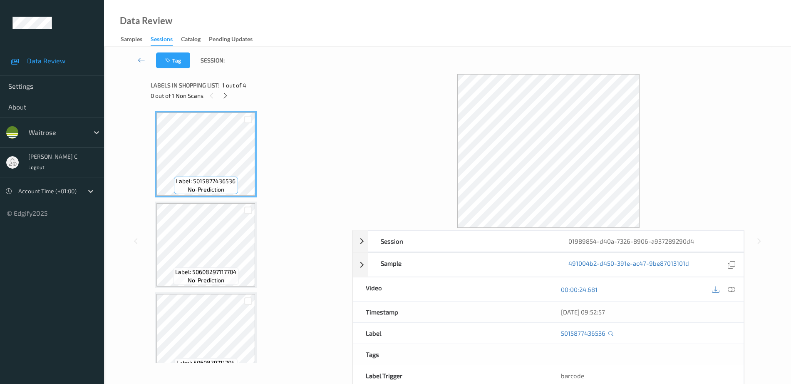
drag, startPoint x: 729, startPoint y: 288, endPoint x: 690, endPoint y: 319, distance: 49.8
click at [729, 288] on icon at bounding box center [731, 288] width 7 height 7
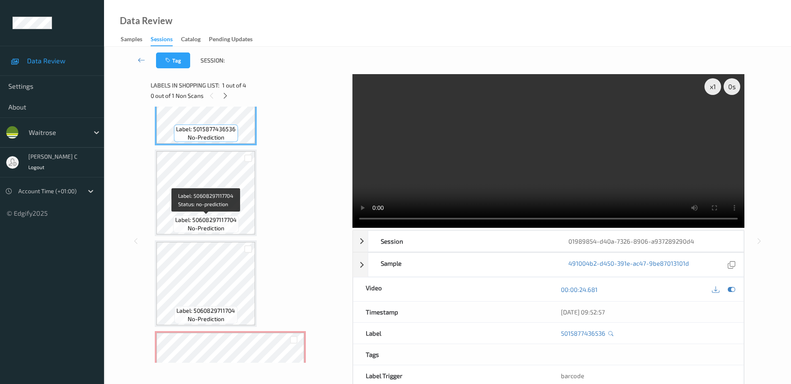
click at [199, 215] on div "Label: 50608297117704 no-prediction" at bounding box center [206, 223] width 66 height 17
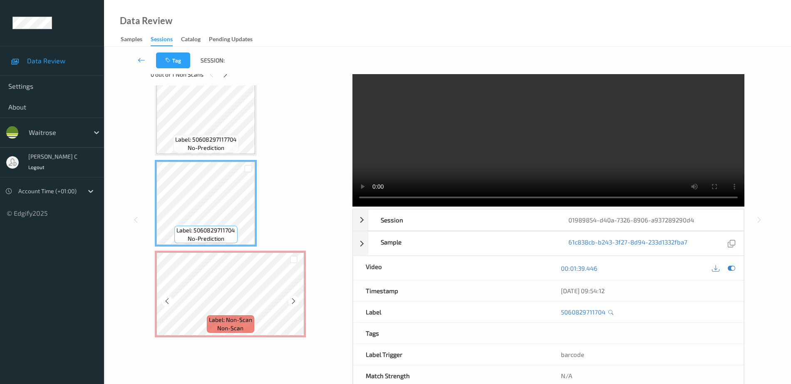
scroll to position [41, 0]
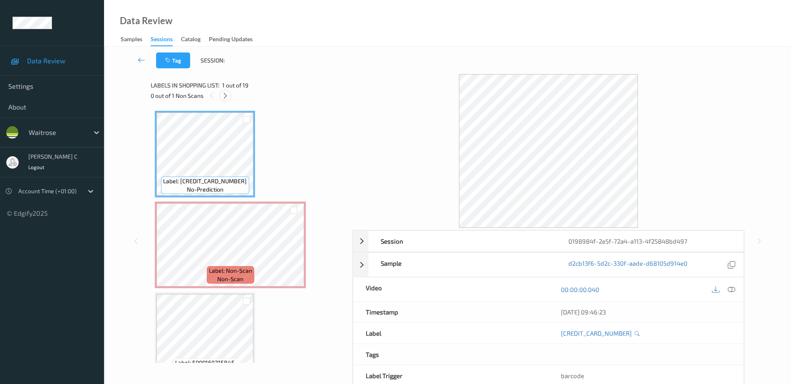
click at [225, 97] on icon at bounding box center [225, 95] width 7 height 7
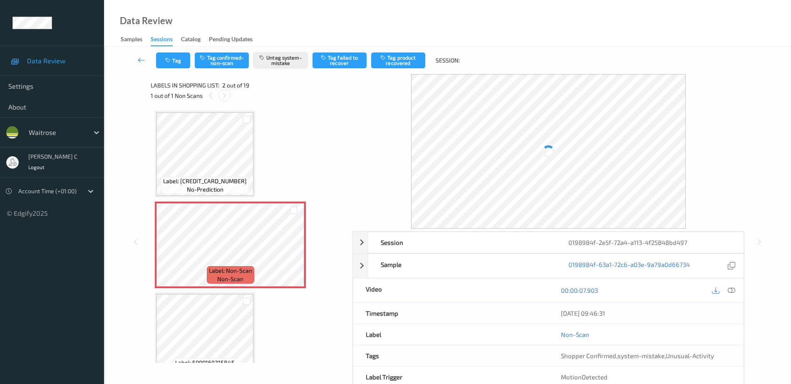
scroll to position [4, 0]
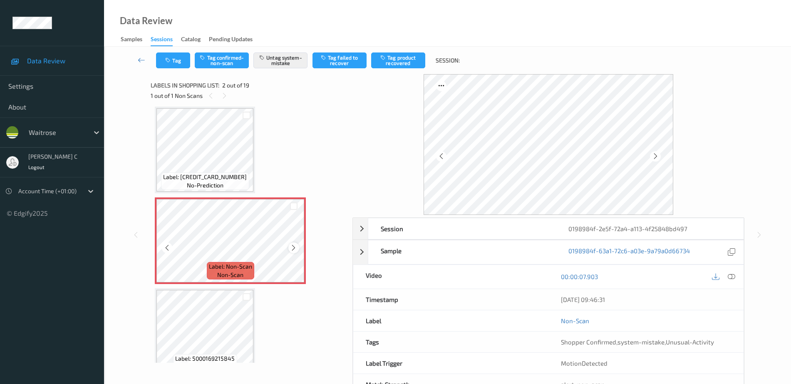
click at [295, 248] on icon at bounding box center [293, 247] width 7 height 7
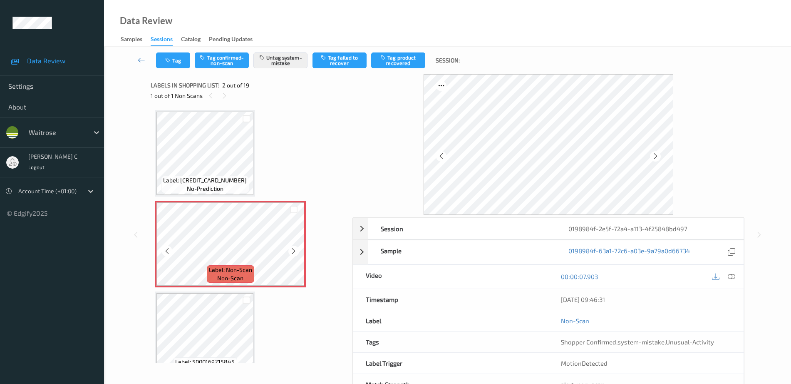
scroll to position [0, 0]
click at [296, 250] on icon at bounding box center [293, 251] width 7 height 7
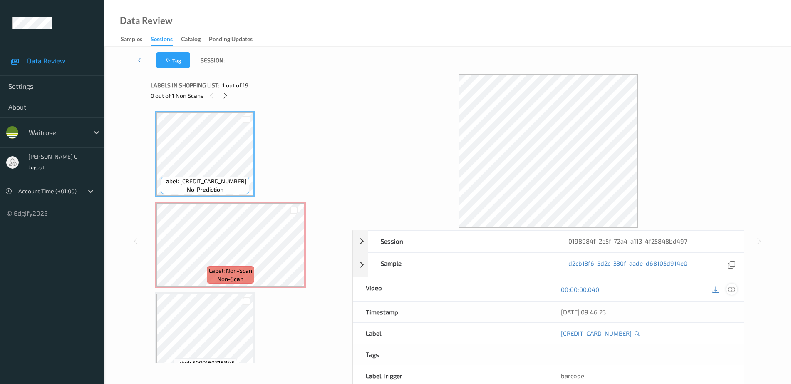
click at [735, 285] on icon at bounding box center [731, 288] width 7 height 7
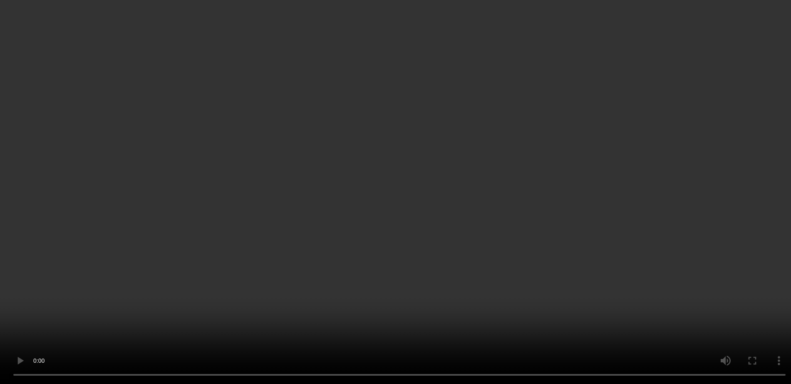
scroll to position [104, 0]
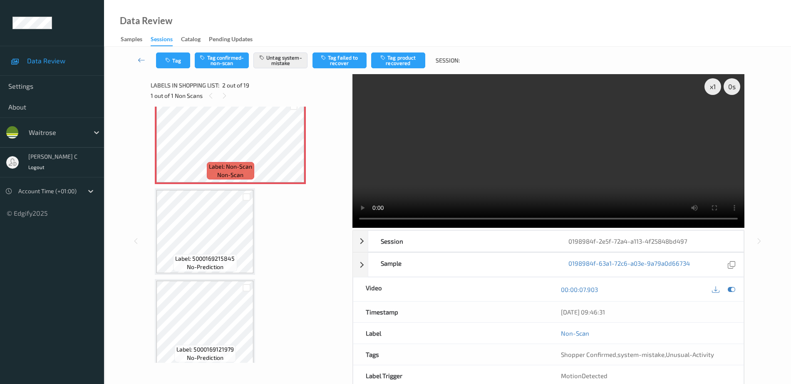
click at [210, 255] on span "Label: 5000169215845" at bounding box center [205, 258] width 60 height 8
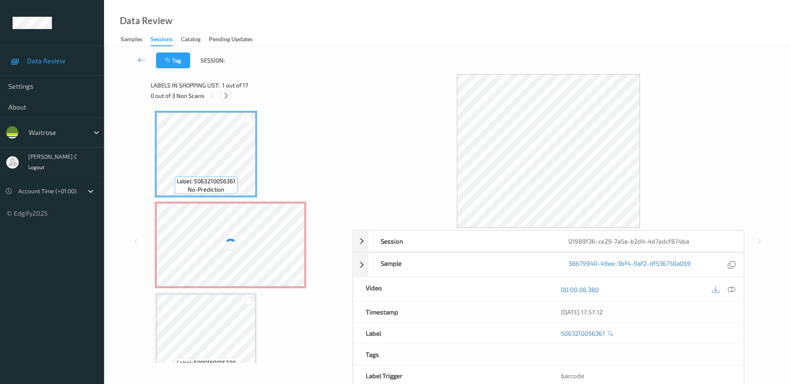
click at [226, 96] on icon at bounding box center [226, 95] width 7 height 7
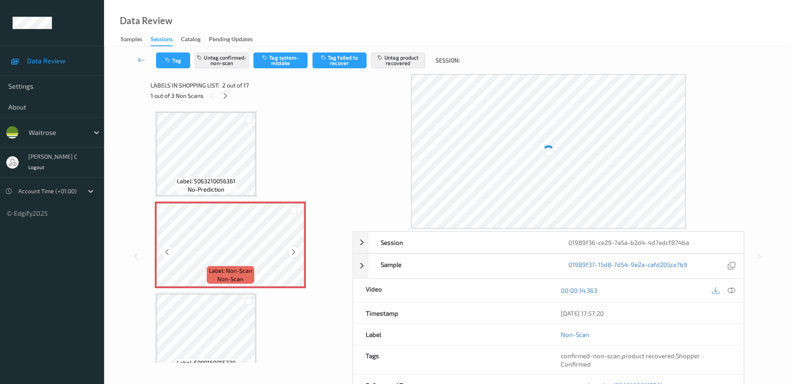
click at [293, 249] on icon at bounding box center [293, 251] width 7 height 7
click at [293, 249] on div at bounding box center [230, 244] width 148 height 83
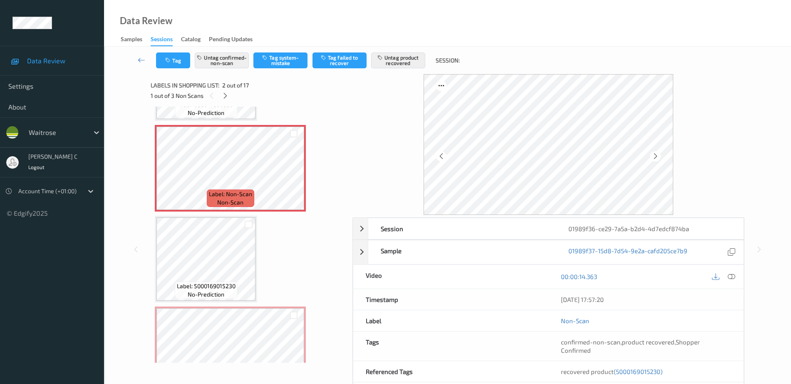
scroll to position [104, 0]
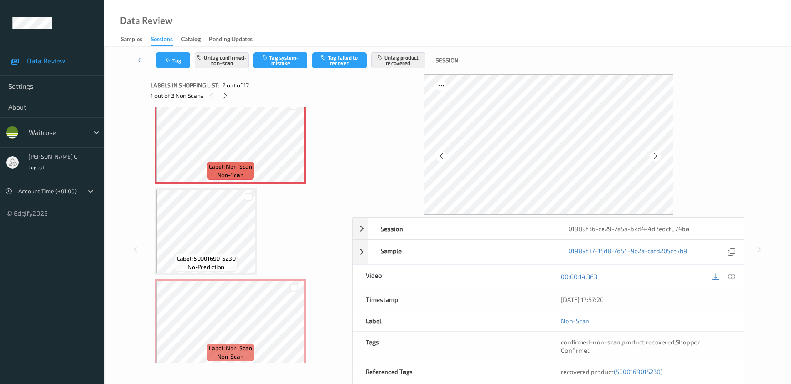
click at [222, 261] on span "Label: 5000169015230" at bounding box center [206, 258] width 59 height 8
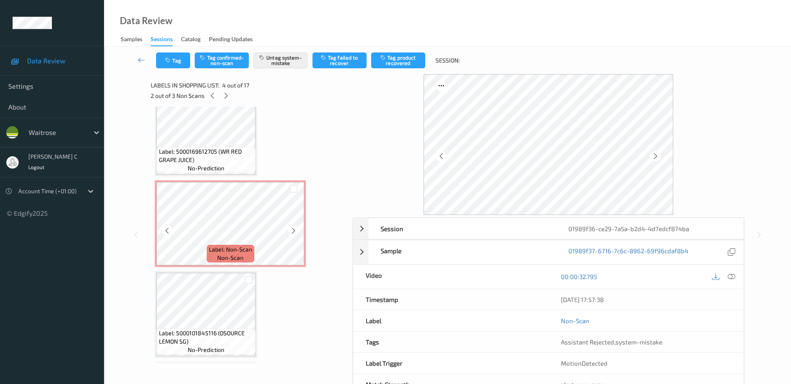
scroll to position [884, 0]
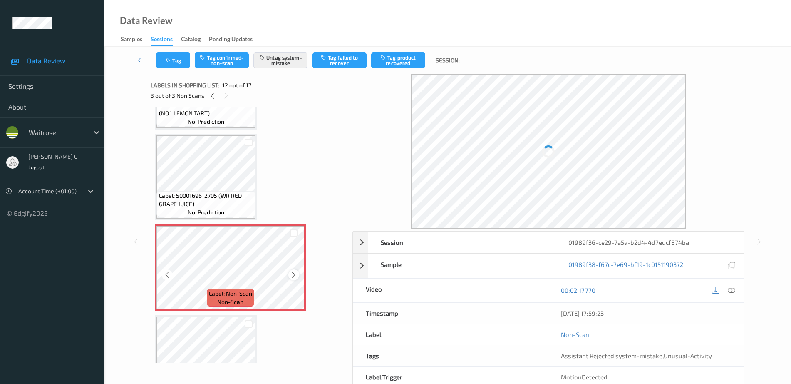
click at [293, 275] on icon at bounding box center [293, 274] width 7 height 7
click at [294, 275] on icon at bounding box center [293, 274] width 7 height 7
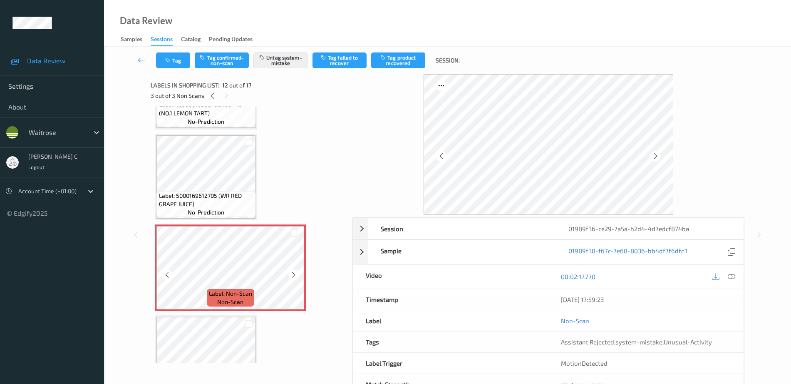
click at [294, 275] on icon at bounding box center [293, 274] width 7 height 7
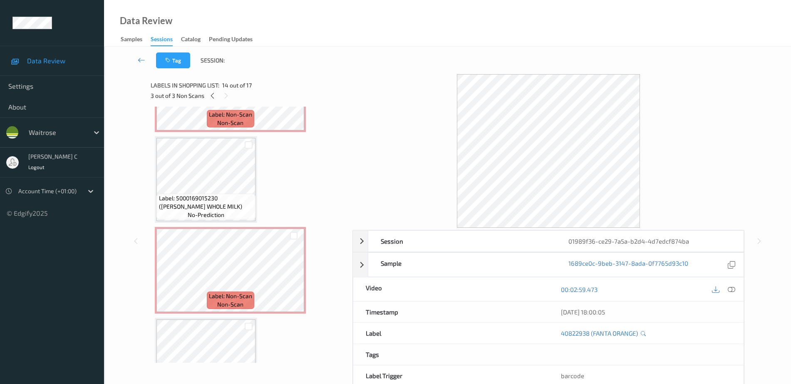
scroll to position [0, 0]
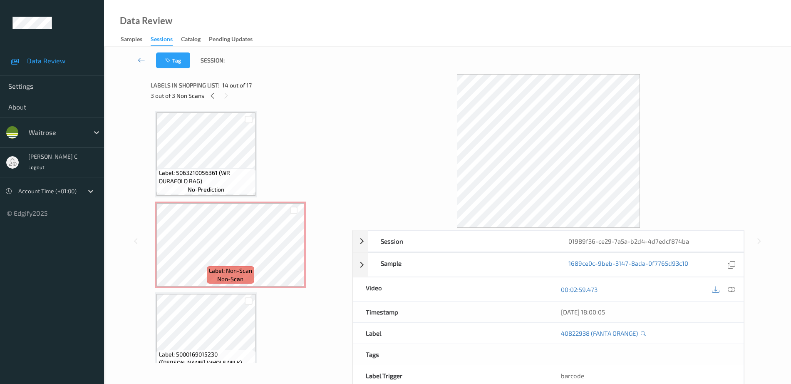
click at [178, 87] on span "Labels in shopping list:" at bounding box center [185, 85] width 69 height 8
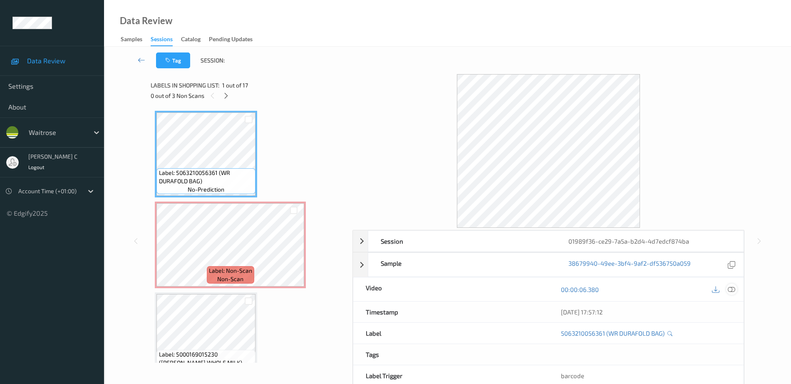
click at [730, 290] on icon at bounding box center [731, 288] width 7 height 7
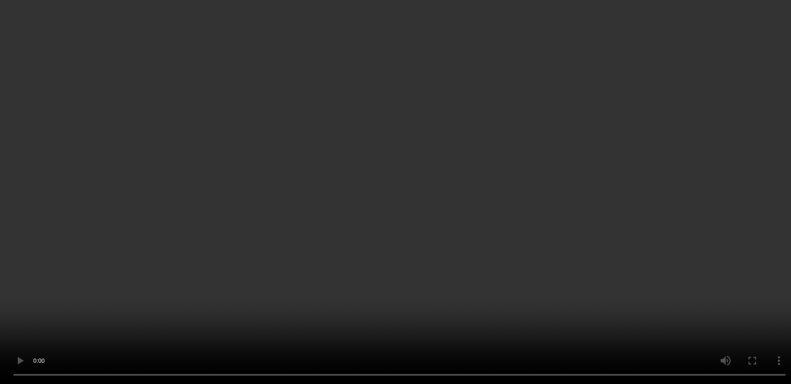
scroll to position [156, 0]
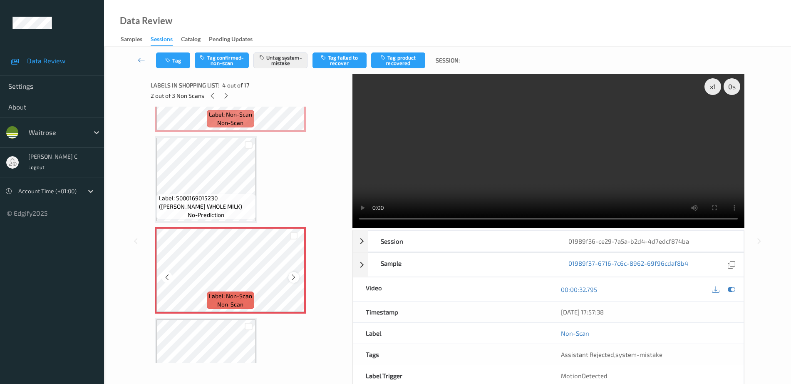
click at [295, 277] on icon at bounding box center [293, 276] width 7 height 7
click at [161, 54] on button "Tag" at bounding box center [173, 60] width 34 height 16
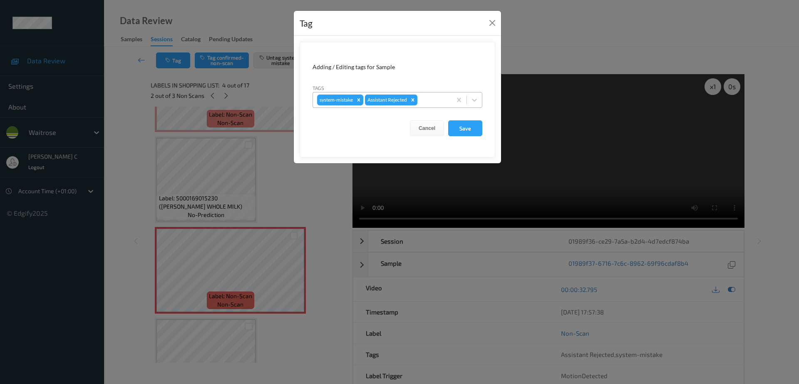
click at [434, 99] on div at bounding box center [433, 100] width 28 height 10
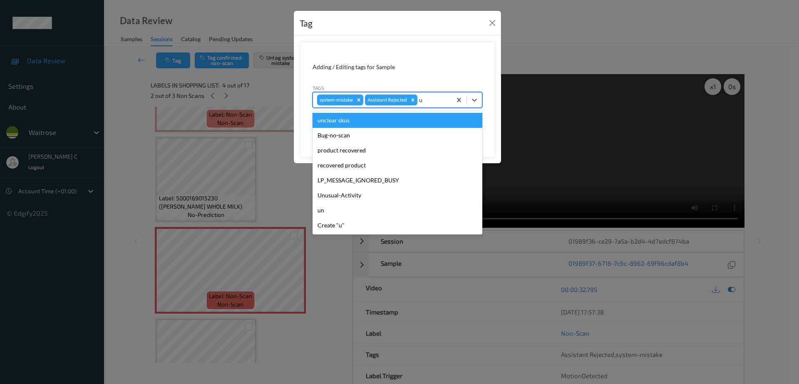
type input "un"
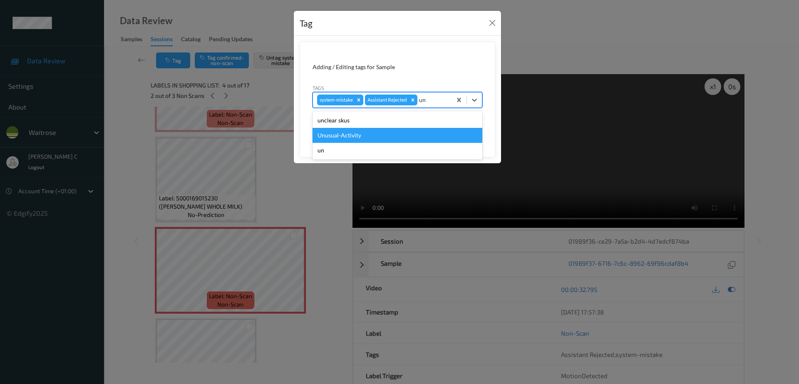
click at [345, 136] on div "Unusual-Activity" at bounding box center [398, 135] width 170 height 15
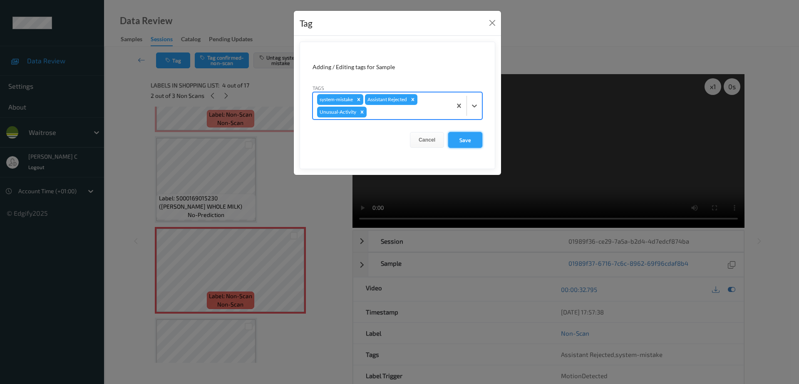
click at [467, 144] on button "Save" at bounding box center [465, 140] width 34 height 16
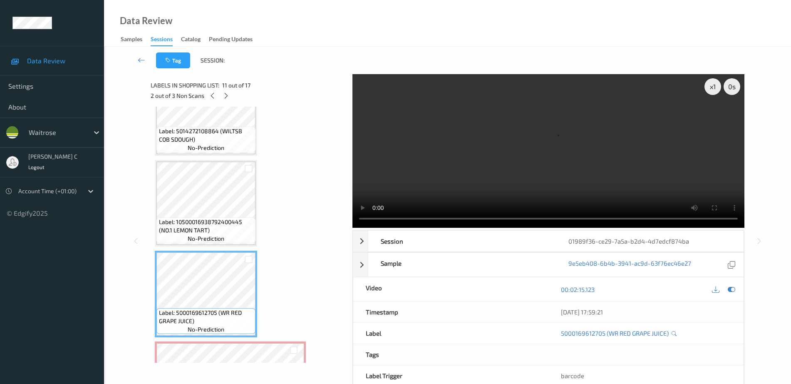
scroll to position [728, 0]
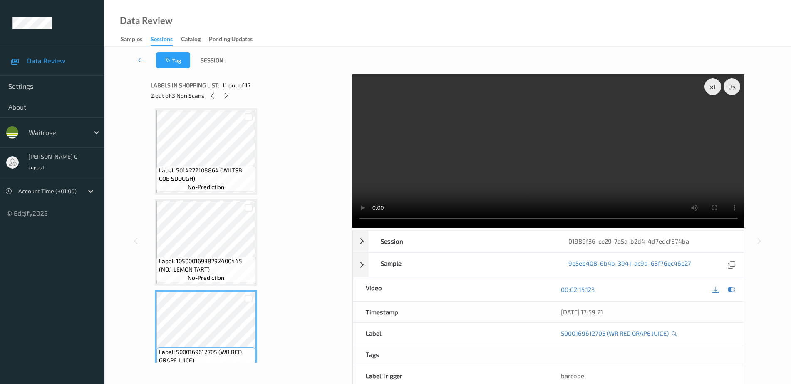
click at [225, 178] on span "Label: 5014272108864 (WILTSB COB SDOUGH)" at bounding box center [206, 174] width 95 height 17
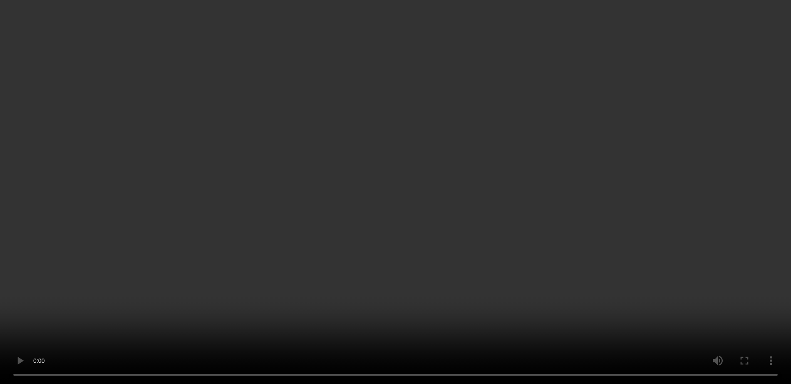
scroll to position [0, 0]
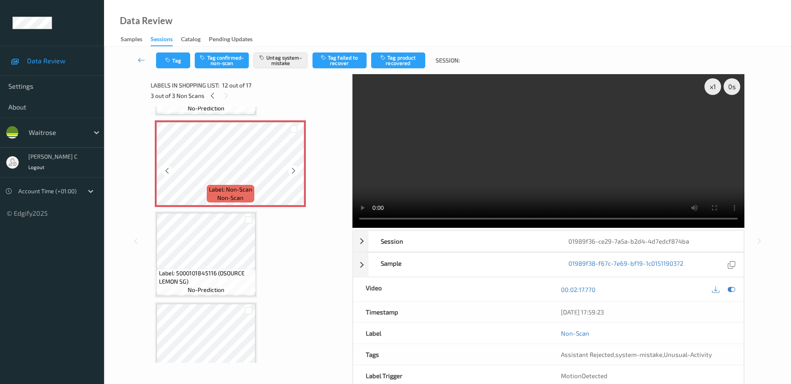
click at [215, 200] on div "Label: Non-Scan non-scan" at bounding box center [230, 193] width 47 height 17
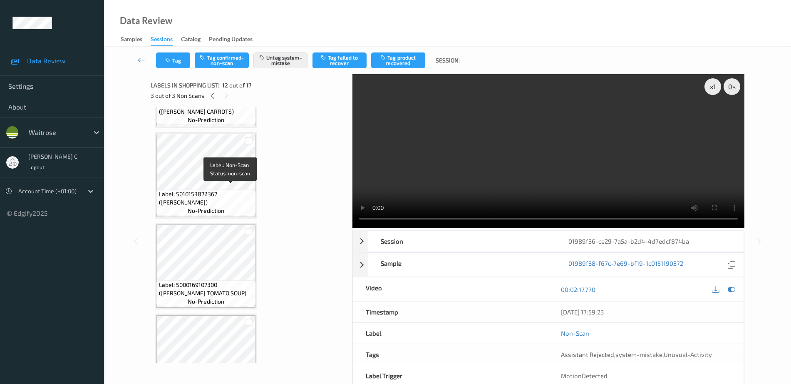
scroll to position [520, 0]
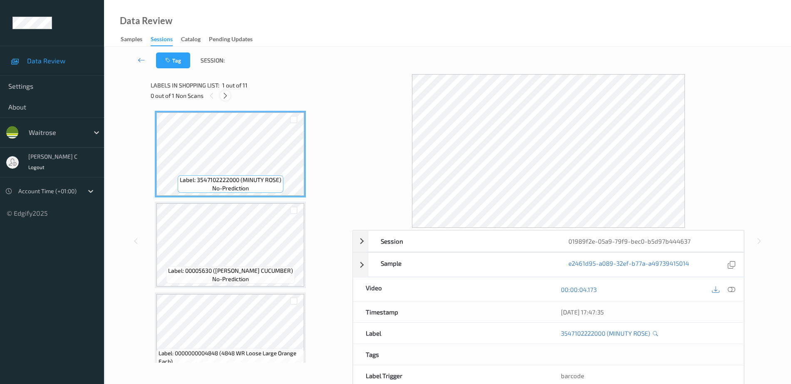
click at [221, 95] on div at bounding box center [225, 95] width 10 height 10
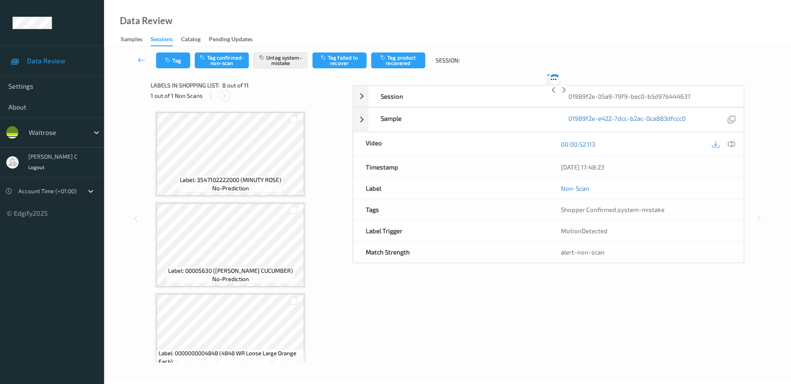
scroll to position [548, 0]
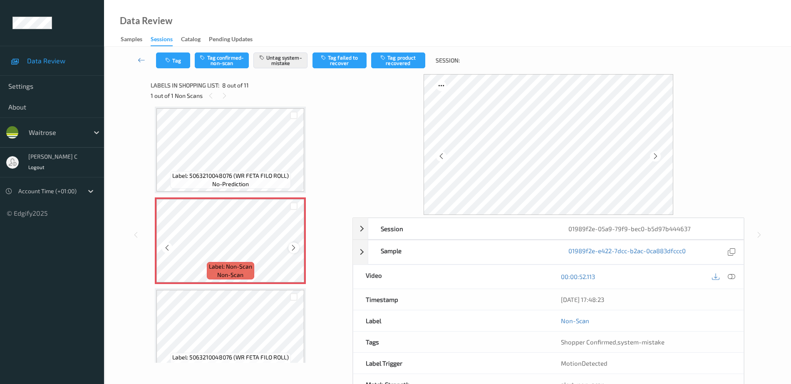
click at [292, 245] on icon at bounding box center [293, 247] width 7 height 7
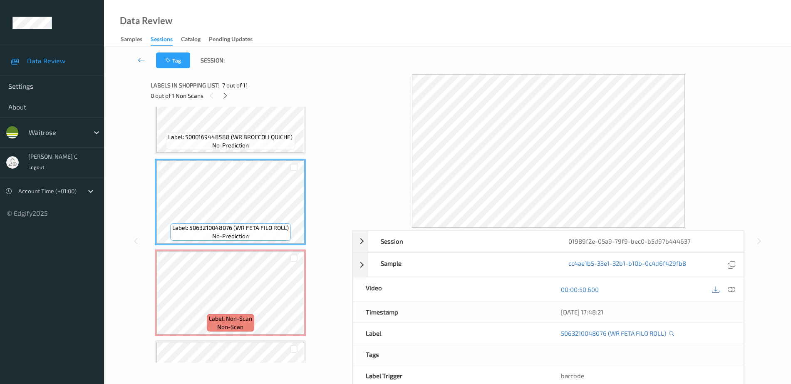
scroll to position [444, 0]
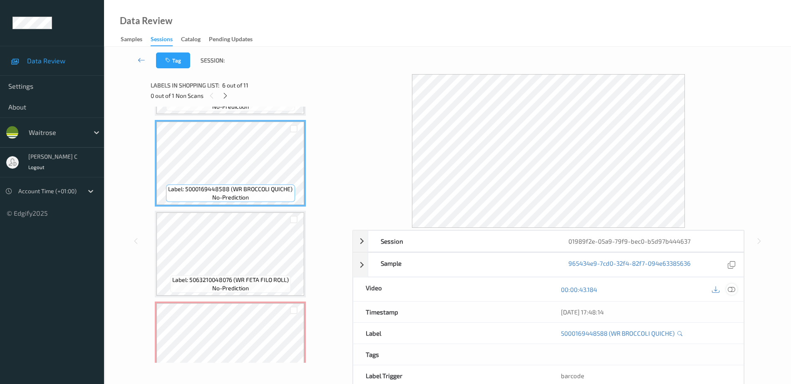
click at [735, 288] on icon at bounding box center [731, 288] width 7 height 7
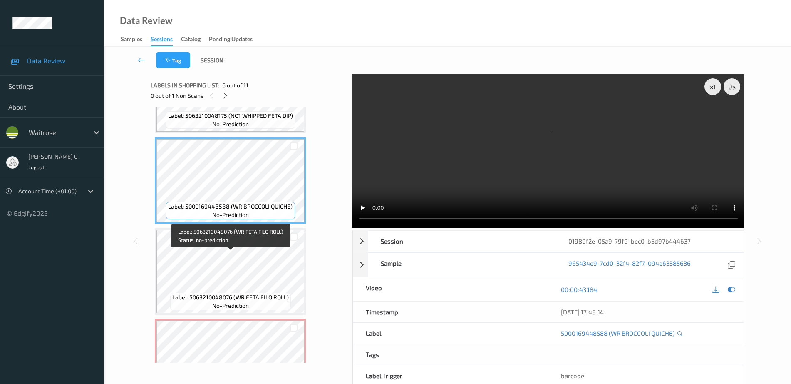
scroll to position [364, 0]
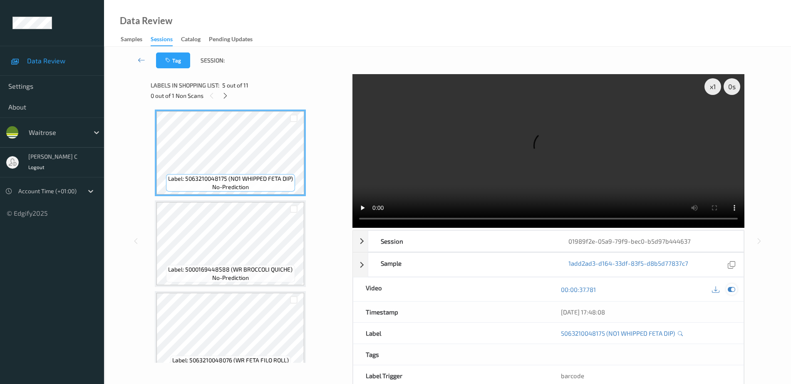
click at [732, 286] on icon at bounding box center [731, 288] width 7 height 7
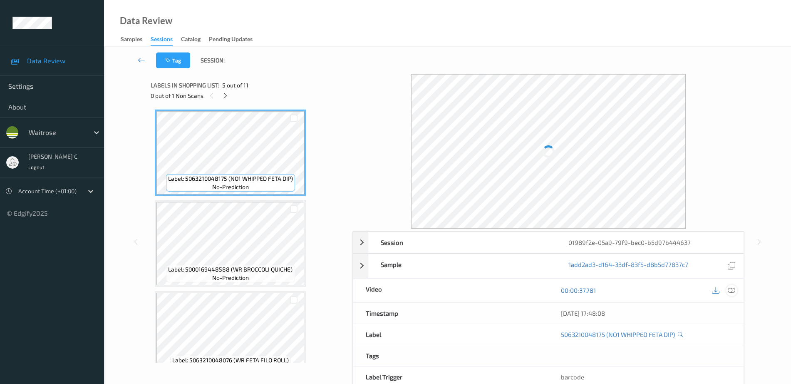
click at [733, 293] on icon at bounding box center [731, 289] width 7 height 7
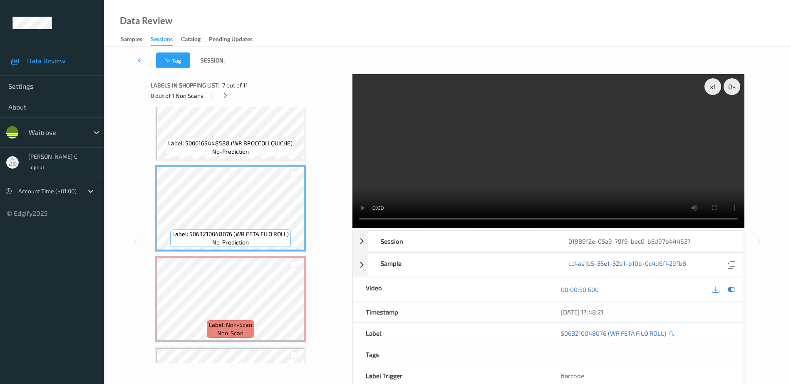
scroll to position [472, 0]
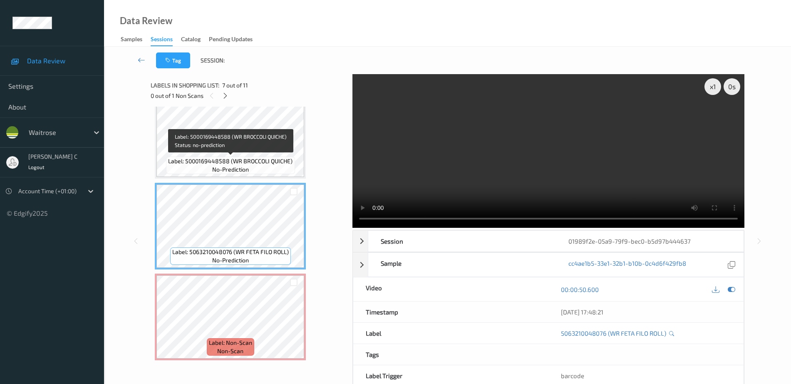
click at [225, 158] on span "Label: 5000169448588 (WR BROCCOLI QUICHE)" at bounding box center [230, 161] width 124 height 8
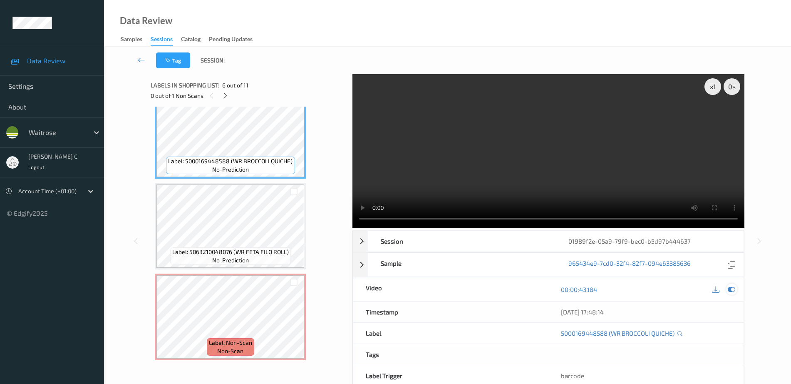
click at [731, 288] on icon at bounding box center [731, 288] width 7 height 7
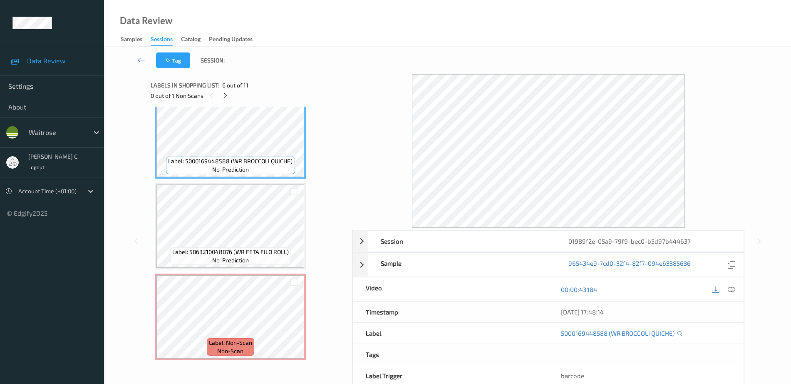
click at [266, 251] on span "Label: 5063210048076 (WR FETA FILO ROLL)" at bounding box center [230, 252] width 117 height 8
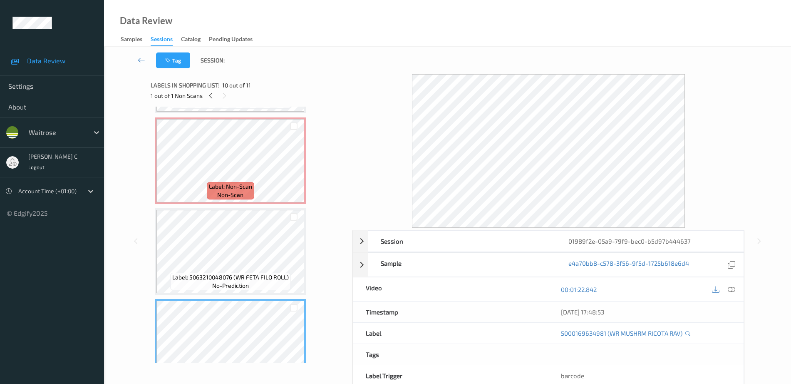
scroll to position [524, 0]
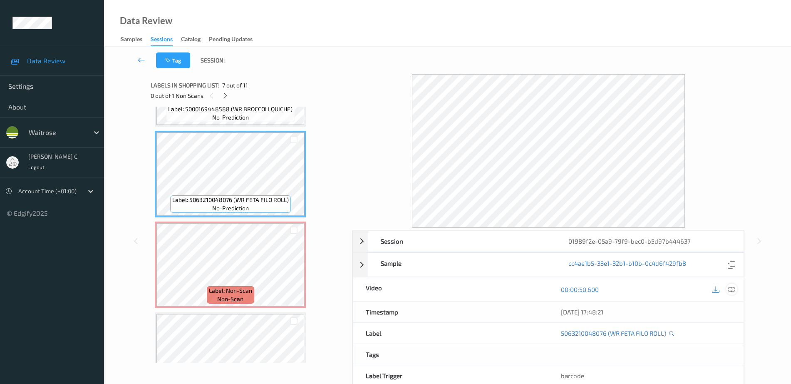
click at [737, 289] on div at bounding box center [731, 288] width 11 height 11
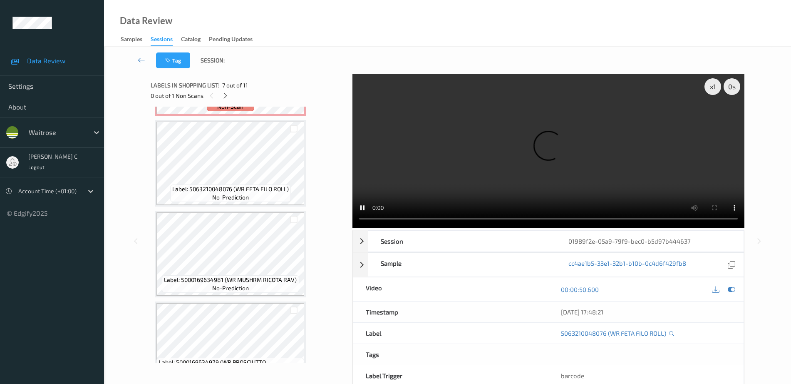
scroll to position [746, 0]
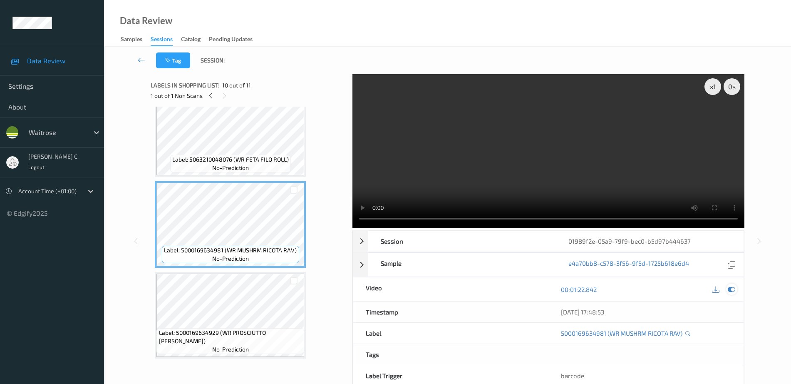
click at [736, 288] on div at bounding box center [731, 288] width 11 height 11
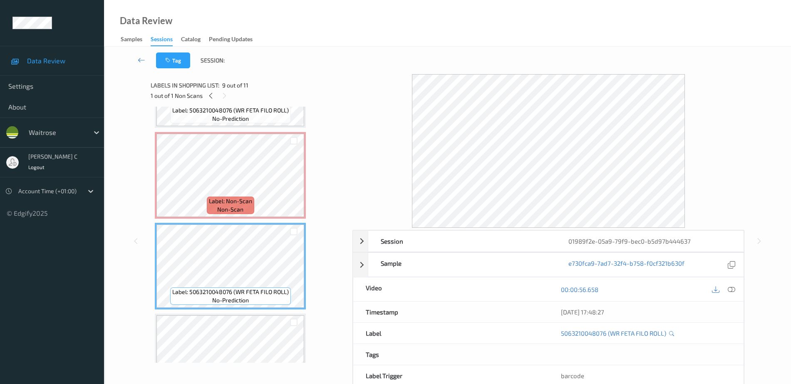
scroll to position [590, 0]
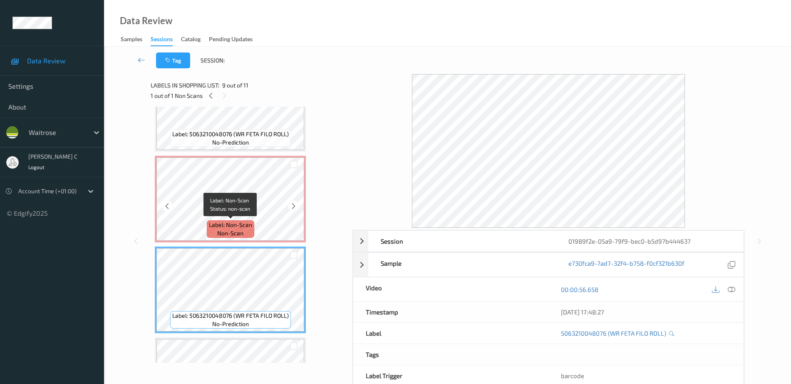
click at [251, 230] on div "Label: Non-Scan non-scan" at bounding box center [230, 228] width 47 height 17
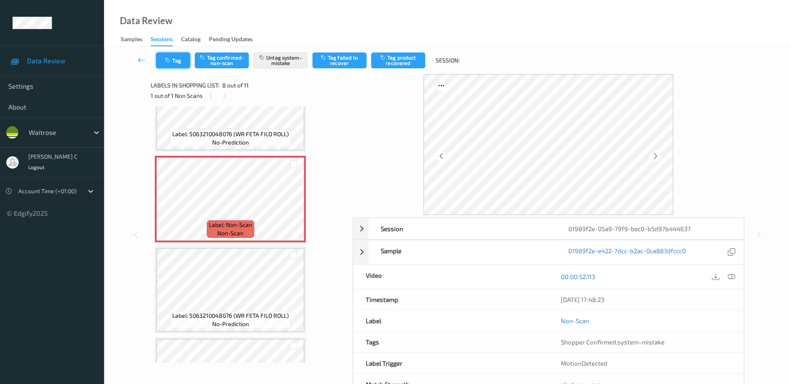
click at [178, 60] on button "Tag" at bounding box center [173, 60] width 34 height 16
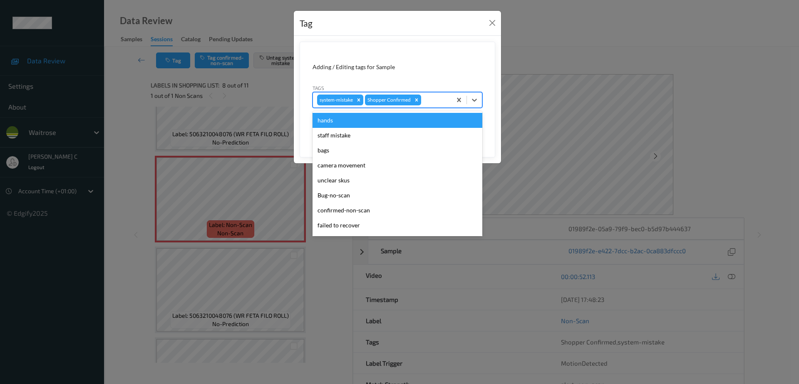
click at [435, 95] on div at bounding box center [435, 100] width 25 height 10
type input "un"
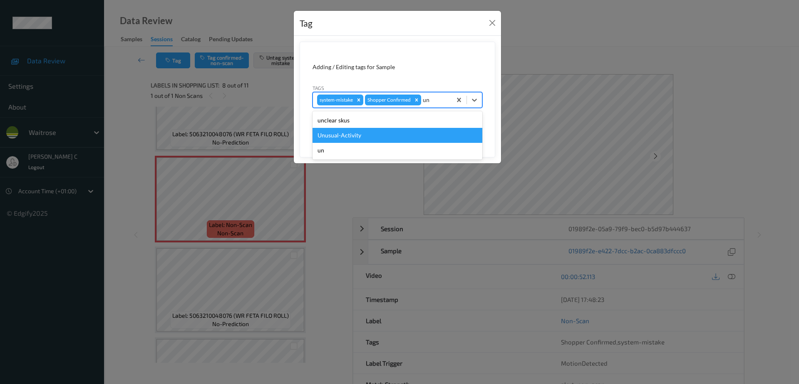
click at [374, 129] on div "Unusual-Activity" at bounding box center [398, 135] width 170 height 15
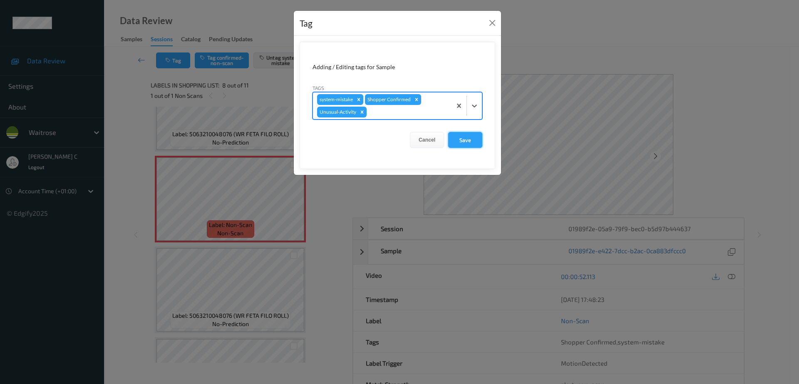
click at [473, 144] on button "Save" at bounding box center [465, 140] width 34 height 16
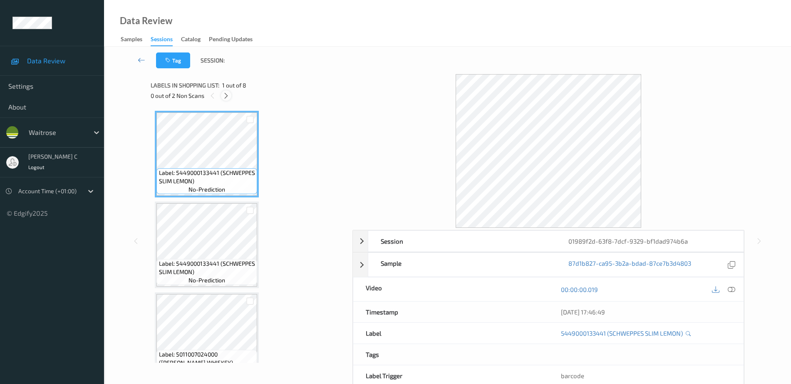
click at [228, 94] on icon at bounding box center [226, 95] width 7 height 7
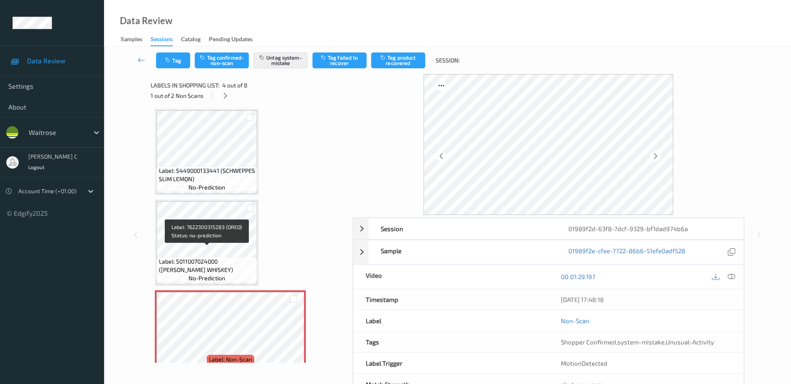
scroll to position [6, 0]
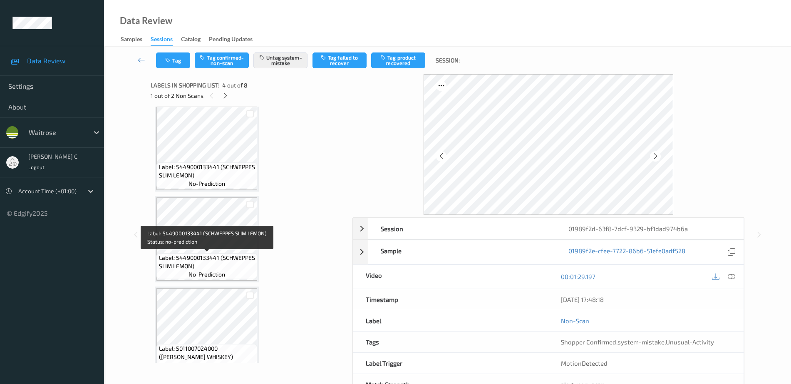
click at [216, 182] on span "no-prediction" at bounding box center [207, 183] width 37 height 8
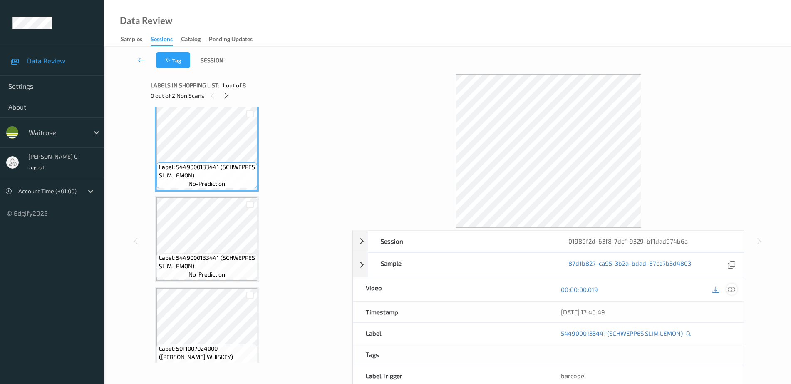
click at [730, 290] on icon at bounding box center [731, 288] width 7 height 7
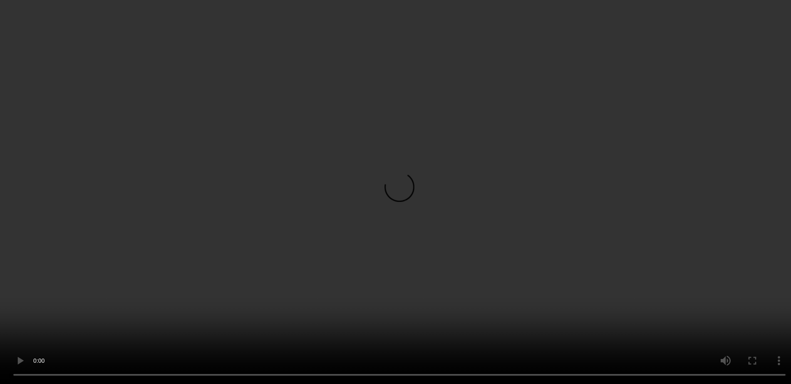
scroll to position [162, 0]
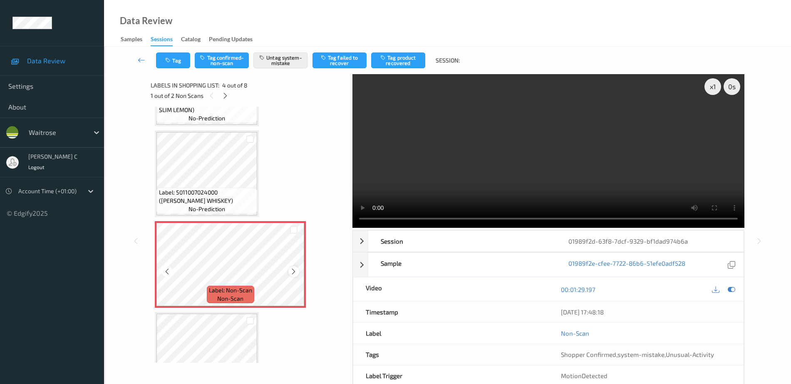
click at [295, 270] on icon at bounding box center [293, 271] width 7 height 7
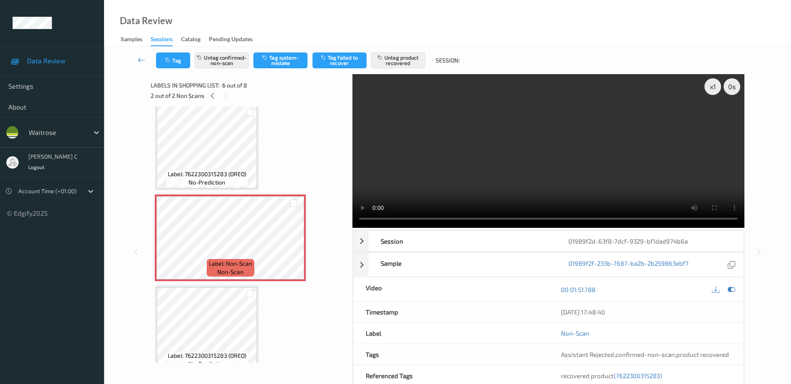
scroll to position [474, 0]
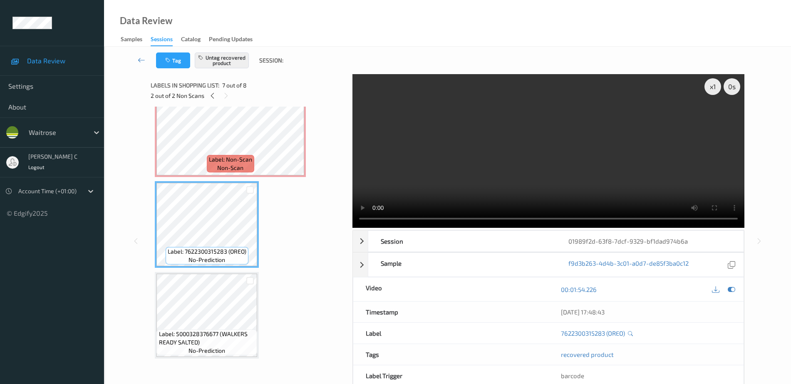
click at [204, 330] on span "Label: 5000328376677 (WALKERS READY SALTED)" at bounding box center [207, 338] width 97 height 17
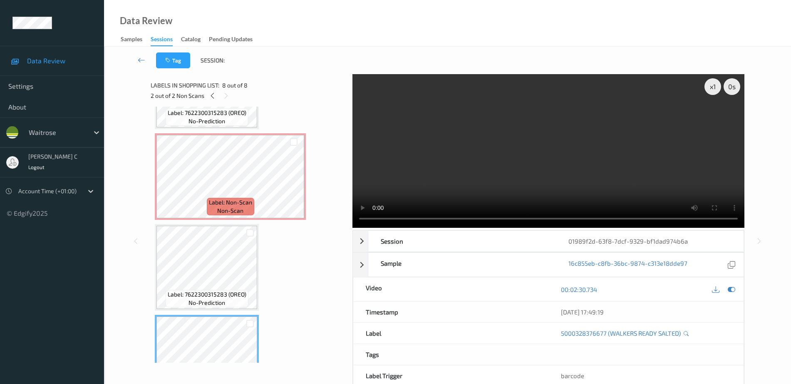
scroll to position [370, 0]
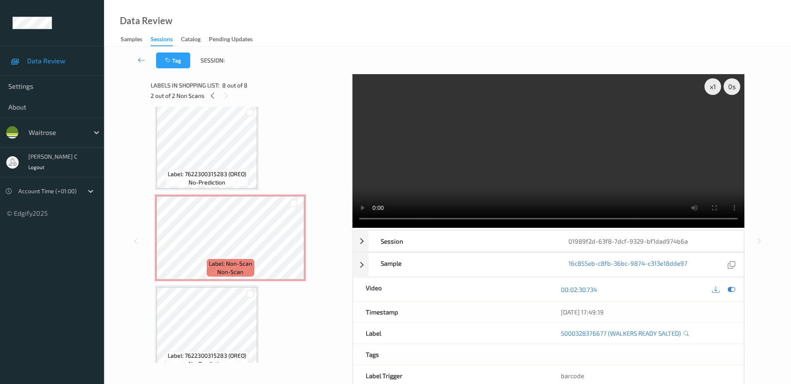
click at [229, 184] on div "Label: 7622300315283 (OREO) no-prediction" at bounding box center [207, 177] width 83 height 17
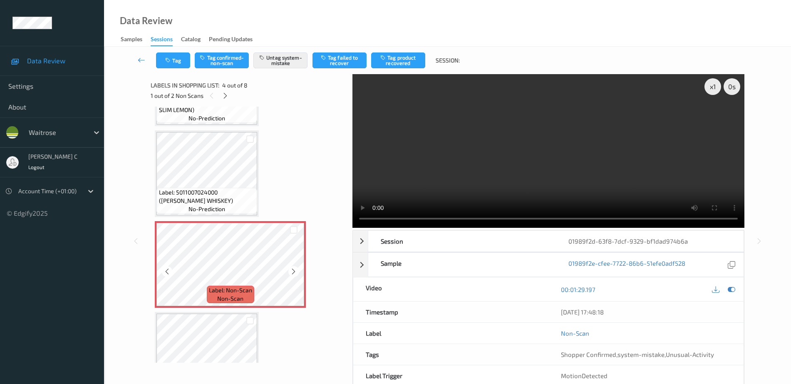
scroll to position [214, 0]
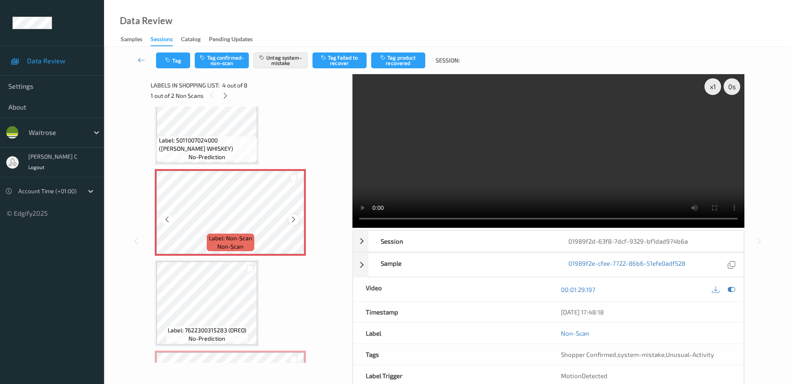
click at [295, 221] on icon at bounding box center [293, 219] width 7 height 7
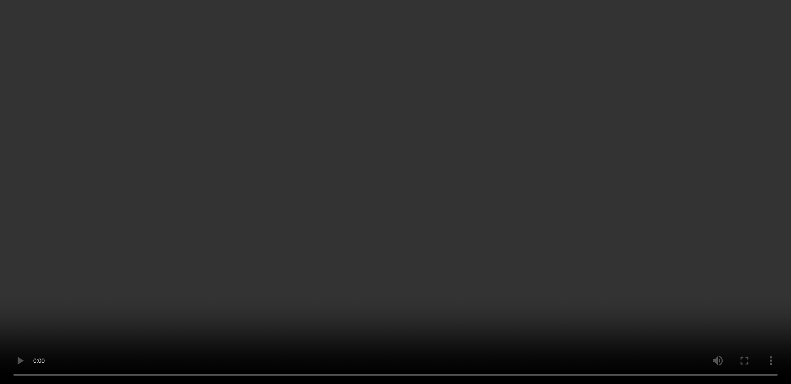
scroll to position [468, 0]
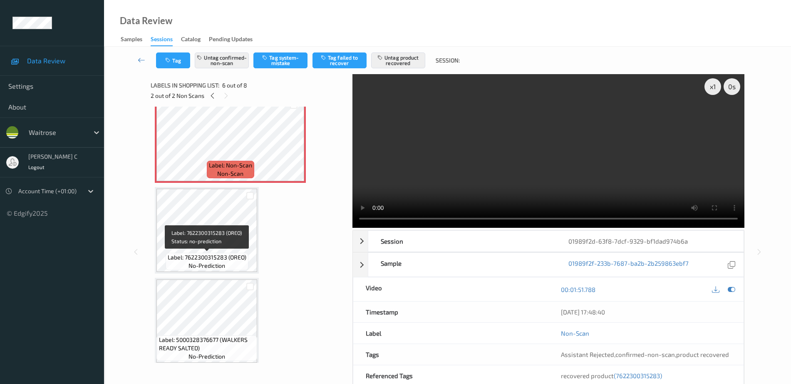
click at [211, 268] on span "no-prediction" at bounding box center [207, 265] width 37 height 8
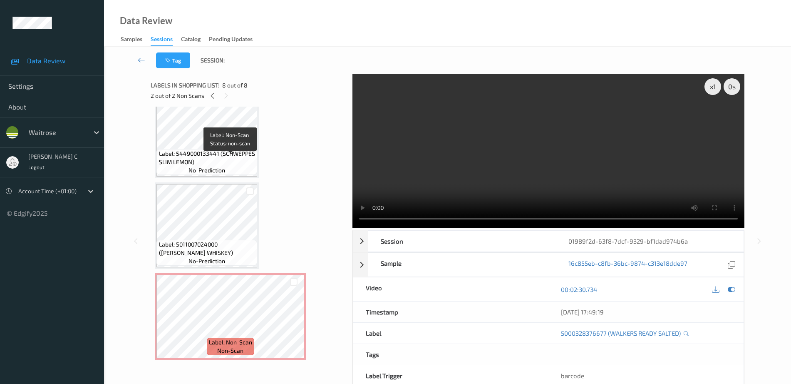
scroll to position [0, 0]
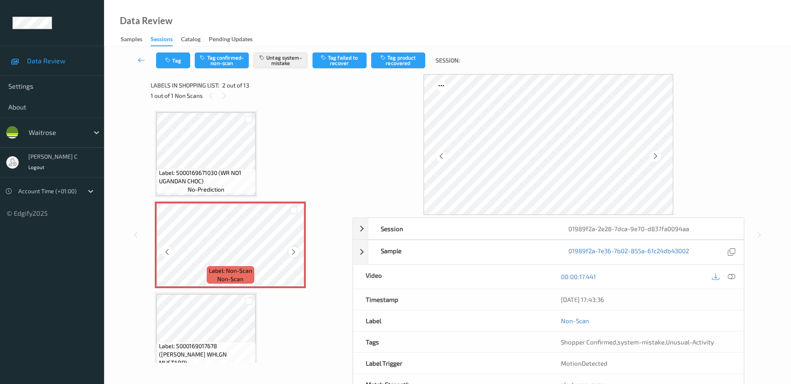
click at [295, 251] on icon at bounding box center [293, 251] width 7 height 7
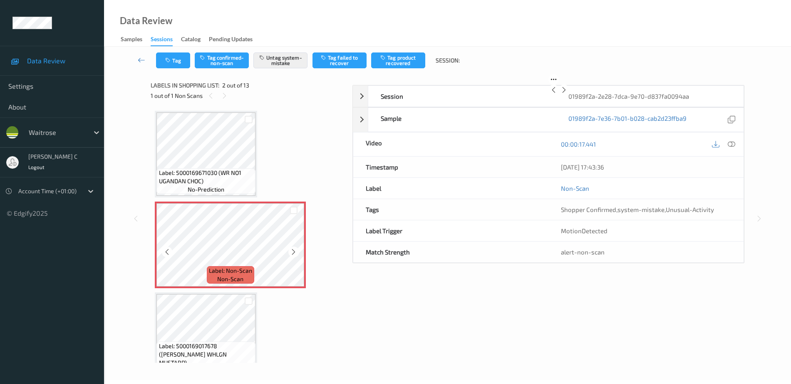
click at [295, 251] on icon at bounding box center [293, 251] width 7 height 7
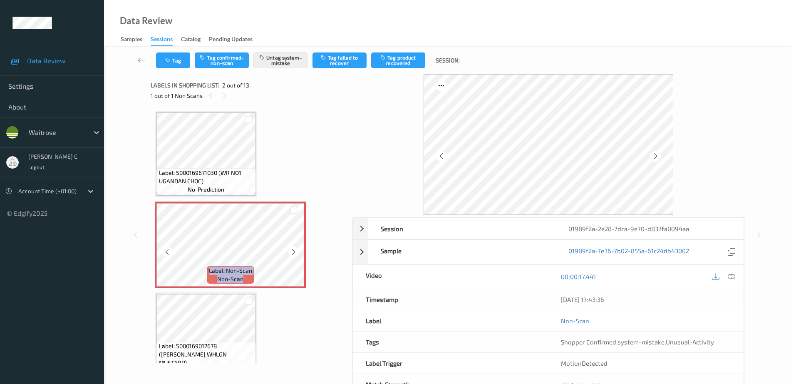
click at [295, 251] on icon at bounding box center [293, 251] width 7 height 7
